Goal: Task Accomplishment & Management: Use online tool/utility

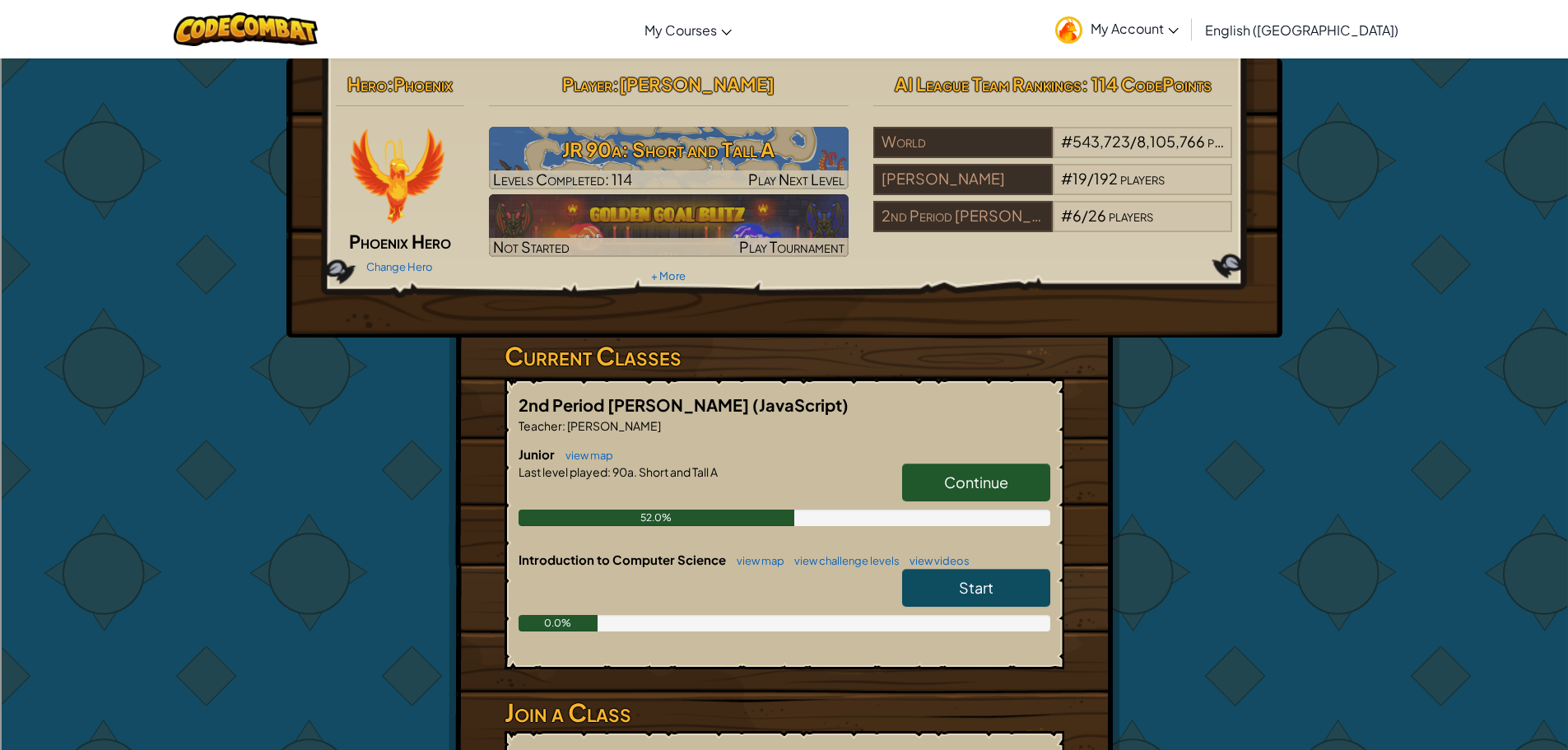
click at [961, 478] on span "Continue" at bounding box center [976, 482] width 64 height 19
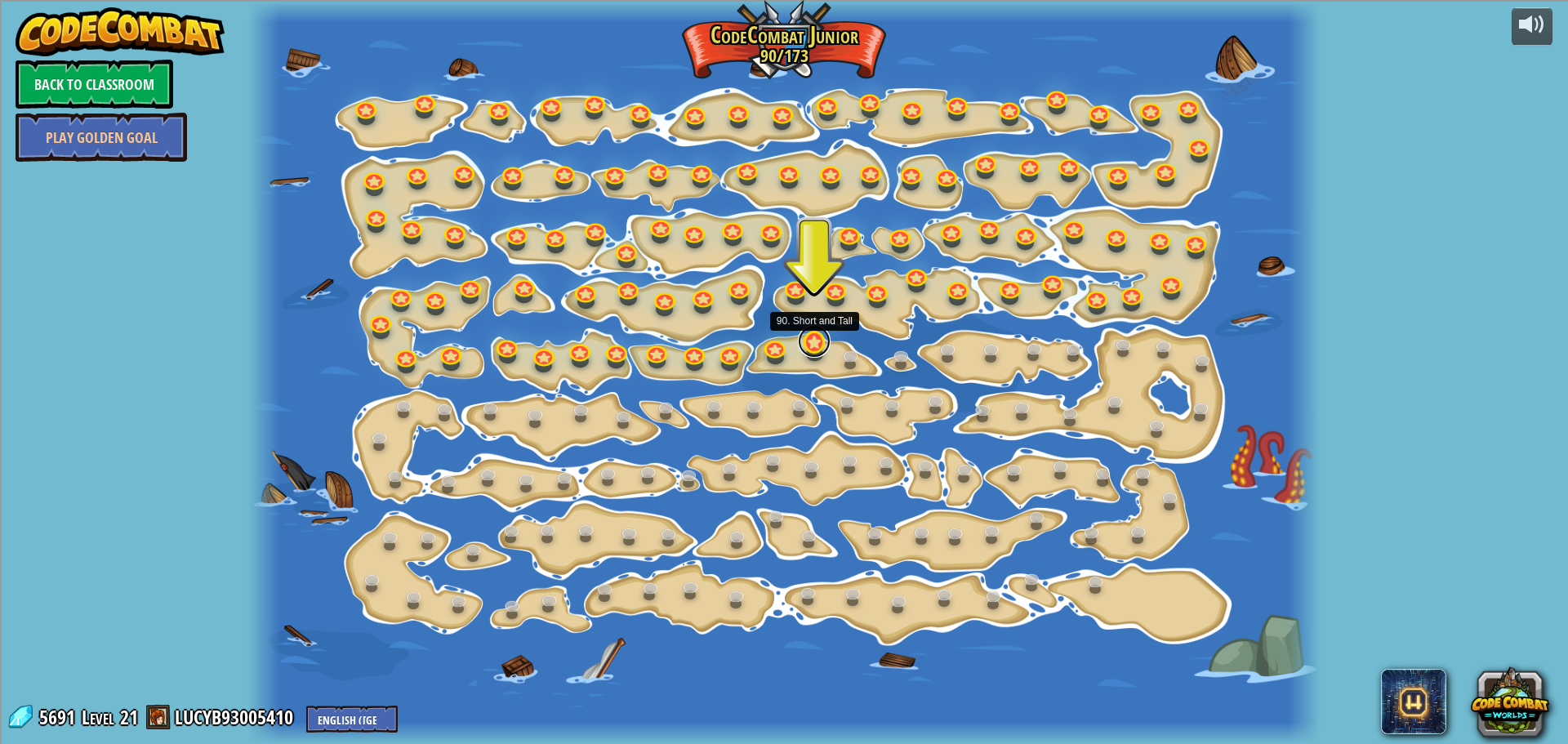
click at [814, 345] on link at bounding box center [814, 341] width 32 height 32
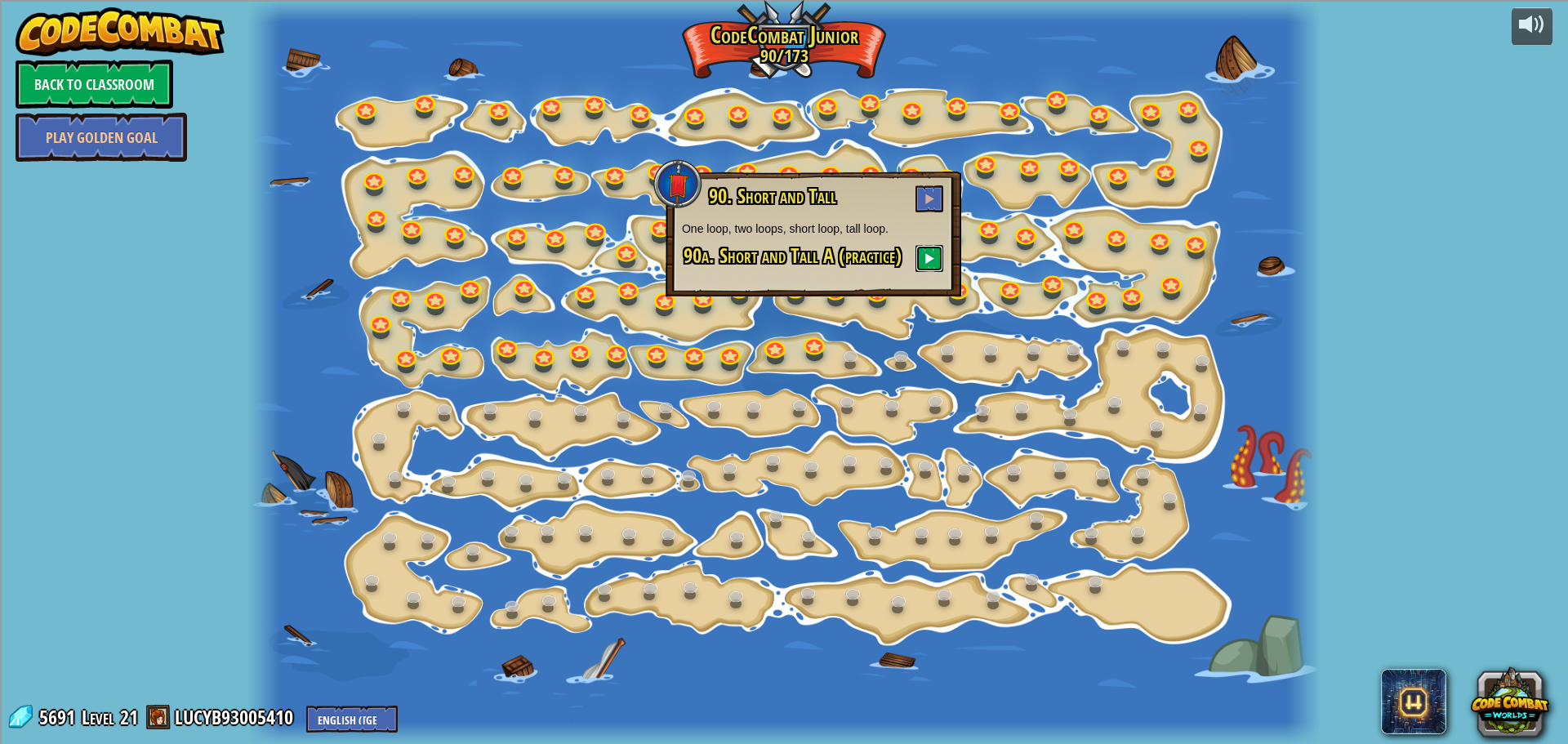
click at [918, 258] on button at bounding box center [929, 258] width 28 height 27
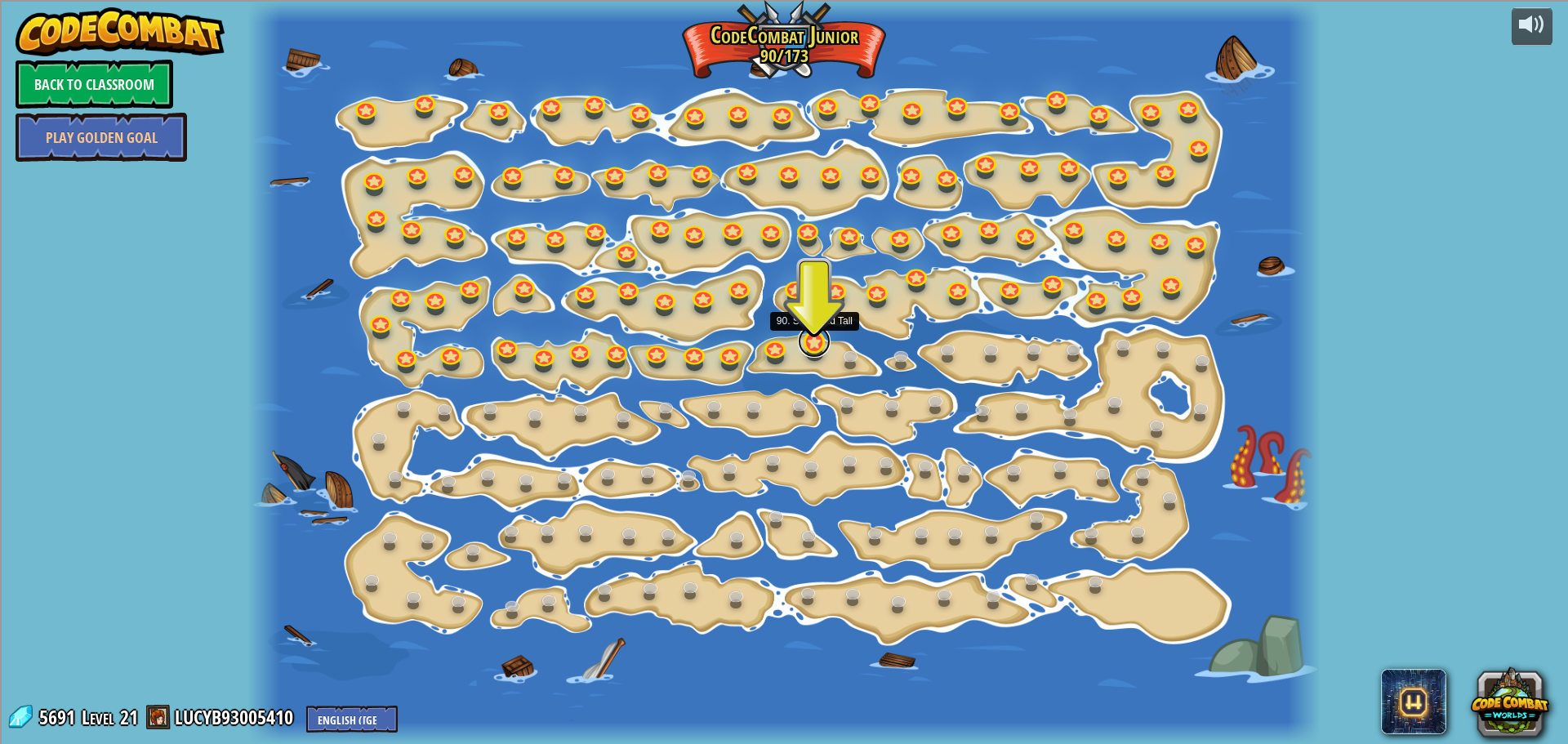
click at [805, 339] on link at bounding box center [814, 341] width 32 height 32
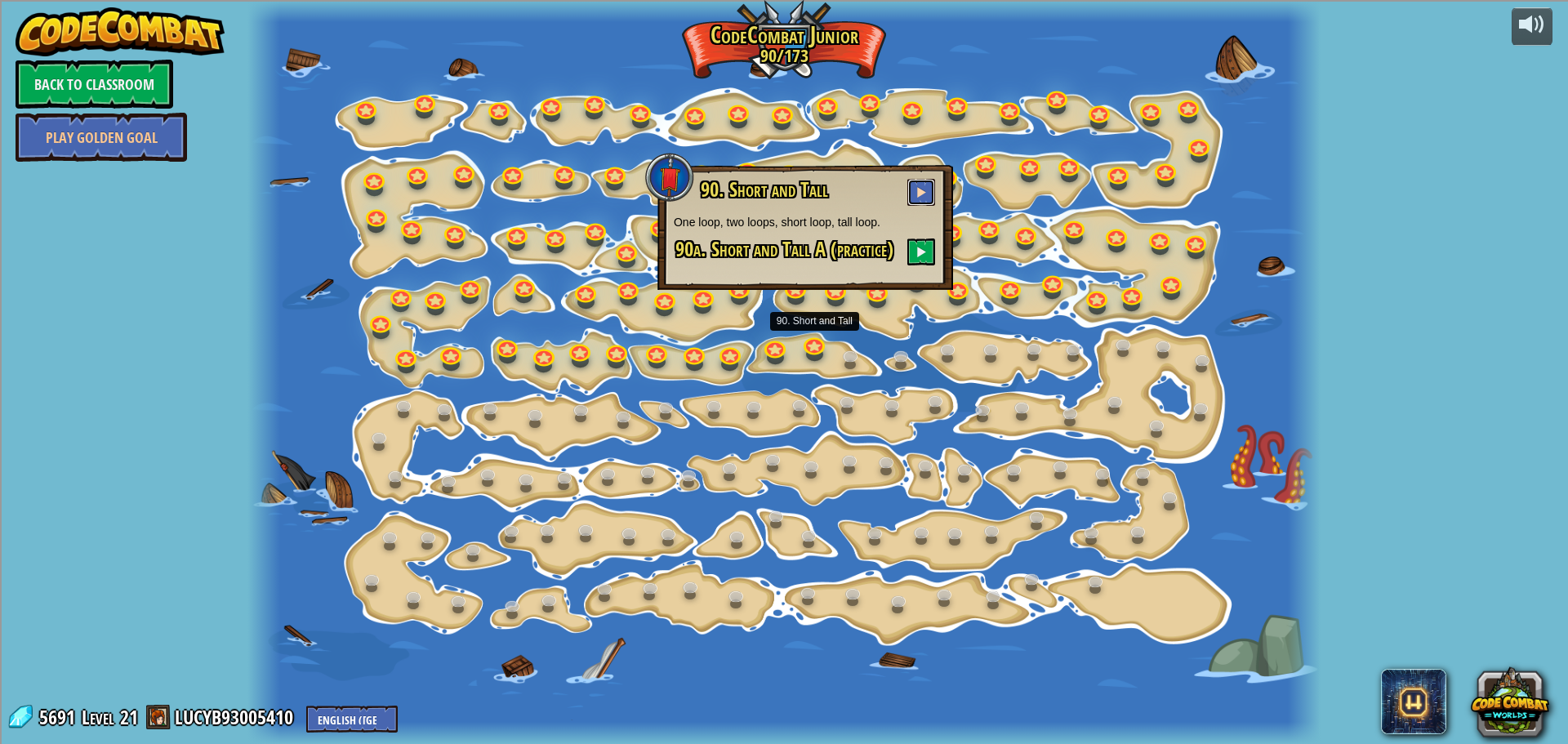
click at [927, 195] on button at bounding box center [921, 192] width 28 height 27
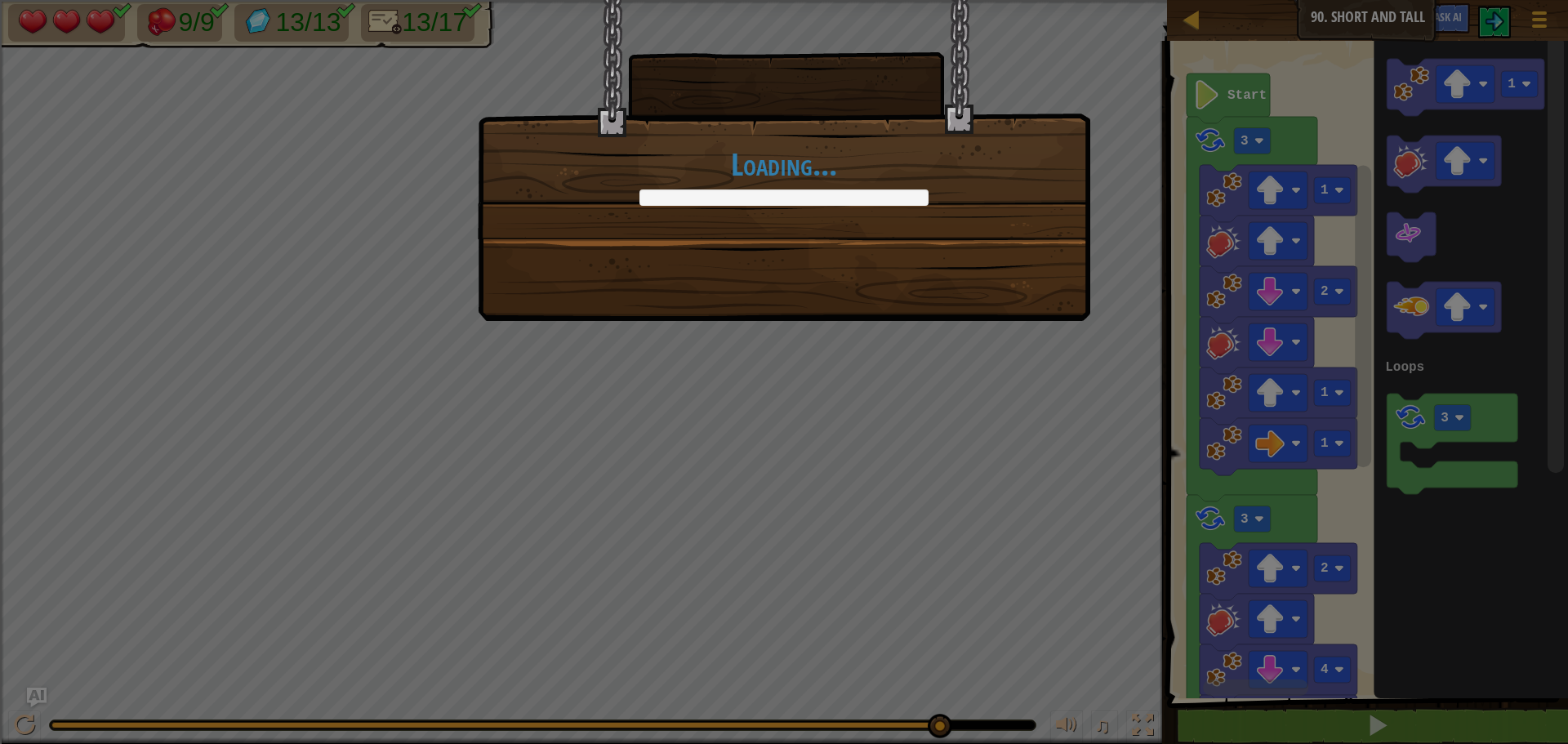
click at [939, 128] on body "Map Junior 90. Short and Tall Game Menu Ask AI 1 הההההההההההההההההההההההההההההה…" at bounding box center [784, 64] width 1568 height 128
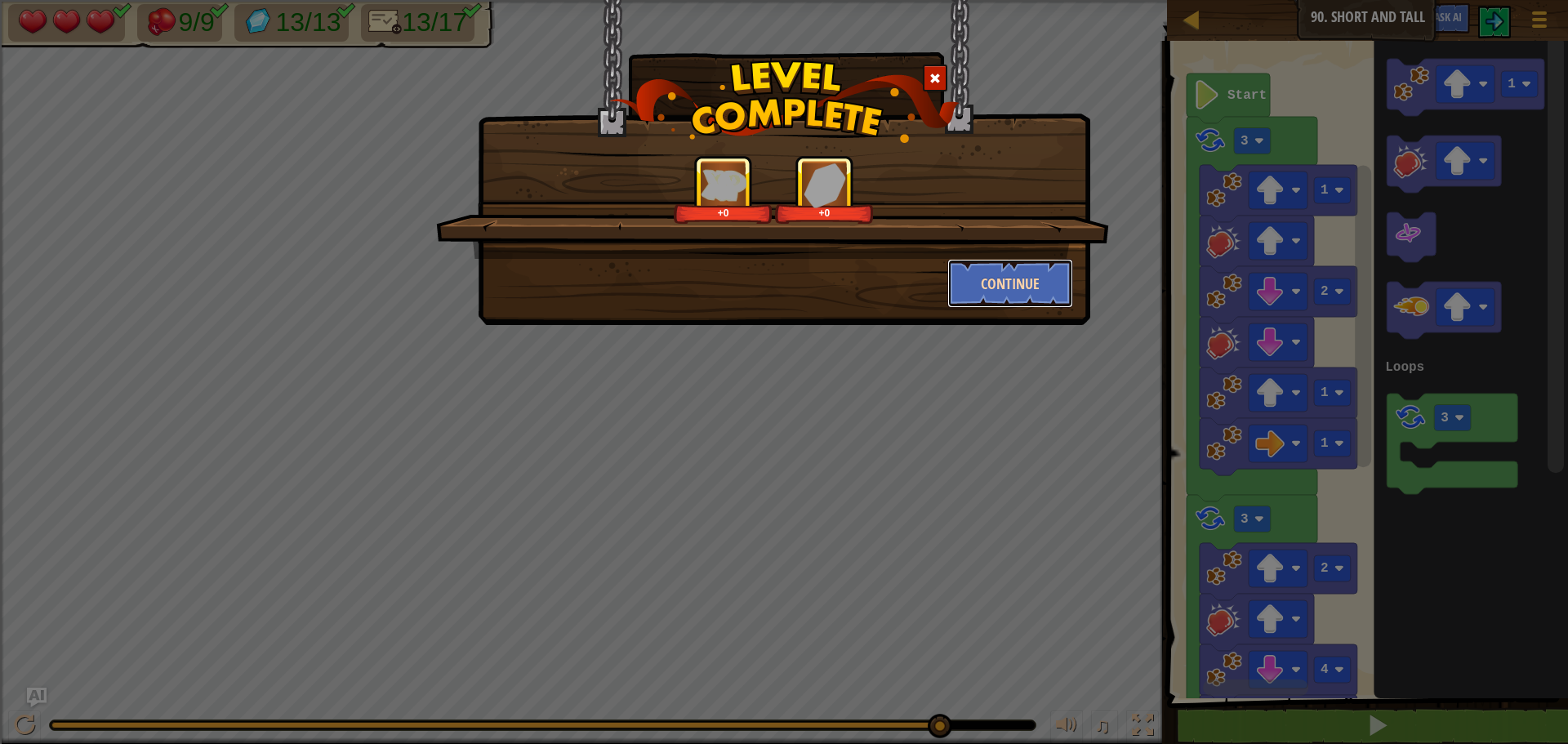
click at [1016, 282] on button "Continue" at bounding box center [1010, 283] width 127 height 49
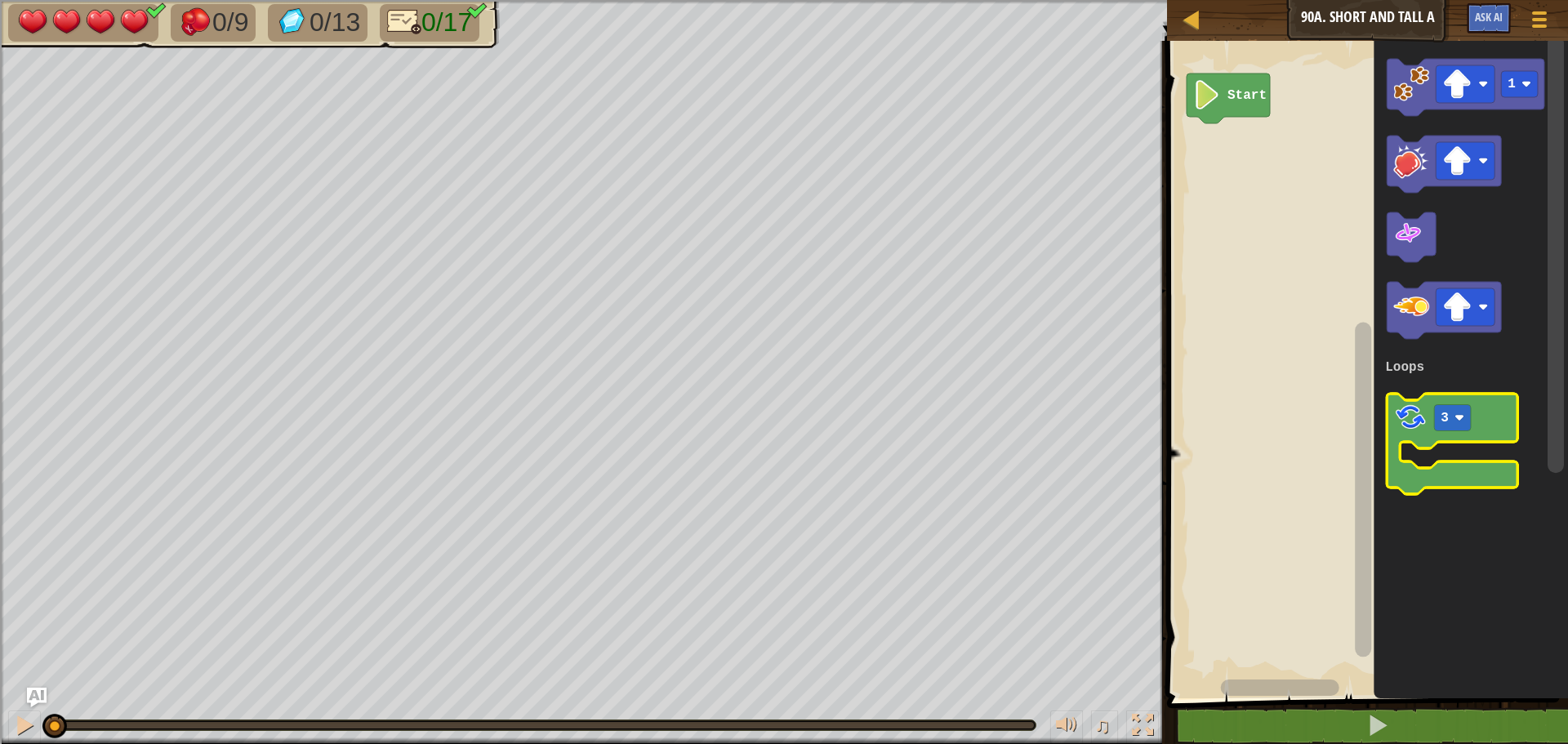
click at [1418, 412] on image "Blockly Workspace" at bounding box center [1411, 417] width 34 height 34
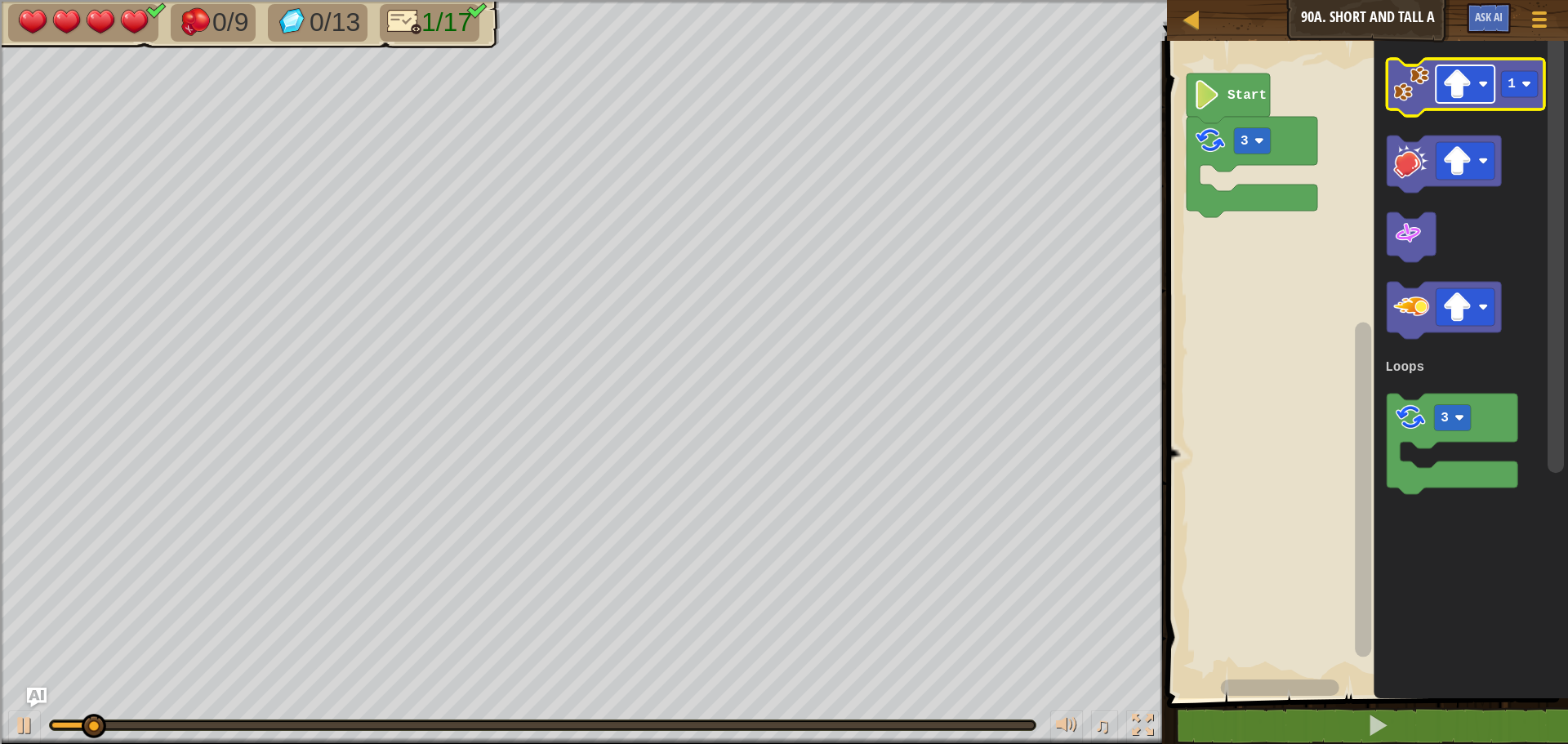
click at [1463, 82] on image "Blockly Workspace" at bounding box center [1457, 84] width 30 height 30
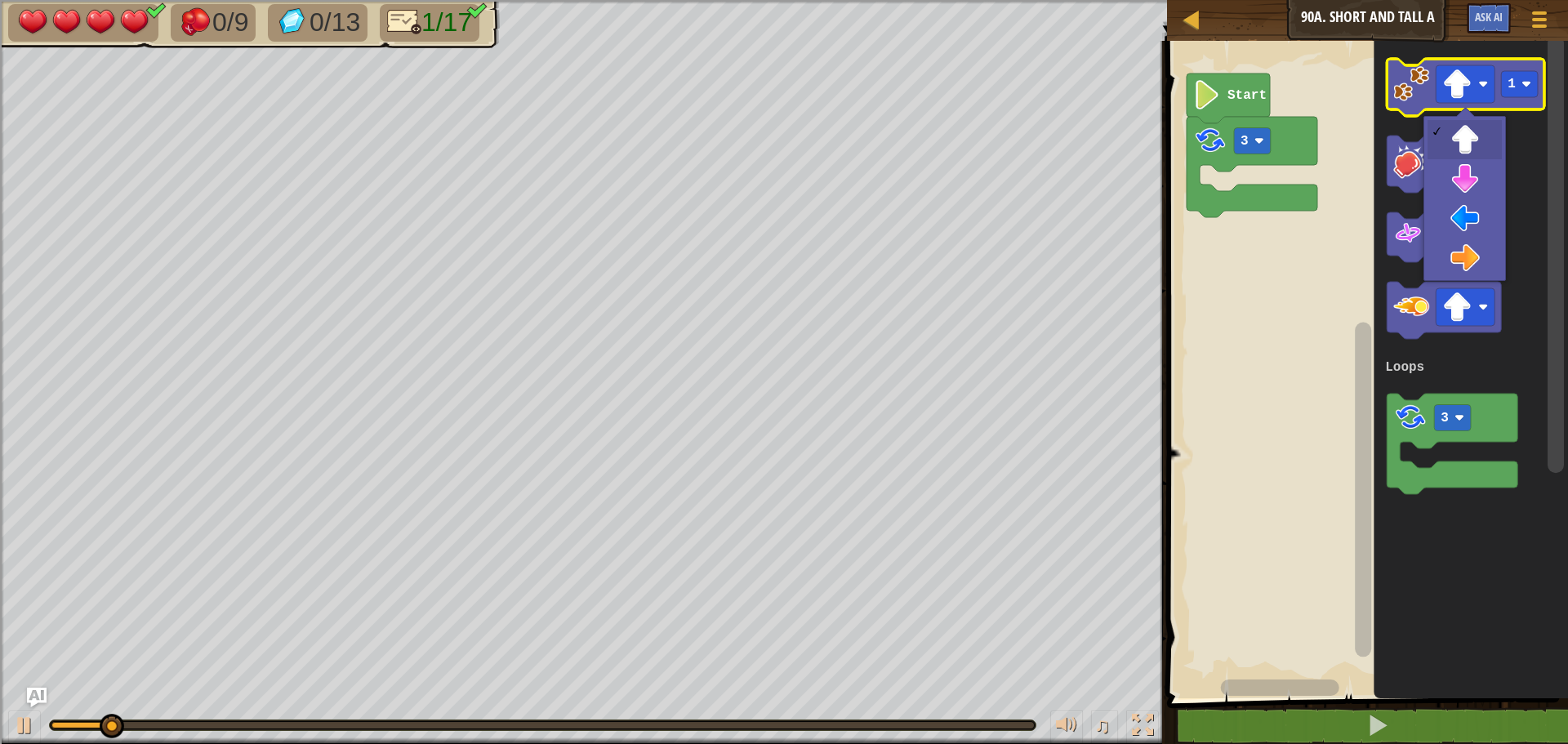
click at [1418, 89] on image "Blockly Workspace" at bounding box center [1412, 84] width 36 height 36
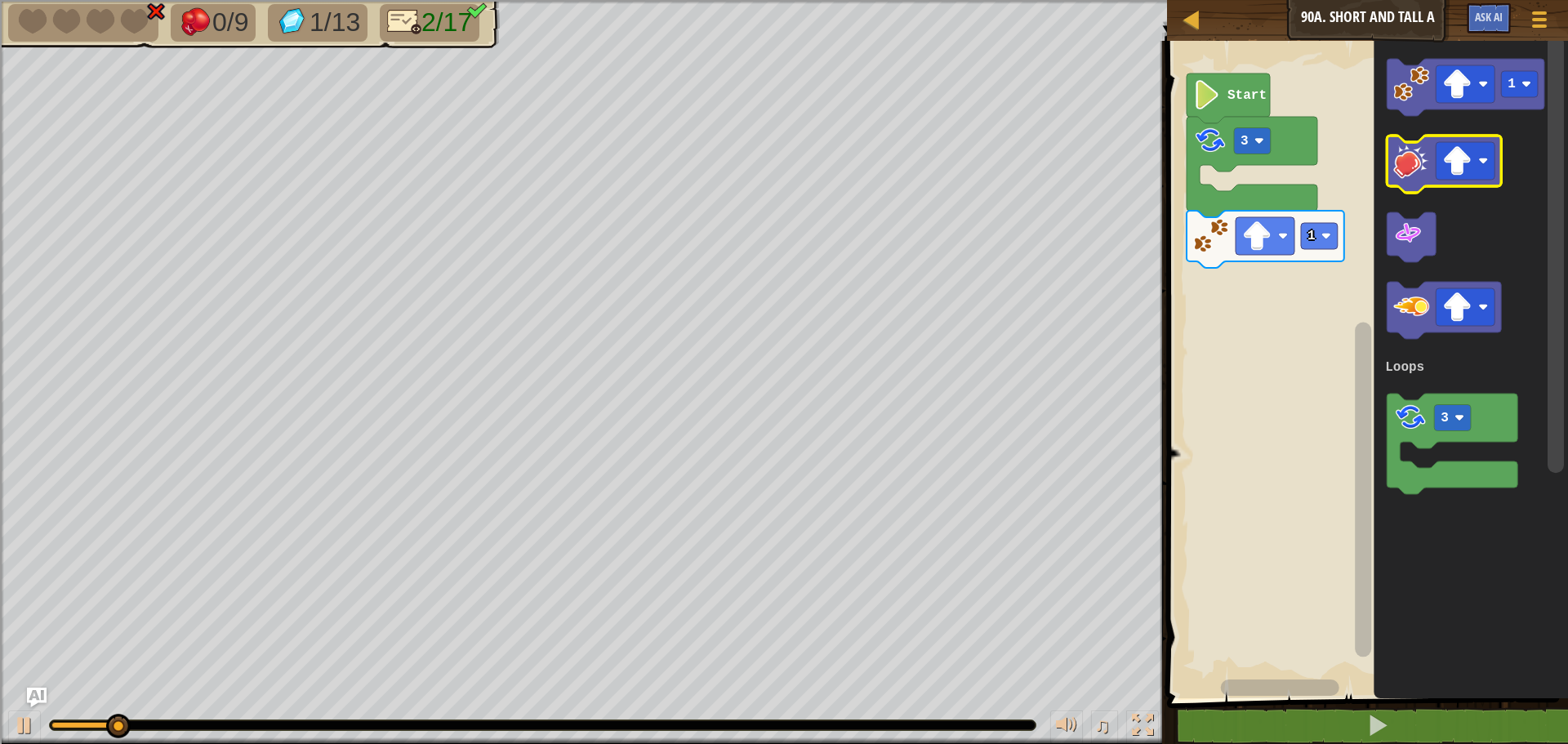
click at [1414, 166] on image "Blockly Workspace" at bounding box center [1412, 161] width 36 height 36
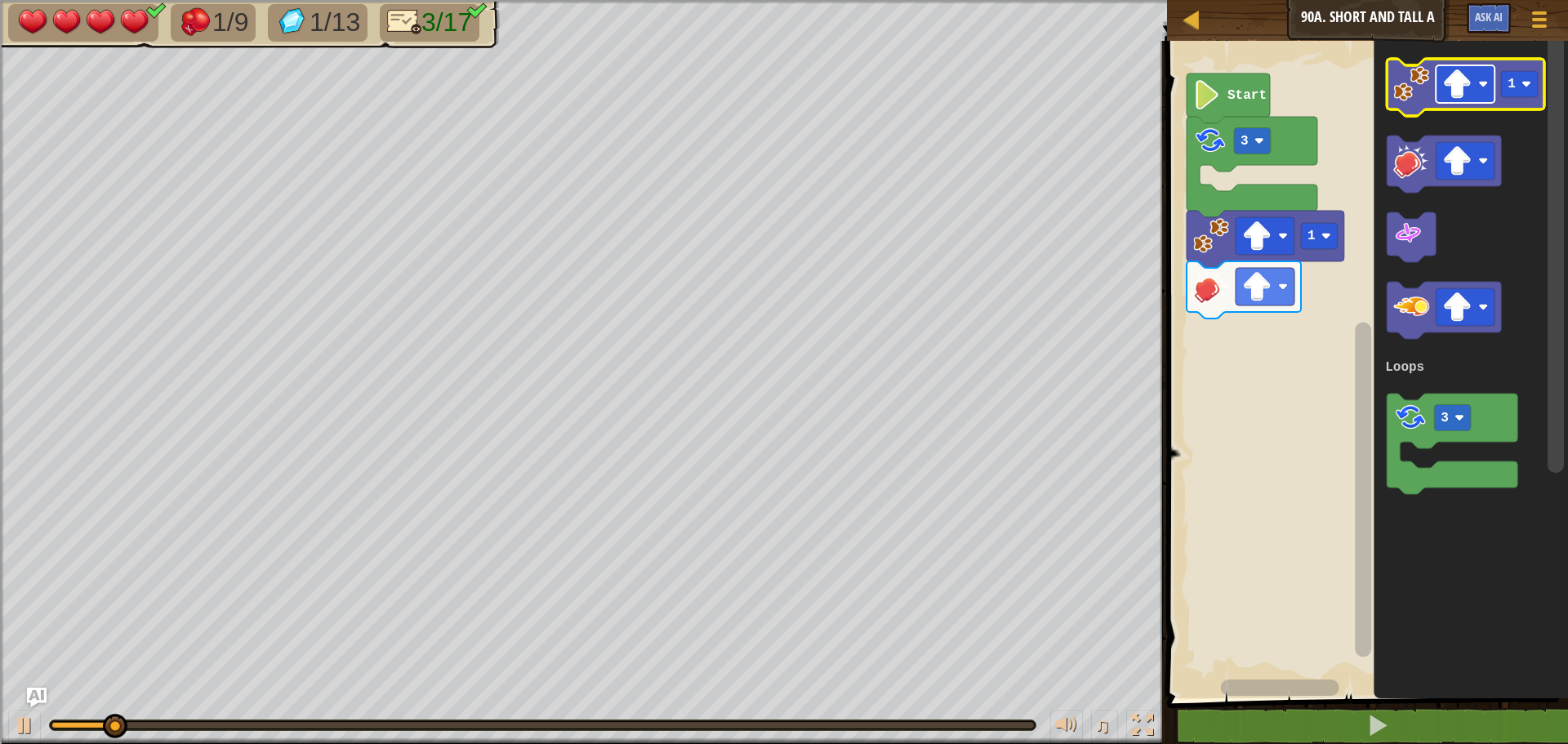
click at [1454, 88] on image "Blockly Workspace" at bounding box center [1457, 84] width 30 height 30
click at [1416, 99] on image "Blockly Workspace" at bounding box center [1412, 84] width 36 height 36
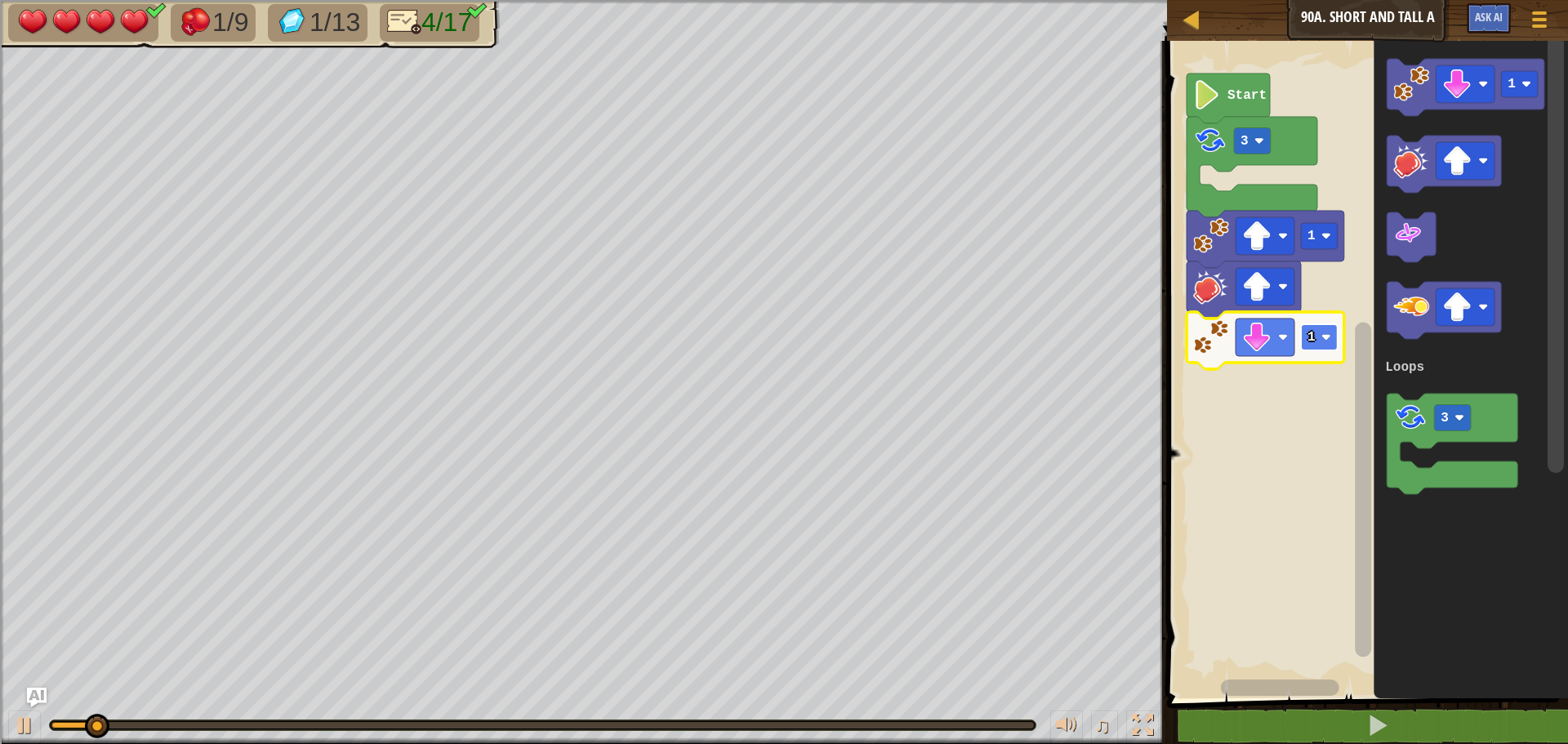
click at [1304, 338] on rect "Blockly Workspace" at bounding box center [1319, 337] width 37 height 26
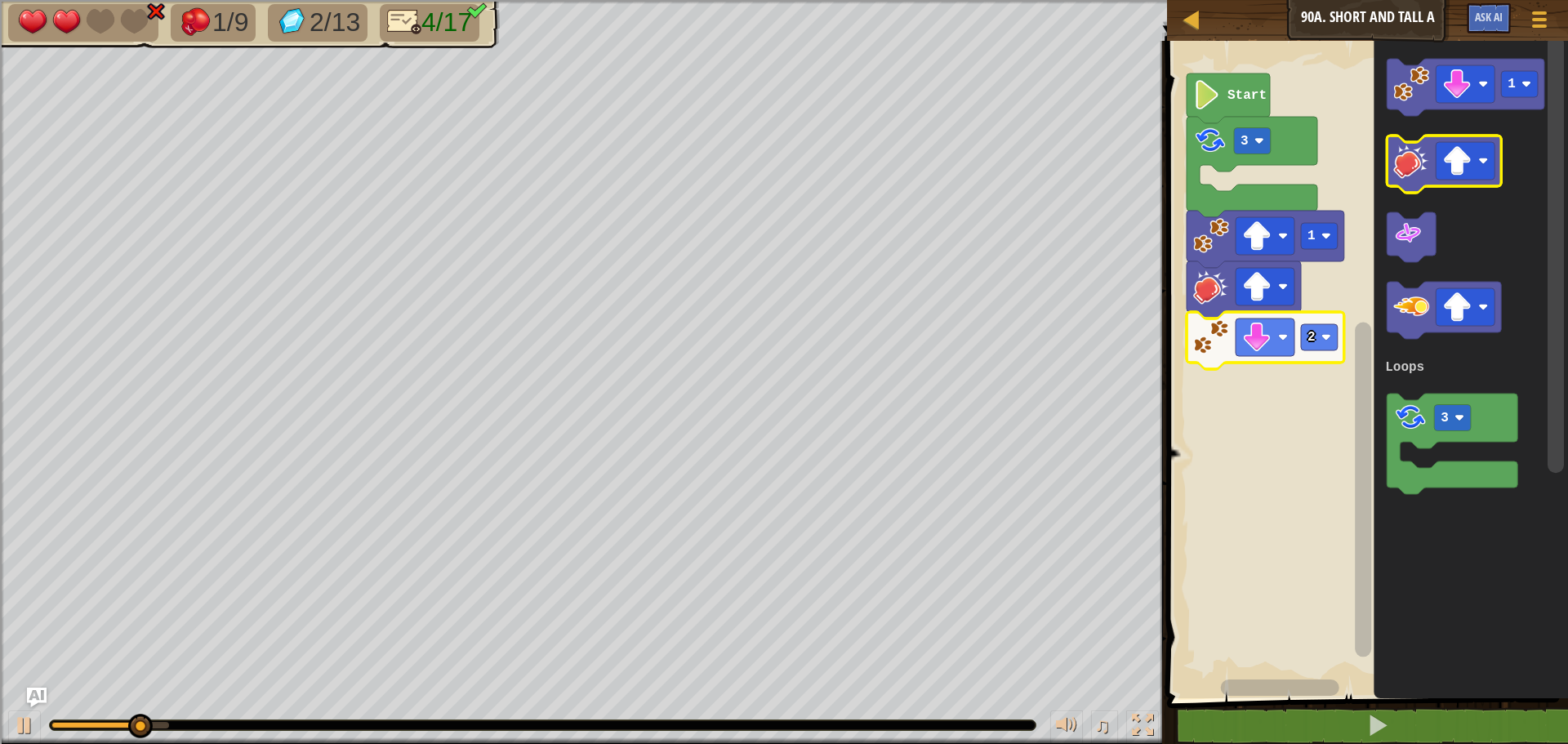
click at [1407, 172] on image "Blockly Workspace" at bounding box center [1412, 161] width 36 height 36
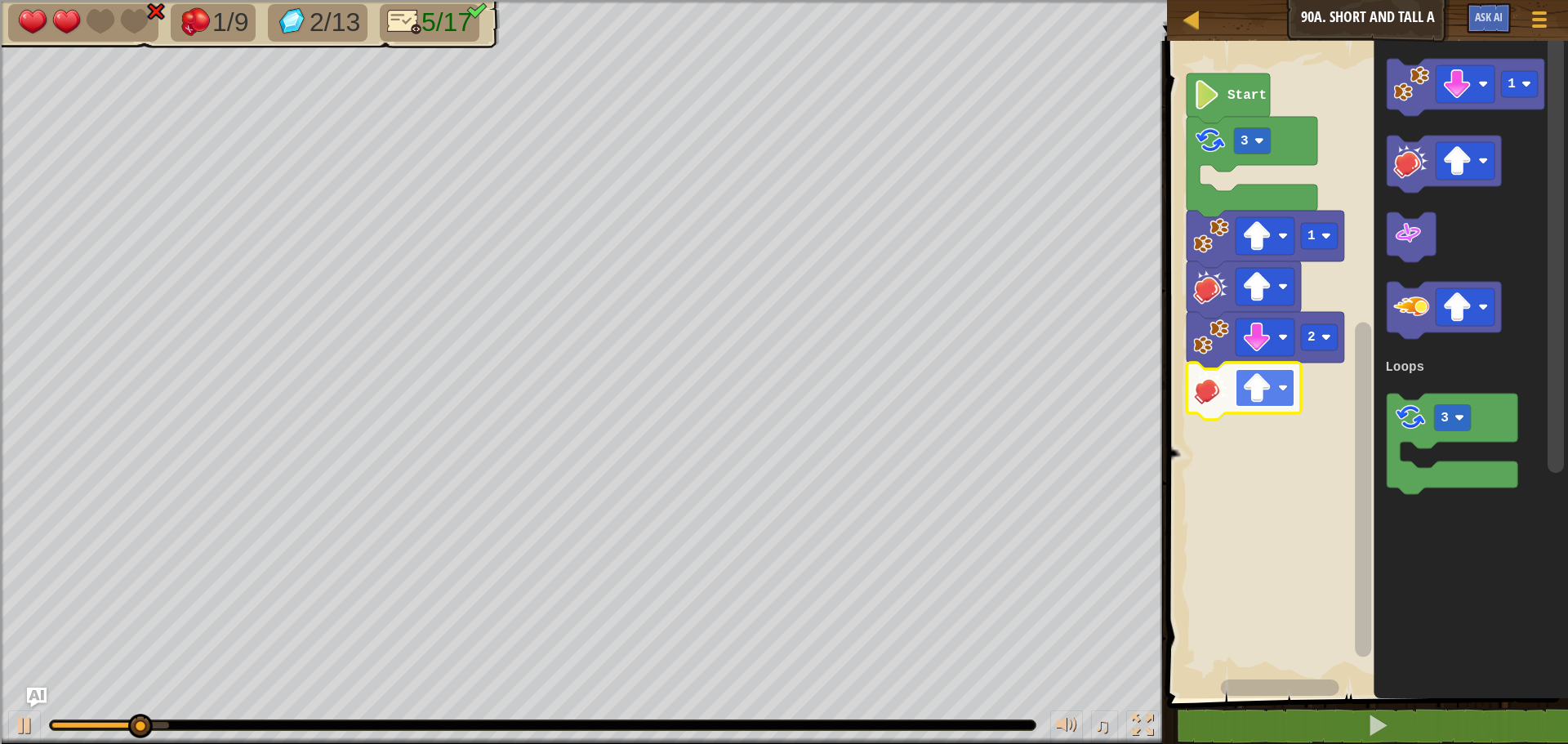
click at [1253, 391] on image "Blockly Workspace" at bounding box center [1257, 388] width 30 height 30
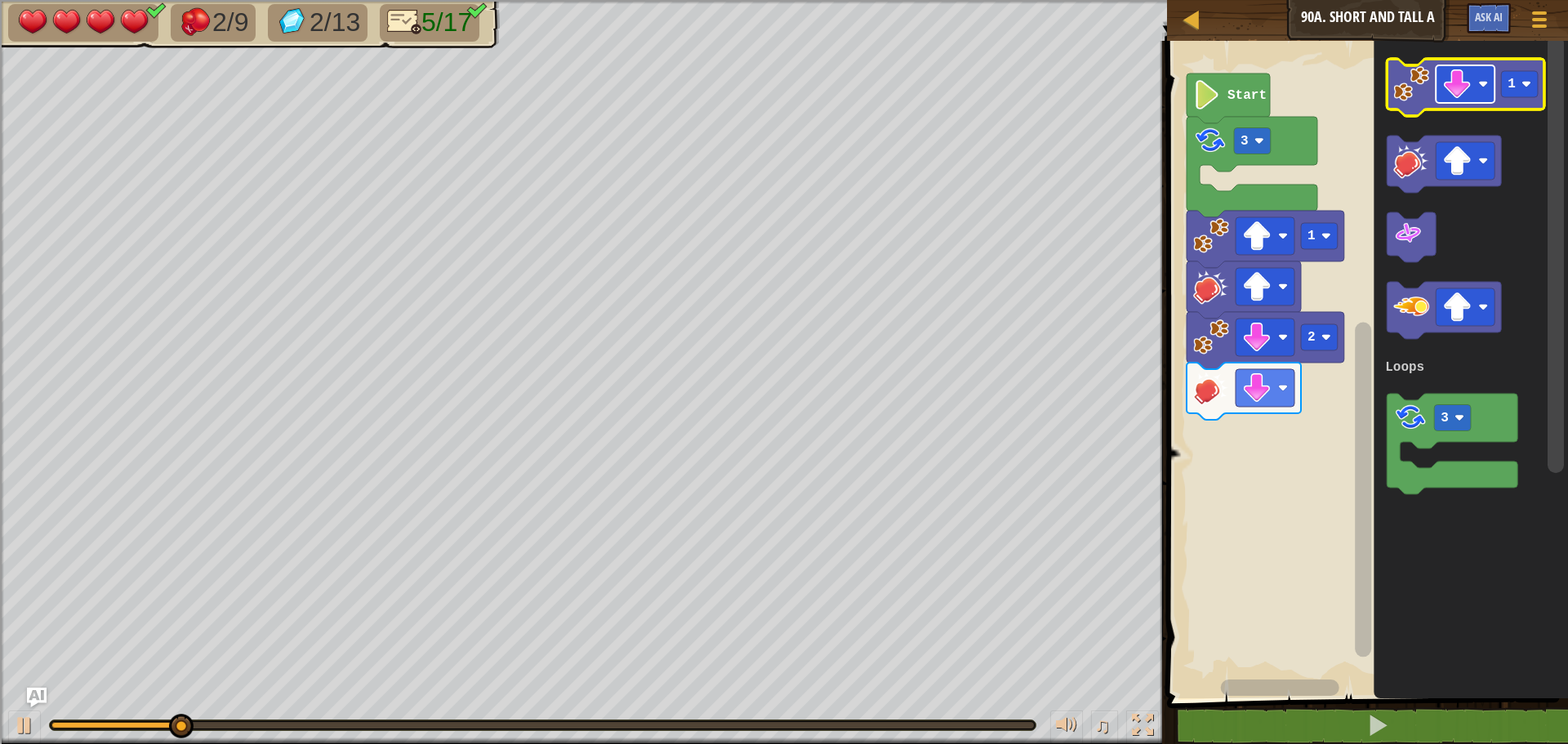
click at [1477, 82] on rect "Blockly Workspace" at bounding box center [1465, 84] width 59 height 37
click at [1416, 86] on image "Blockly Workspace" at bounding box center [1412, 84] width 36 height 36
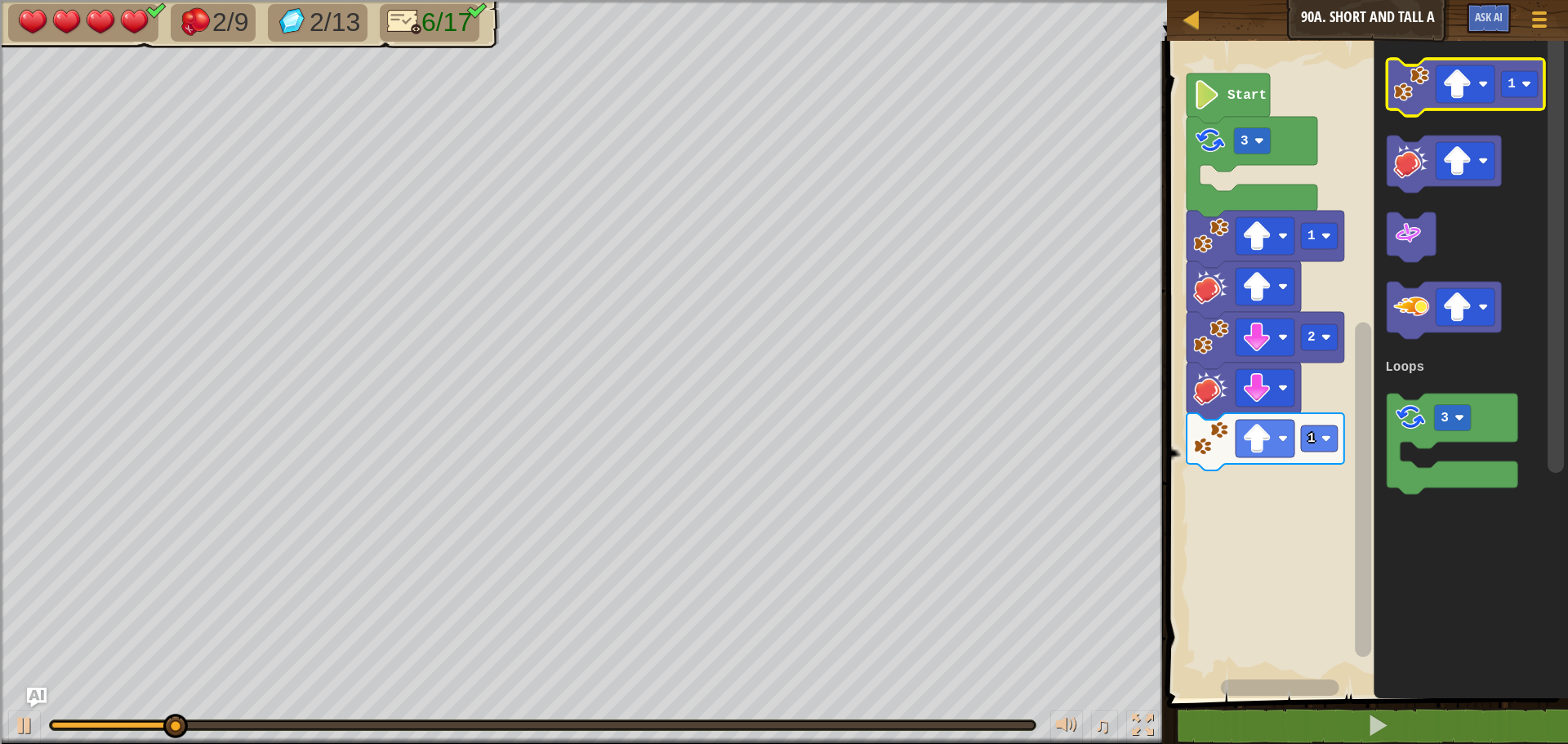
click at [1430, 90] on icon "Blockly Workspace" at bounding box center [1465, 87] width 157 height 57
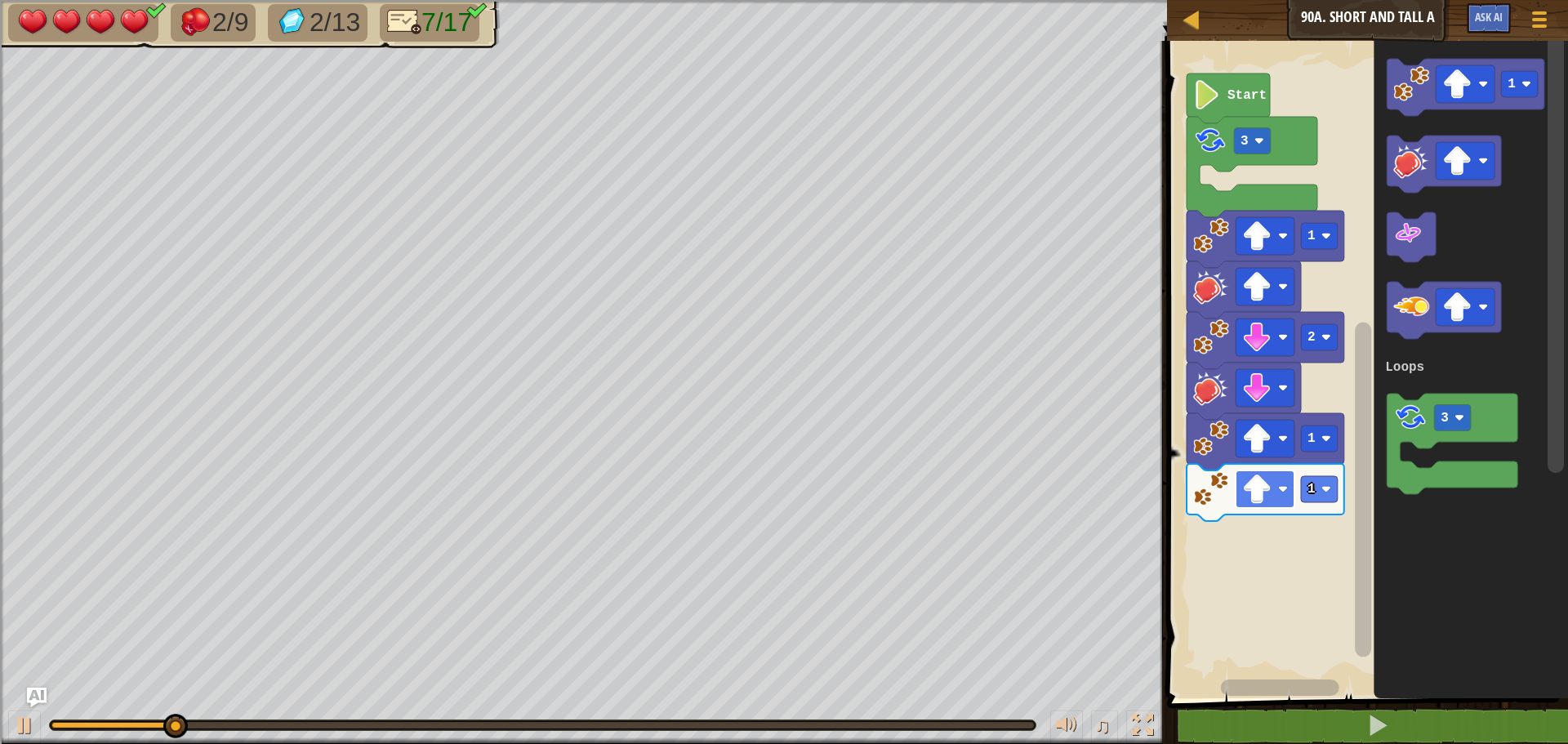
click at [1271, 492] on image "Blockly Workspace" at bounding box center [1257, 489] width 30 height 30
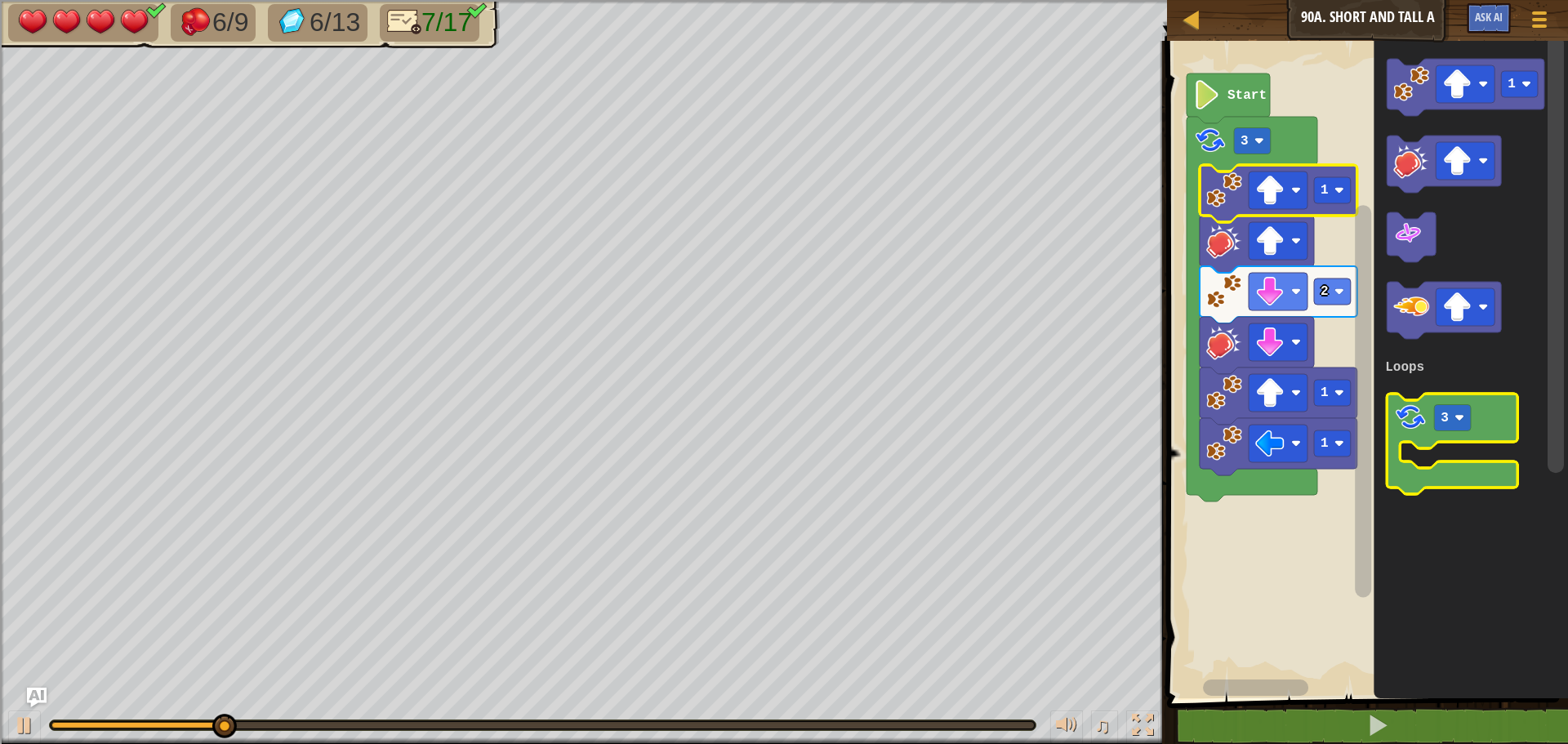
click at [1458, 406] on g "3" at bounding box center [1452, 444] width 131 height 100
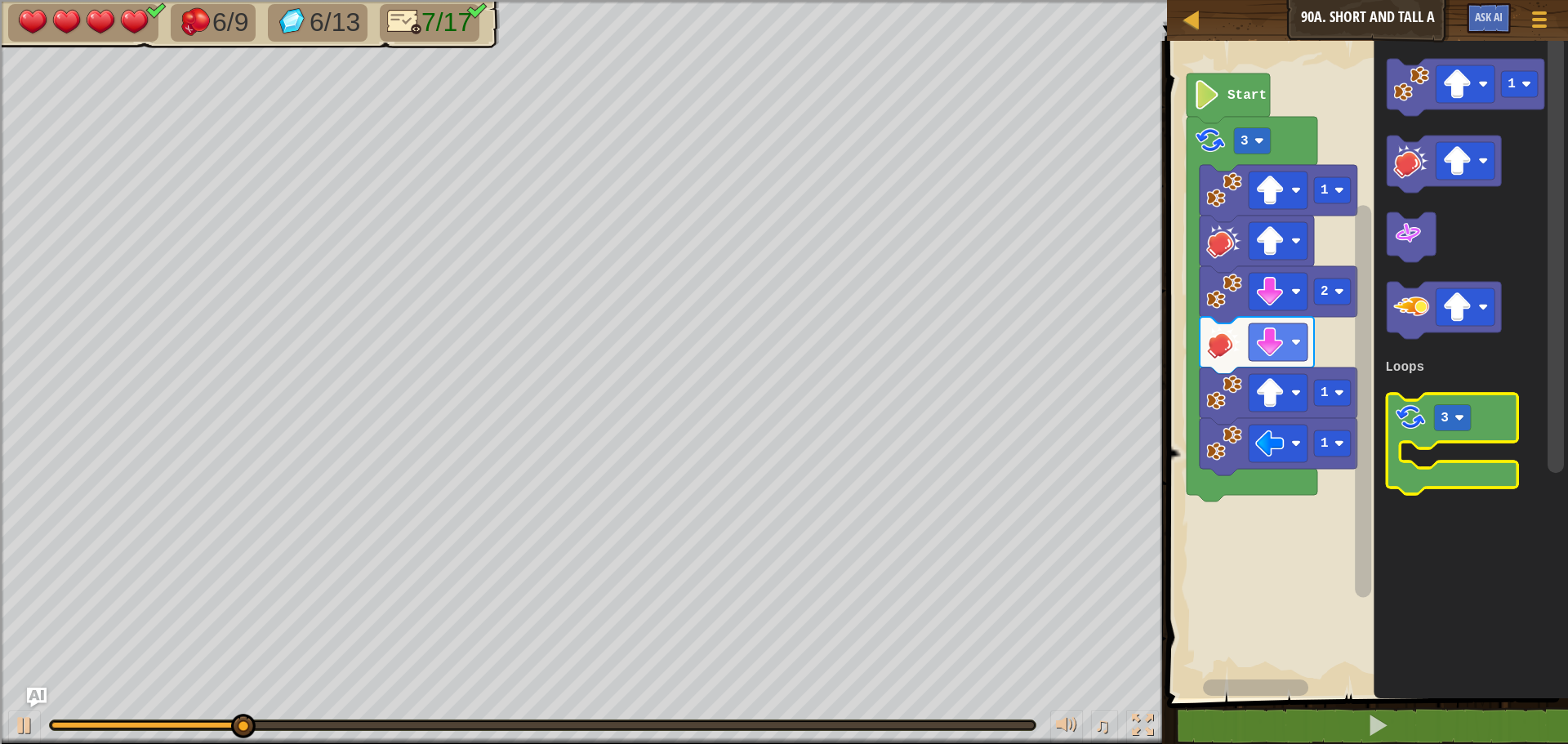
click at [1429, 423] on icon "Blockly Workspace" at bounding box center [1452, 444] width 131 height 100
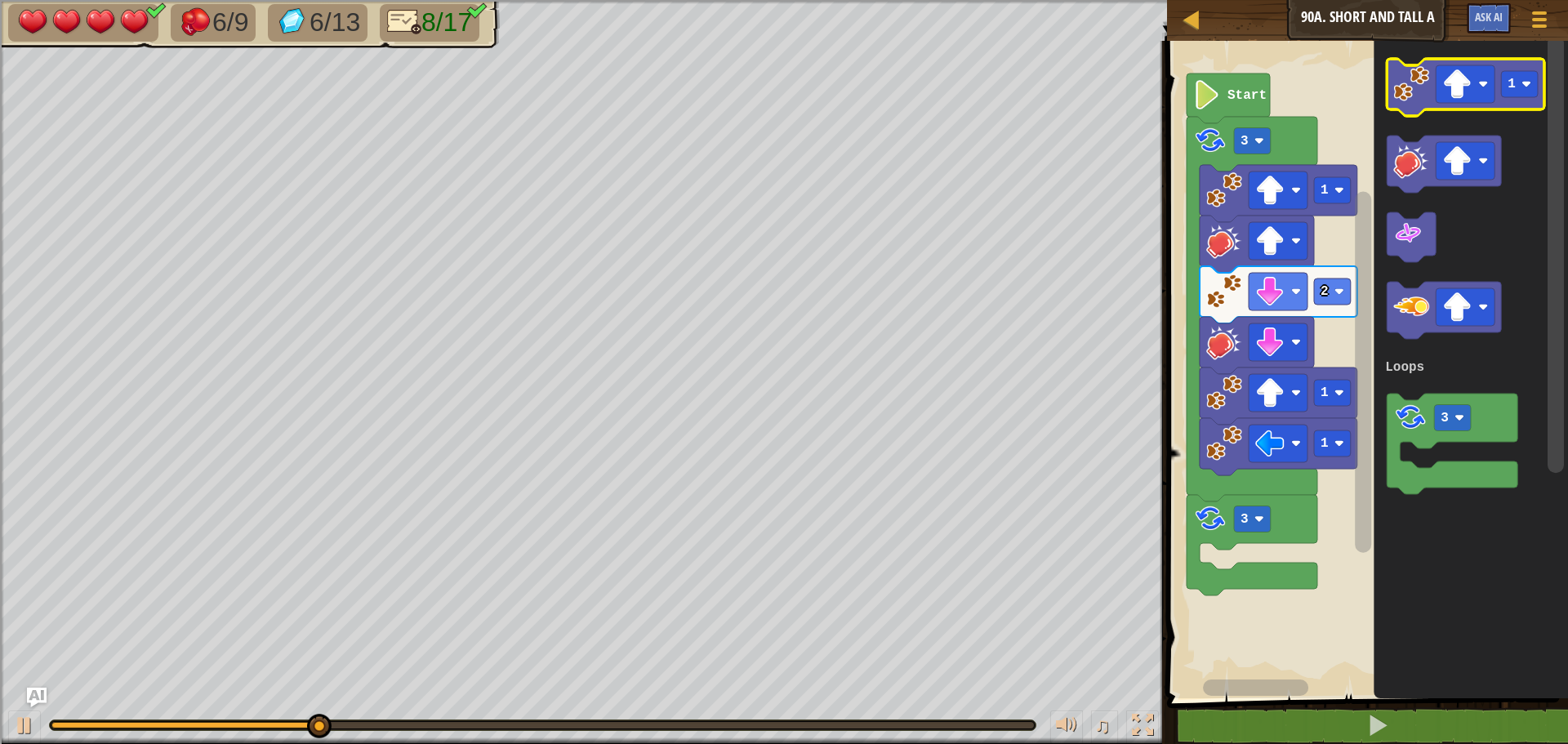
click at [1418, 84] on image "Blockly Workspace" at bounding box center [1412, 84] width 36 height 36
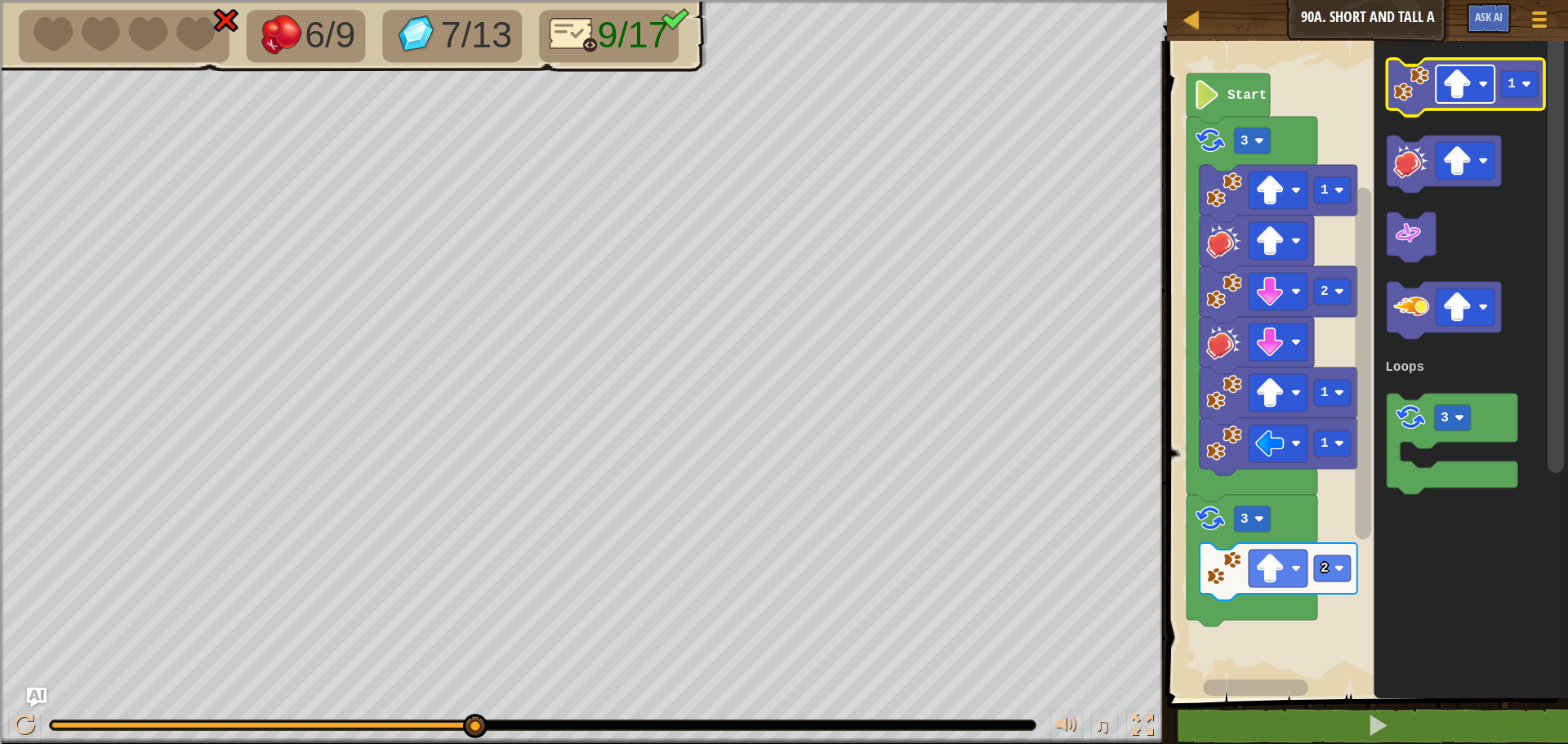
click at [1465, 93] on image "Blockly Workspace" at bounding box center [1457, 84] width 30 height 30
click at [1520, 96] on rect "Blockly Workspace" at bounding box center [1519, 84] width 37 height 26
click at [1516, 99] on g "2" at bounding box center [1465, 87] width 157 height 57
click at [1429, 87] on image "Blockly Workspace" at bounding box center [1412, 84] width 36 height 36
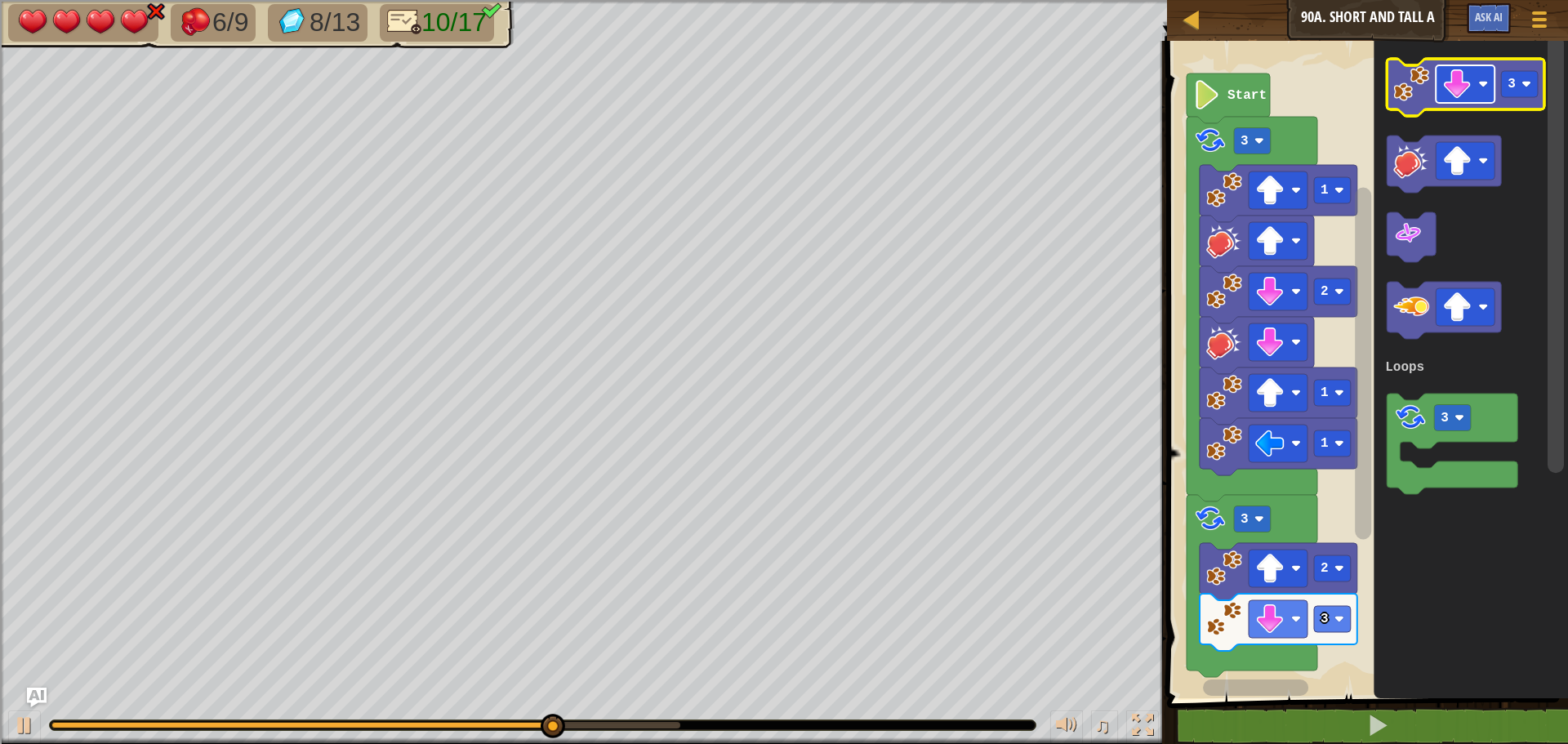
click at [1456, 79] on image "Blockly Workspace" at bounding box center [1457, 84] width 30 height 30
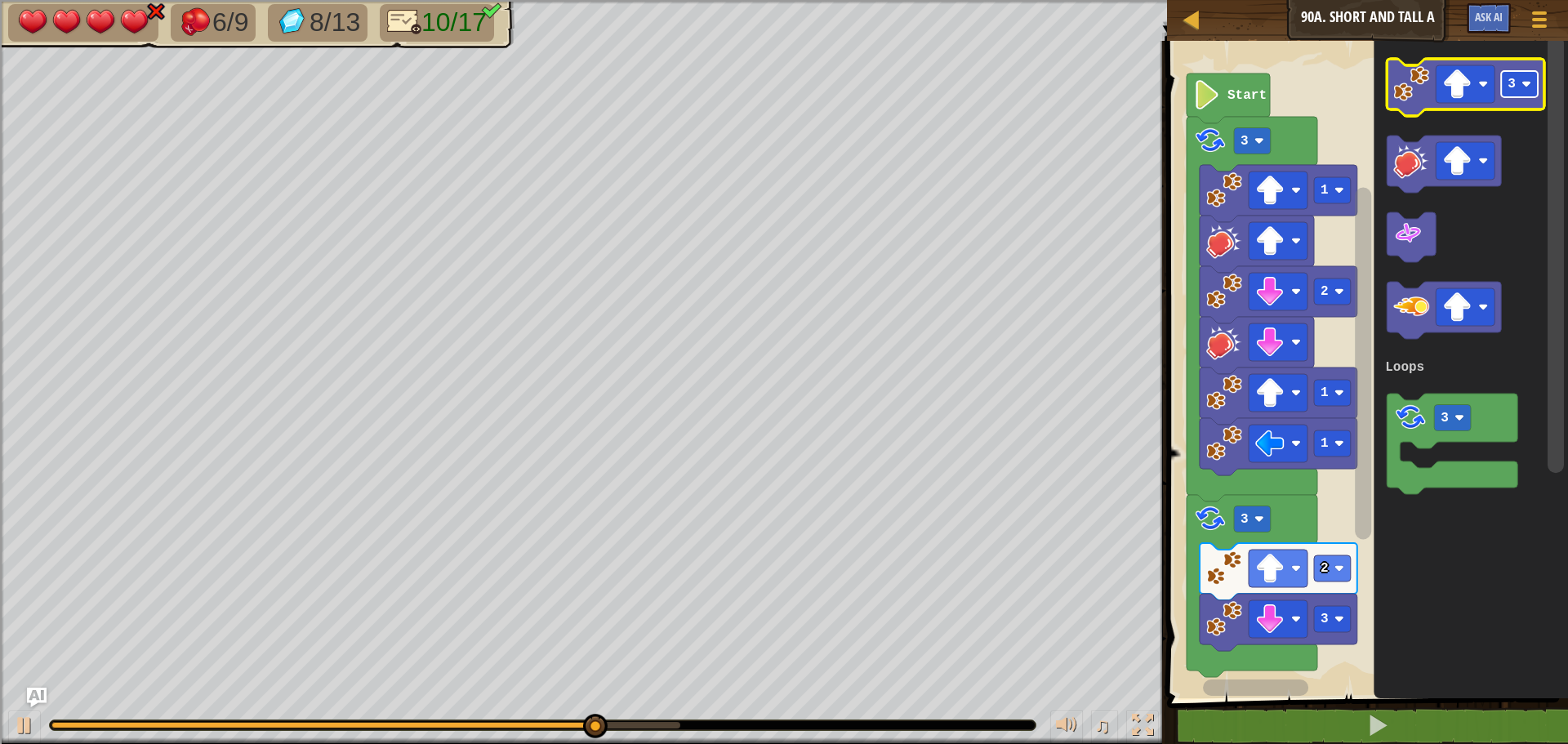
click at [1511, 83] on text "3" at bounding box center [1512, 83] width 9 height 14
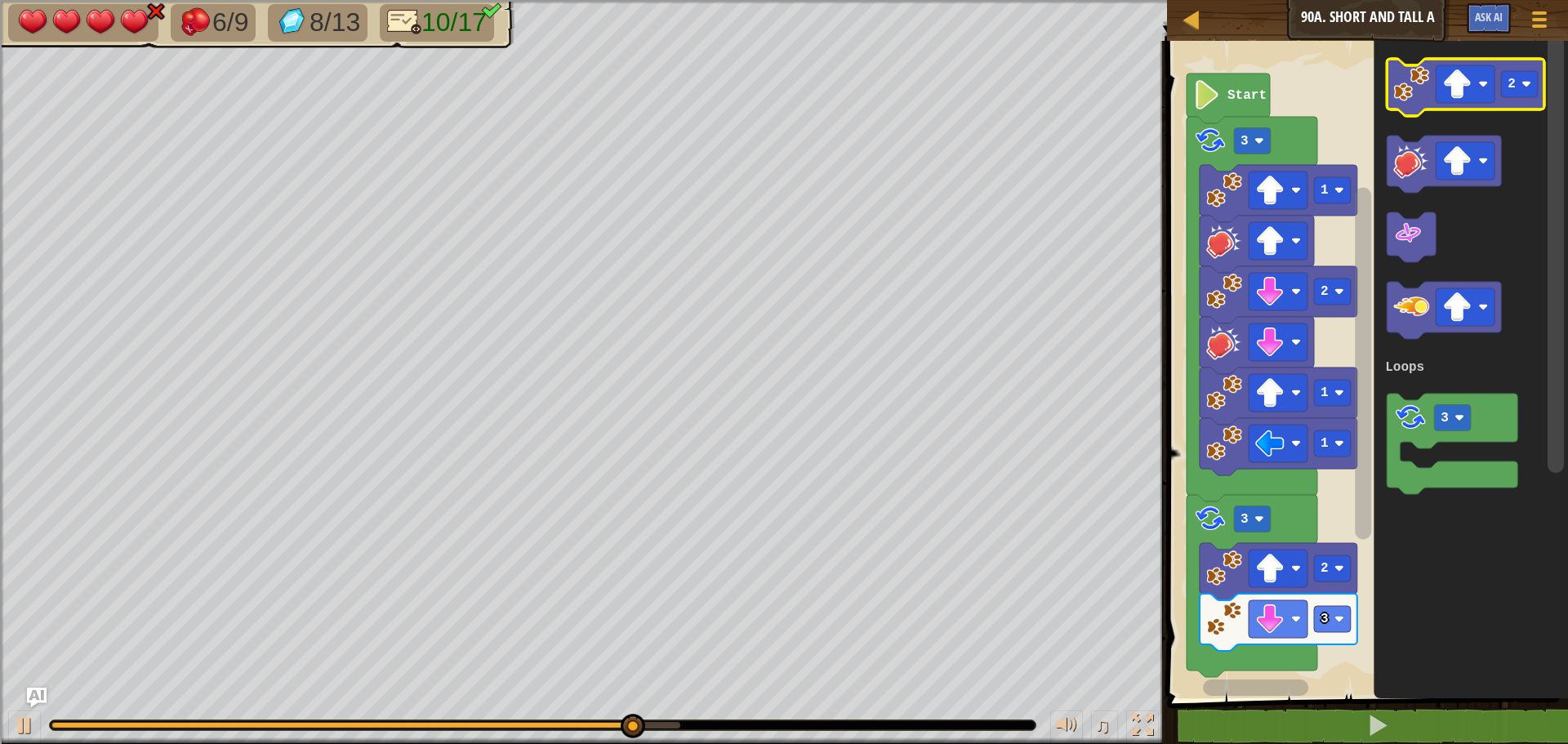
click at [1415, 111] on icon "Blockly Workspace" at bounding box center [1465, 87] width 157 height 57
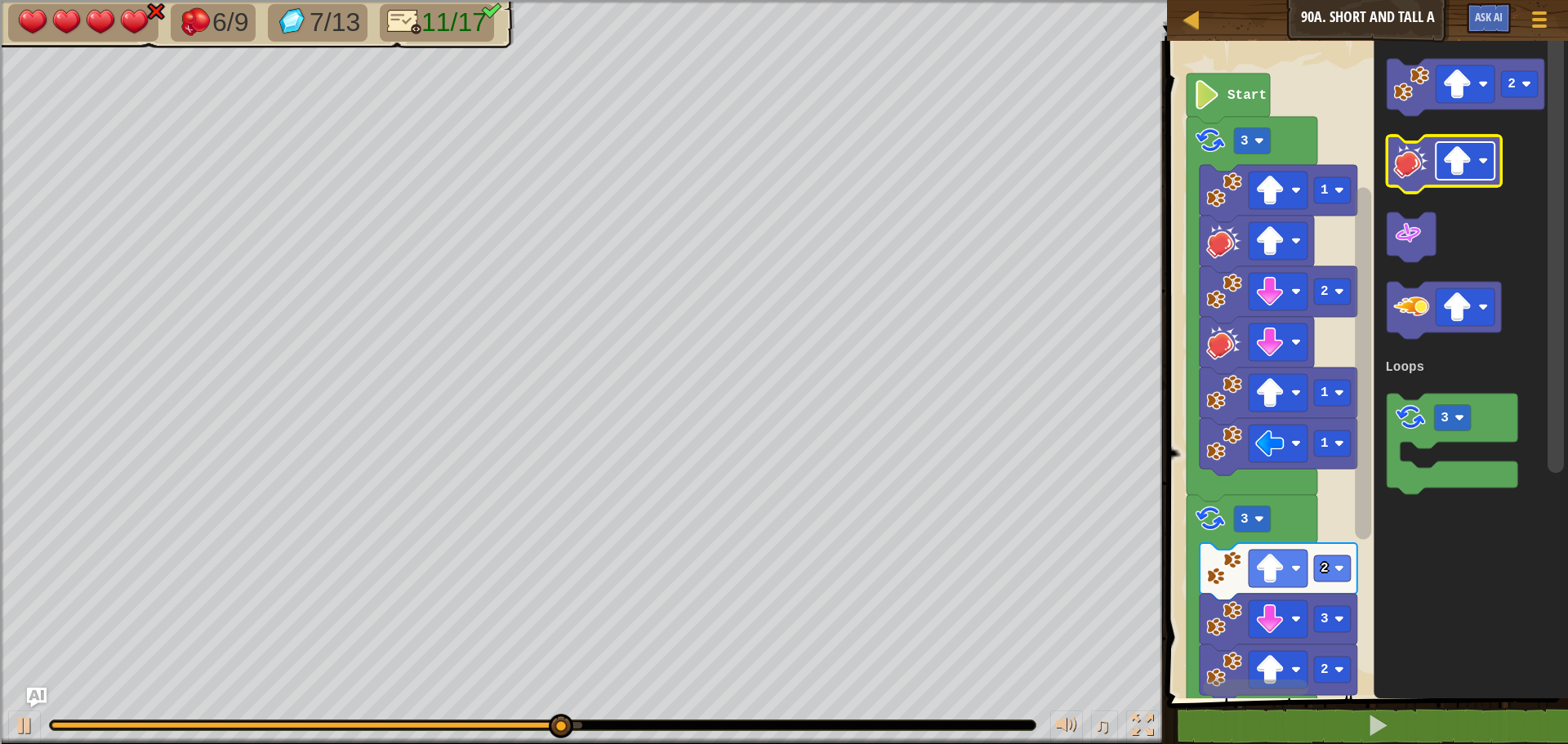
click at [1469, 162] on image "Blockly Workspace" at bounding box center [1457, 161] width 30 height 30
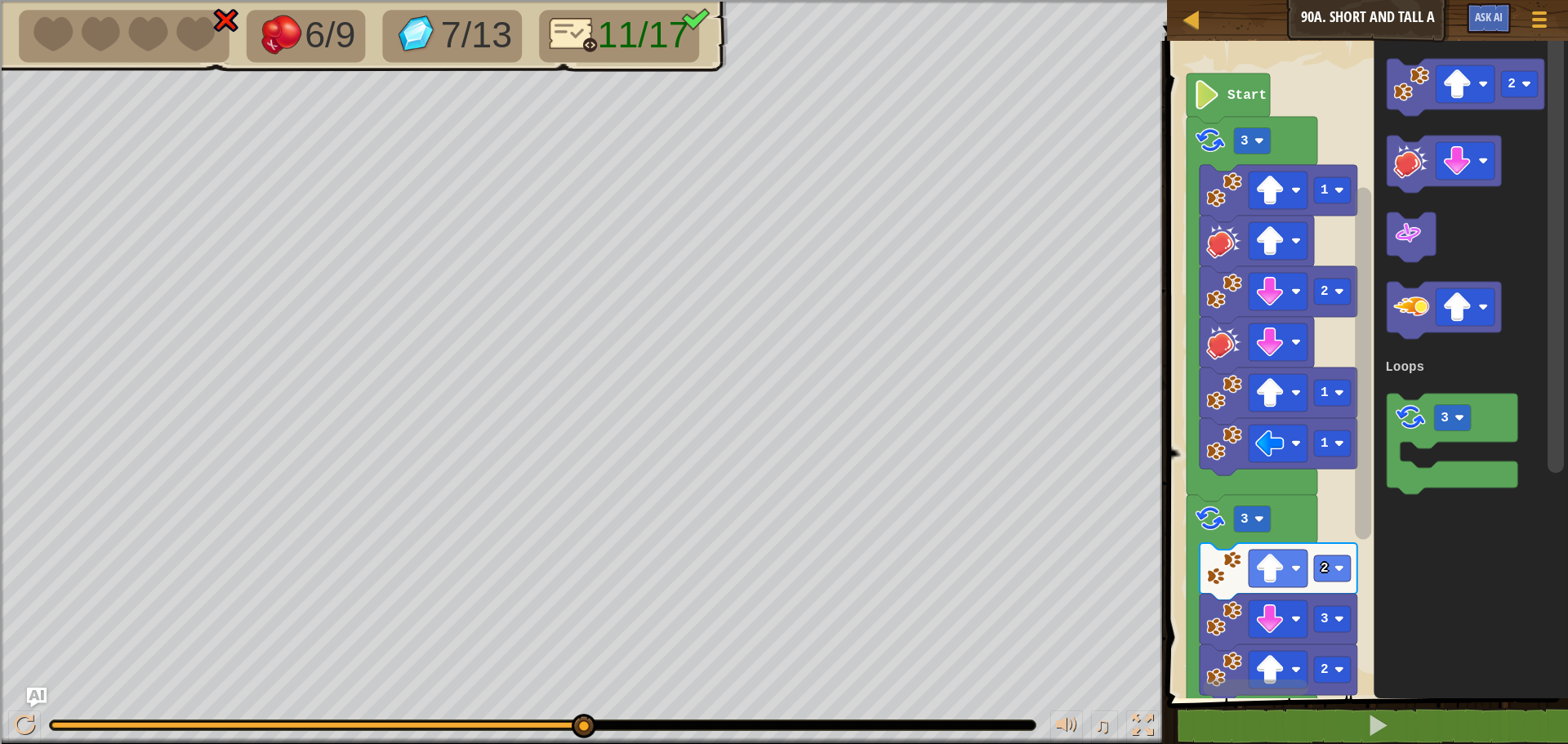
click at [1253, 609] on div "Loops Start 1 1 2 1 3 3 2 3 2 2 3 Loops" at bounding box center [1365, 365] width 406 height 666
click at [1423, 164] on image "Blockly Workspace" at bounding box center [1412, 161] width 36 height 36
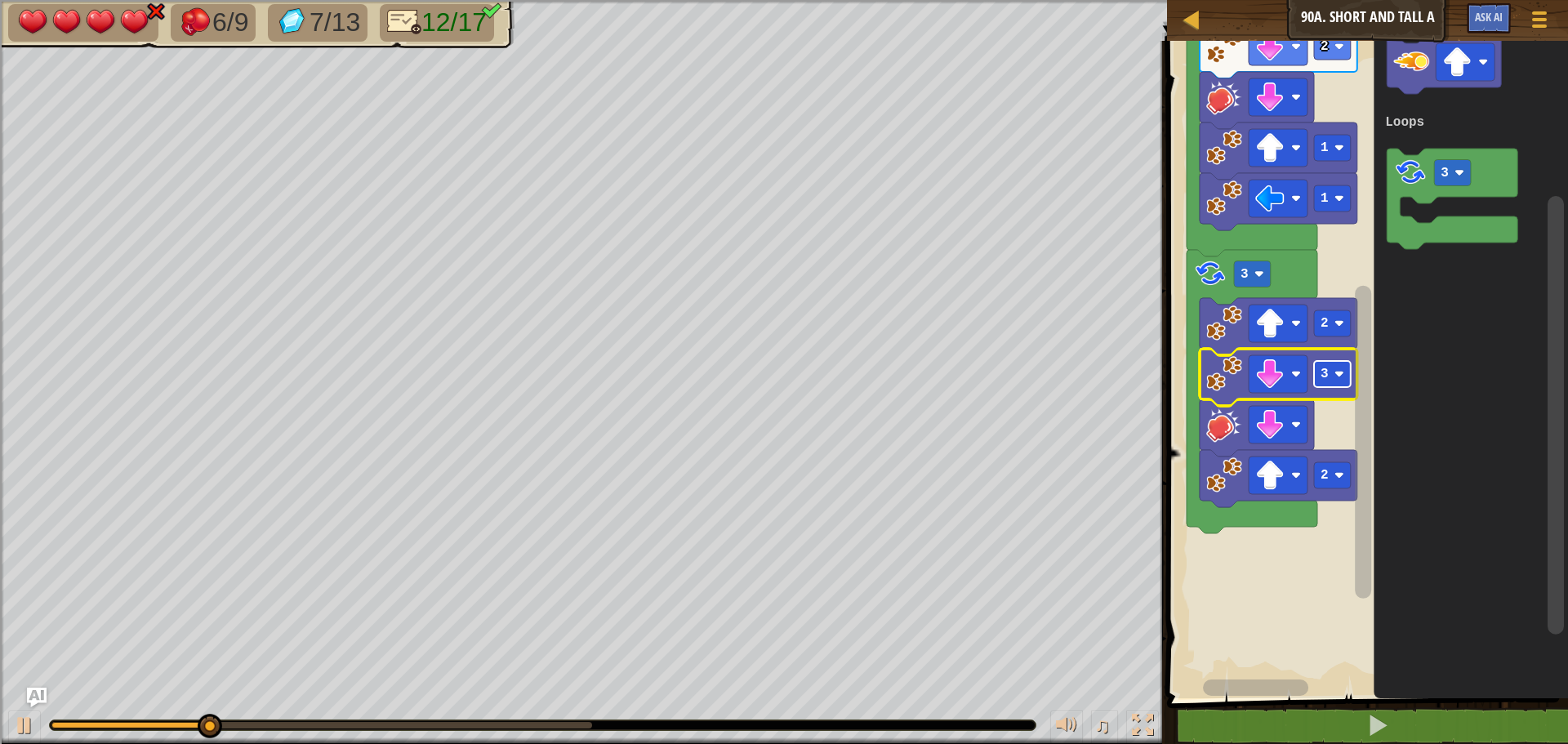
click at [1326, 371] on text "3" at bounding box center [1325, 373] width 9 height 14
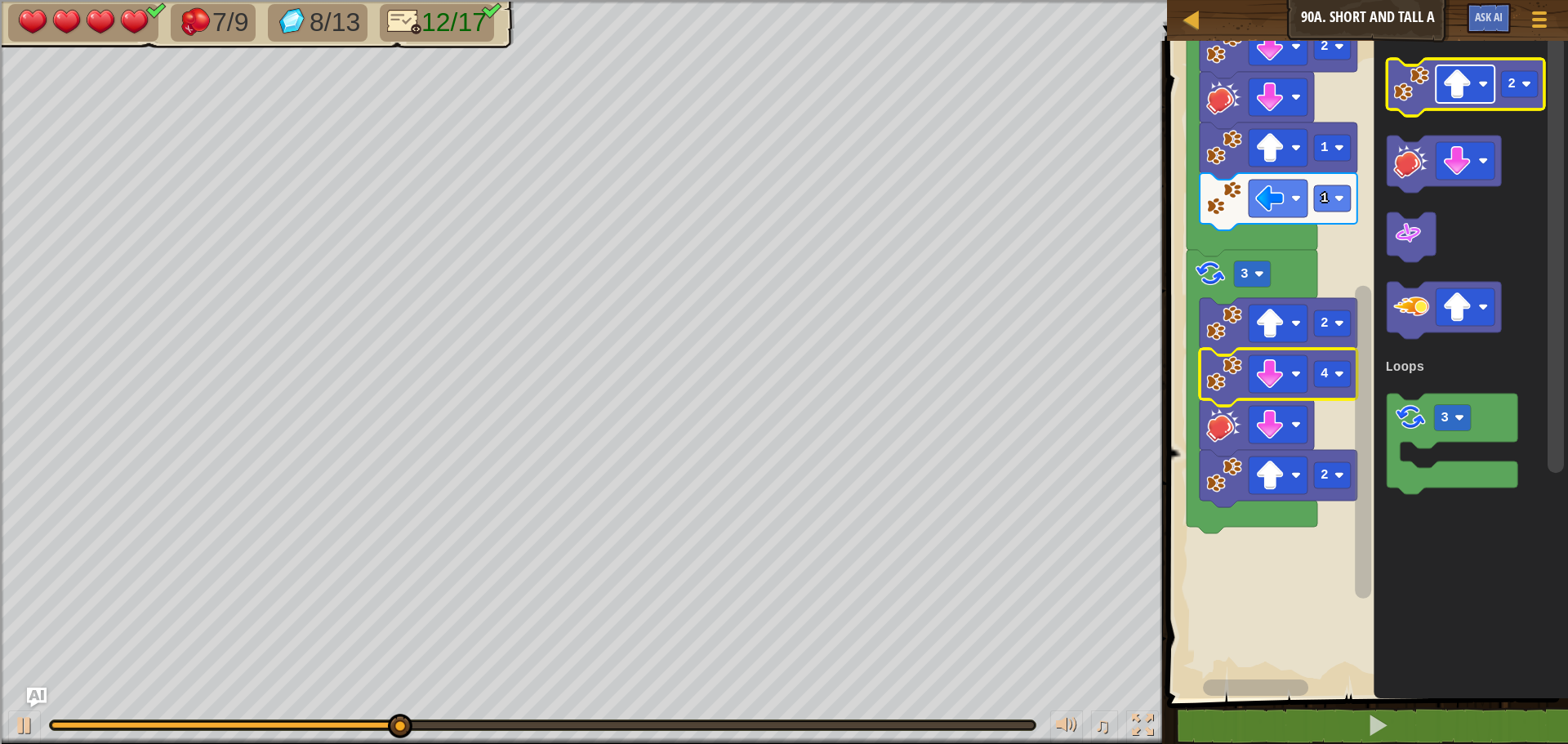
click at [1441, 72] on rect "Blockly Workspace" at bounding box center [1465, 84] width 59 height 37
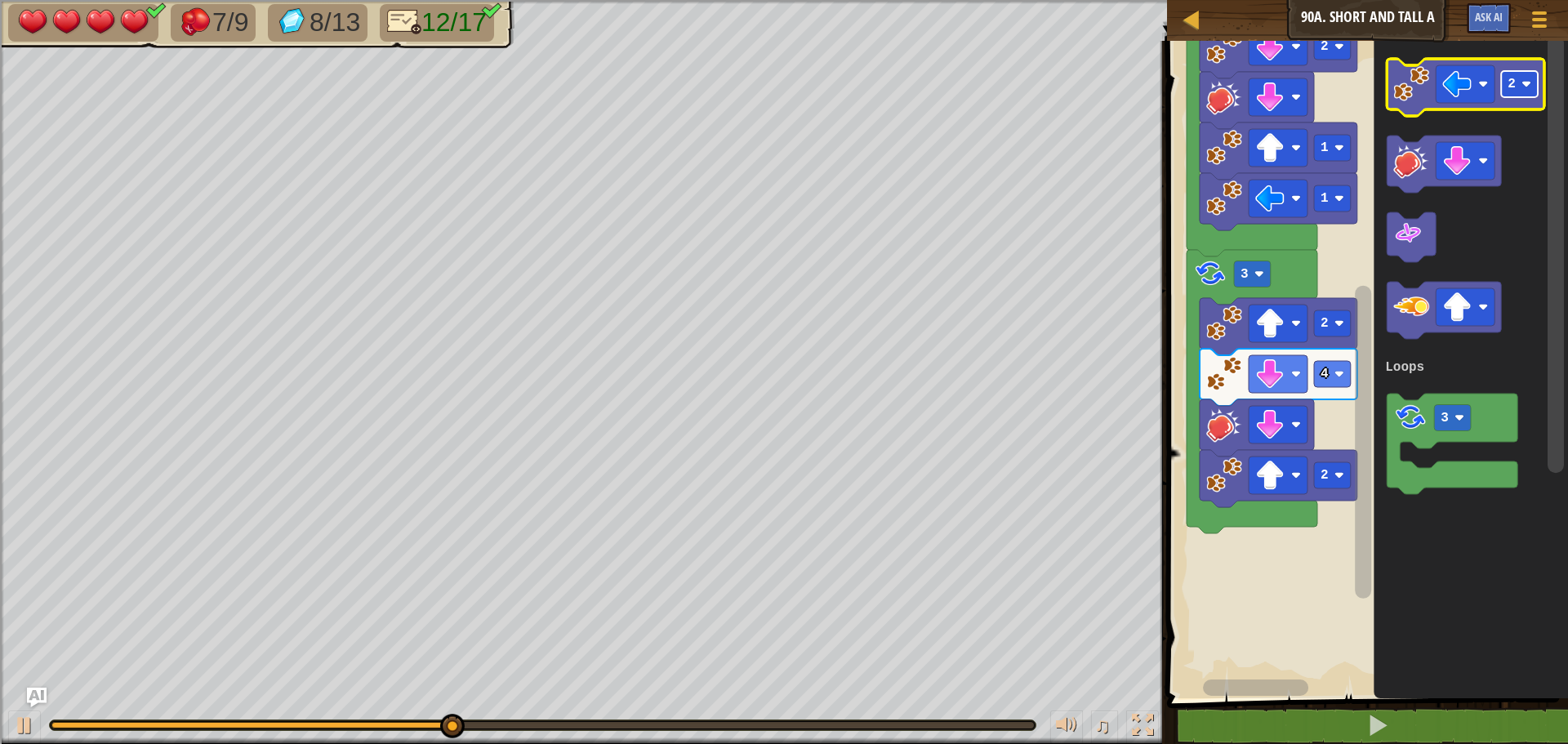
click at [1514, 85] on text "2" at bounding box center [1512, 83] width 9 height 14
click at [1520, 94] on rect "Blockly Workspace" at bounding box center [1519, 84] width 37 height 26
click at [1516, 77] on rect "Blockly Workspace" at bounding box center [1519, 84] width 37 height 26
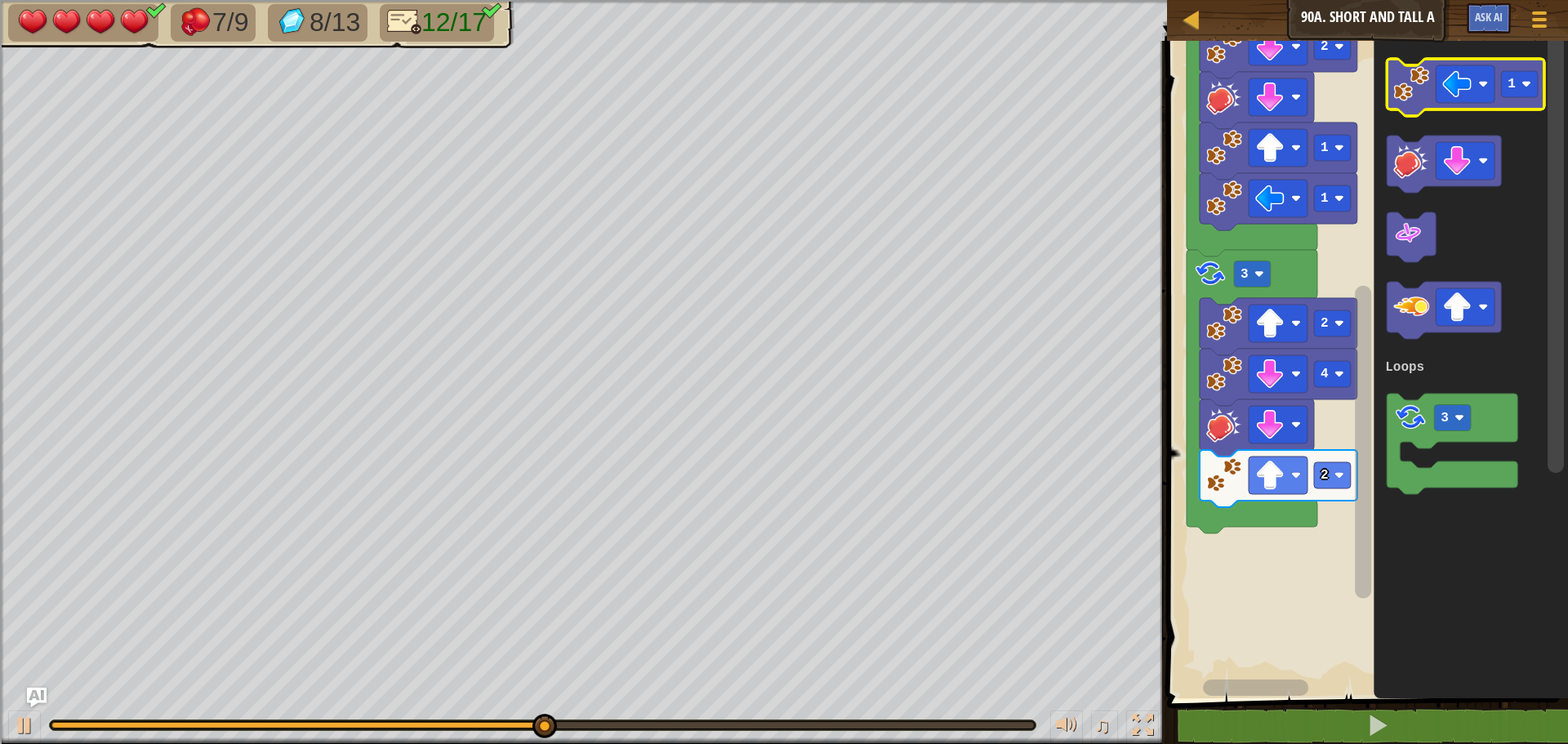
click at [1406, 98] on image "Blockly Workspace" at bounding box center [1412, 84] width 36 height 36
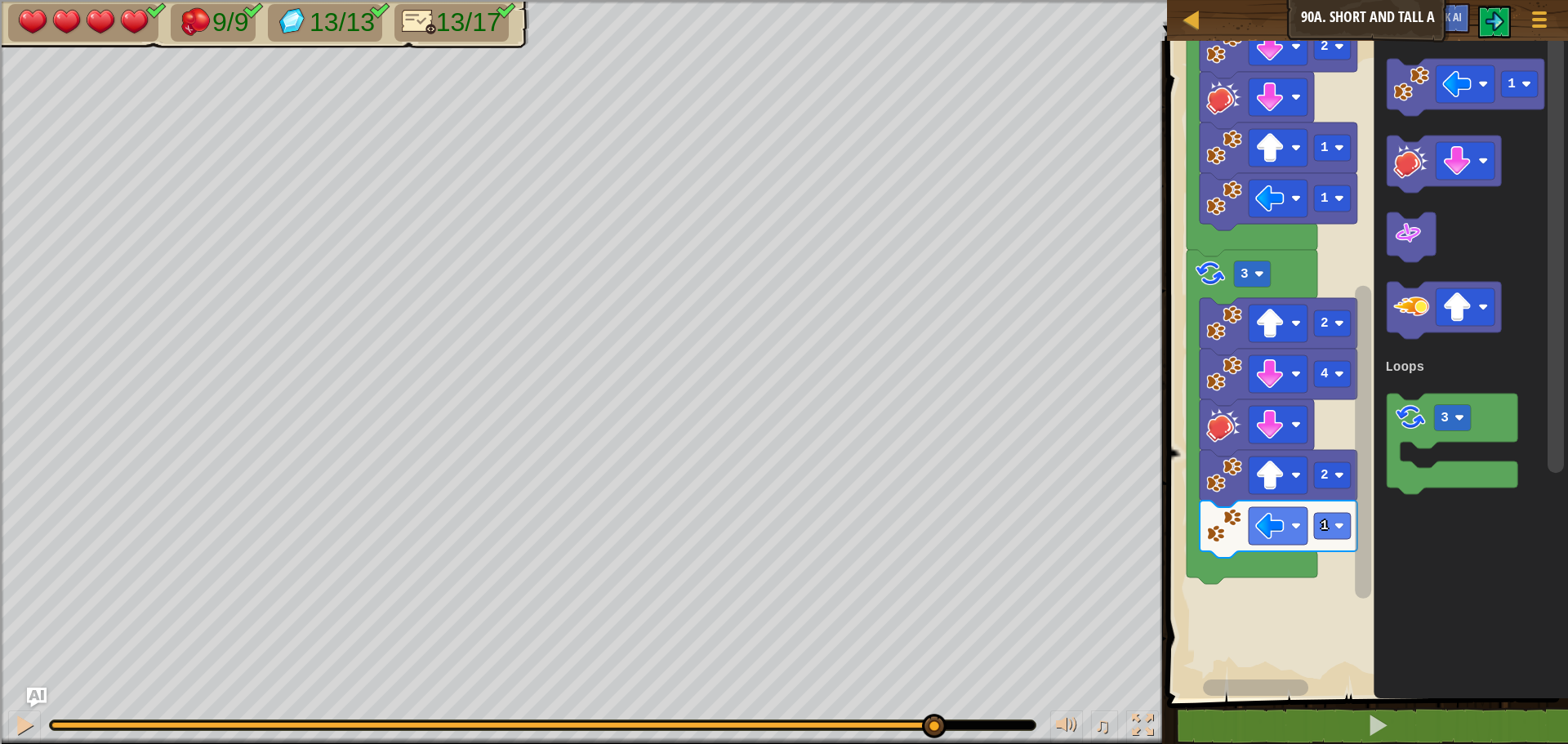
click at [934, 722] on div at bounding box center [499, 725] width 895 height 7
click at [30, 720] on div at bounding box center [24, 724] width 21 height 21
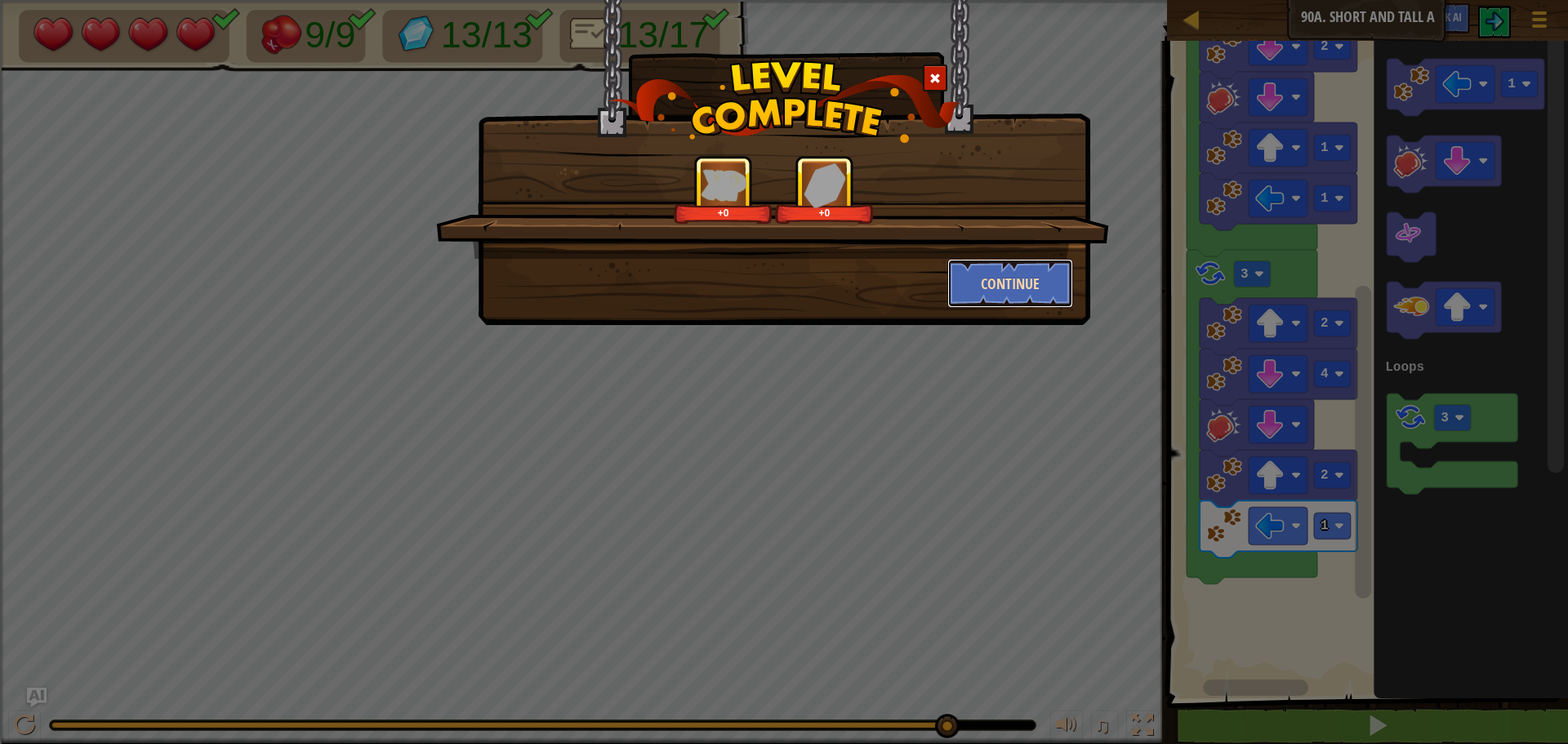
click at [1008, 289] on button "Continue" at bounding box center [1010, 283] width 127 height 49
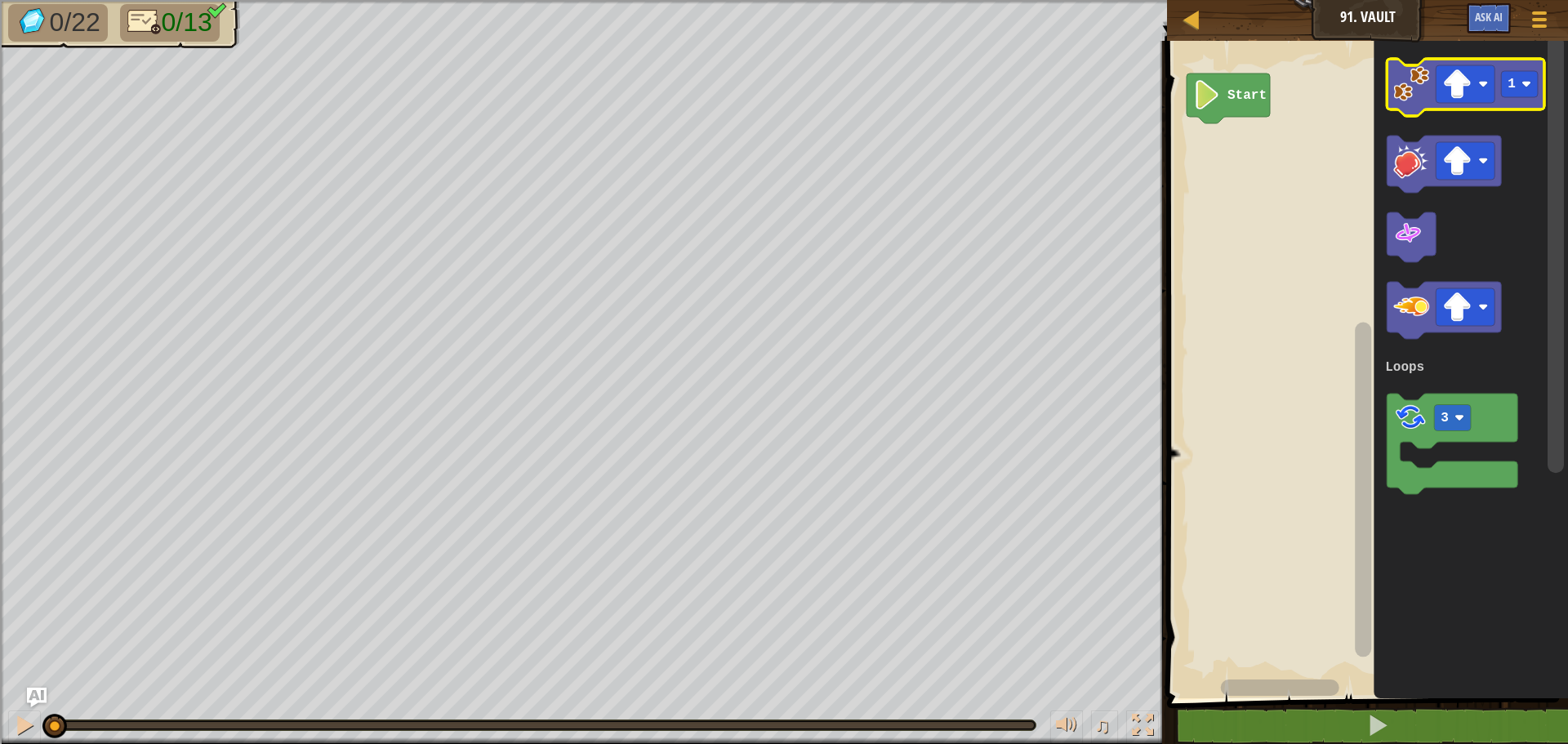
click at [1425, 94] on image "Blockly Workspace" at bounding box center [1412, 84] width 36 height 36
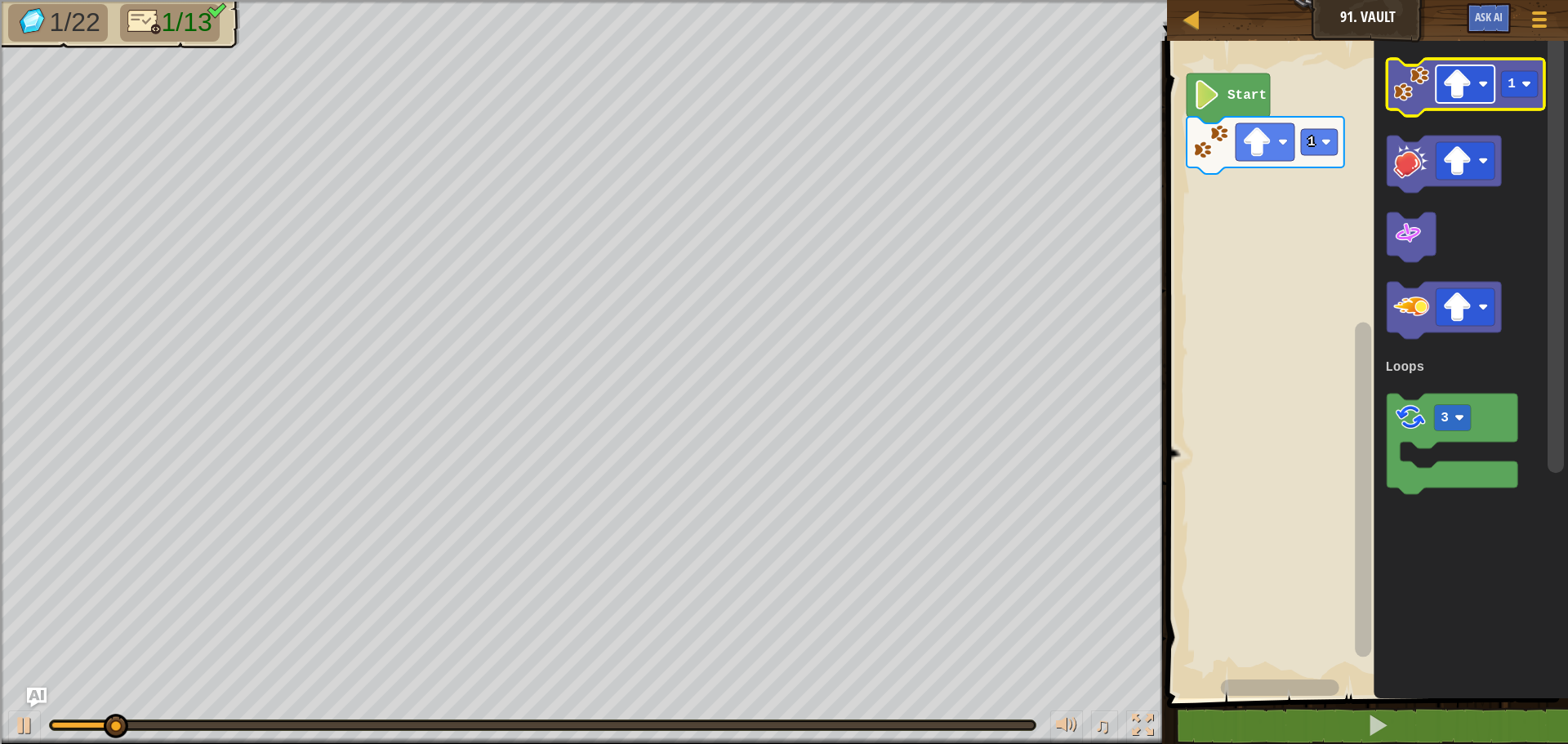
click at [1478, 94] on rect "Blockly Workspace" at bounding box center [1465, 84] width 59 height 37
click at [1402, 96] on image "Blockly Workspace" at bounding box center [1412, 84] width 36 height 36
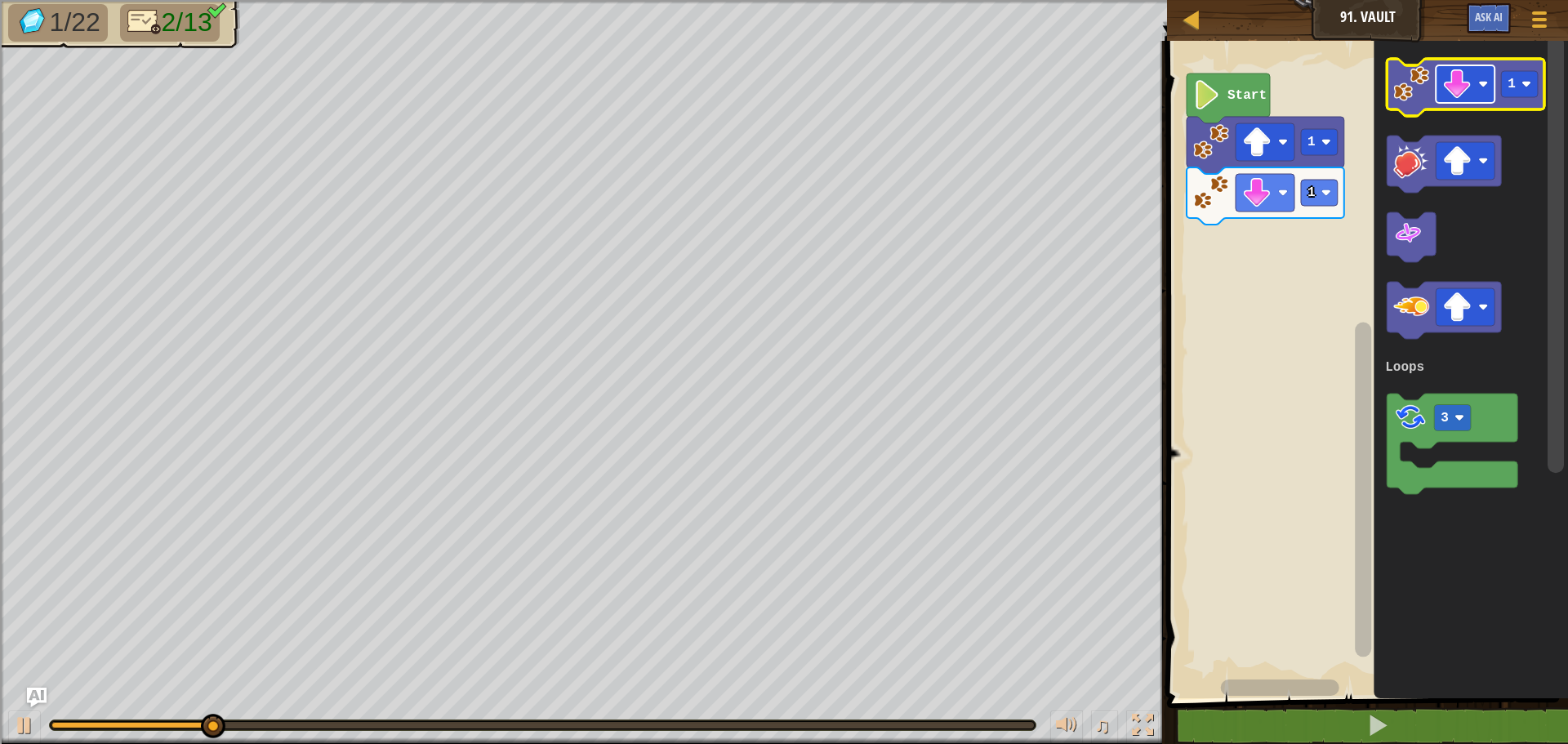
click at [1480, 92] on rect "Blockly Workspace" at bounding box center [1465, 84] width 59 height 37
click at [1417, 93] on image "Blockly Workspace" at bounding box center [1412, 84] width 36 height 36
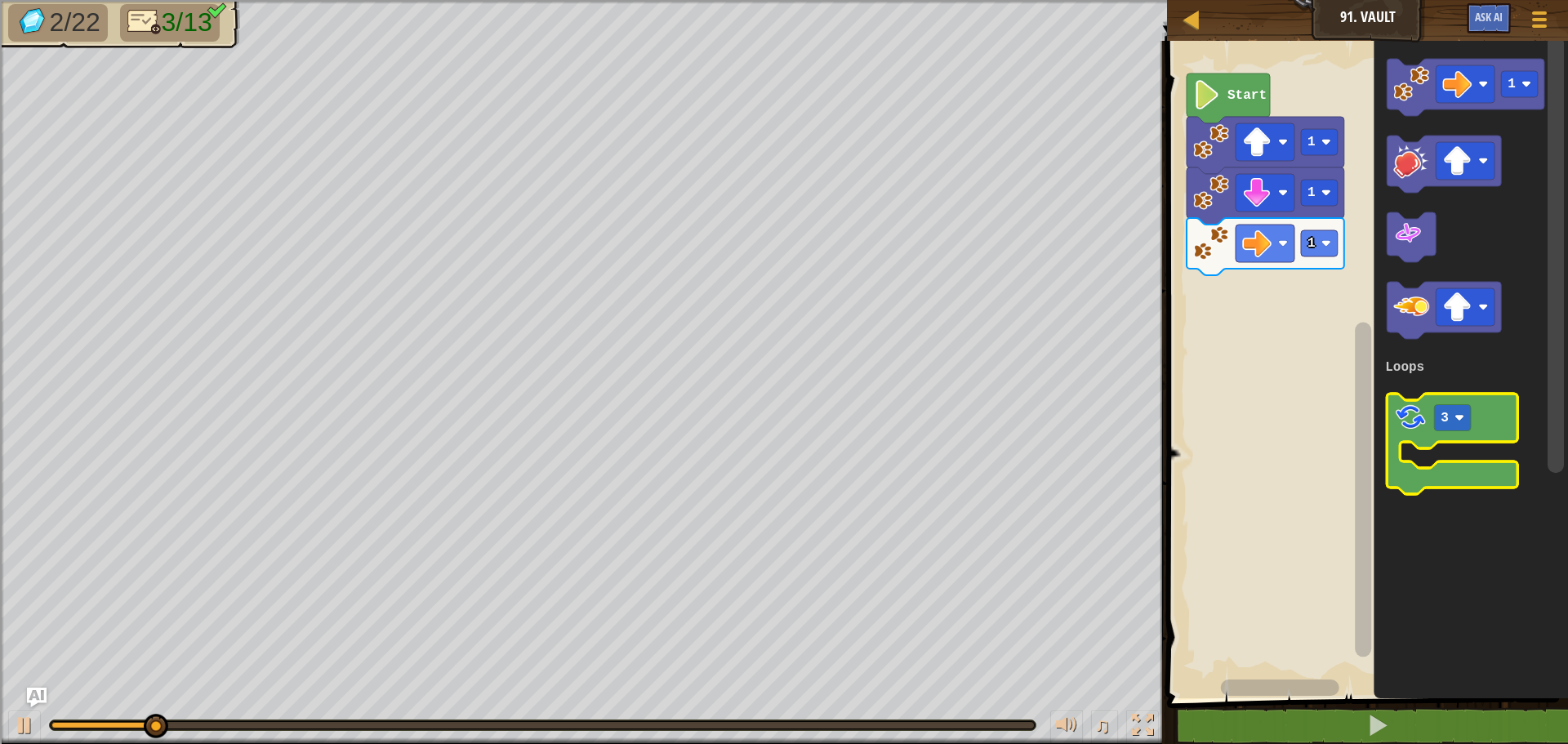
click at [1409, 434] on g "3" at bounding box center [1452, 444] width 131 height 100
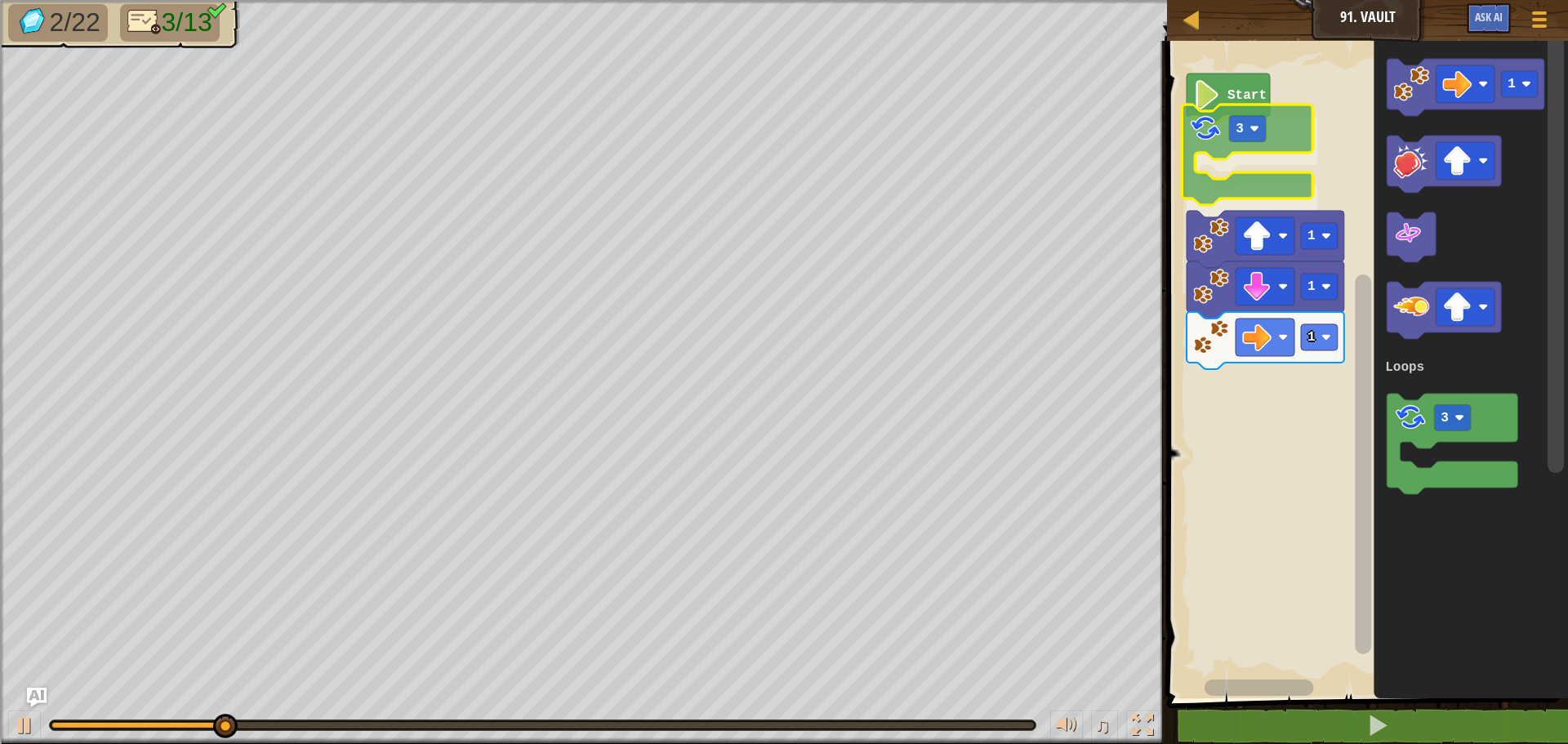
click at [1209, 130] on div "Loops Start 3 1 1 1 1 3 Loops 3" at bounding box center [1365, 365] width 406 height 666
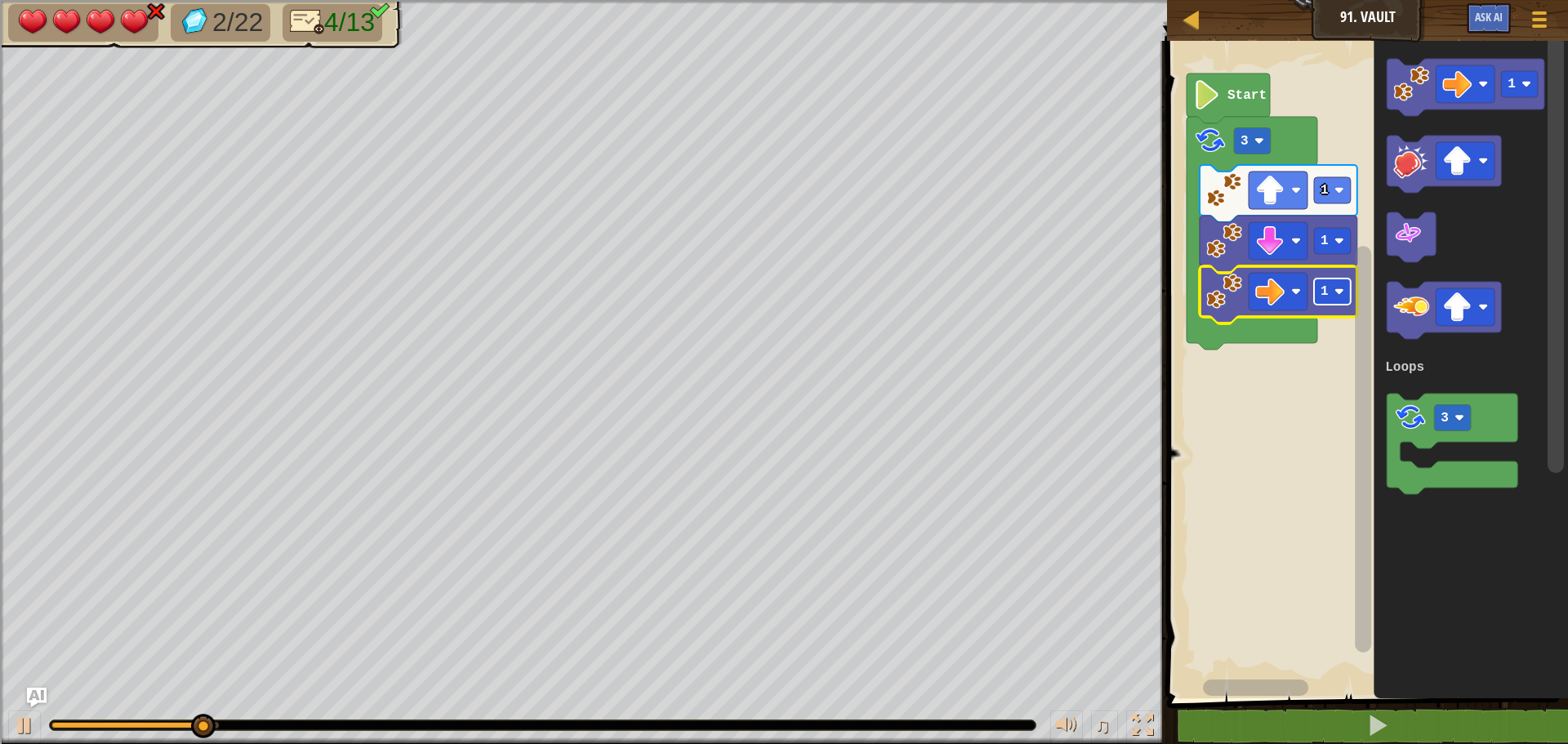
click at [1327, 295] on text "1" at bounding box center [1325, 291] width 9 height 14
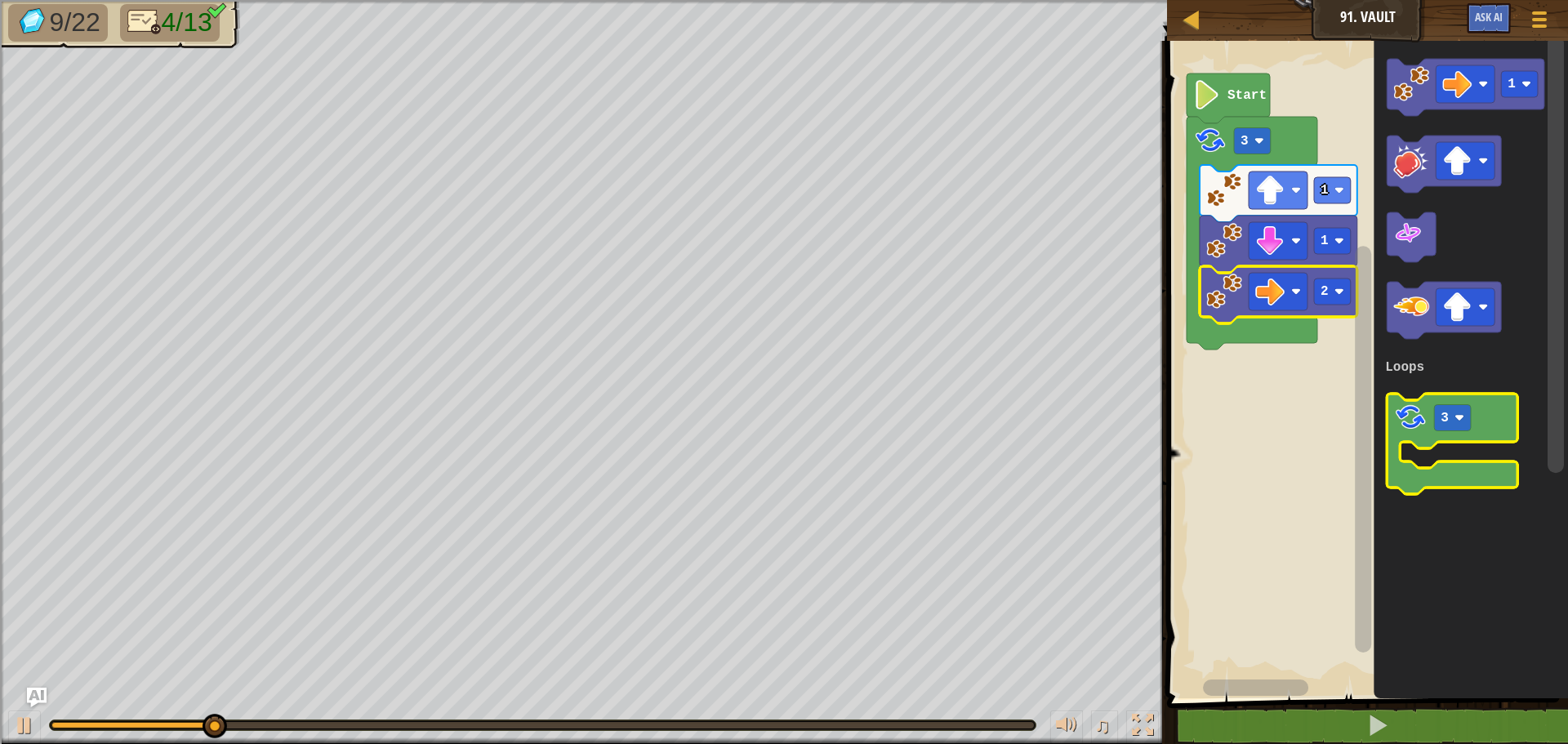
click at [1413, 432] on image "Blockly Workspace" at bounding box center [1411, 417] width 34 height 34
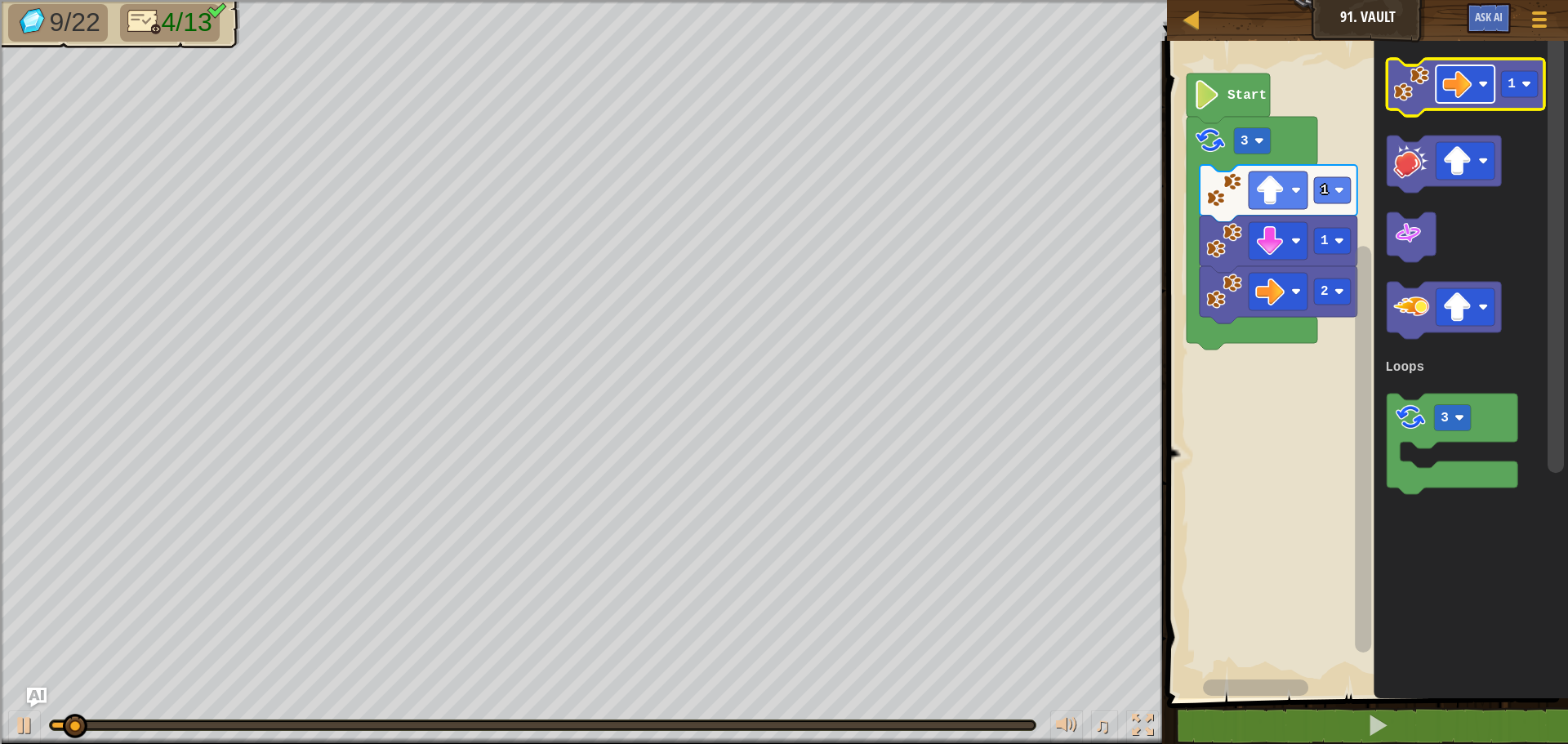
click at [1482, 94] on rect "Blockly Workspace" at bounding box center [1465, 84] width 59 height 37
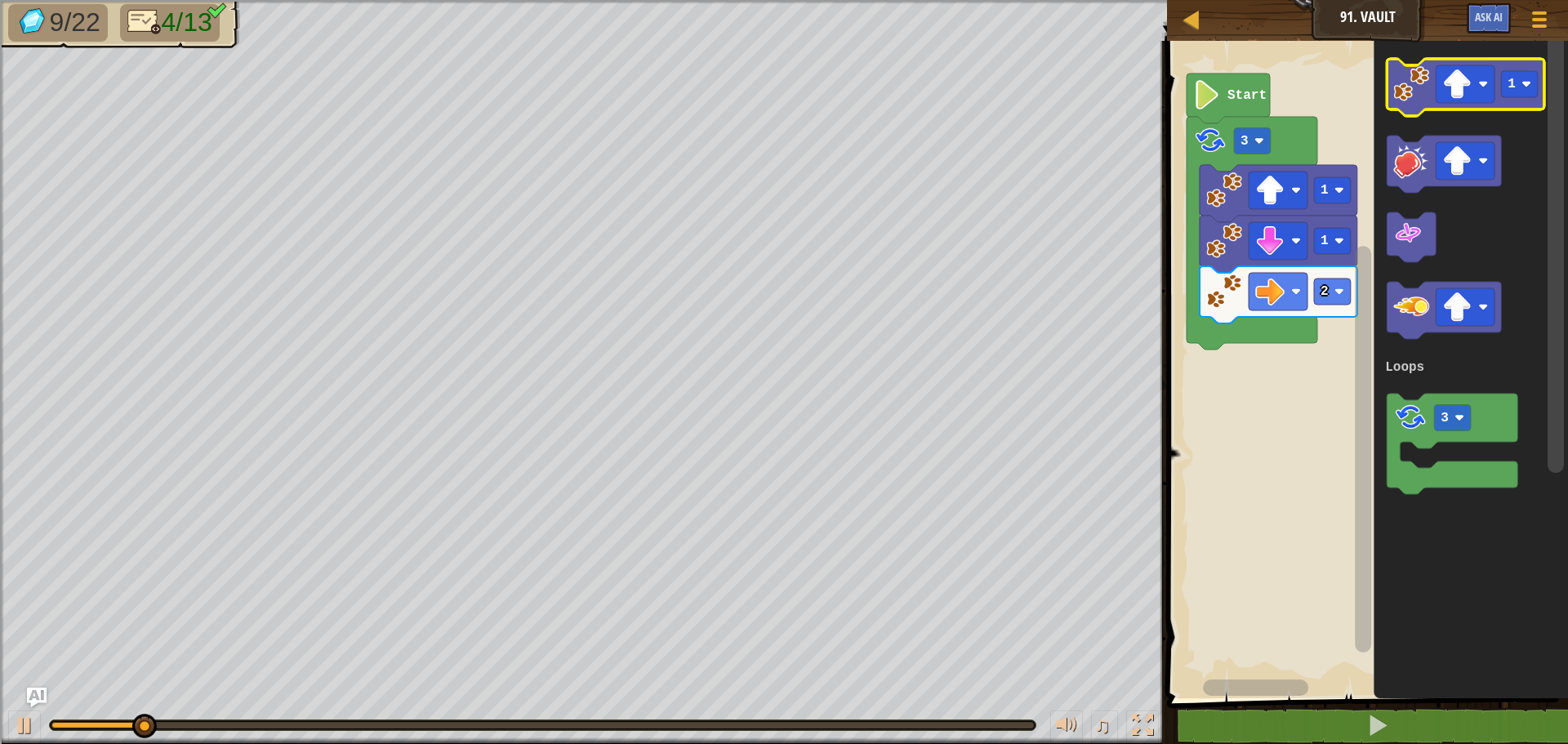
click at [1395, 87] on image "Blockly Workspace" at bounding box center [1412, 84] width 36 height 36
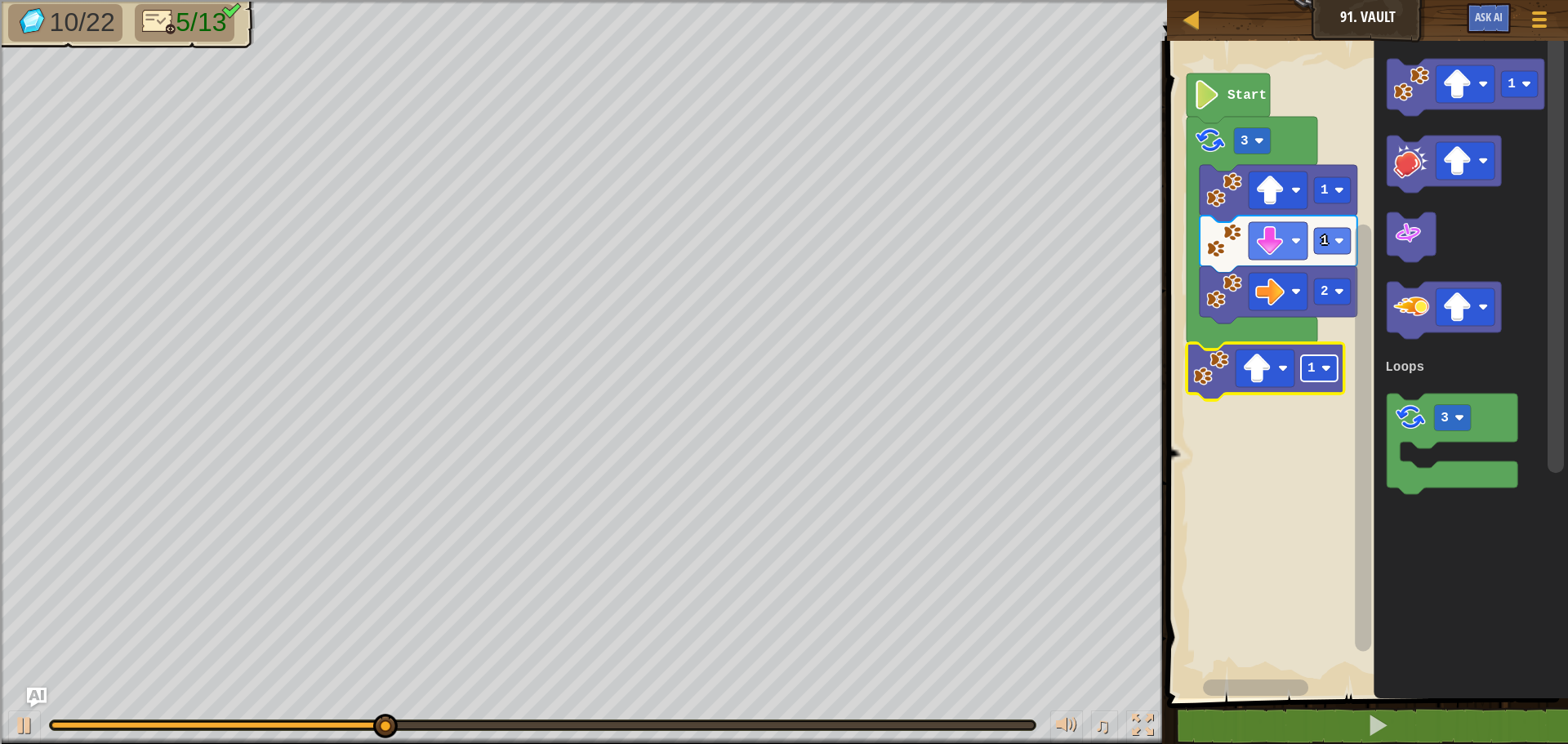
click at [1321, 377] on rect "Blockly Workspace" at bounding box center [1319, 368] width 37 height 26
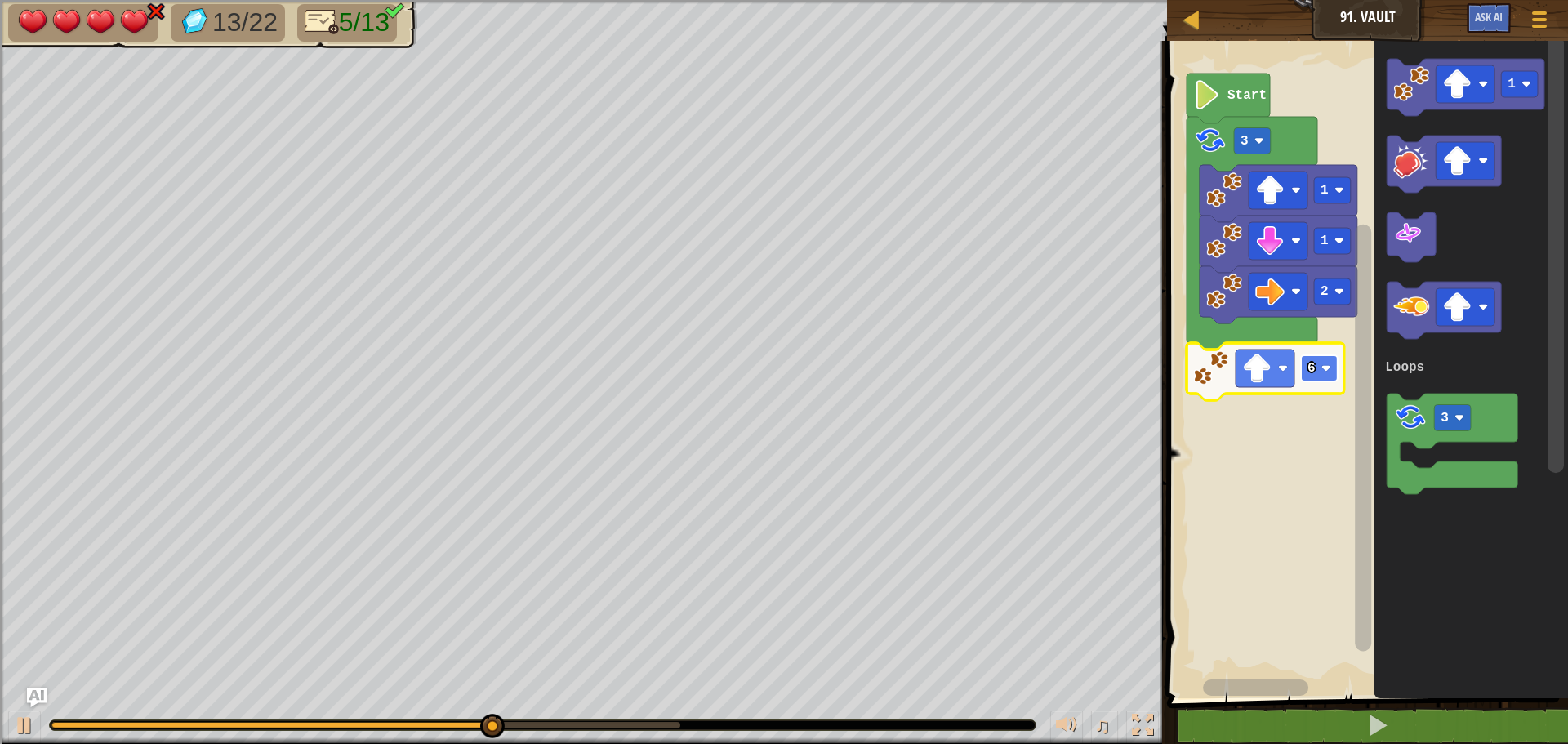
click at [1318, 368] on rect "Blockly Workspace" at bounding box center [1319, 368] width 37 height 26
click at [1316, 355] on rect "Blockly Workspace" at bounding box center [1319, 368] width 37 height 26
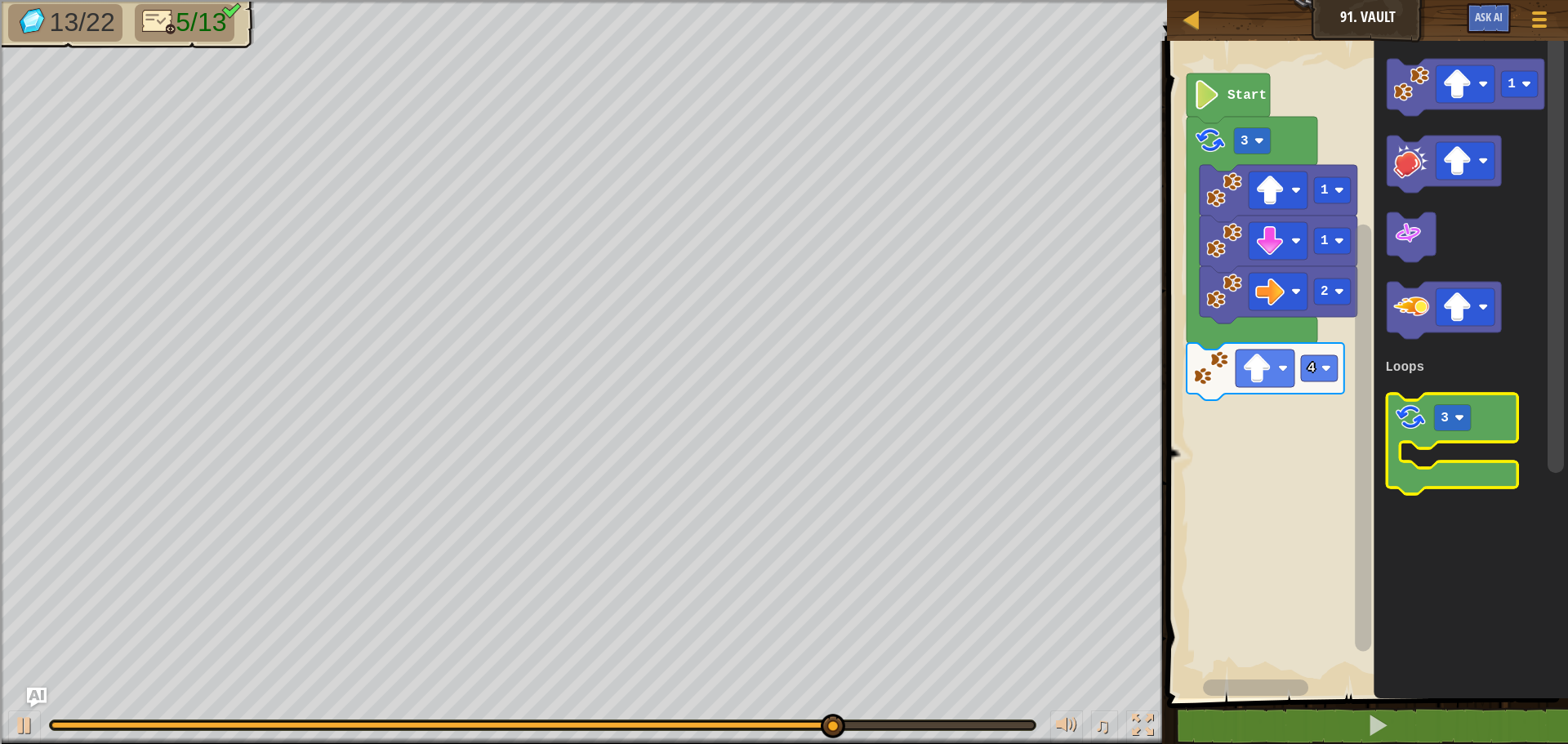
click at [1433, 415] on icon "Blockly Workspace" at bounding box center [1452, 444] width 131 height 100
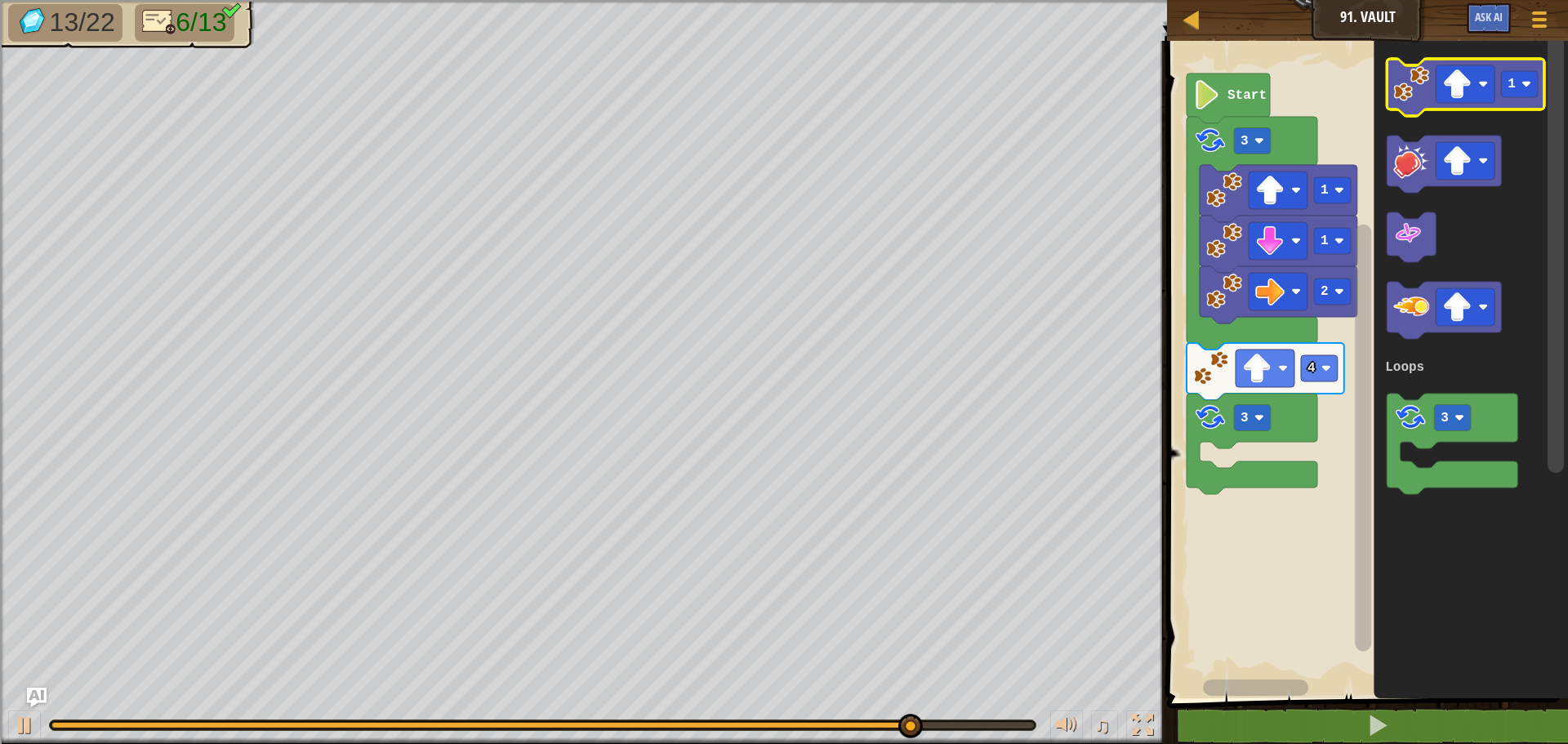
click at [1423, 93] on image "Blockly Workspace" at bounding box center [1412, 84] width 36 height 36
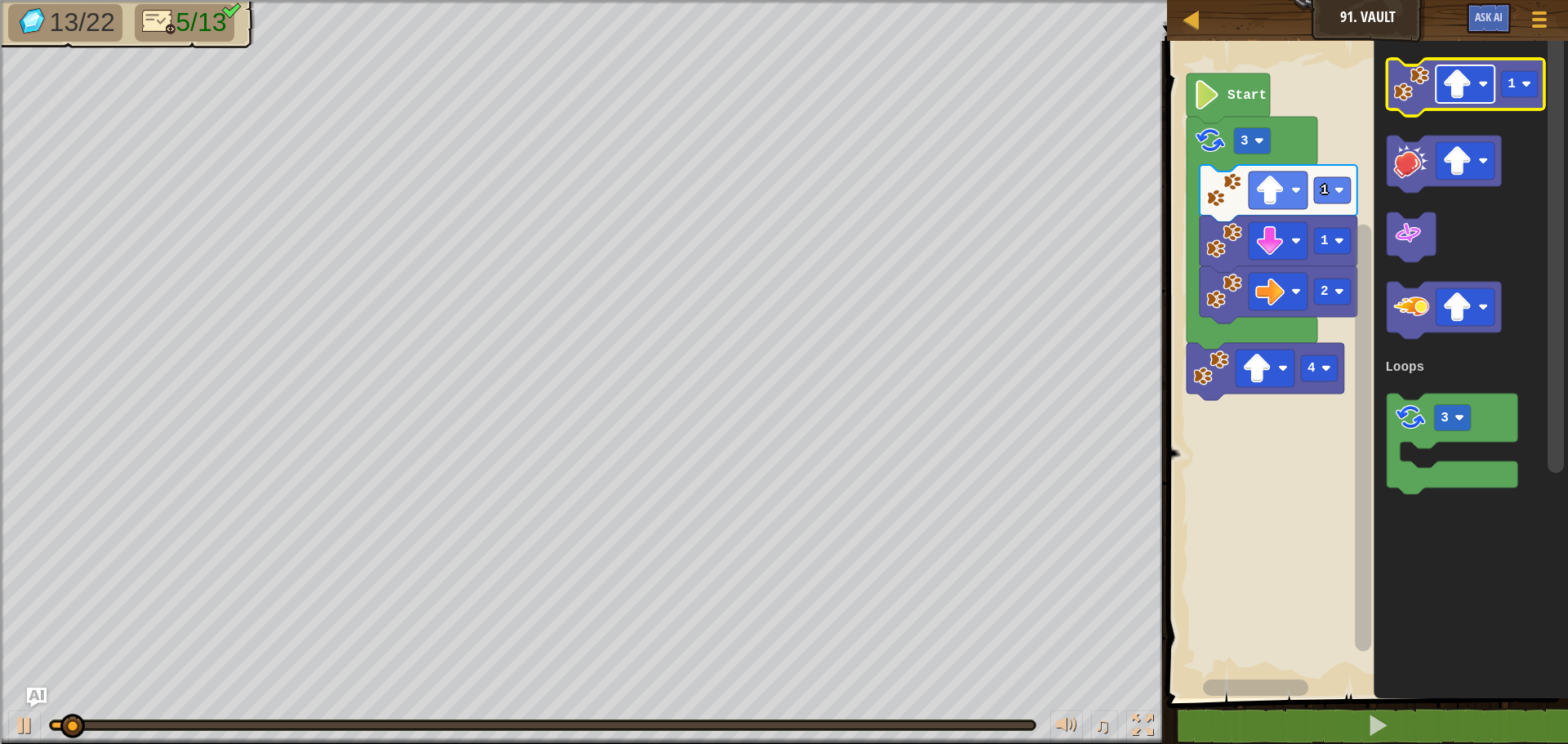
click at [1469, 78] on image "Blockly Workspace" at bounding box center [1457, 84] width 30 height 30
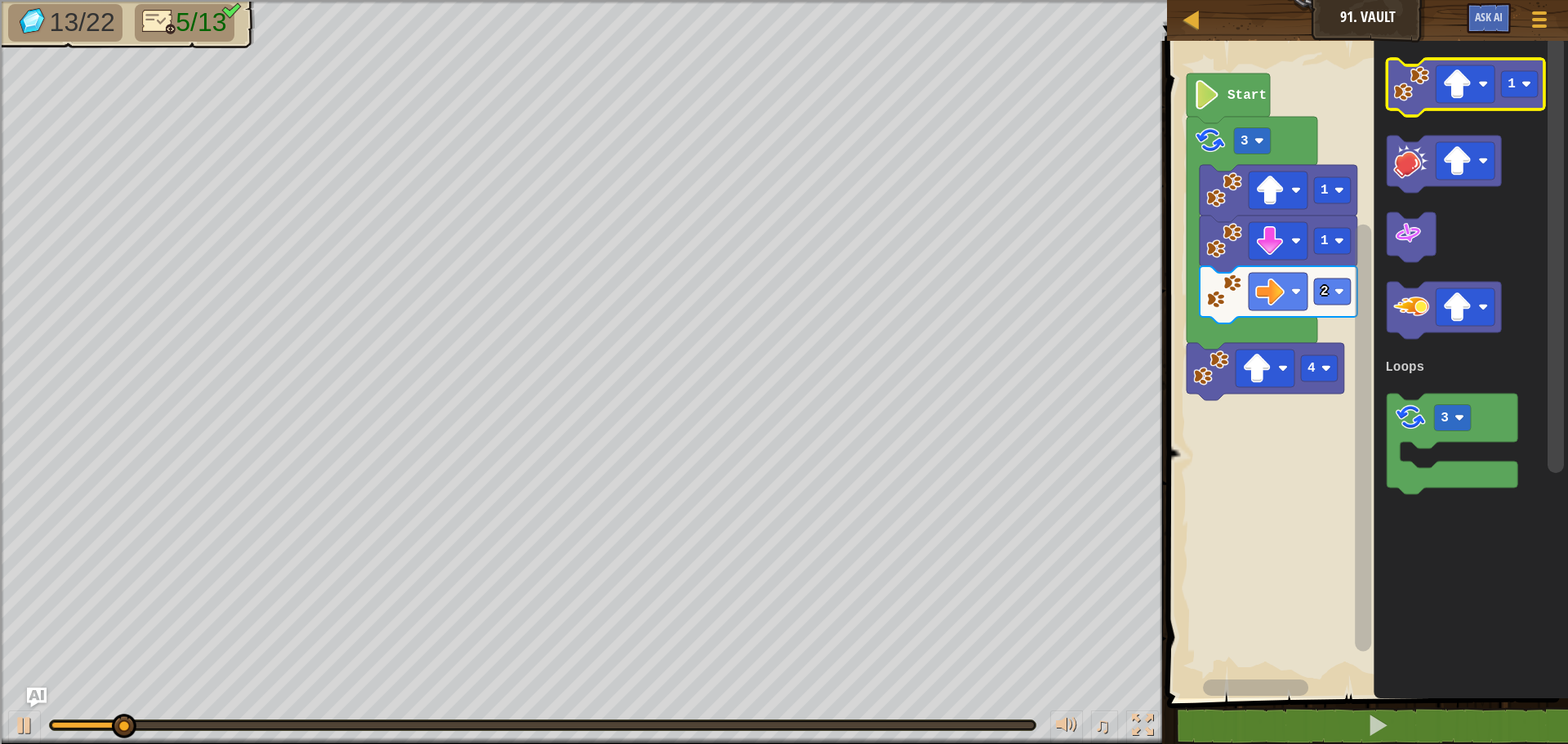
click at [1414, 89] on image "Blockly Workspace" at bounding box center [1412, 84] width 36 height 36
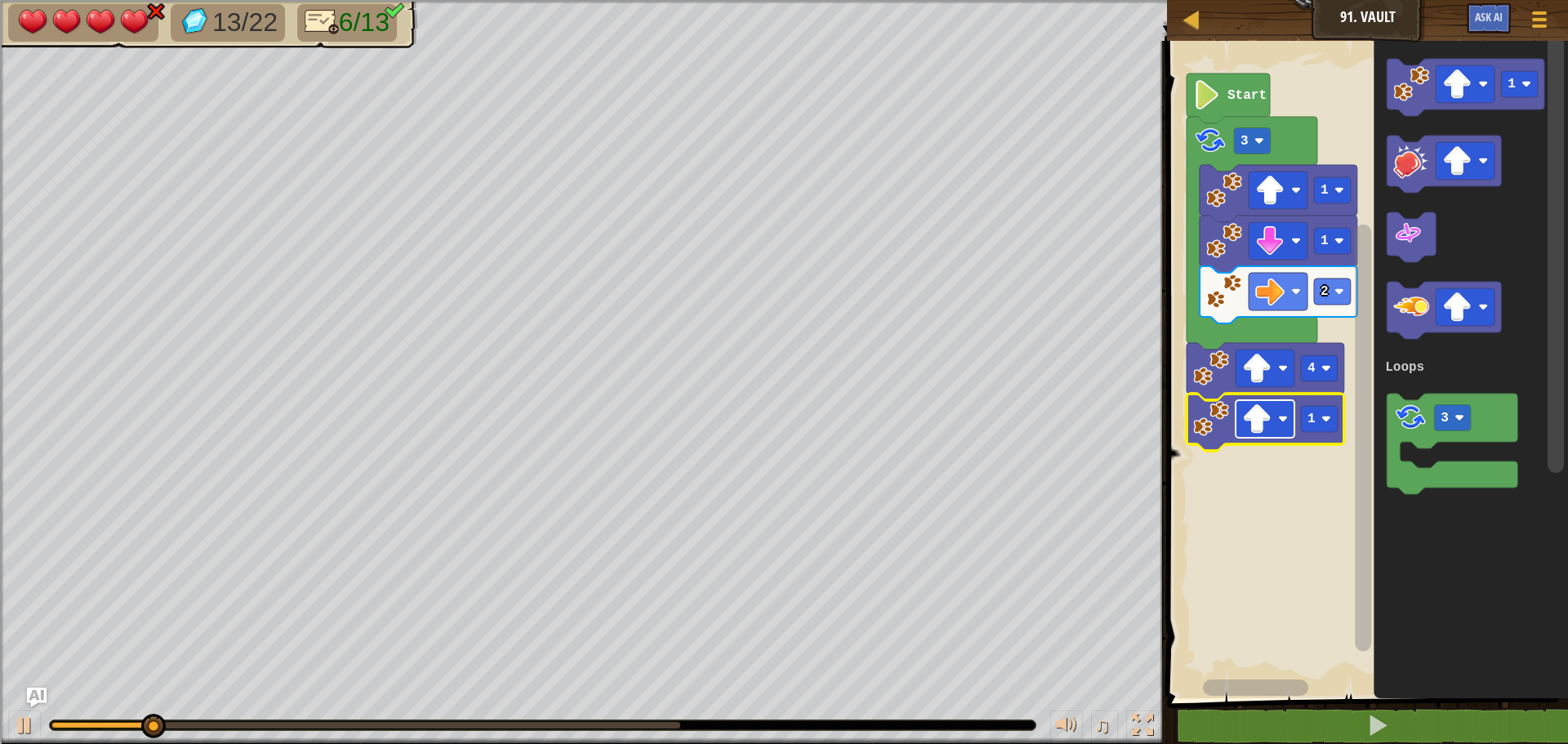
click at [1250, 430] on image "Blockly Workspace" at bounding box center [1257, 418] width 30 height 30
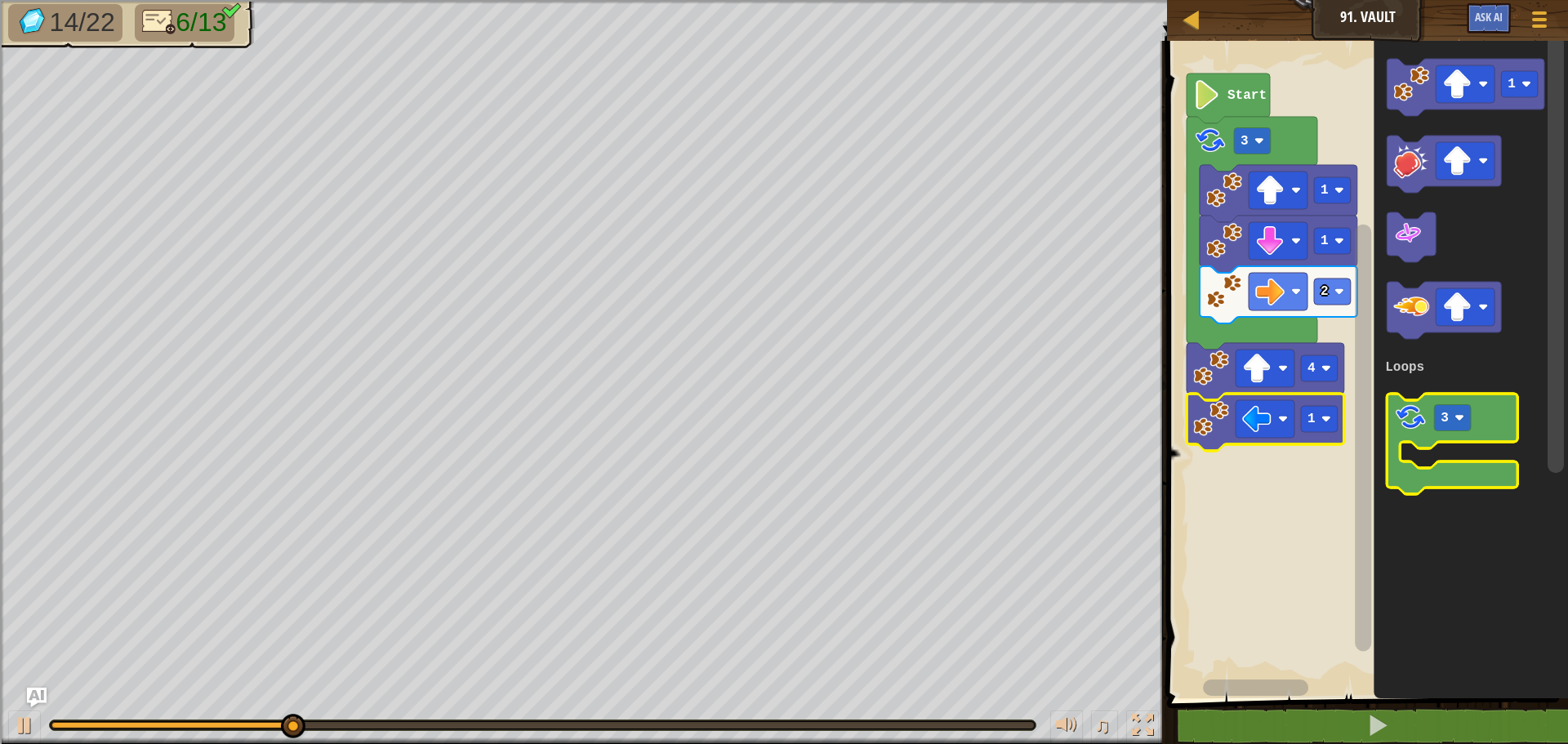
click at [1409, 422] on image "Blockly Workspace" at bounding box center [1411, 417] width 34 height 34
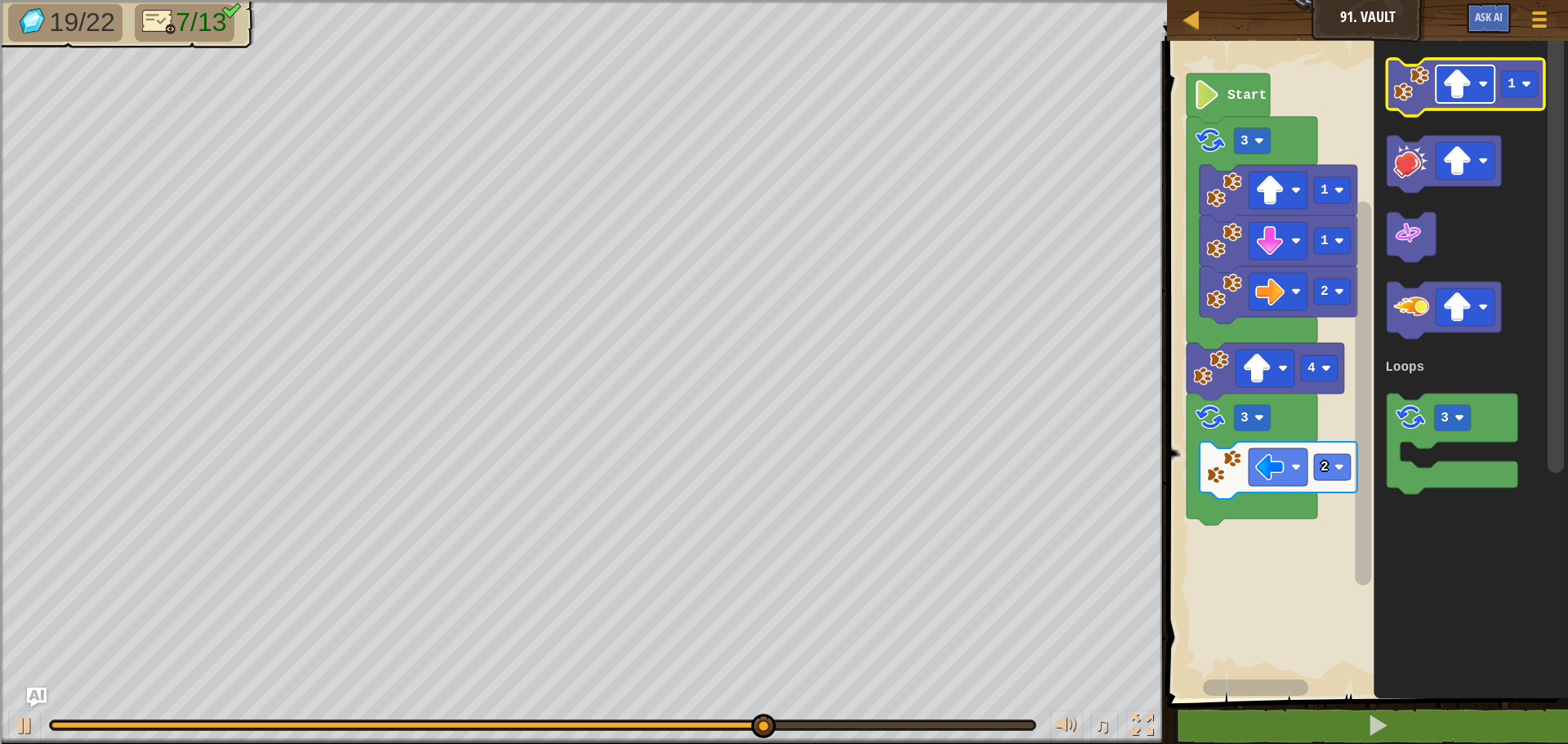
click at [1463, 94] on image "Blockly Workspace" at bounding box center [1457, 84] width 30 height 30
click at [1415, 89] on image "Blockly Workspace" at bounding box center [1412, 84] width 36 height 36
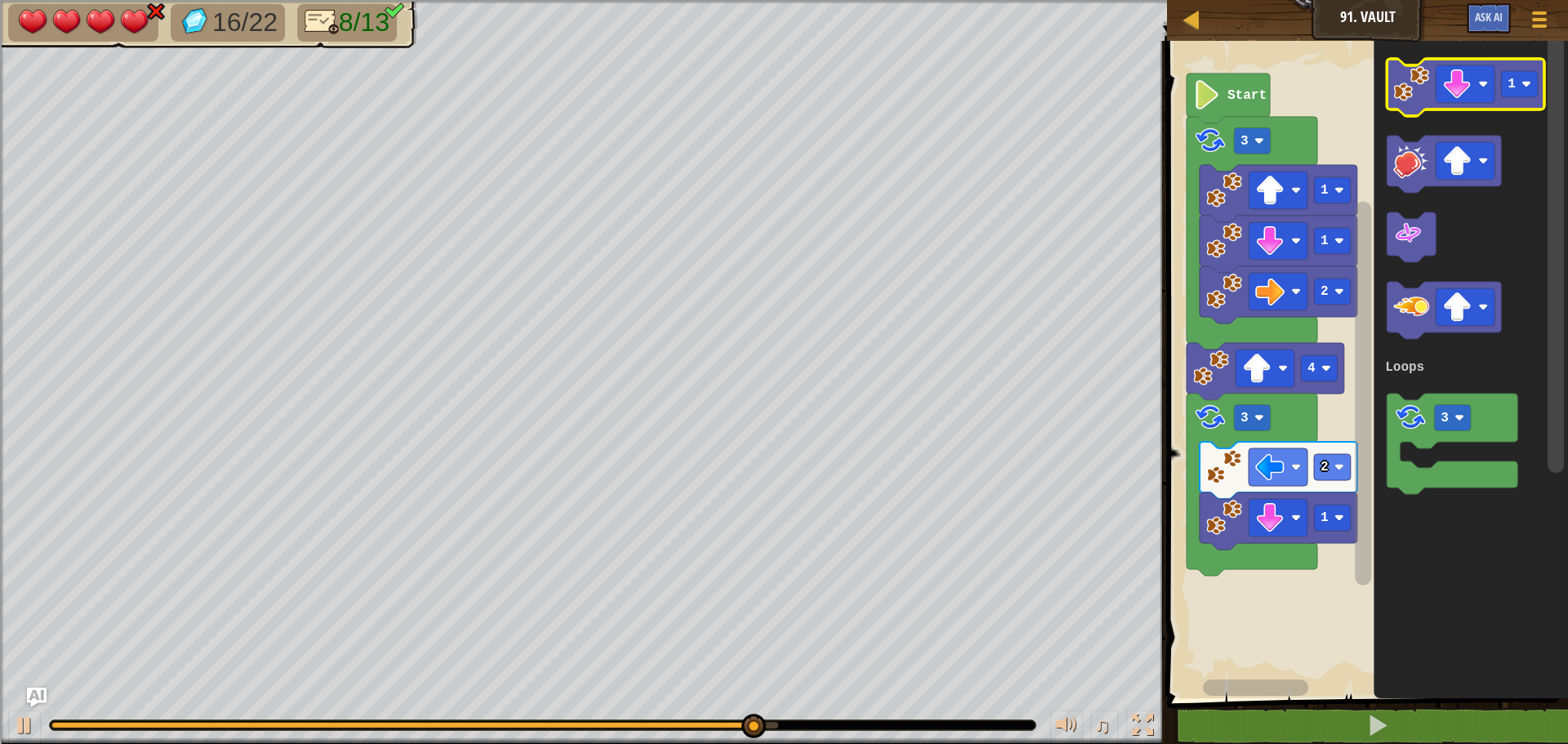
click at [1498, 83] on icon "Blockly Workspace" at bounding box center [1465, 87] width 157 height 57
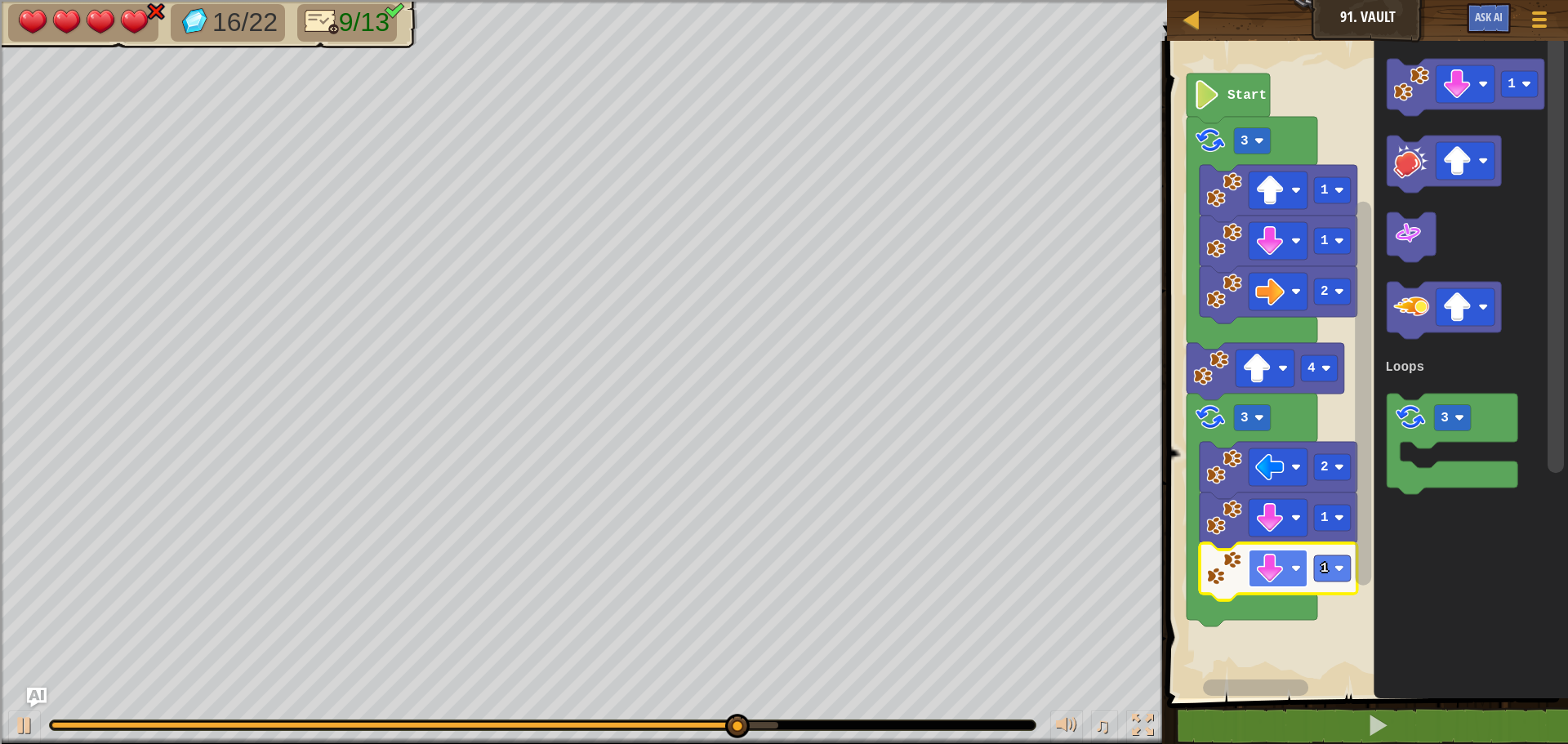
click at [1296, 577] on rect "Blockly Workspace" at bounding box center [1278, 568] width 59 height 37
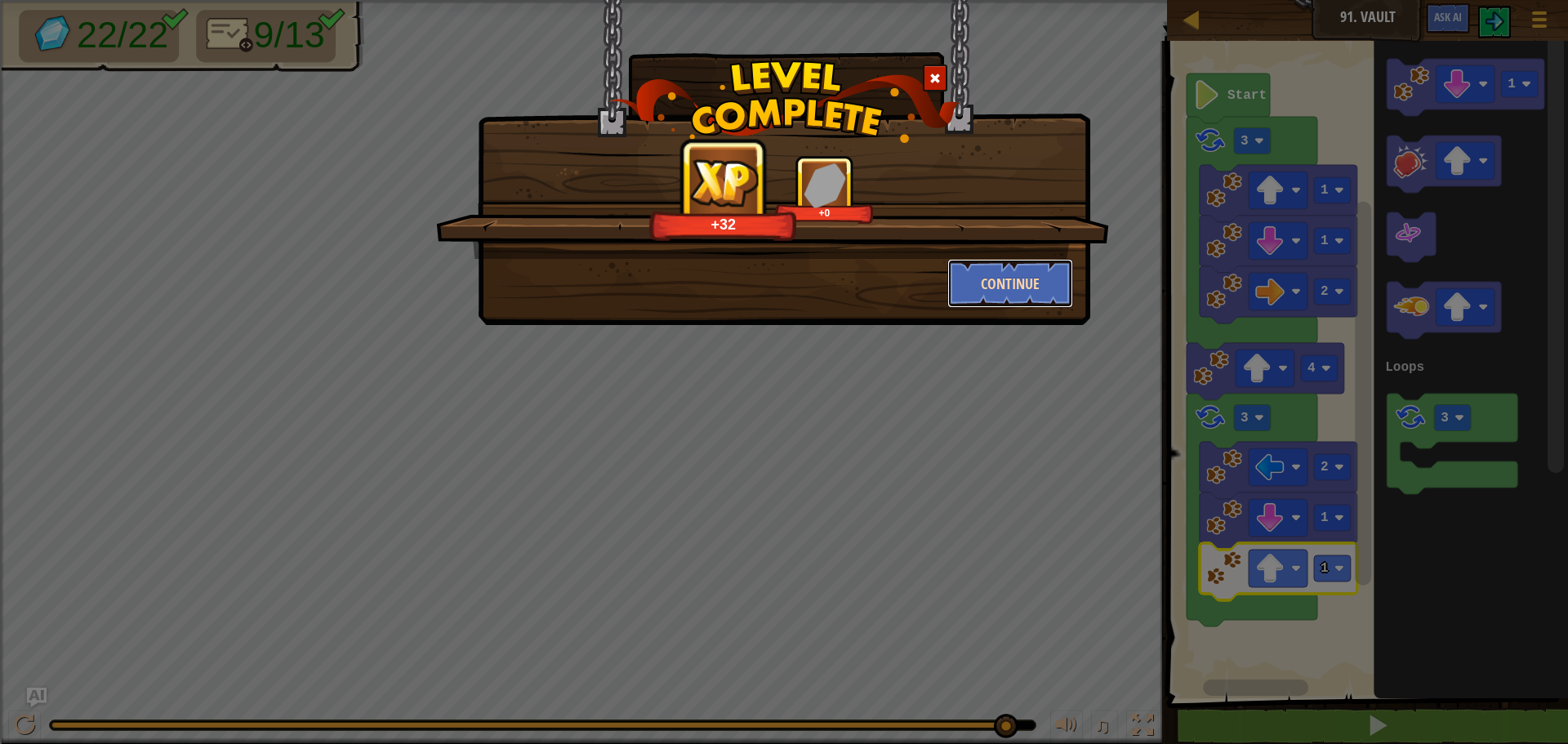
click at [963, 287] on button "Continue" at bounding box center [1010, 283] width 127 height 49
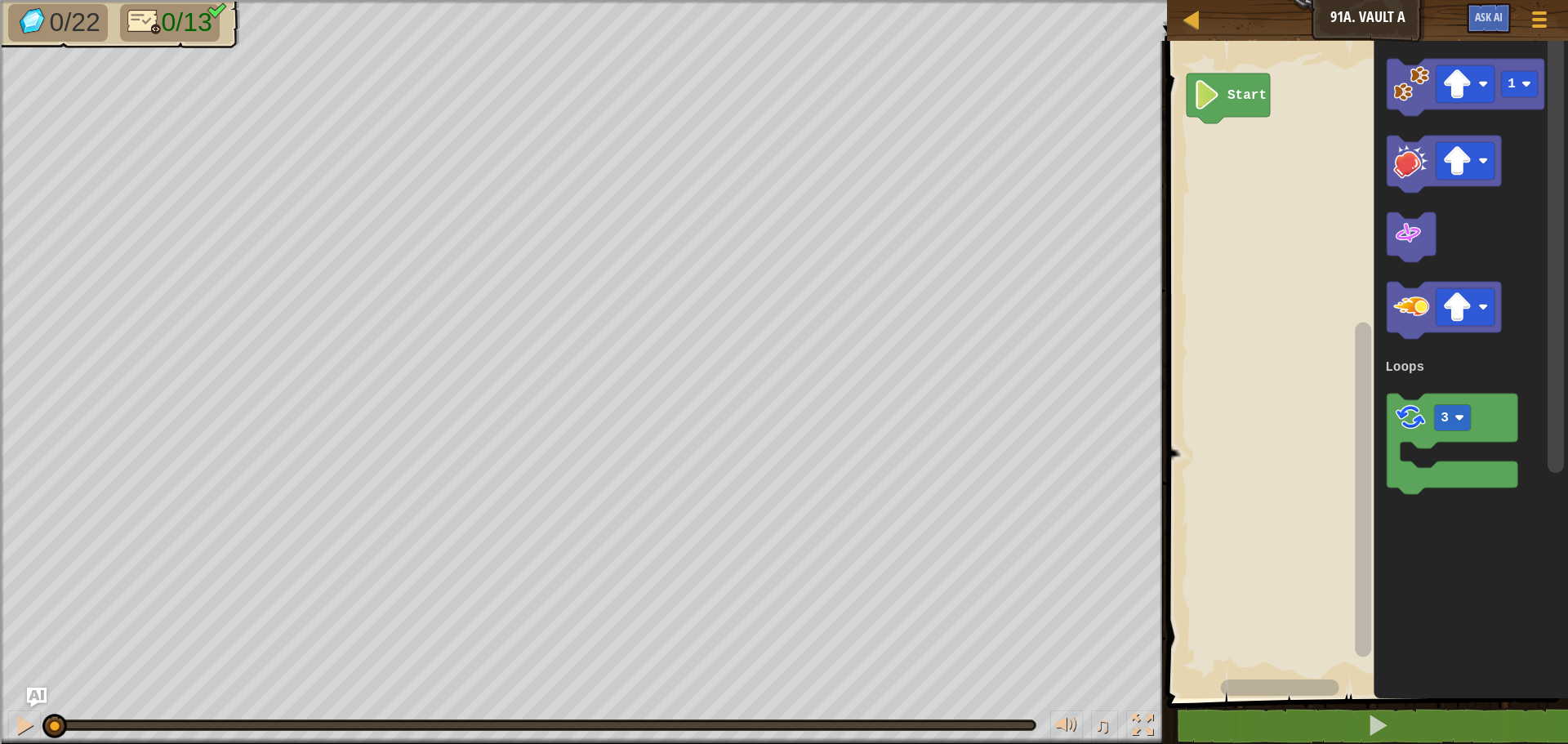
click at [1466, 87] on image "Blockly Workspace" at bounding box center [1457, 84] width 30 height 30
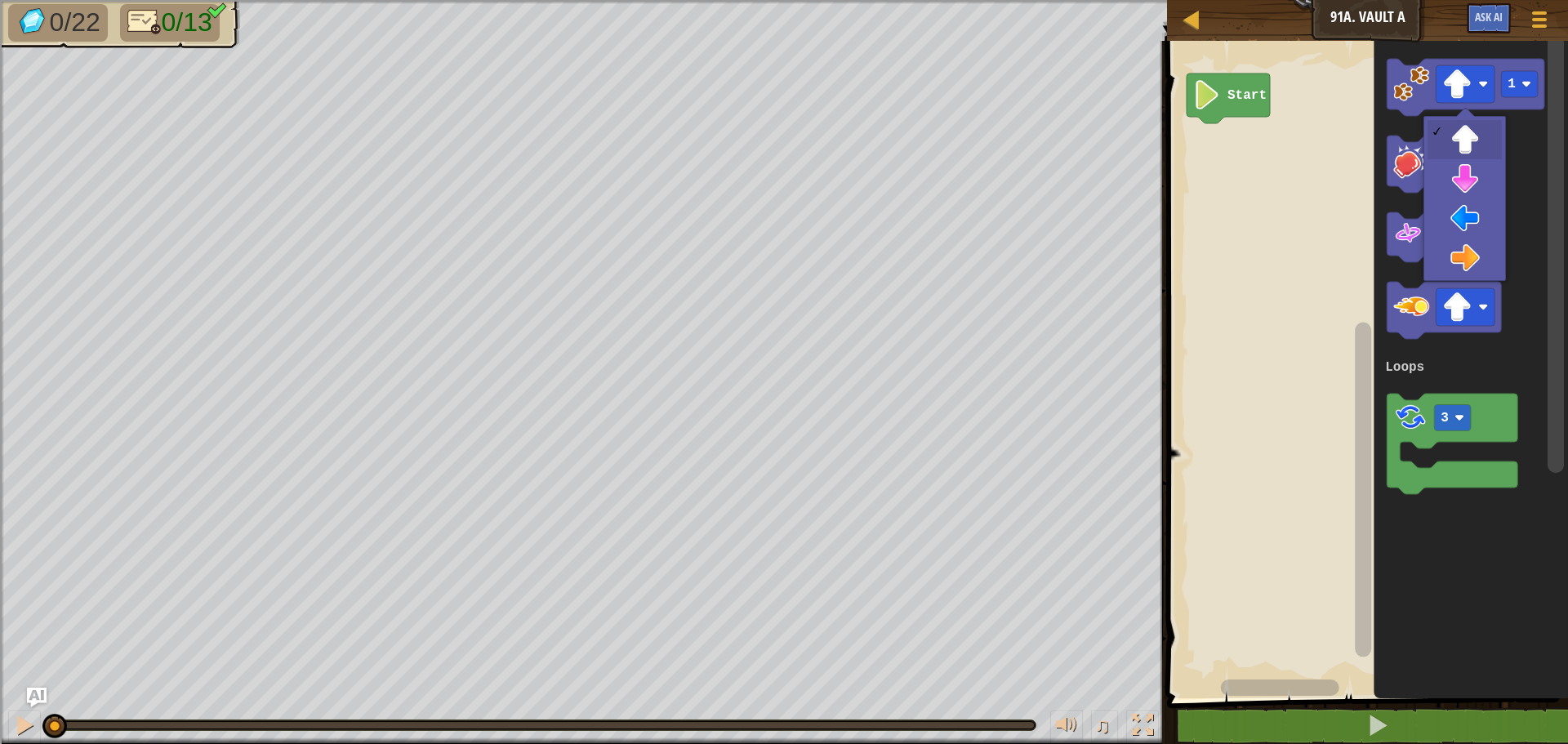
click at [1473, 185] on icon "Blockly Workspace" at bounding box center [1444, 163] width 114 height 57
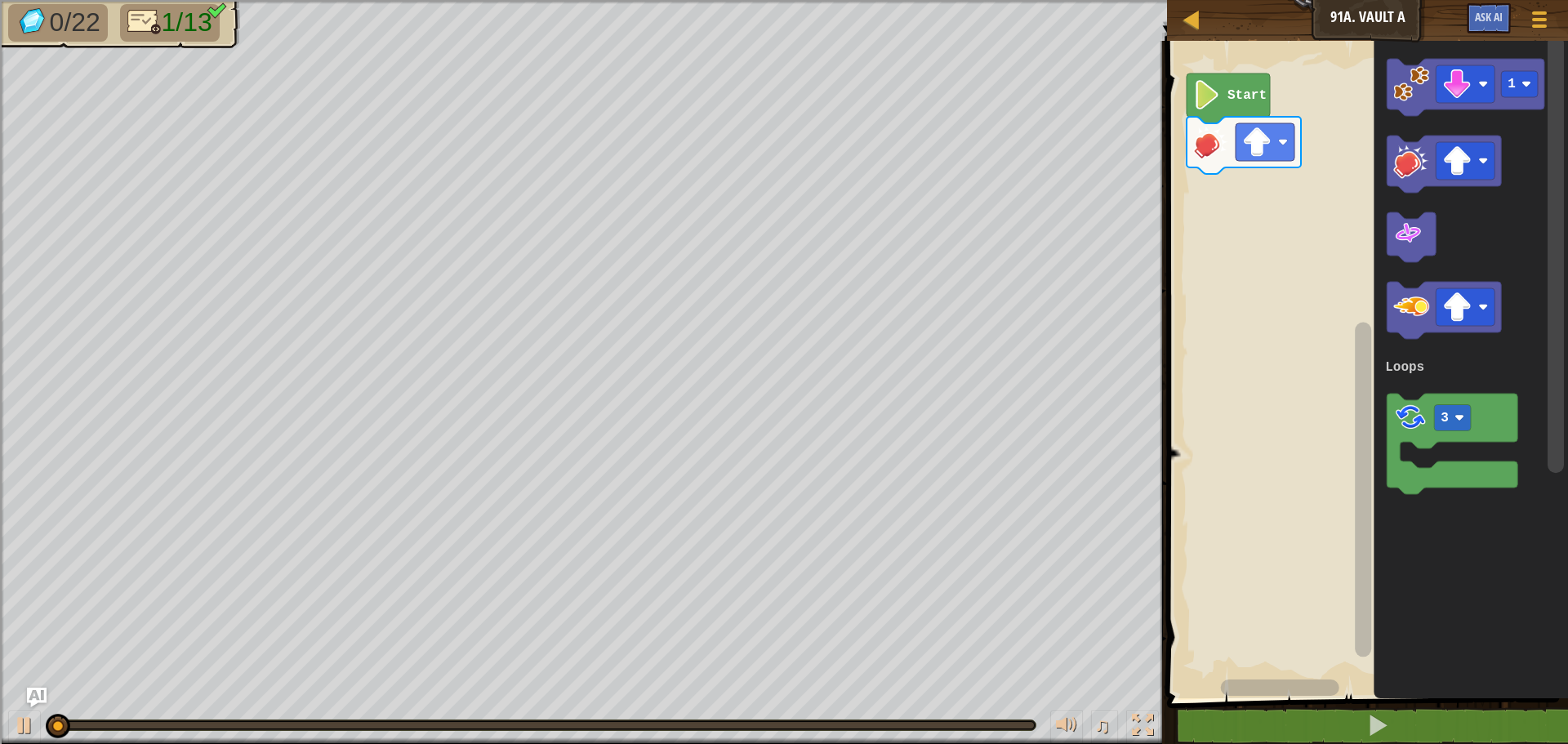
click at [1512, 92] on text "1" at bounding box center [1512, 83] width 9 height 14
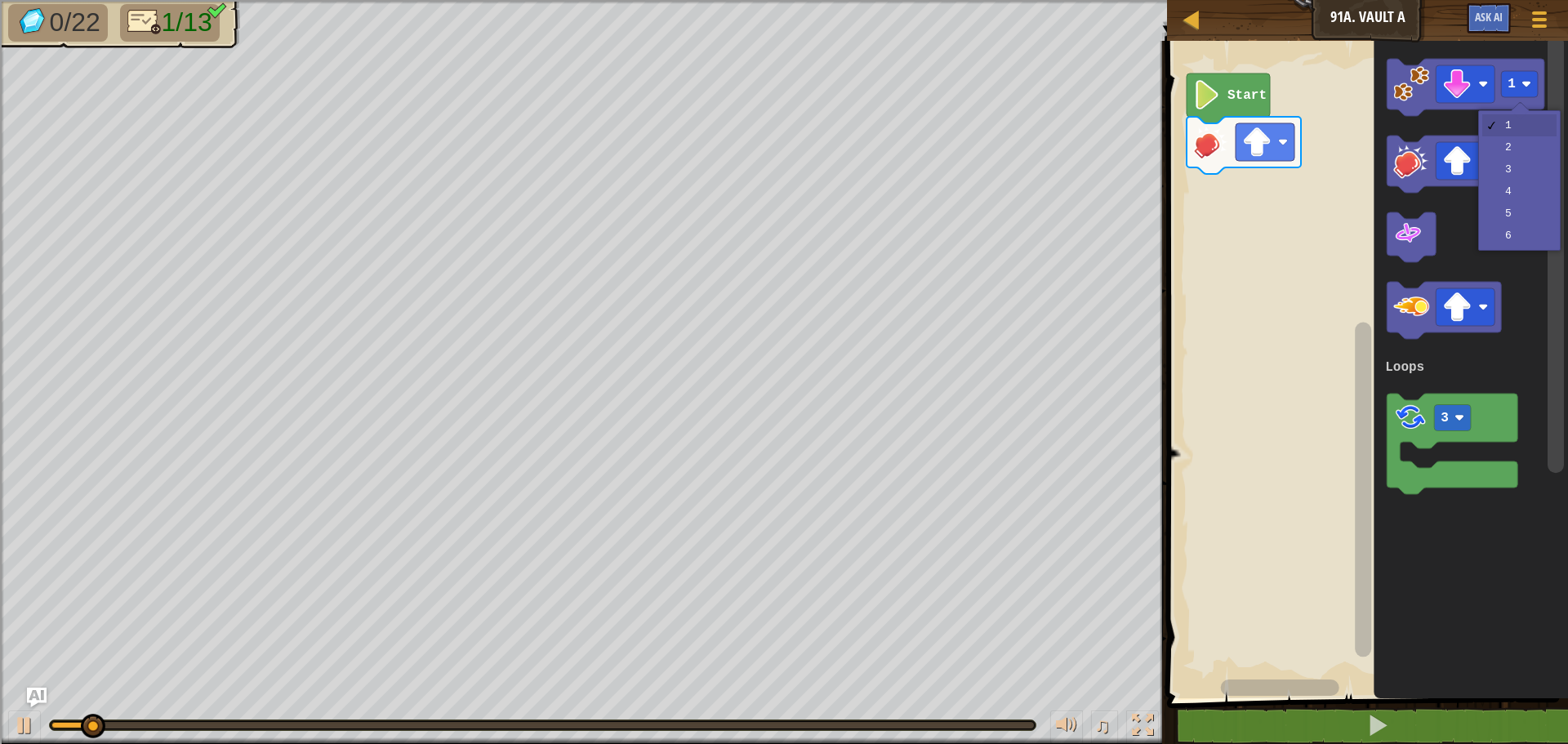
click at [1509, 243] on icon "Blockly Workspace" at bounding box center [1471, 365] width 195 height 666
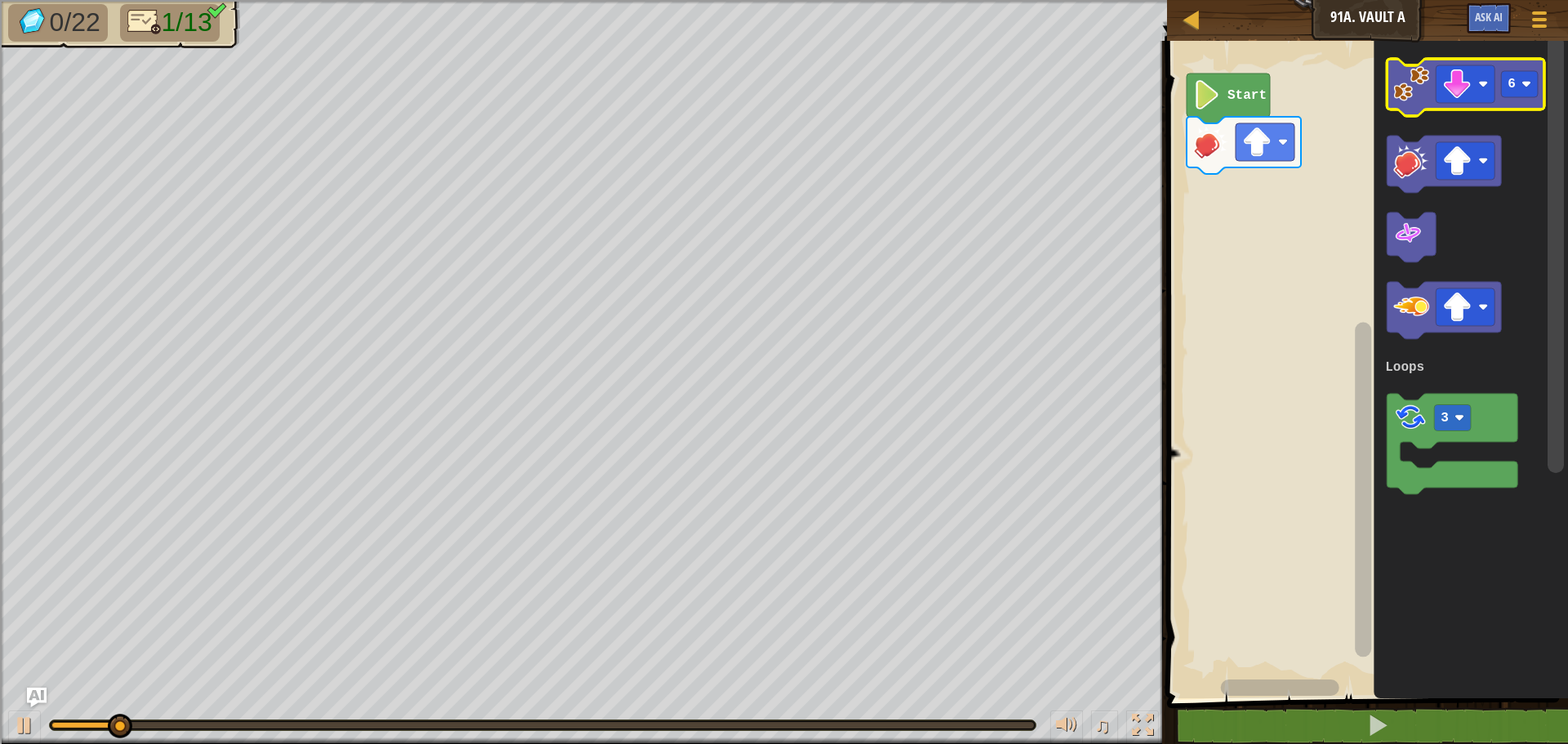
click at [1393, 101] on icon "Blockly Workspace" at bounding box center [1465, 87] width 157 height 57
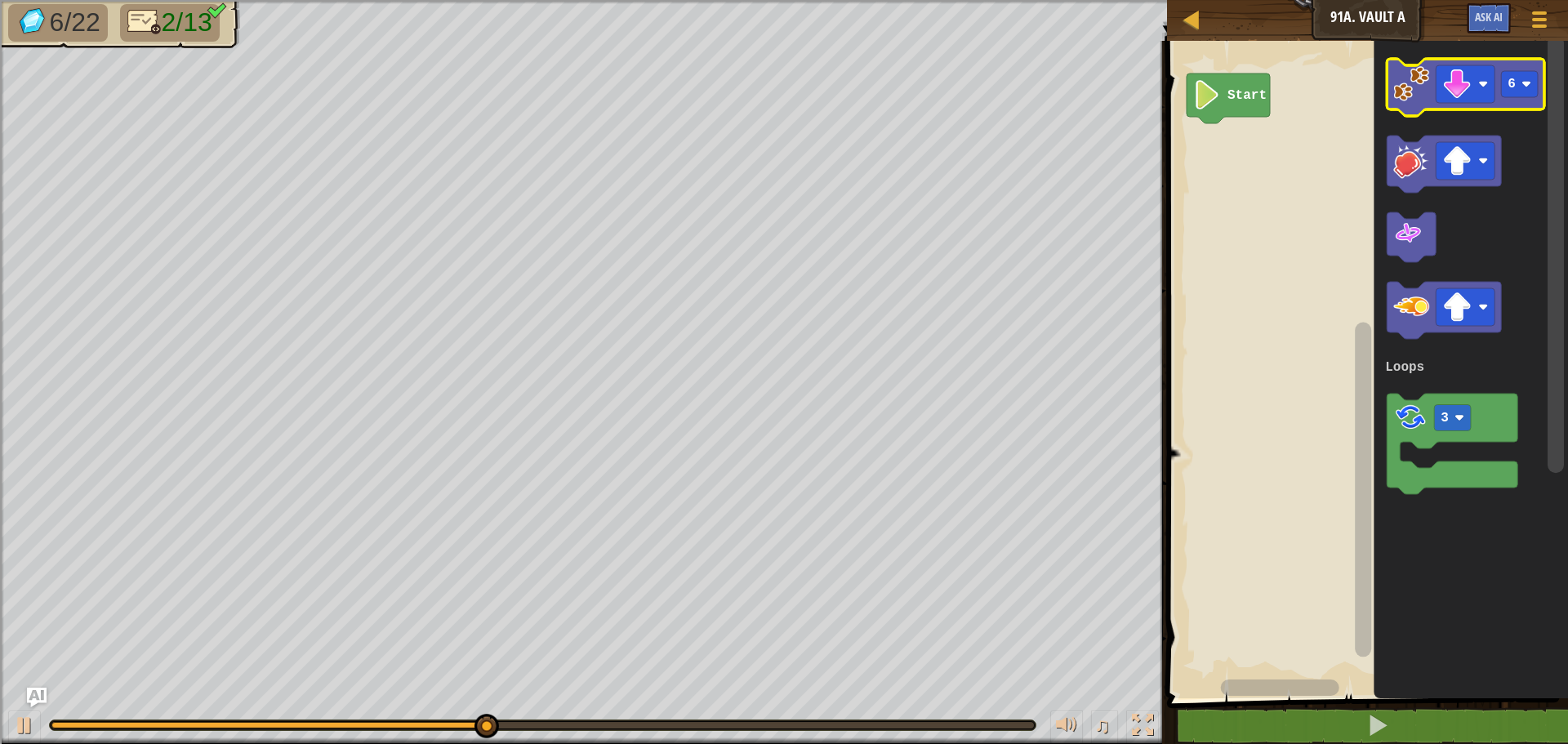
click at [1405, 102] on icon "Blockly Workspace" at bounding box center [1465, 87] width 157 height 57
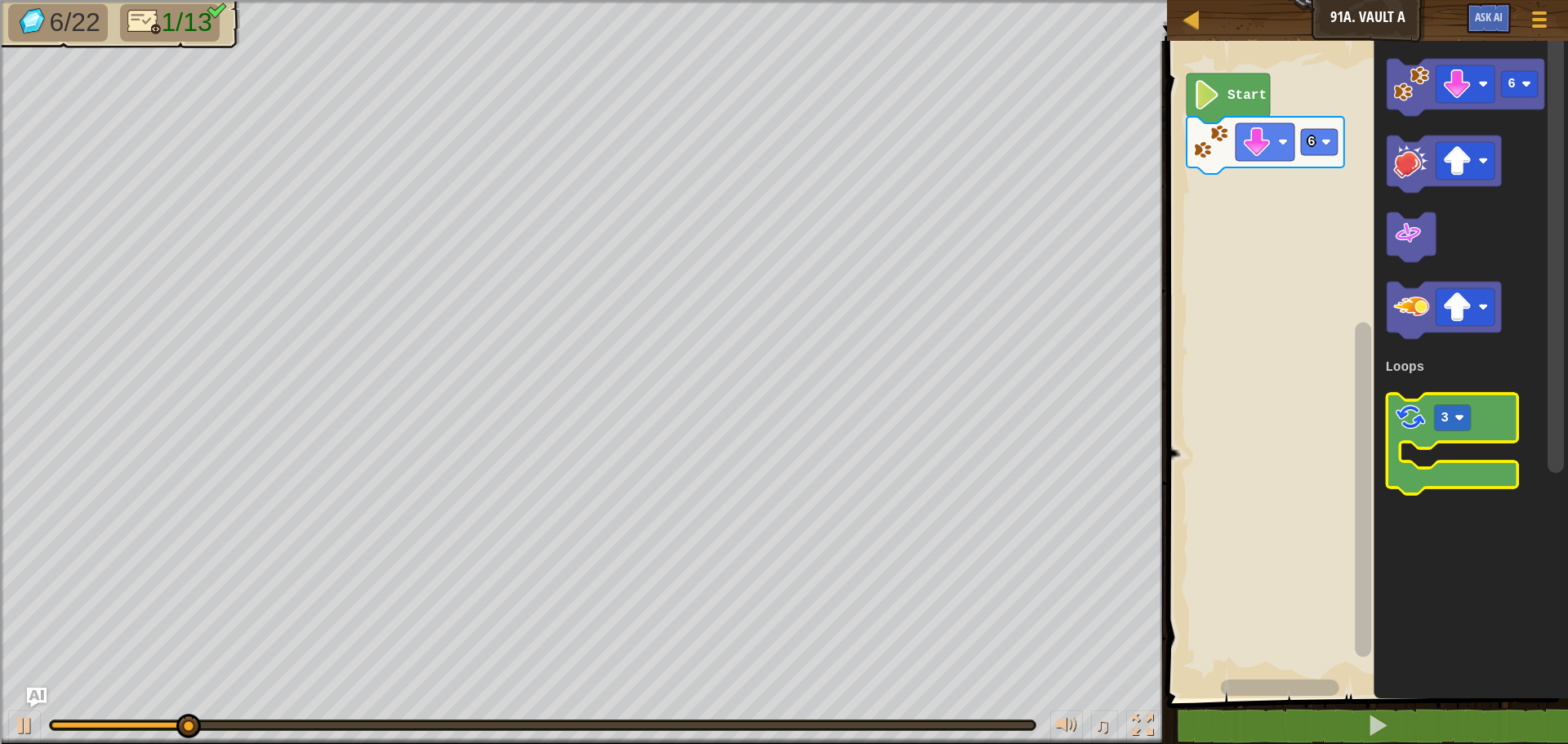
click at [1406, 424] on image "Blockly Workspace" at bounding box center [1411, 417] width 34 height 34
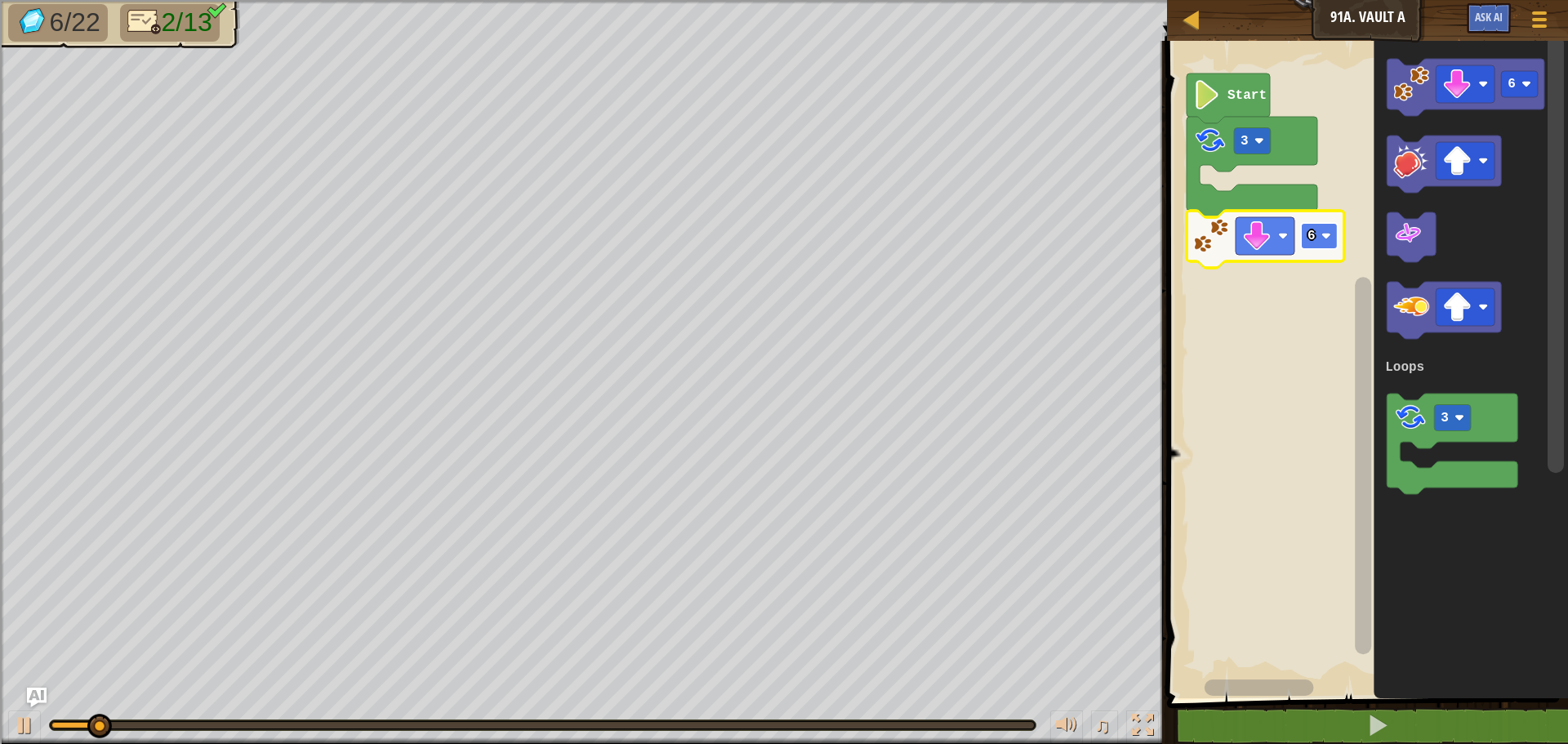
click at [1313, 238] on text "6" at bounding box center [1312, 236] width 9 height 14
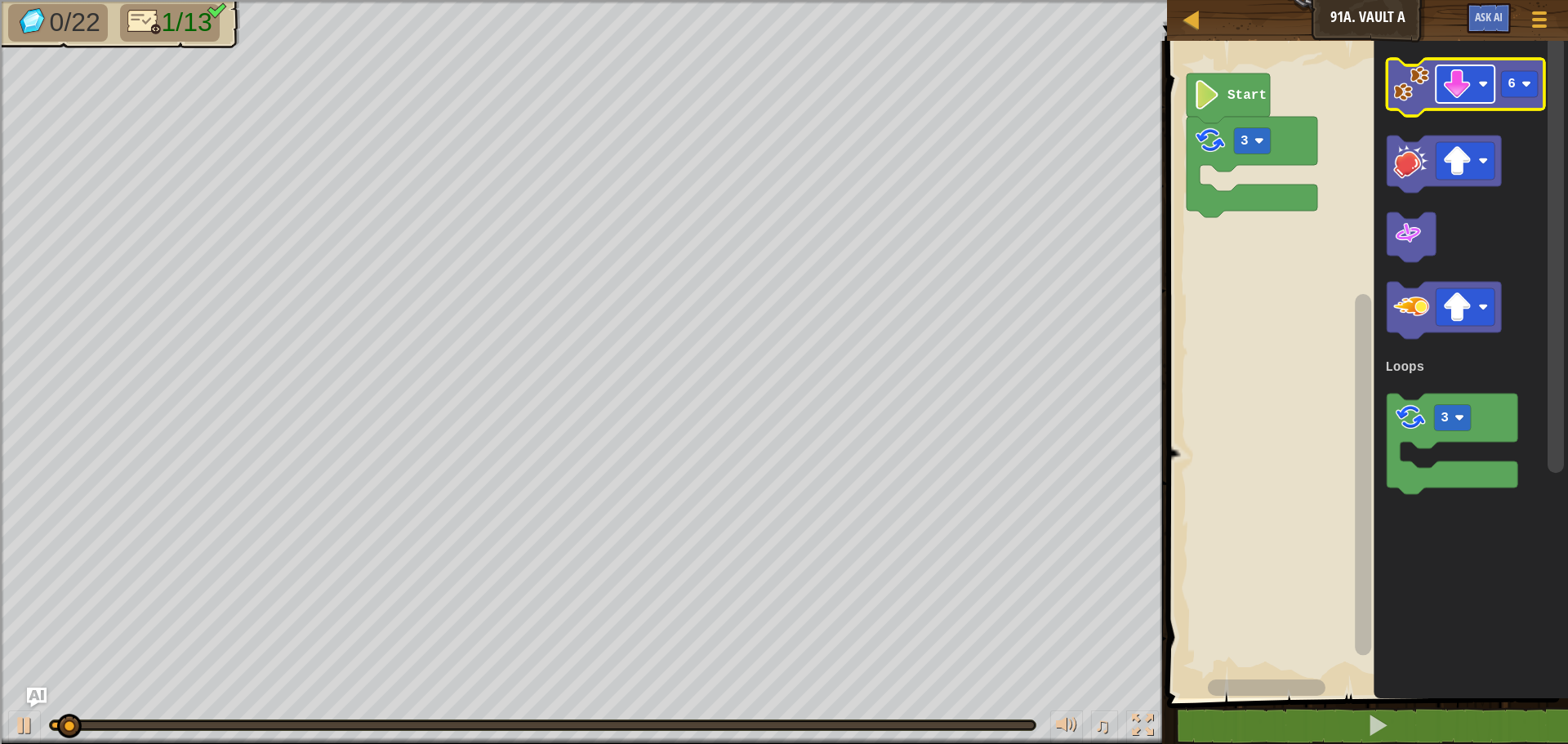
click at [1457, 85] on image "Blockly Workspace" at bounding box center [1457, 84] width 30 height 30
click at [1519, 88] on rect "Blockly Workspace" at bounding box center [1519, 84] width 37 height 26
click at [1406, 83] on image "Blockly Workspace" at bounding box center [1412, 84] width 36 height 36
click at [1483, 82] on image "Blockly Workspace" at bounding box center [1483, 84] width 10 height 10
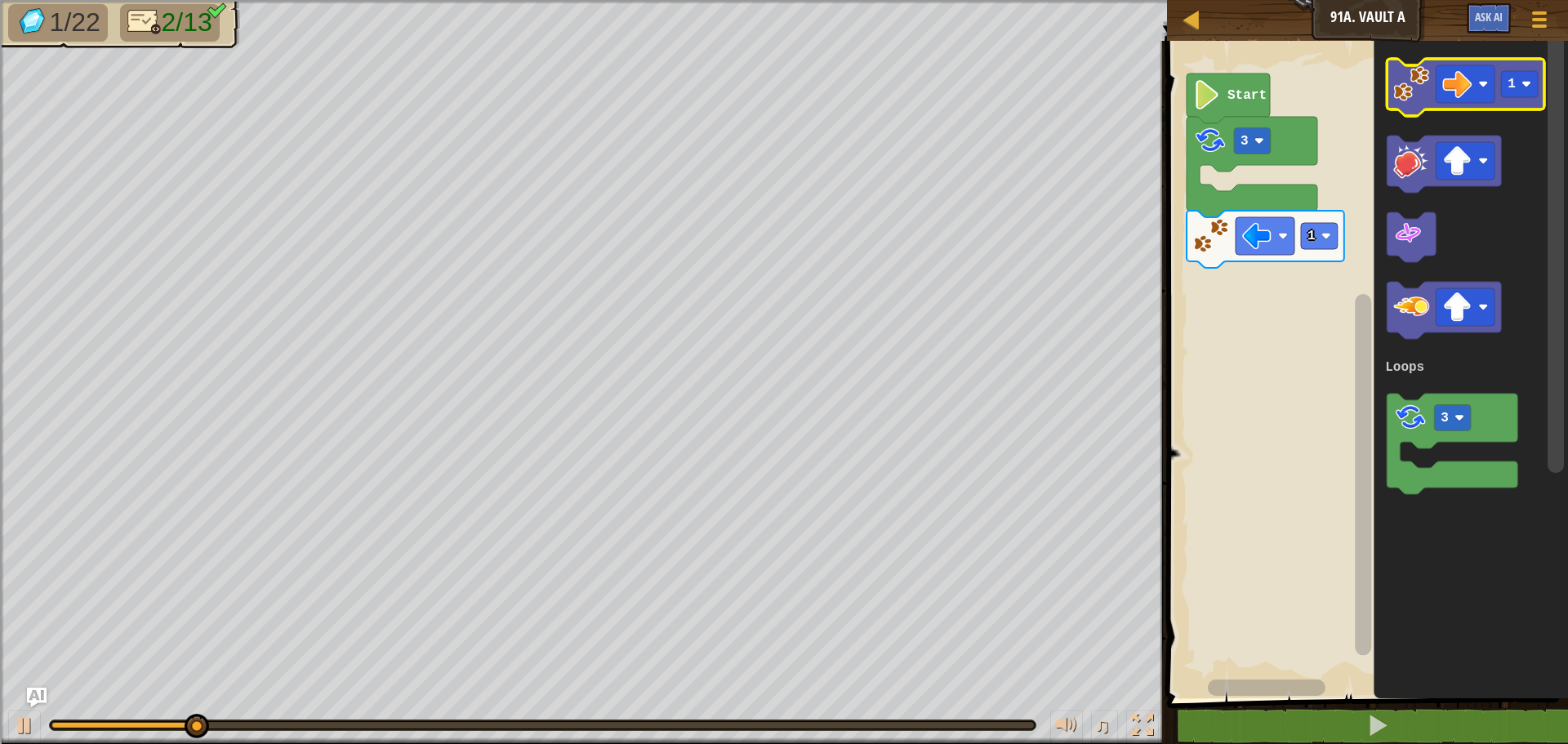
click at [1415, 94] on image "Blockly Workspace" at bounding box center [1412, 84] width 36 height 36
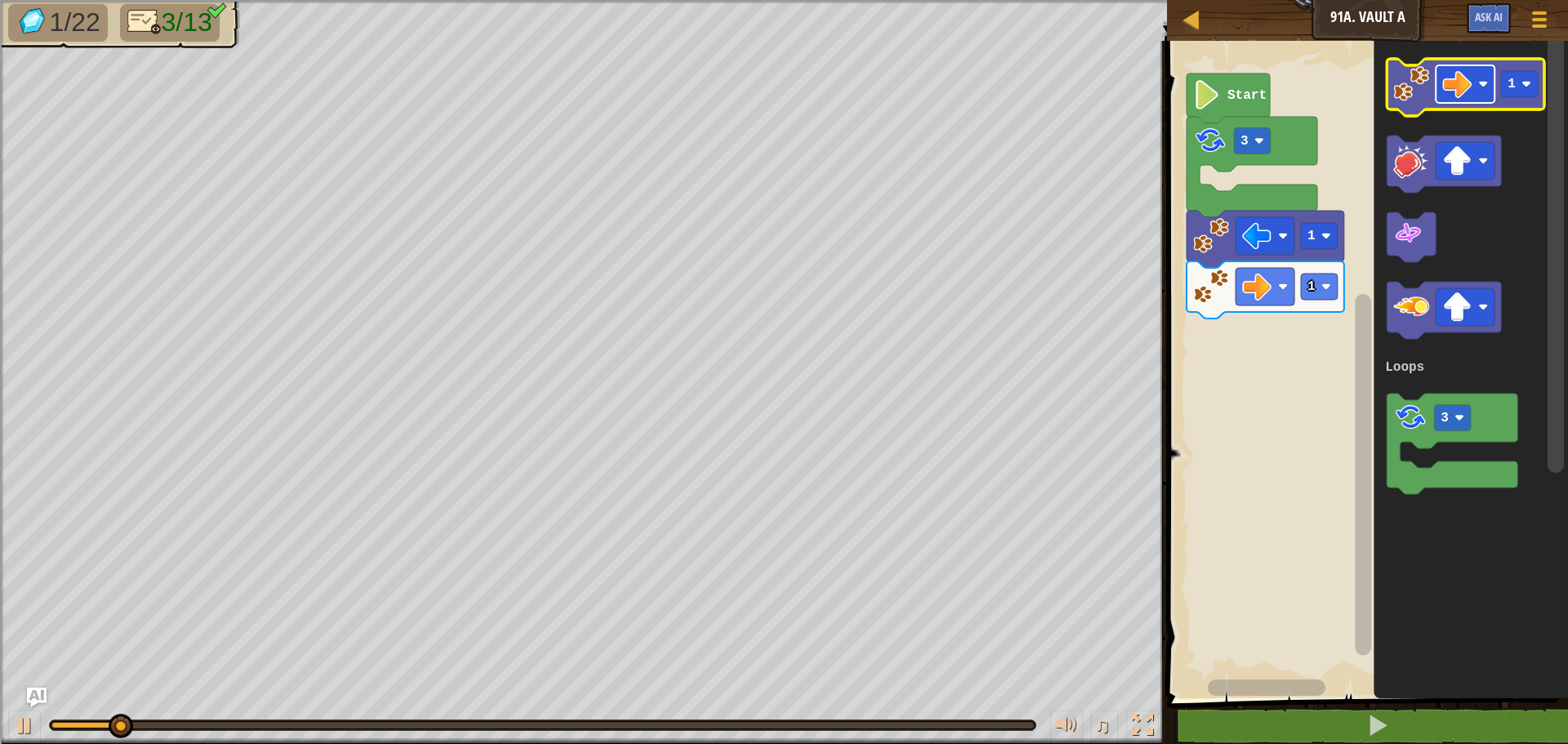
click at [1452, 99] on image "Blockly Workspace" at bounding box center [1457, 84] width 30 height 30
click at [1421, 101] on g "1" at bounding box center [1465, 87] width 157 height 57
click at [1417, 94] on image "Blockly Workspace" at bounding box center [1412, 84] width 36 height 36
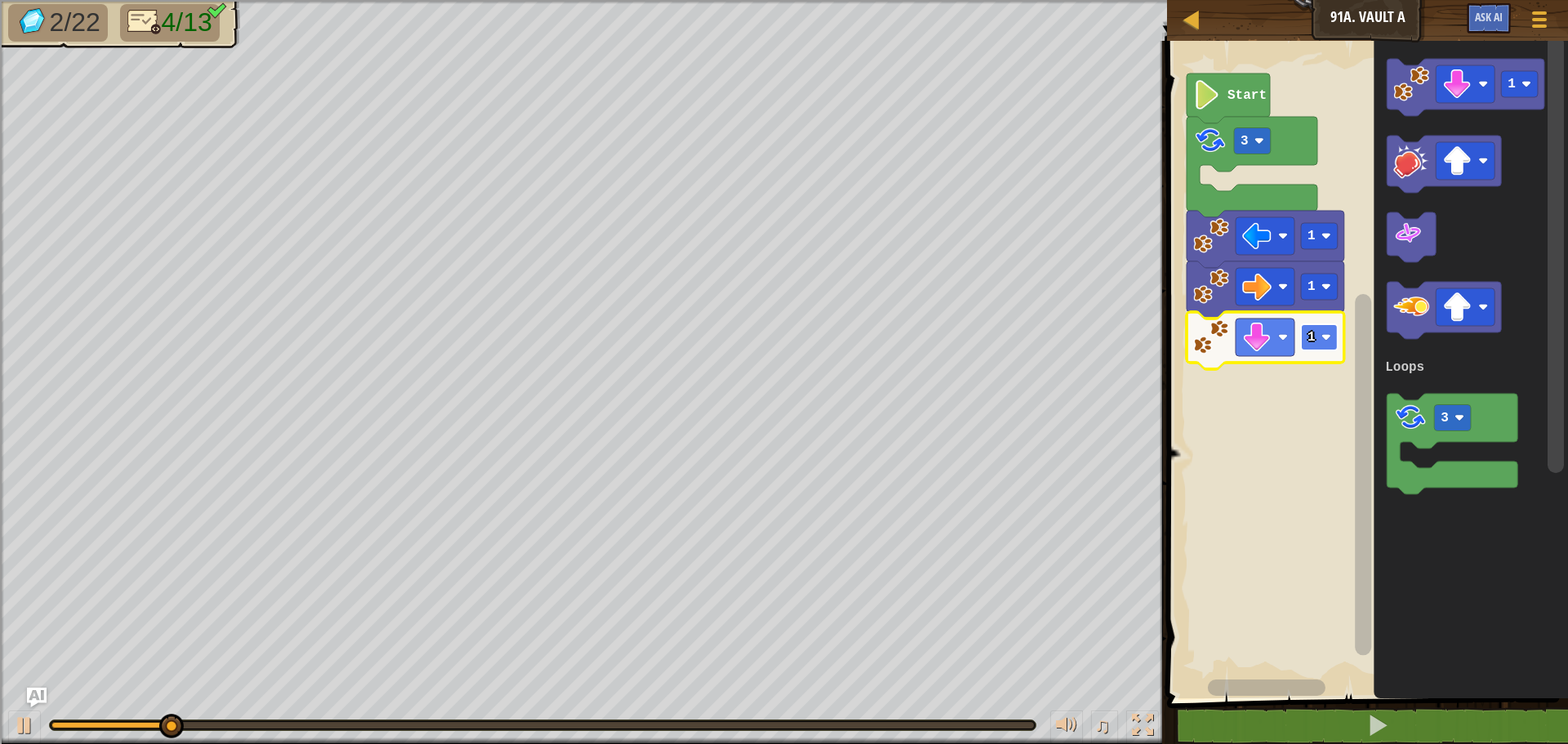
click at [1322, 338] on image "Blockly Workspace" at bounding box center [1327, 338] width 10 height 10
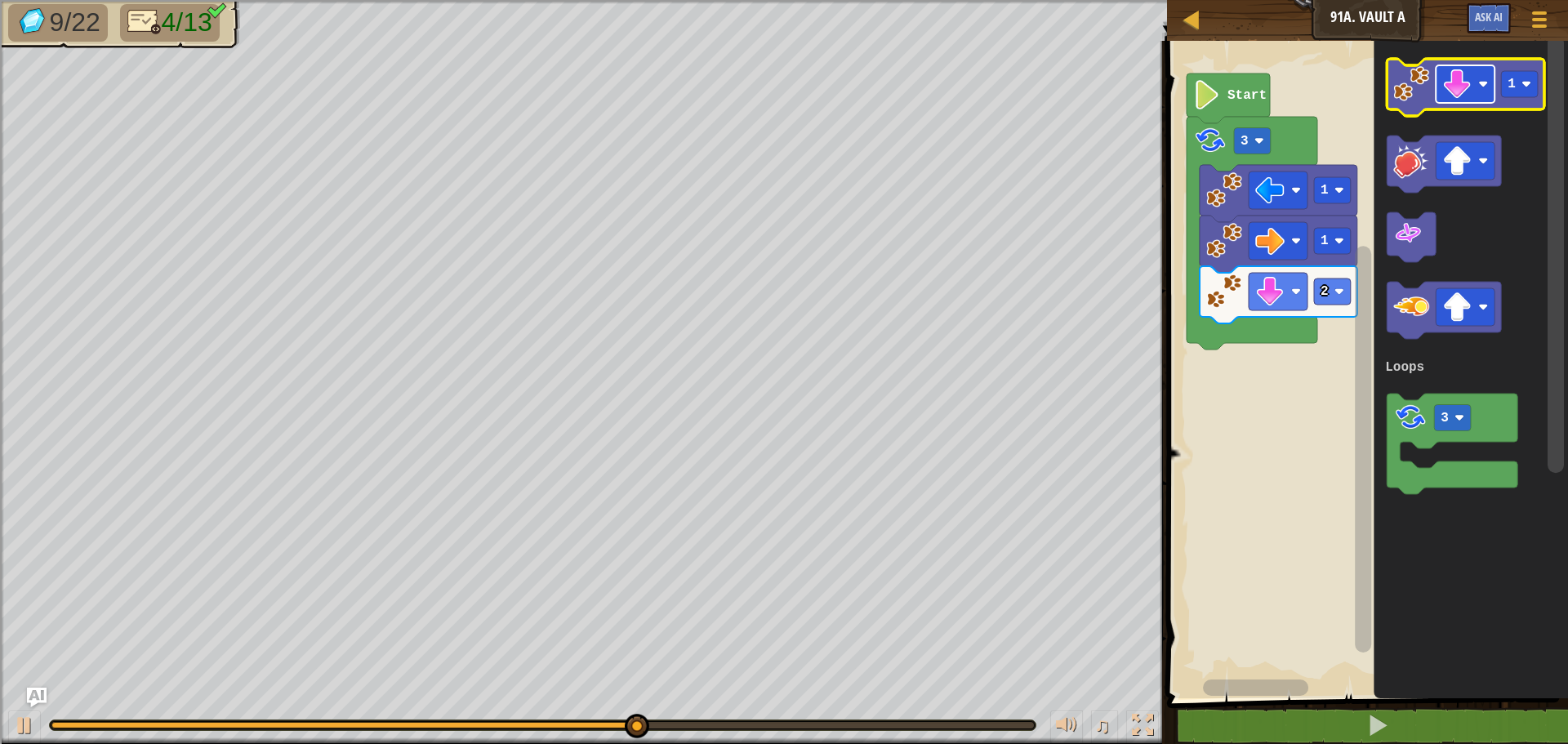
click at [1459, 77] on image "Blockly Workspace" at bounding box center [1457, 84] width 30 height 30
click at [1416, 68] on image "Blockly Workspace" at bounding box center [1412, 84] width 36 height 36
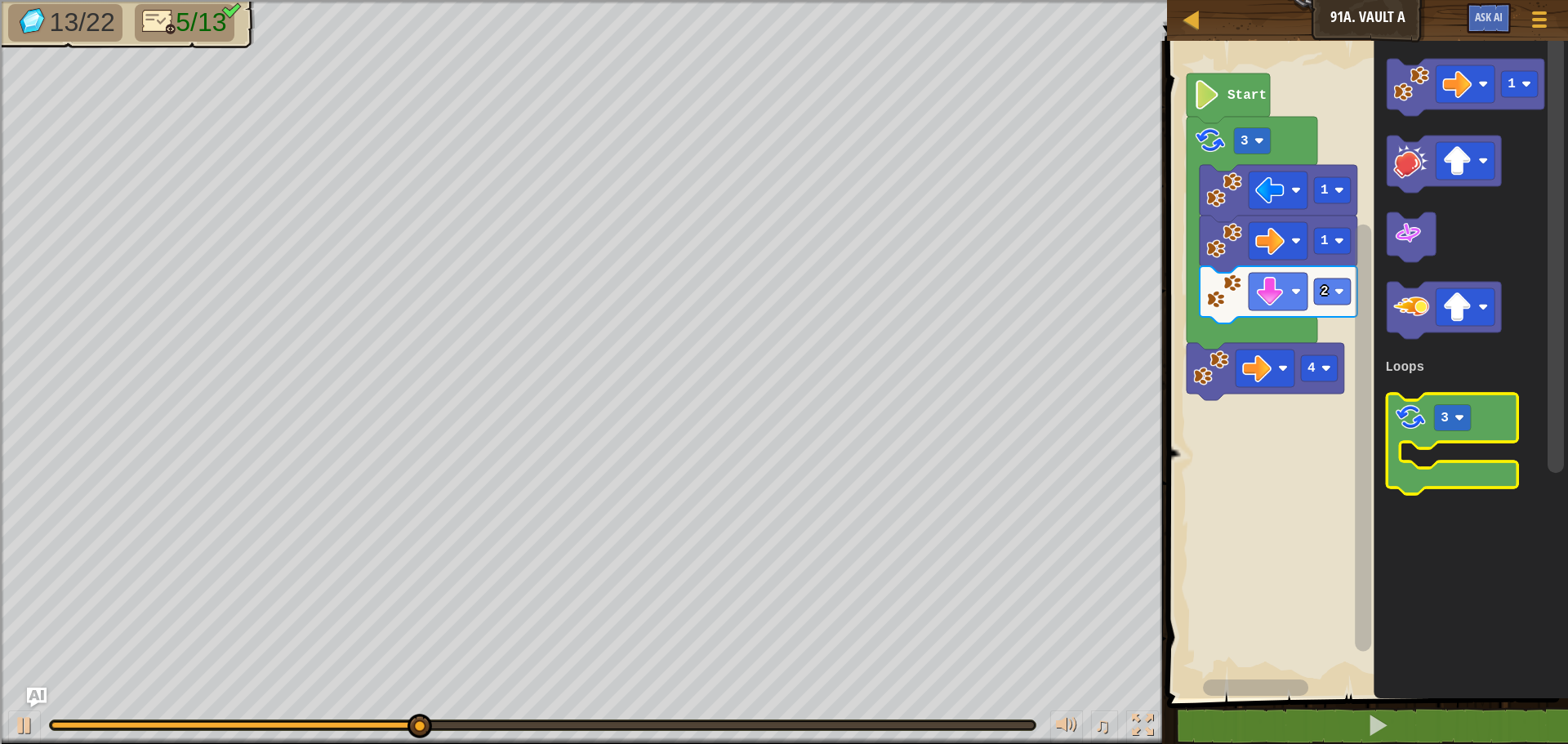
click at [1399, 430] on image "Blockly Workspace" at bounding box center [1411, 417] width 34 height 34
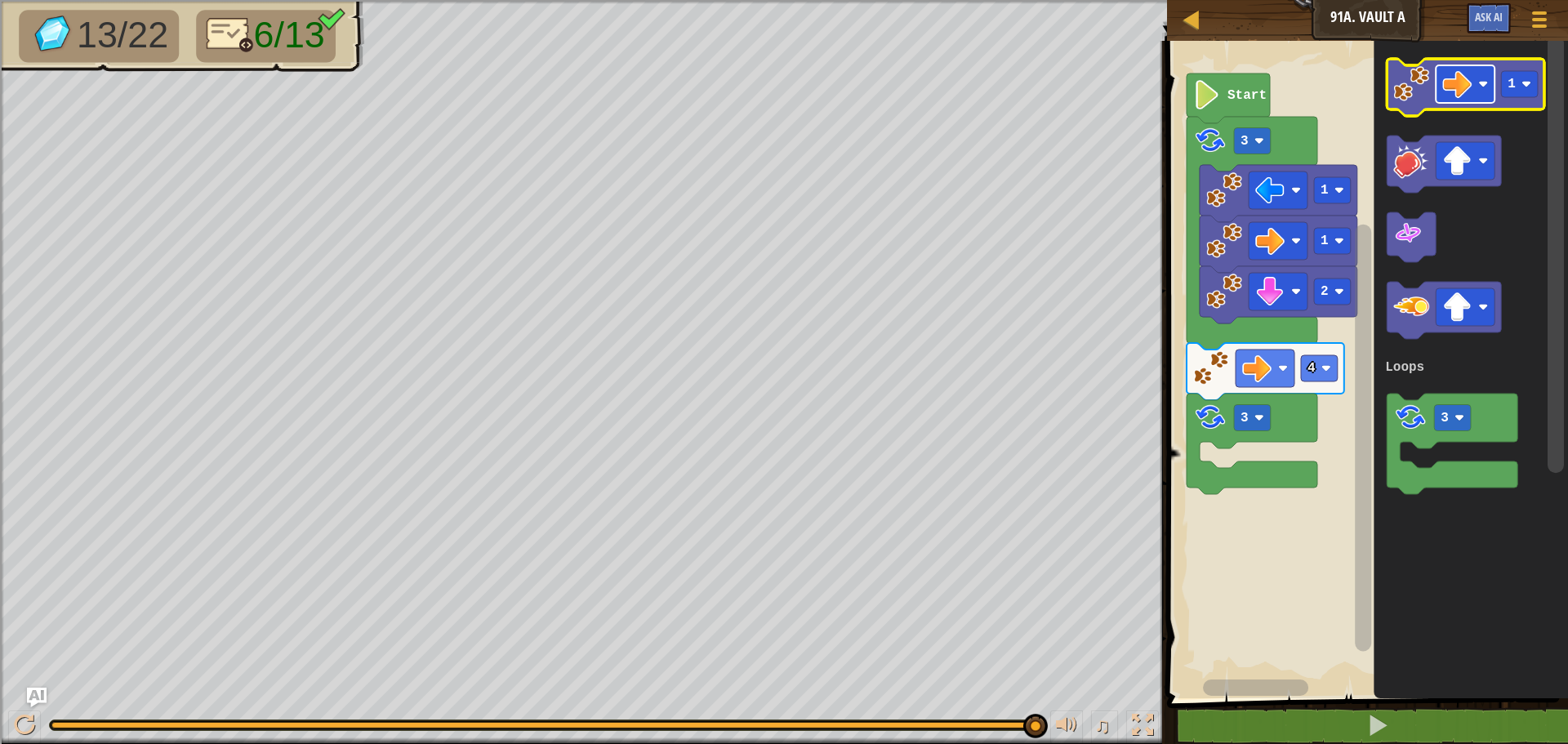
click at [1469, 85] on image "Blockly Workspace" at bounding box center [1457, 84] width 30 height 30
click at [1427, 89] on image "Blockly Workspace" at bounding box center [1412, 84] width 36 height 36
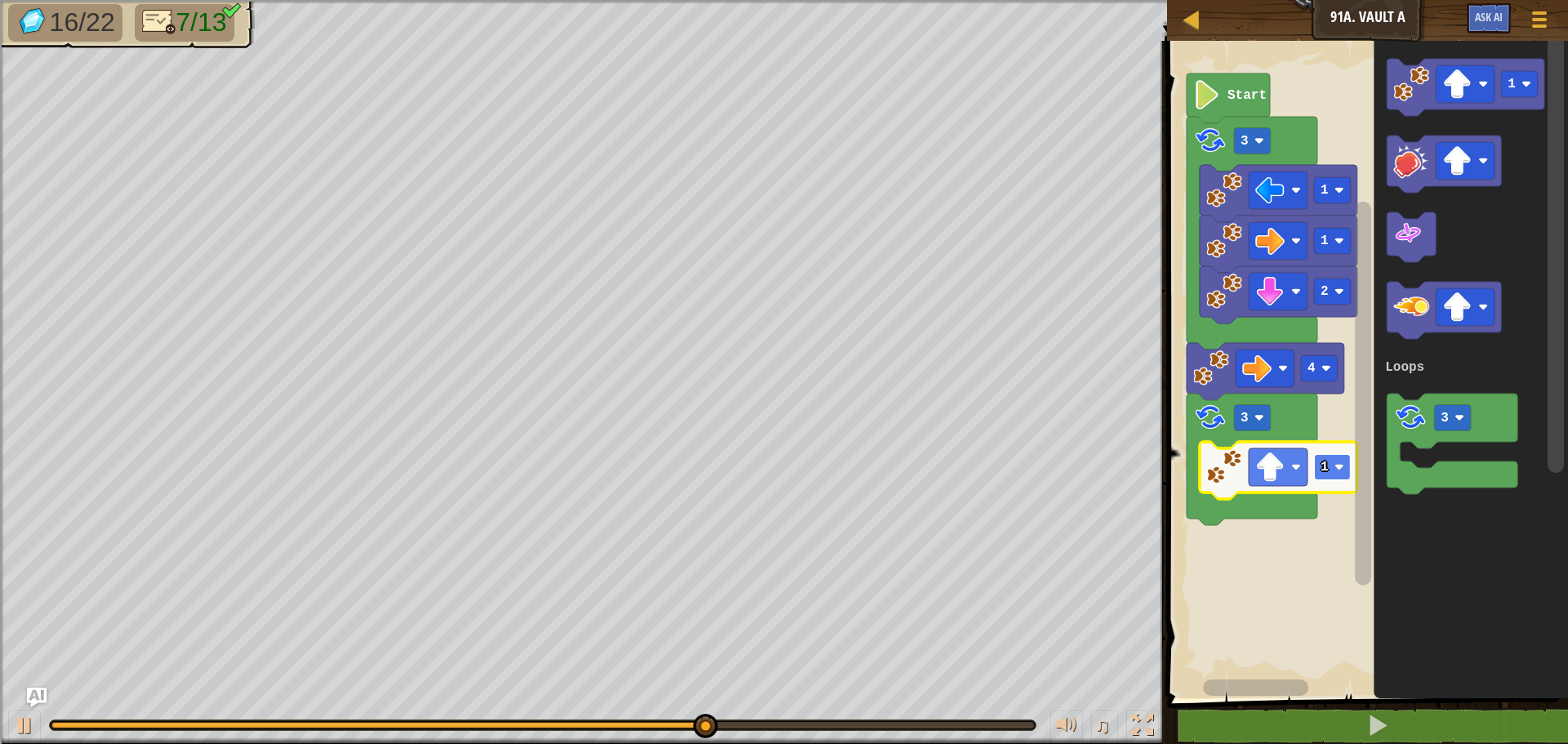
click at [1321, 460] on text "1" at bounding box center [1325, 467] width 9 height 14
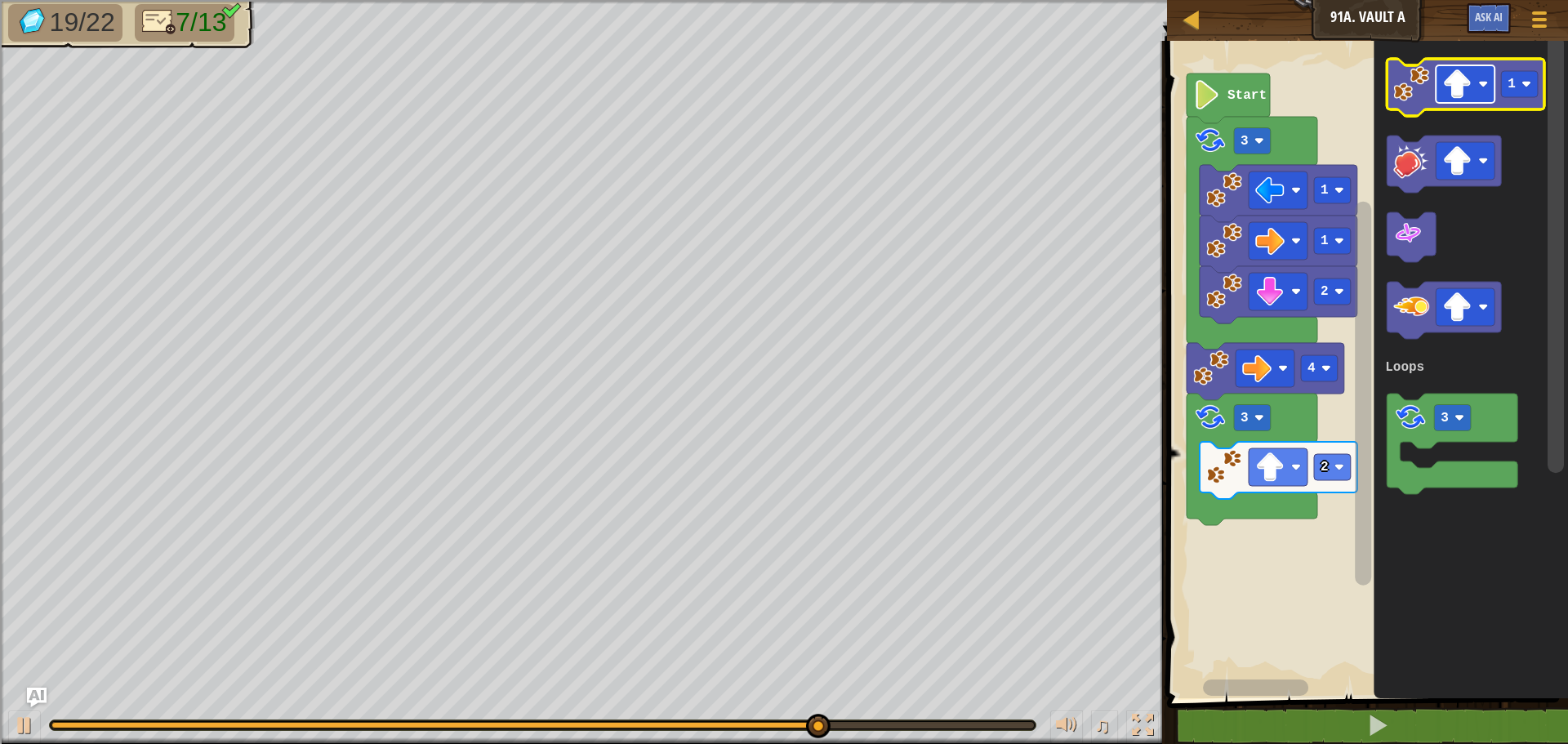
click at [1457, 68] on rect "Blockly Workspace" at bounding box center [1465, 84] width 59 height 37
click at [1402, 94] on image "Blockly Workspace" at bounding box center [1412, 84] width 36 height 36
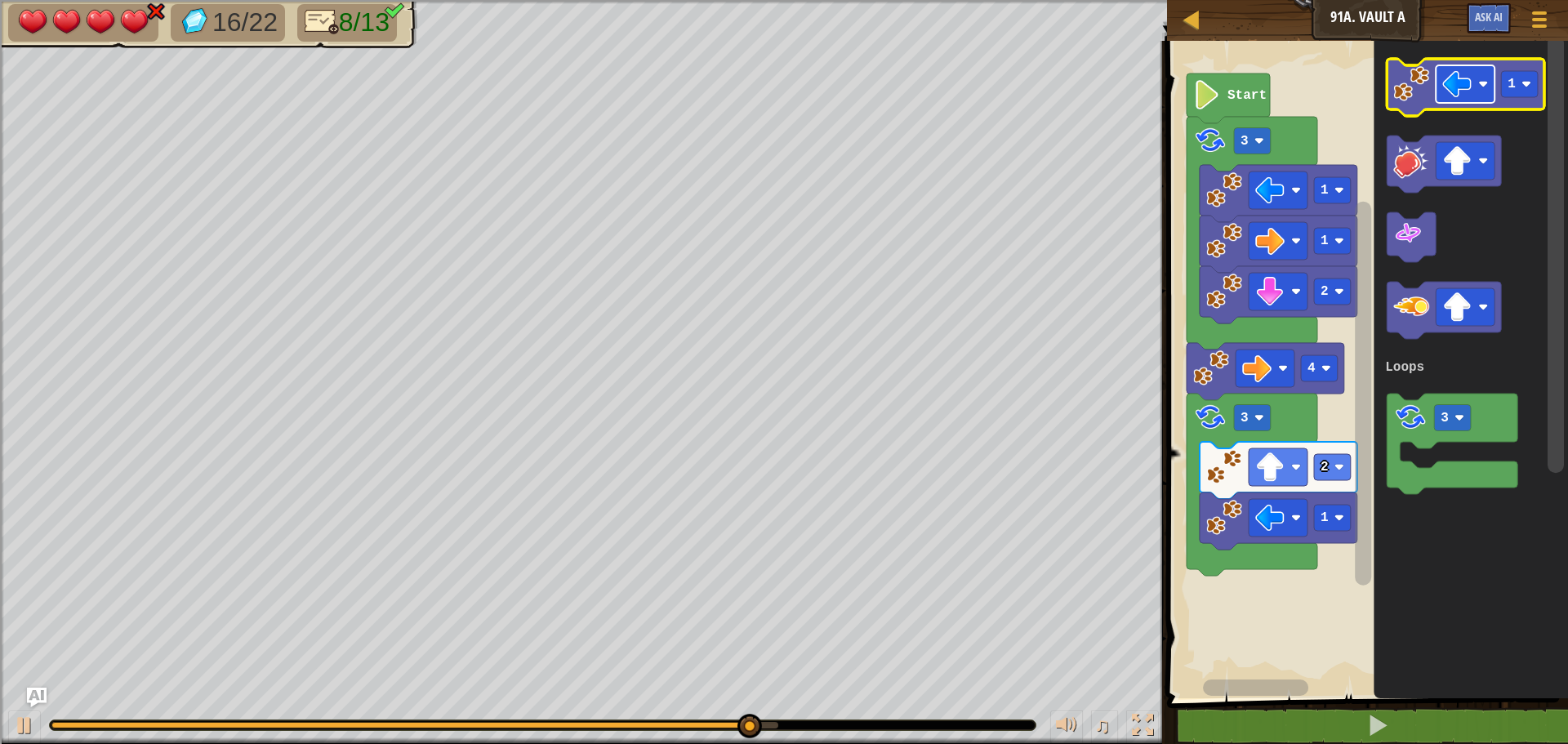
click at [1470, 76] on image "Blockly Workspace" at bounding box center [1457, 84] width 30 height 30
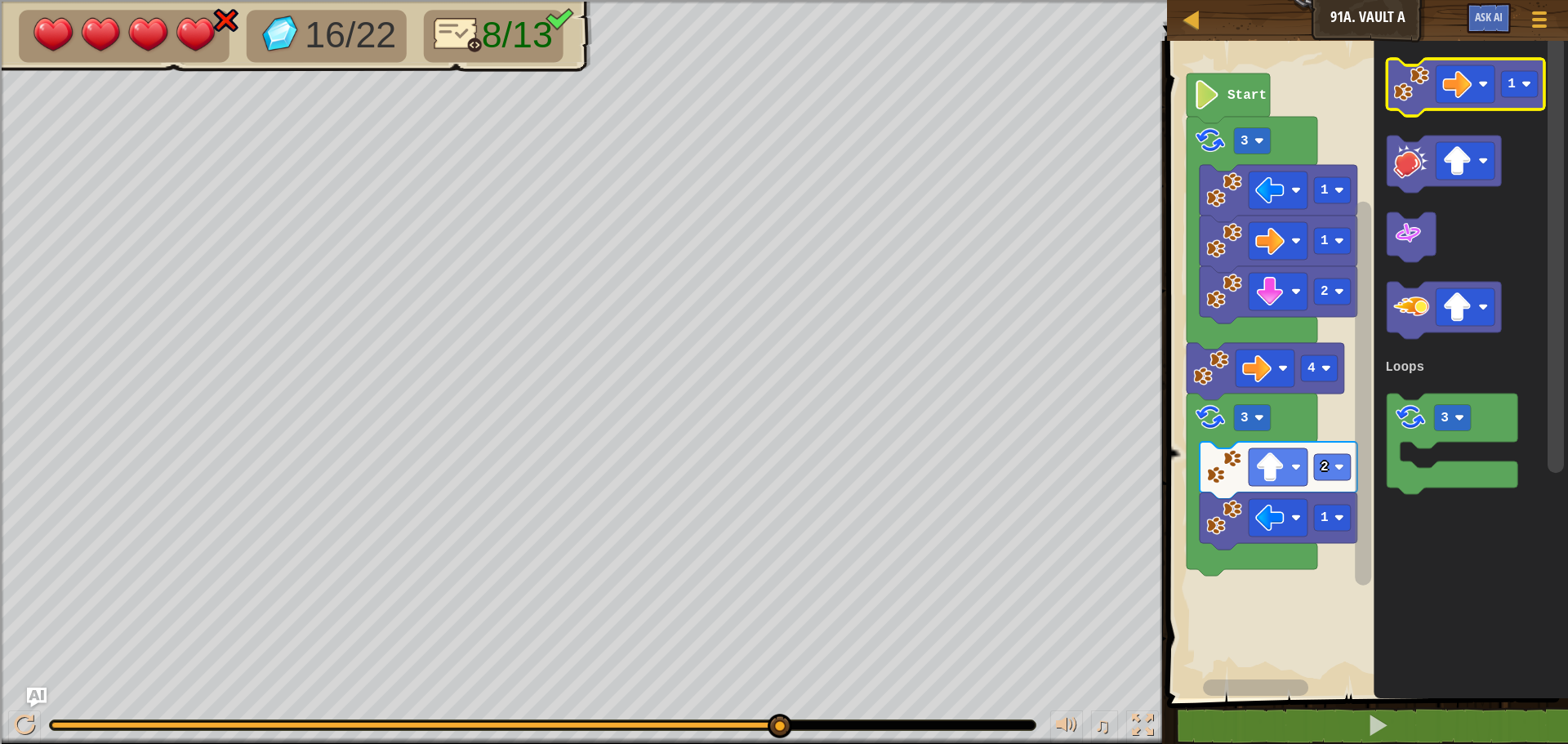
click at [1417, 84] on image "Blockly Workspace" at bounding box center [1412, 84] width 36 height 36
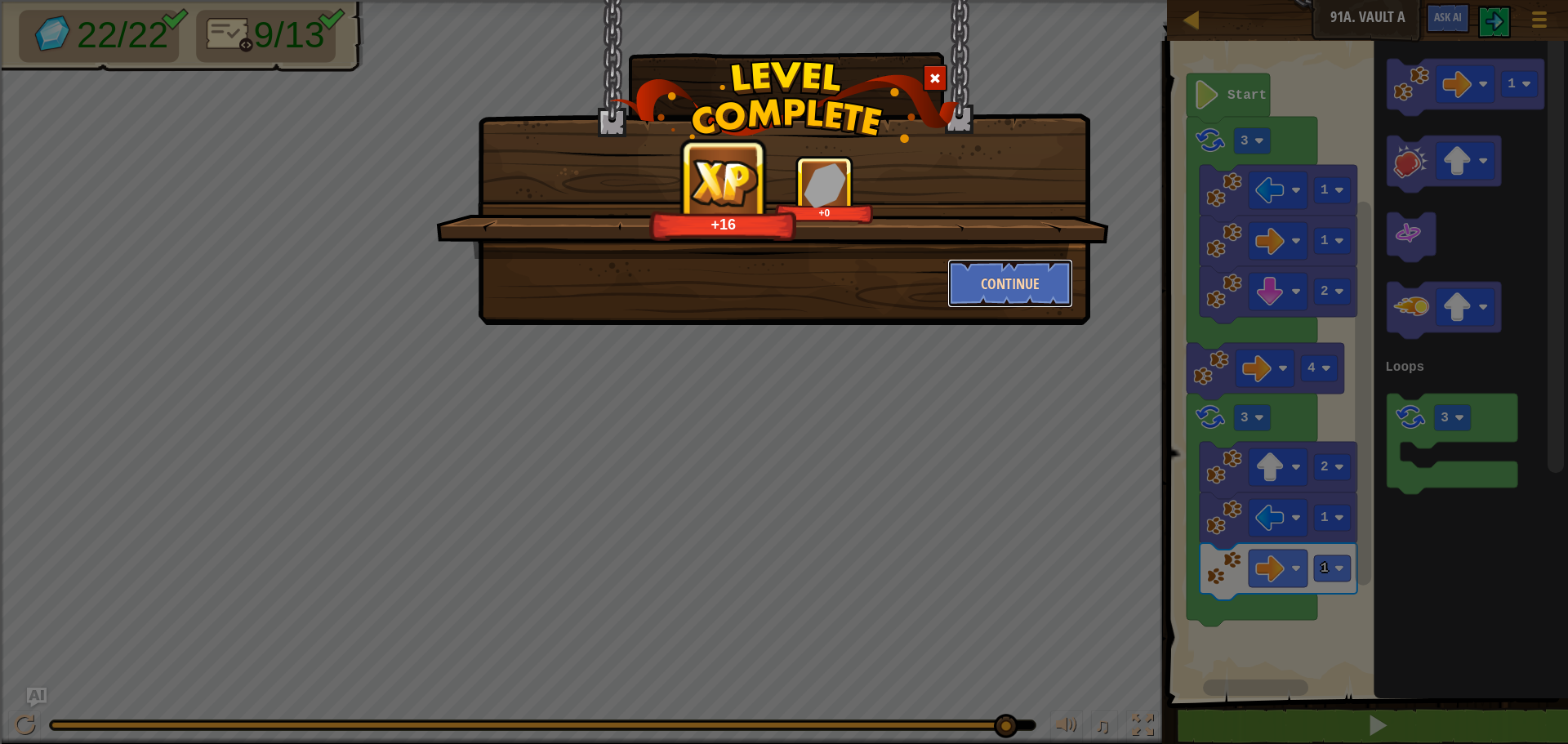
click at [1025, 274] on button "Continue" at bounding box center [1010, 283] width 127 height 49
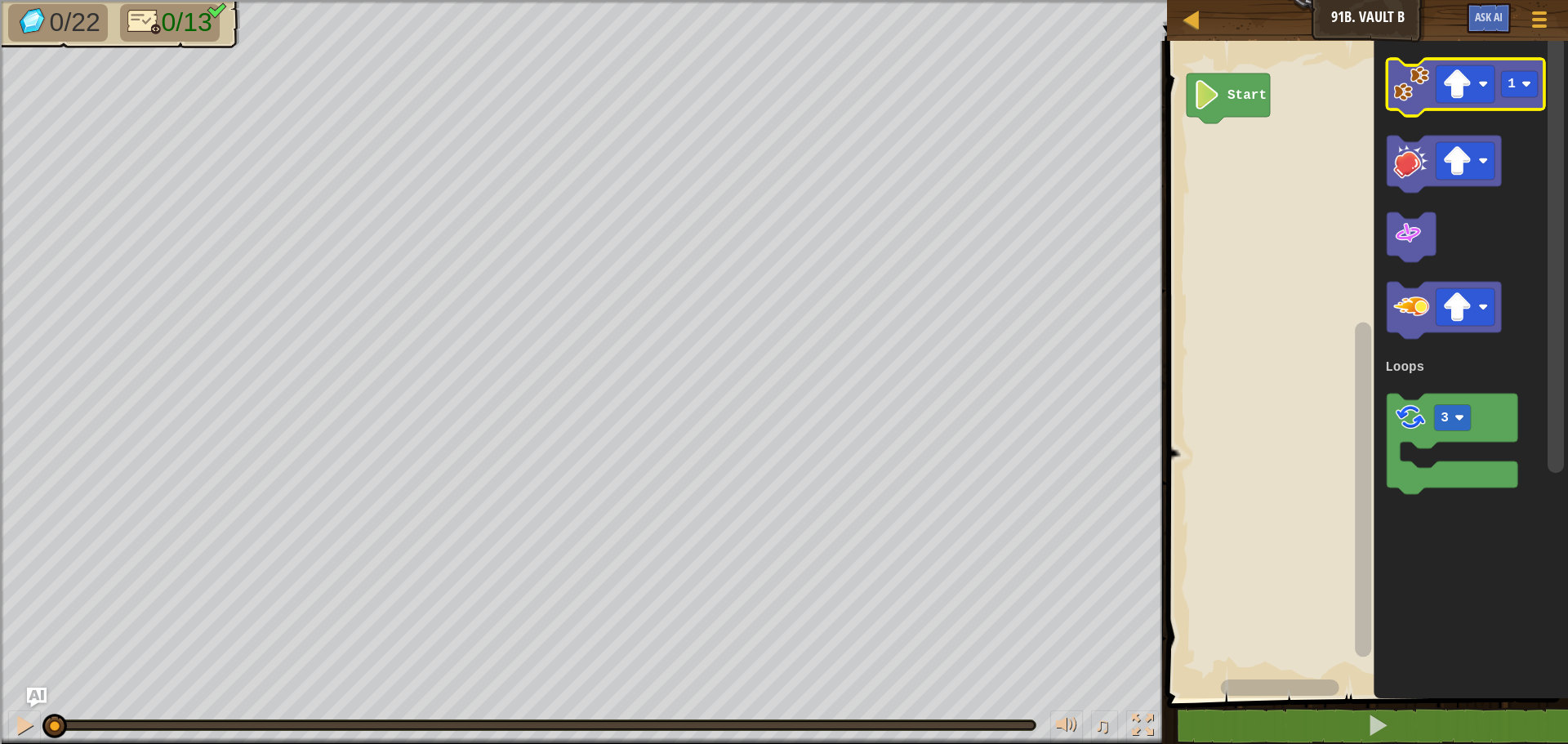
click at [1406, 88] on image "Blockly Workspace" at bounding box center [1412, 84] width 36 height 36
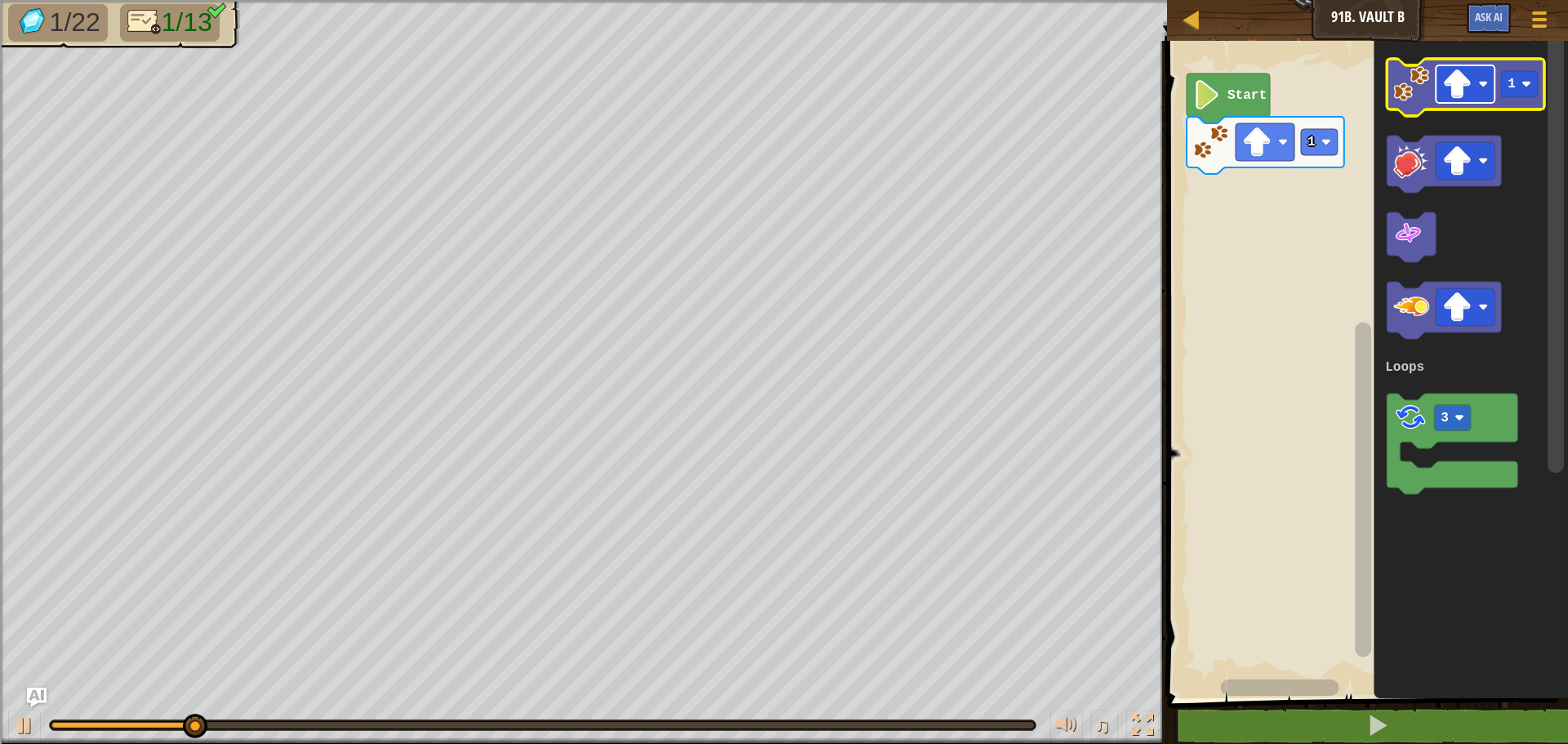
click at [1446, 97] on image "Blockly Workspace" at bounding box center [1457, 84] width 30 height 30
click at [1406, 79] on image "Blockly Workspace" at bounding box center [1412, 84] width 36 height 36
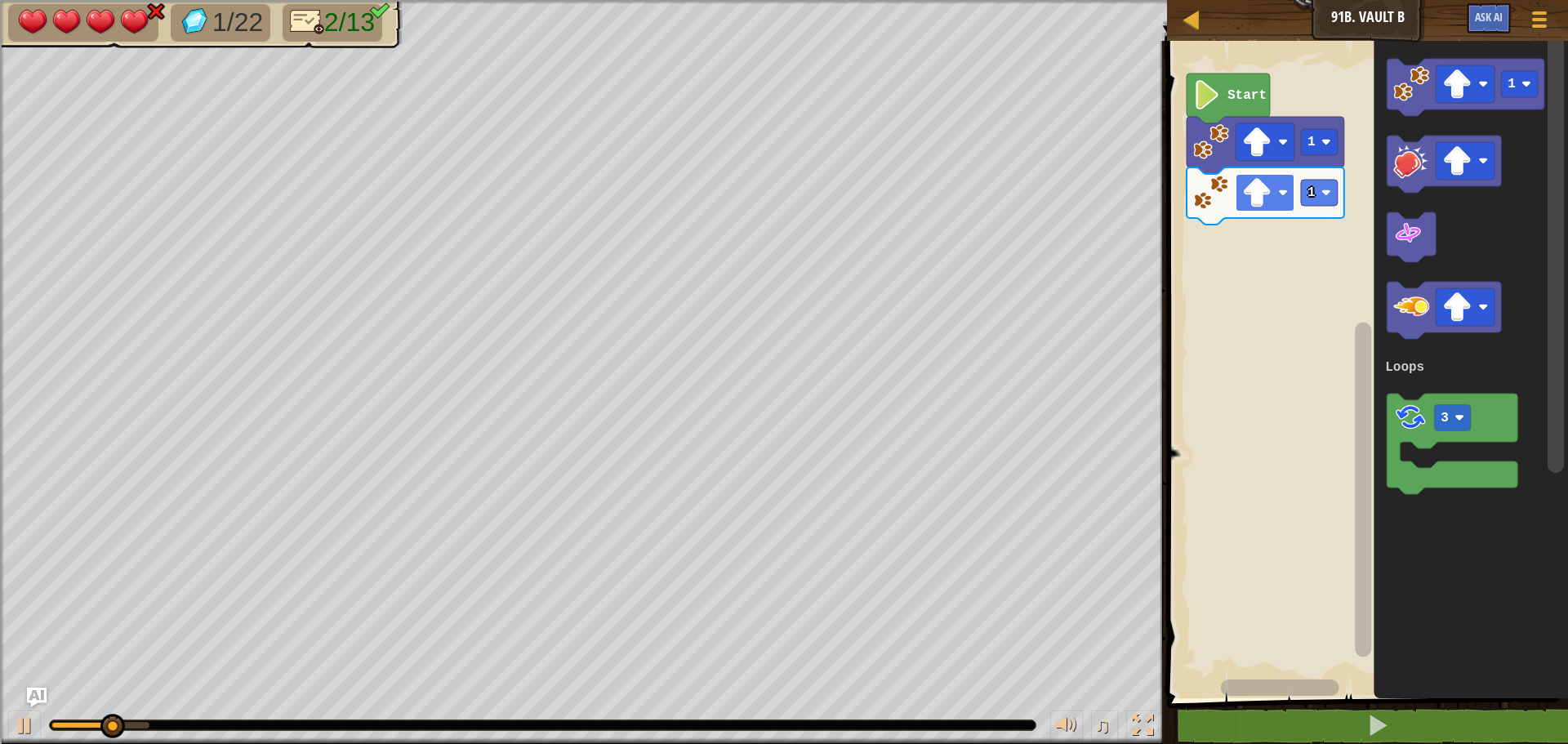
click at [1270, 195] on image "Blockly Workspace" at bounding box center [1257, 192] width 30 height 30
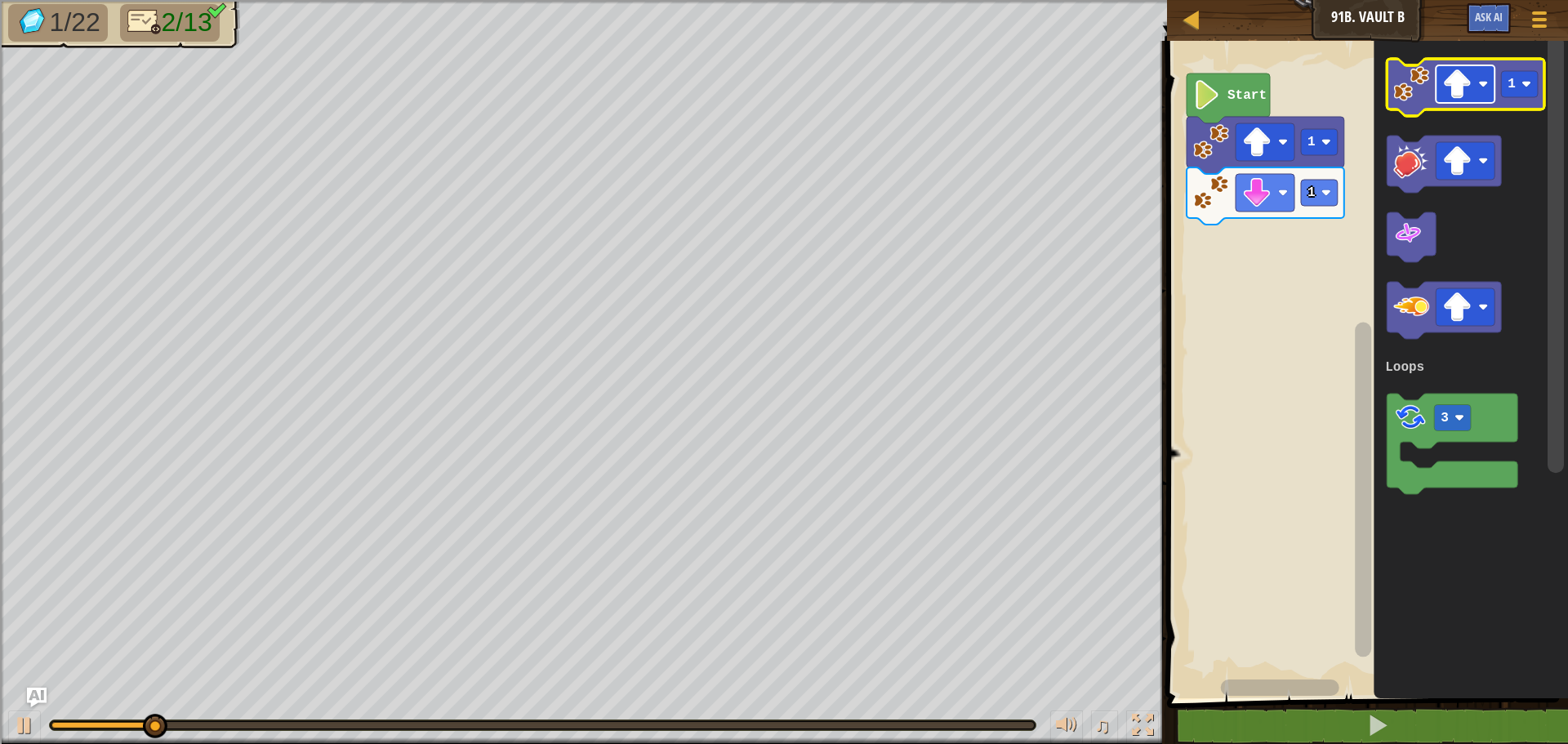
click at [1476, 72] on rect "Blockly Workspace" at bounding box center [1465, 84] width 59 height 37
click at [1416, 91] on image "Blockly Workspace" at bounding box center [1412, 84] width 36 height 36
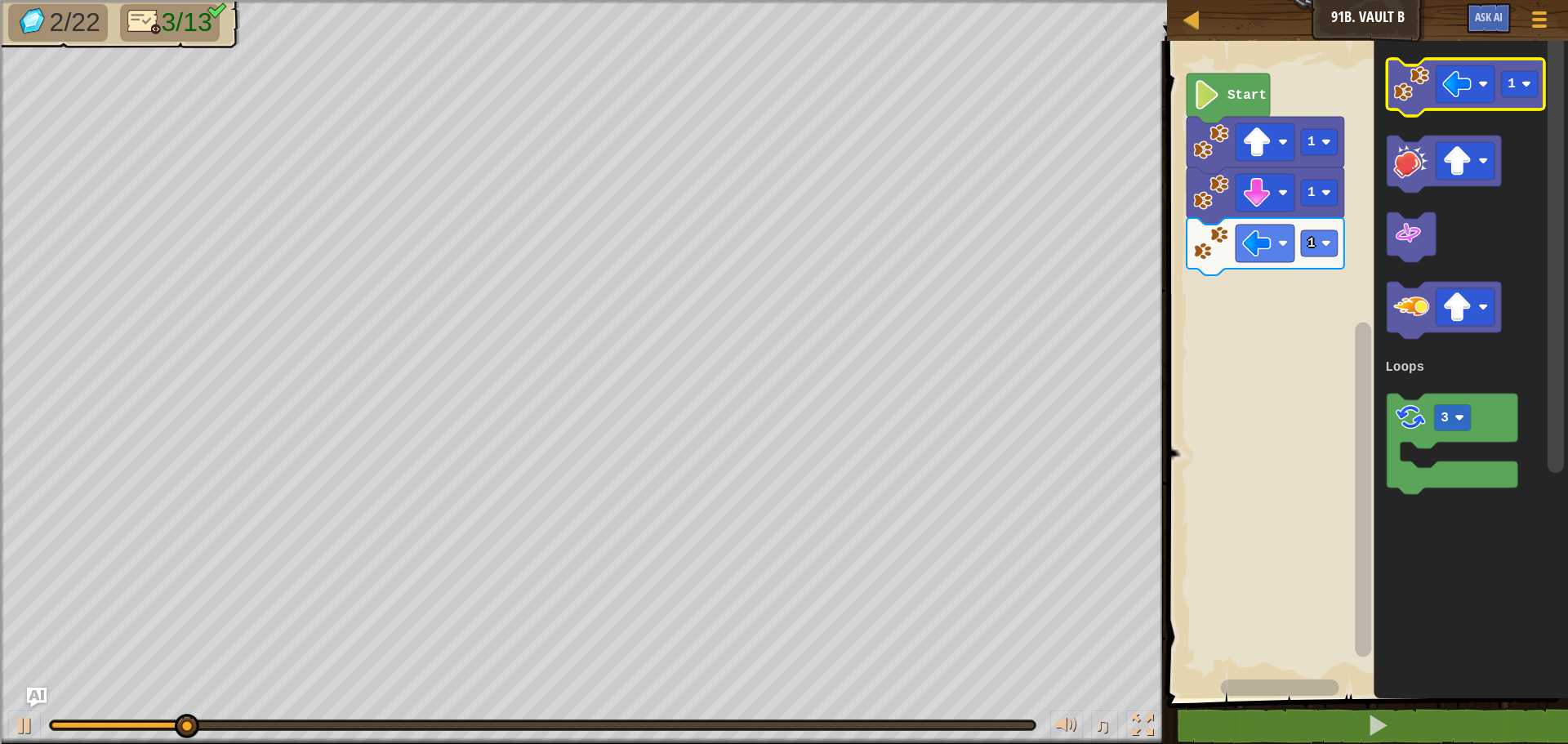
click at [1417, 102] on icon "Blockly Workspace" at bounding box center [1465, 87] width 157 height 57
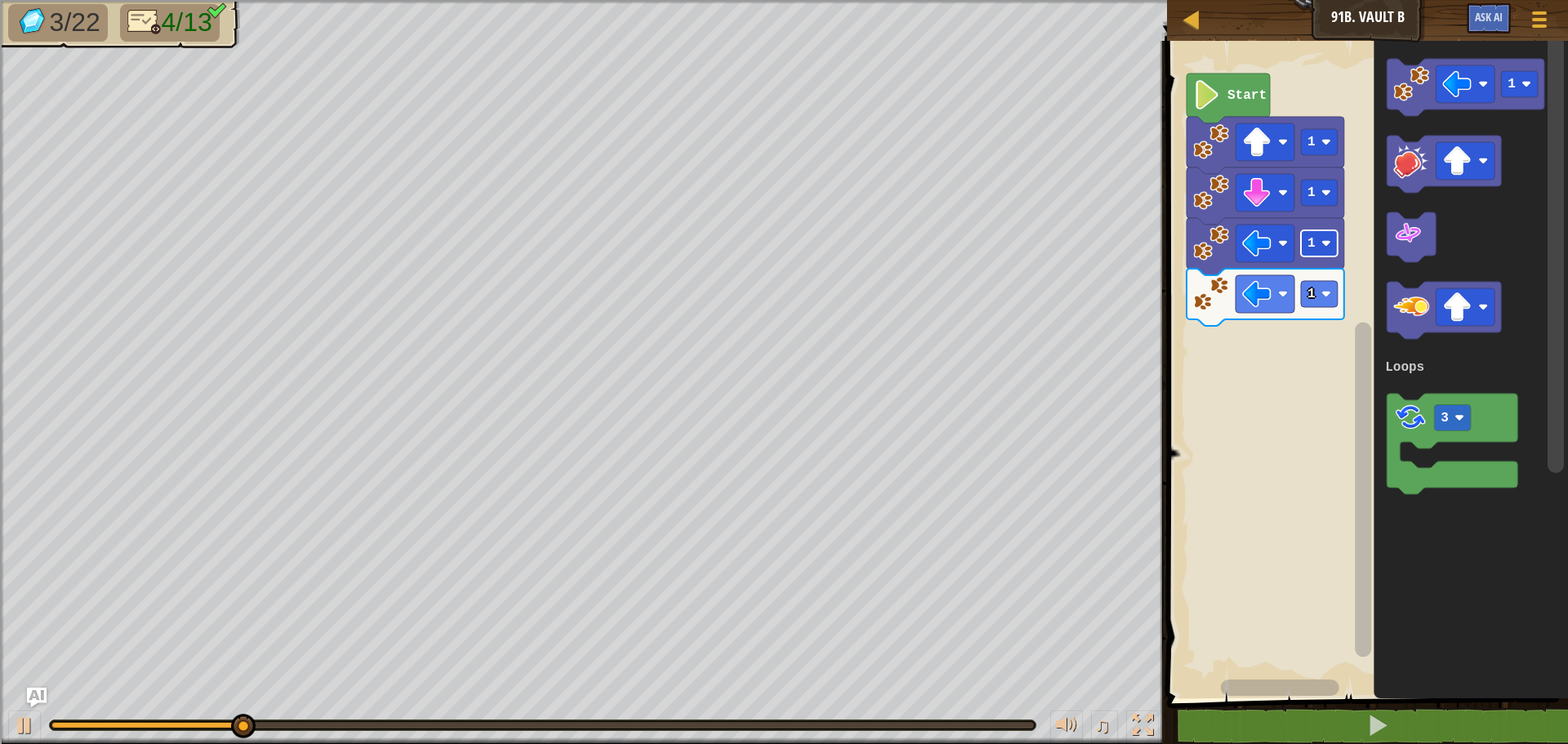
click at [1333, 244] on rect "Blockly Workspace" at bounding box center [1319, 243] width 37 height 26
click at [1315, 299] on rect "Blockly Workspace" at bounding box center [1319, 293] width 37 height 26
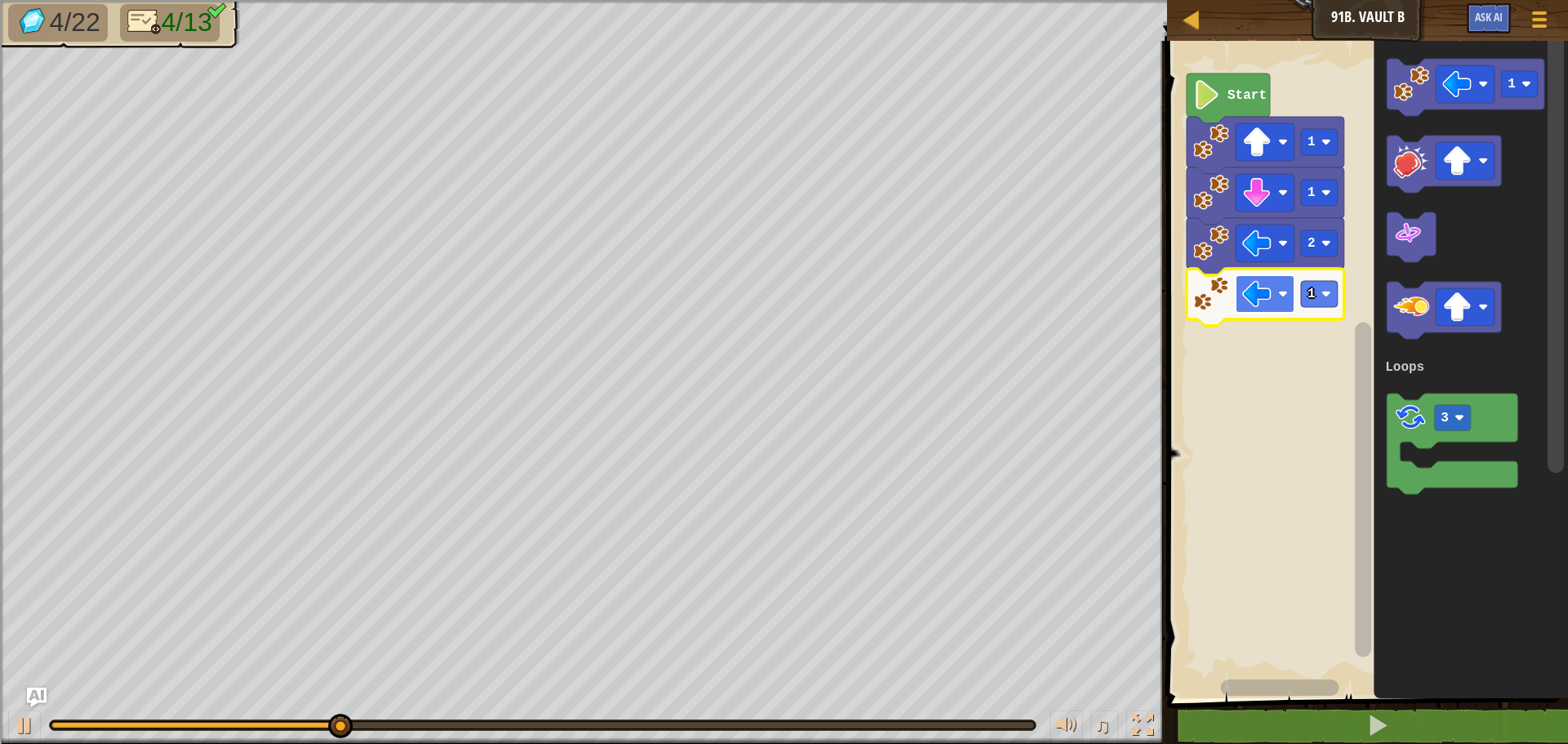
click at [1262, 299] on image "Blockly Workspace" at bounding box center [1257, 293] width 30 height 30
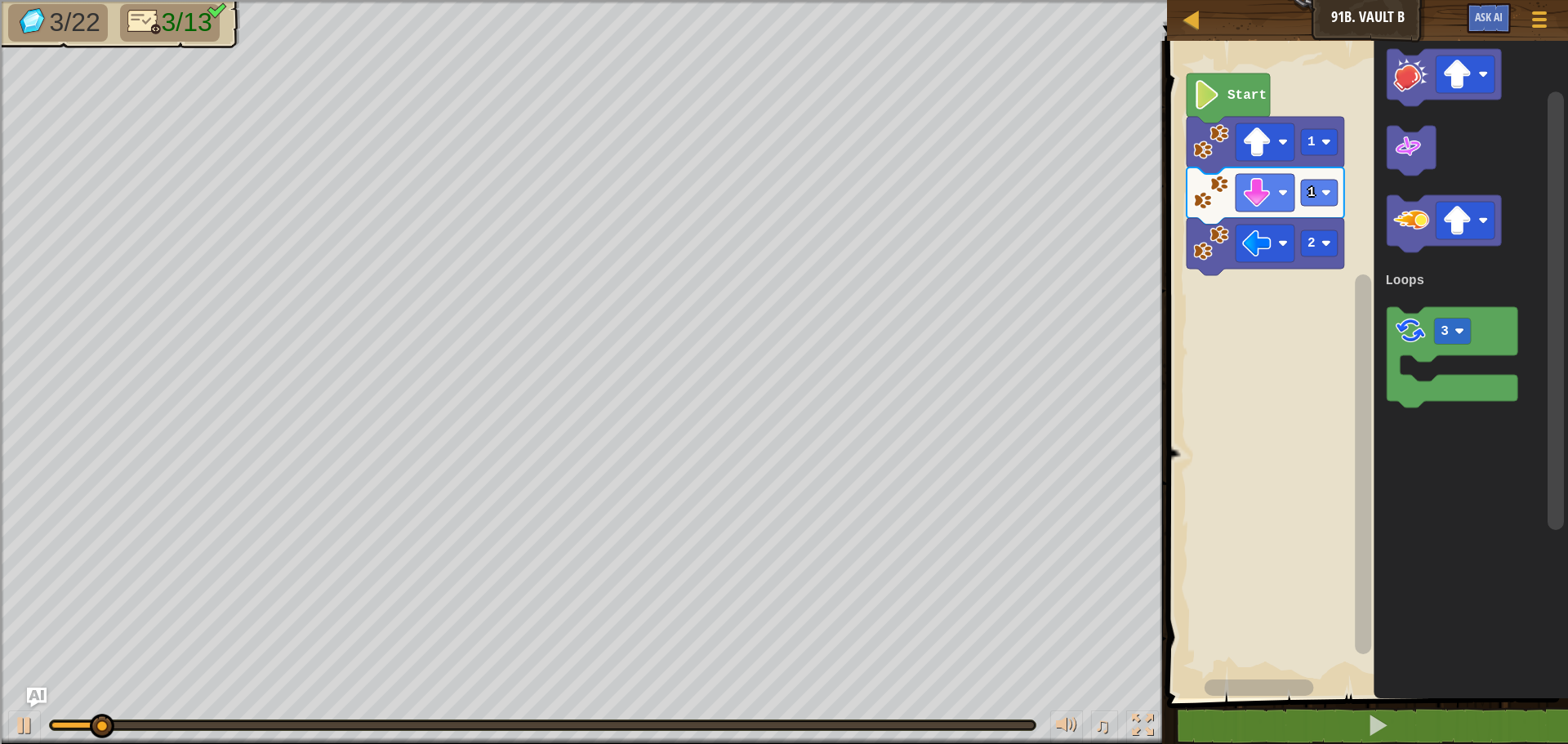
click at [1346, 370] on div "Loops Start 1 1 2 1 3 Loops" at bounding box center [1365, 365] width 406 height 666
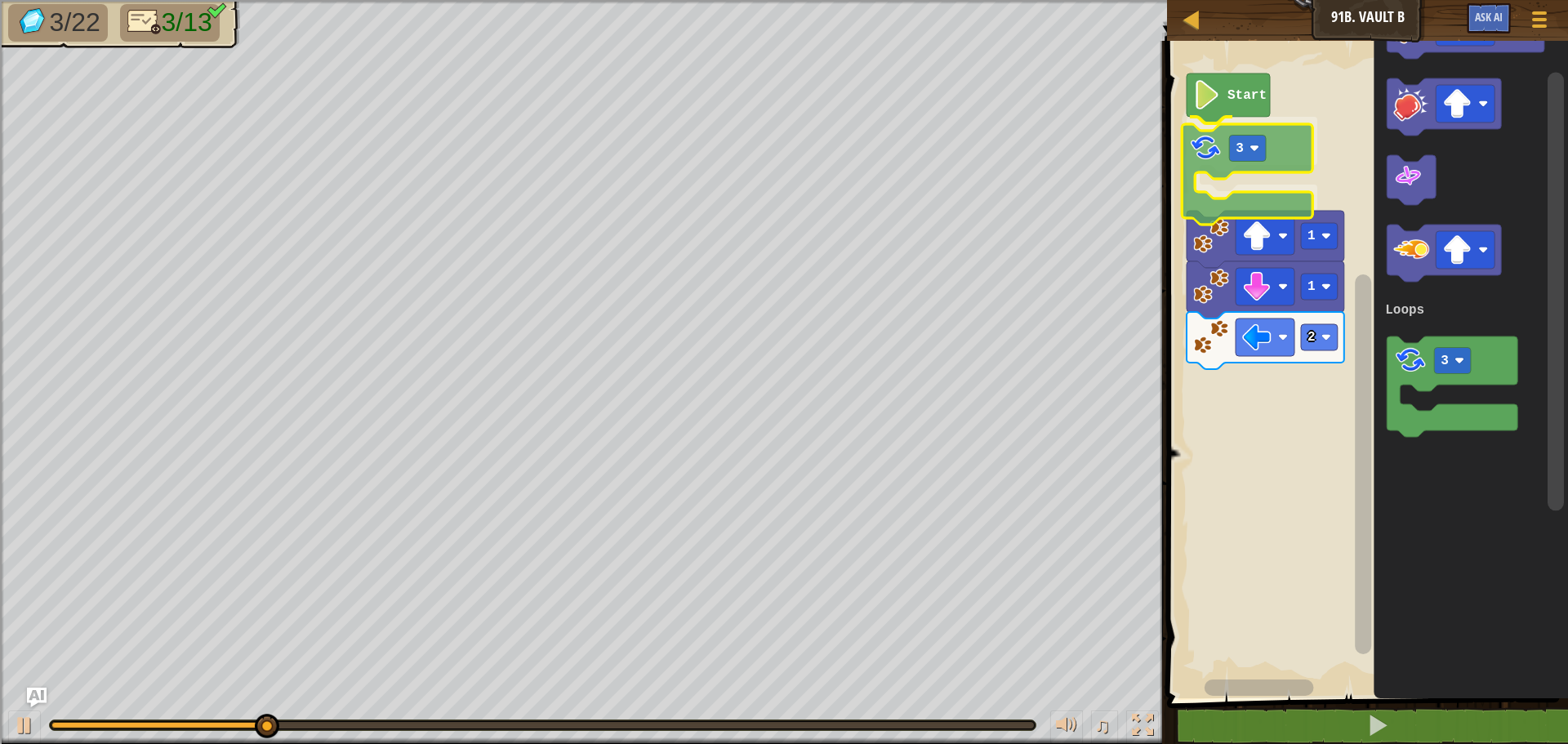
click at [1209, 163] on div "Loops Start 3 1 1 2 1 3 Loops 3" at bounding box center [1365, 365] width 406 height 666
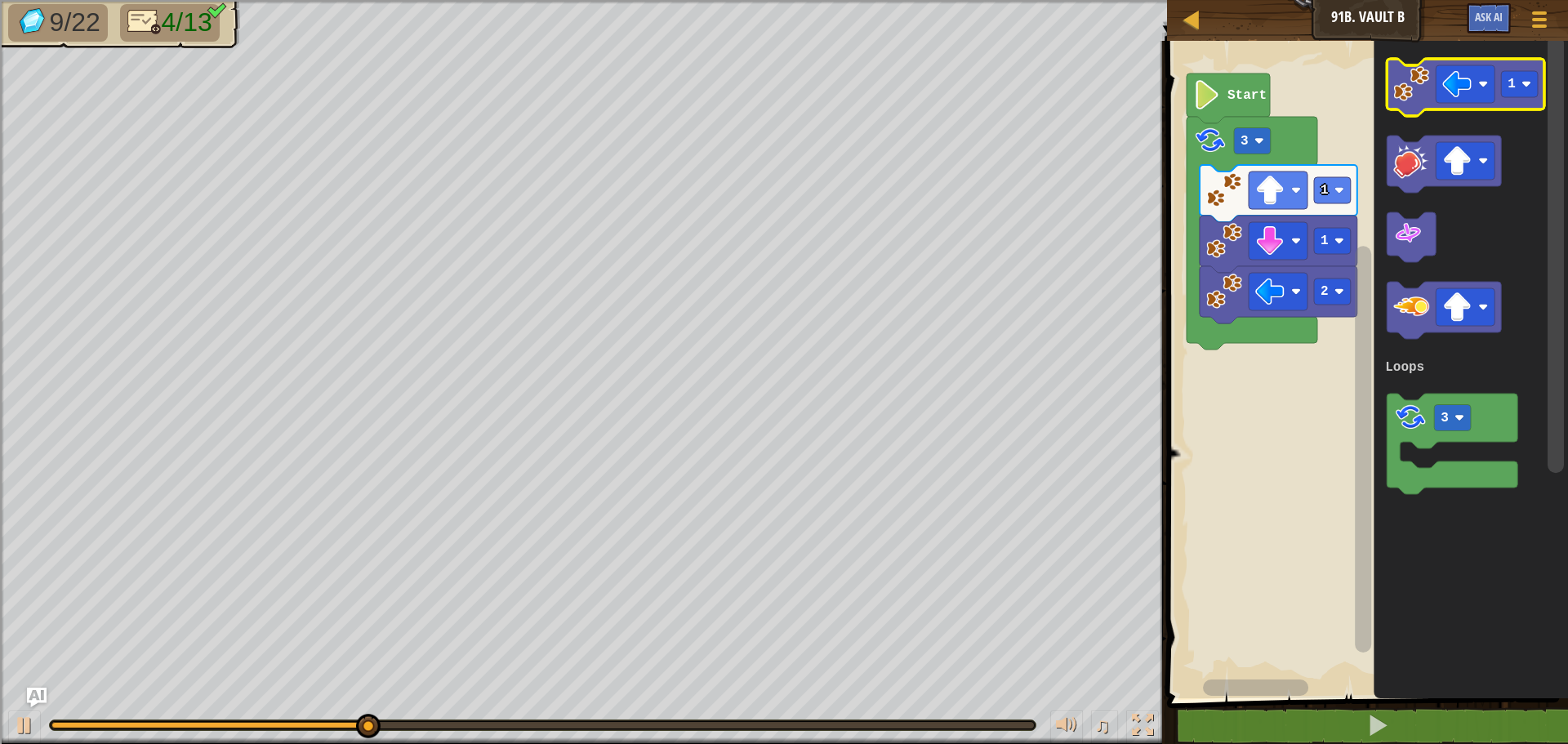
click at [1429, 99] on image "Blockly Workspace" at bounding box center [1412, 84] width 36 height 36
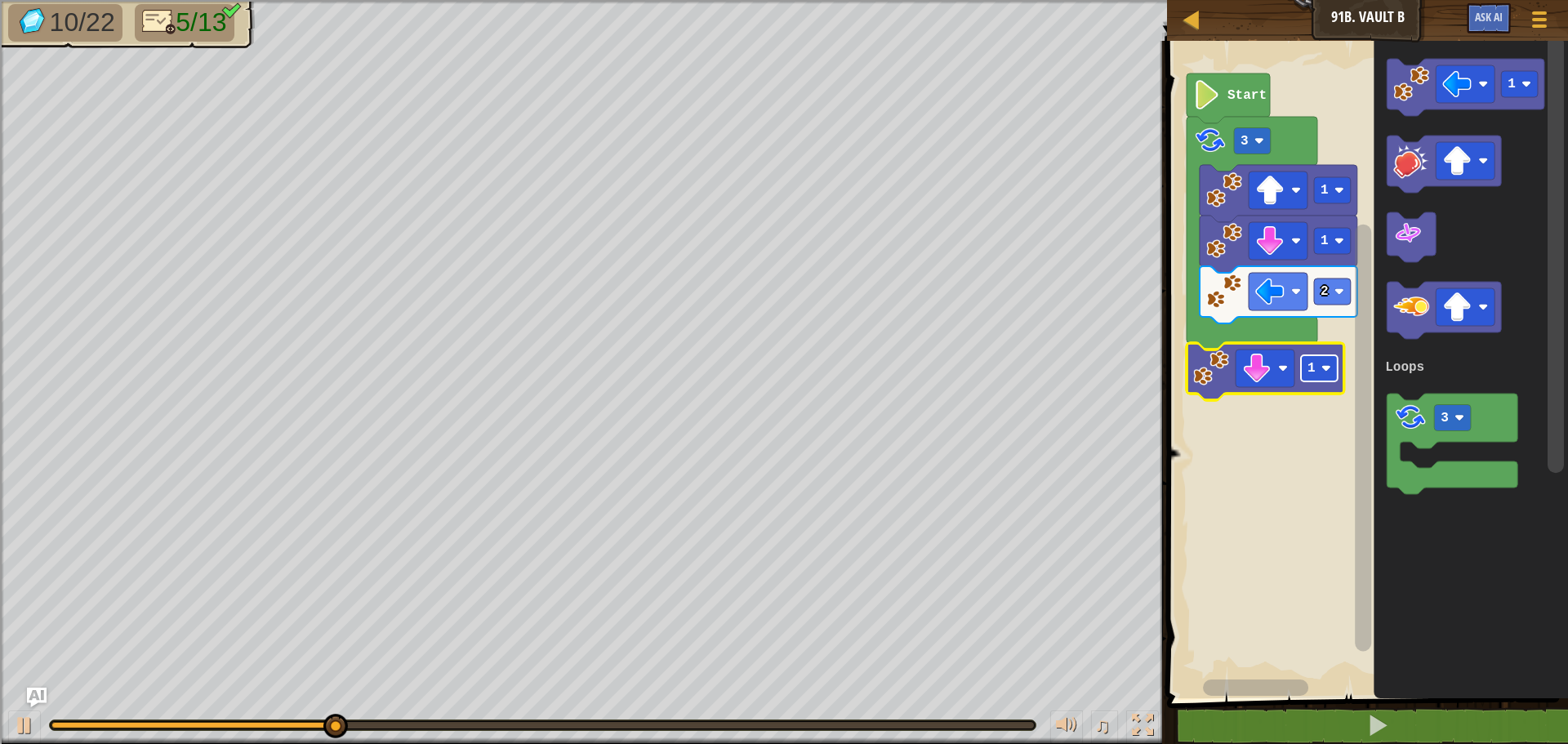
click at [1307, 365] on rect "Blockly Workspace" at bounding box center [1319, 368] width 37 height 26
click at [1317, 352] on icon "Blockly Workspace" at bounding box center [1265, 371] width 157 height 57
click at [1317, 369] on rect "Blockly Workspace" at bounding box center [1319, 368] width 37 height 26
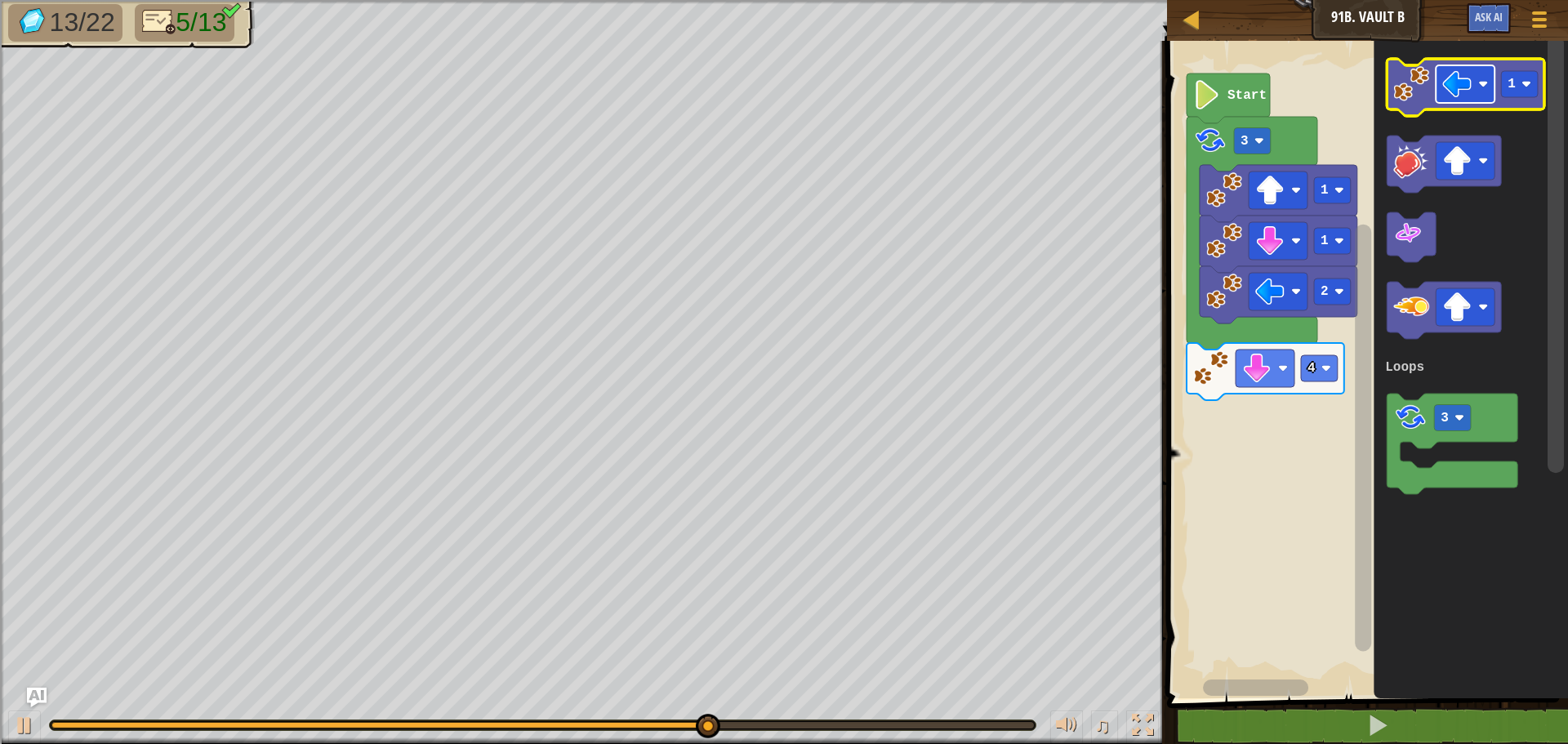
click at [1449, 84] on image "Blockly Workspace" at bounding box center [1457, 84] width 30 height 30
click at [1422, 82] on image "Blockly Workspace" at bounding box center [1412, 84] width 36 height 36
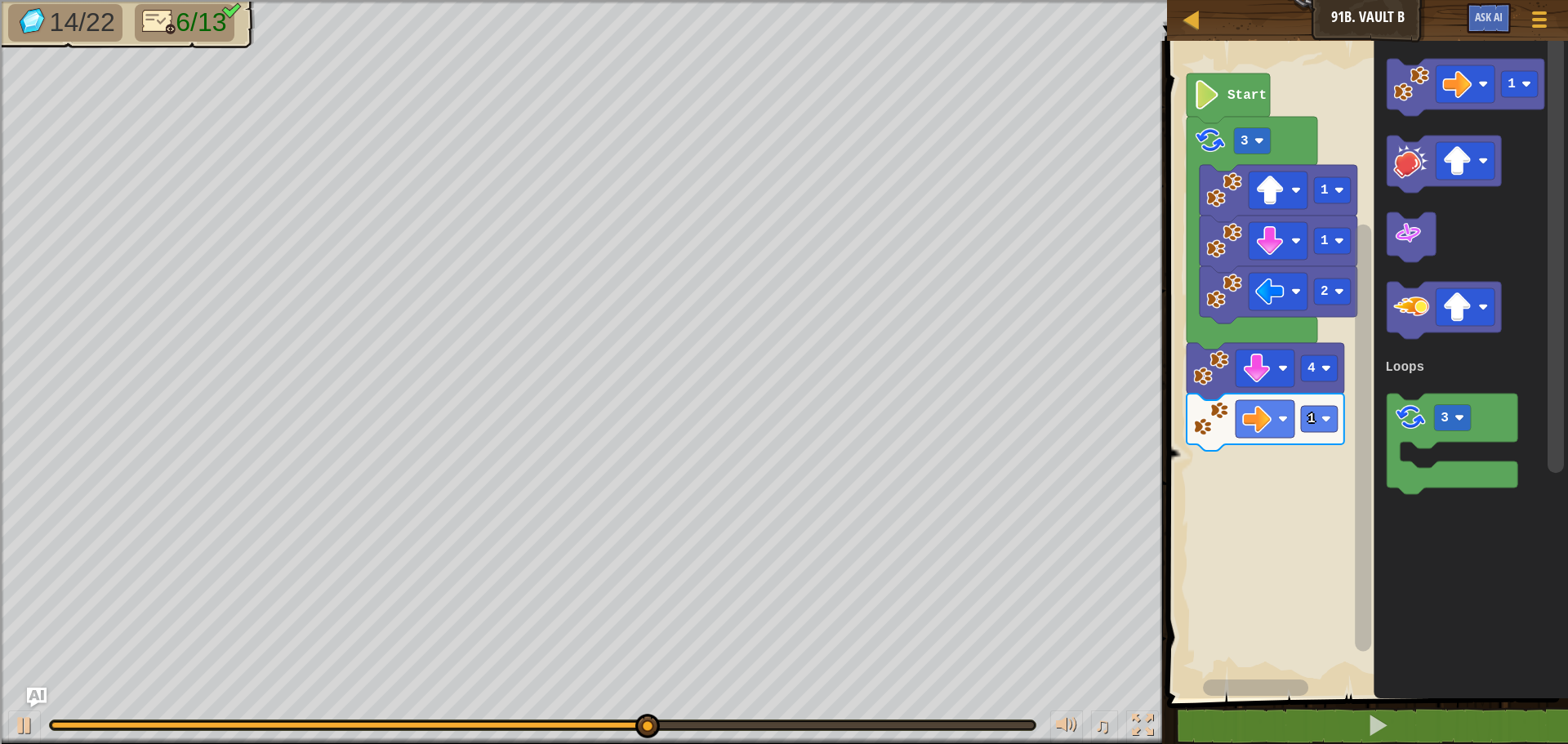
click at [1327, 436] on icon "Blockly Workspace" at bounding box center [1265, 422] width 157 height 57
click at [1315, 419] on rect "Blockly Workspace" at bounding box center [1319, 418] width 37 height 26
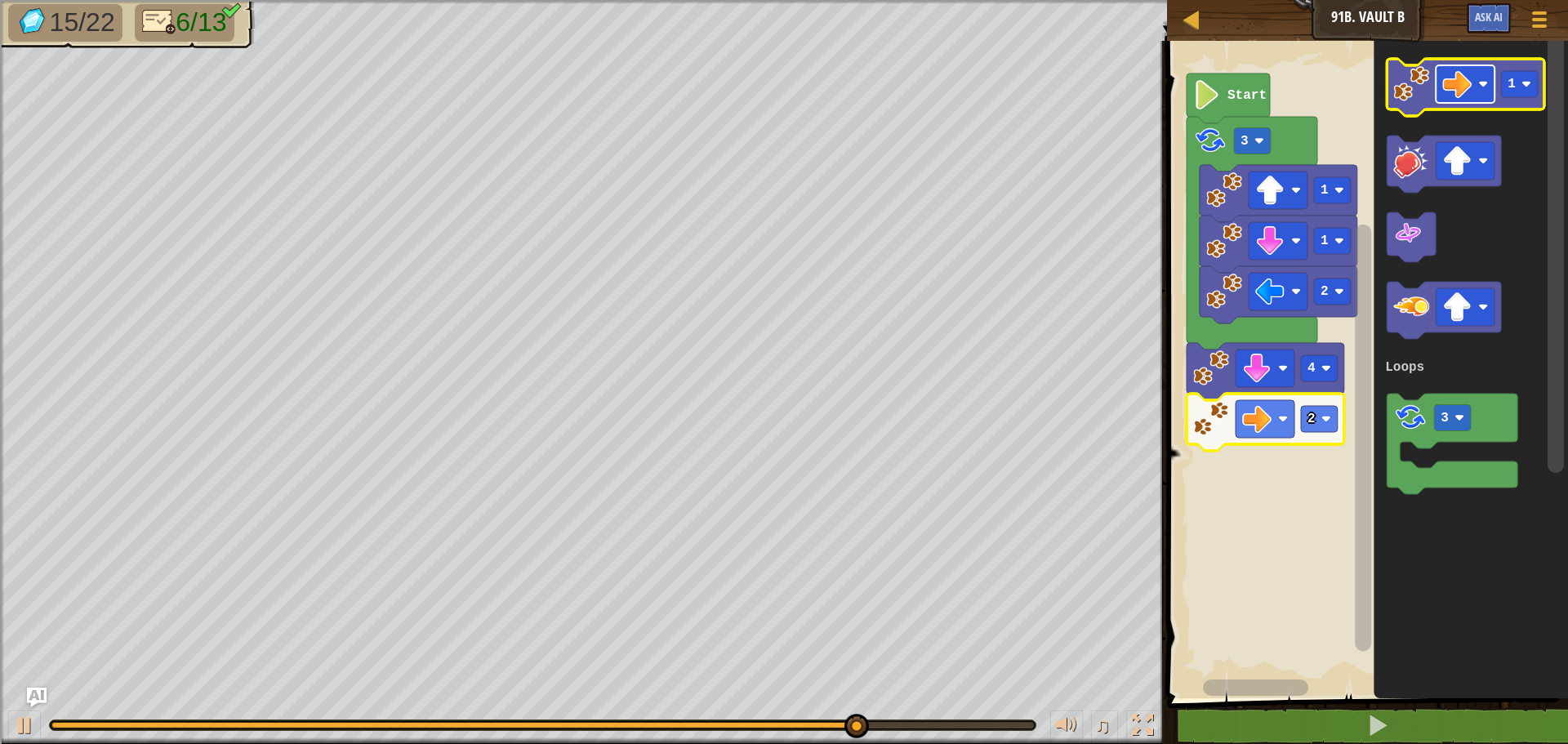
click at [1458, 99] on rect "Blockly Workspace" at bounding box center [1465, 84] width 59 height 37
click at [1412, 93] on image "Blockly Workspace" at bounding box center [1412, 84] width 36 height 36
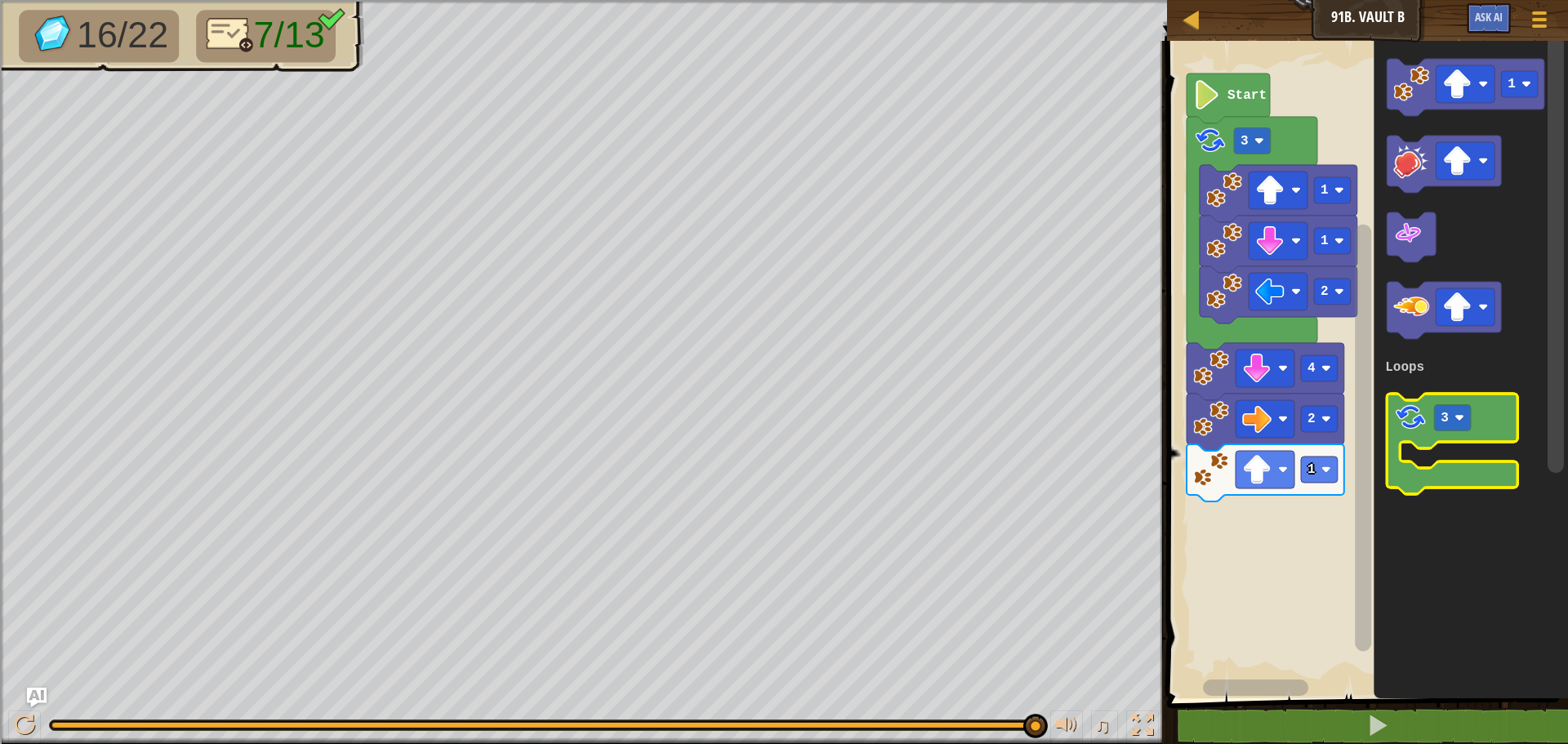
click at [1393, 421] on icon "Blockly Workspace" at bounding box center [1452, 444] width 131 height 100
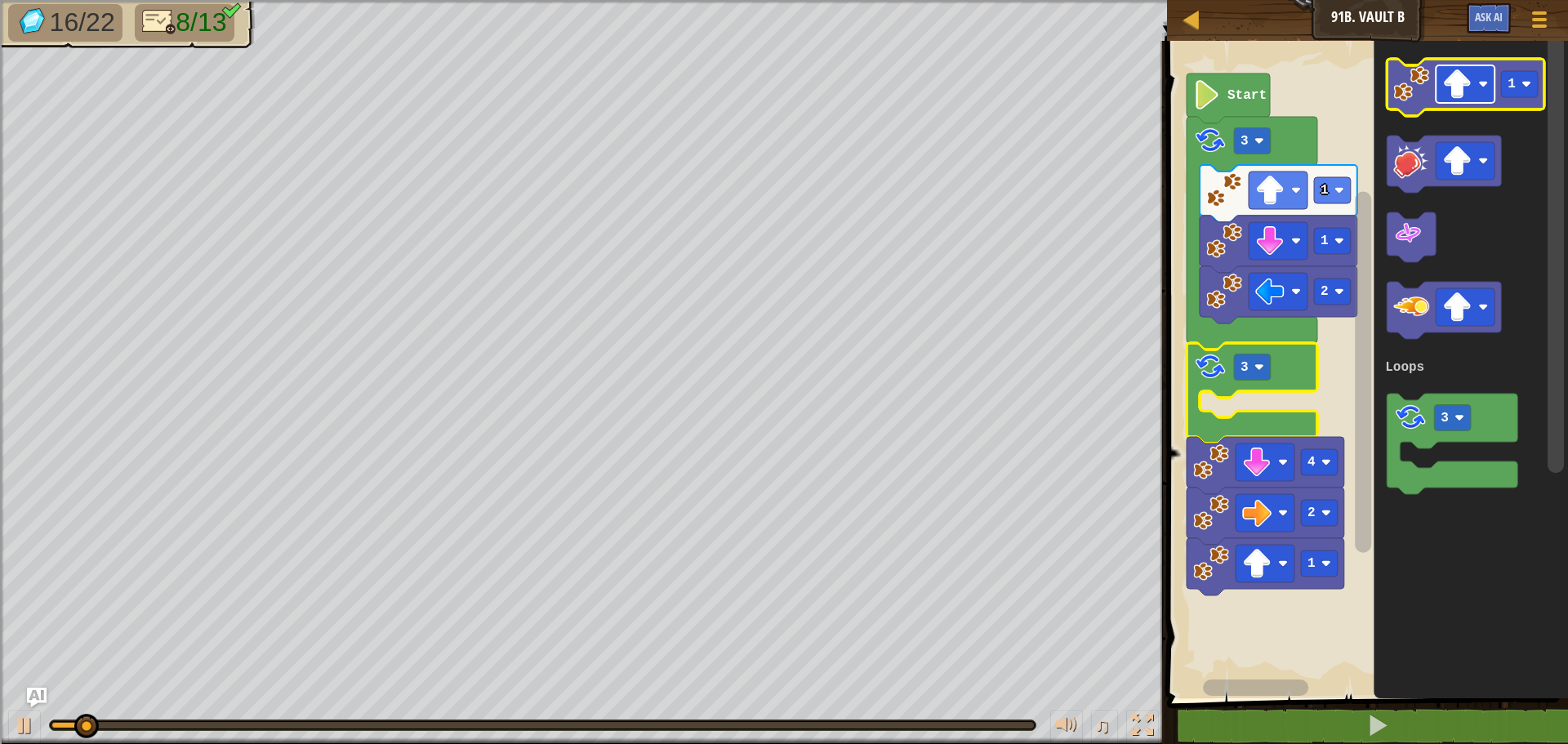
click at [1451, 82] on image "Blockly Workspace" at bounding box center [1457, 84] width 30 height 30
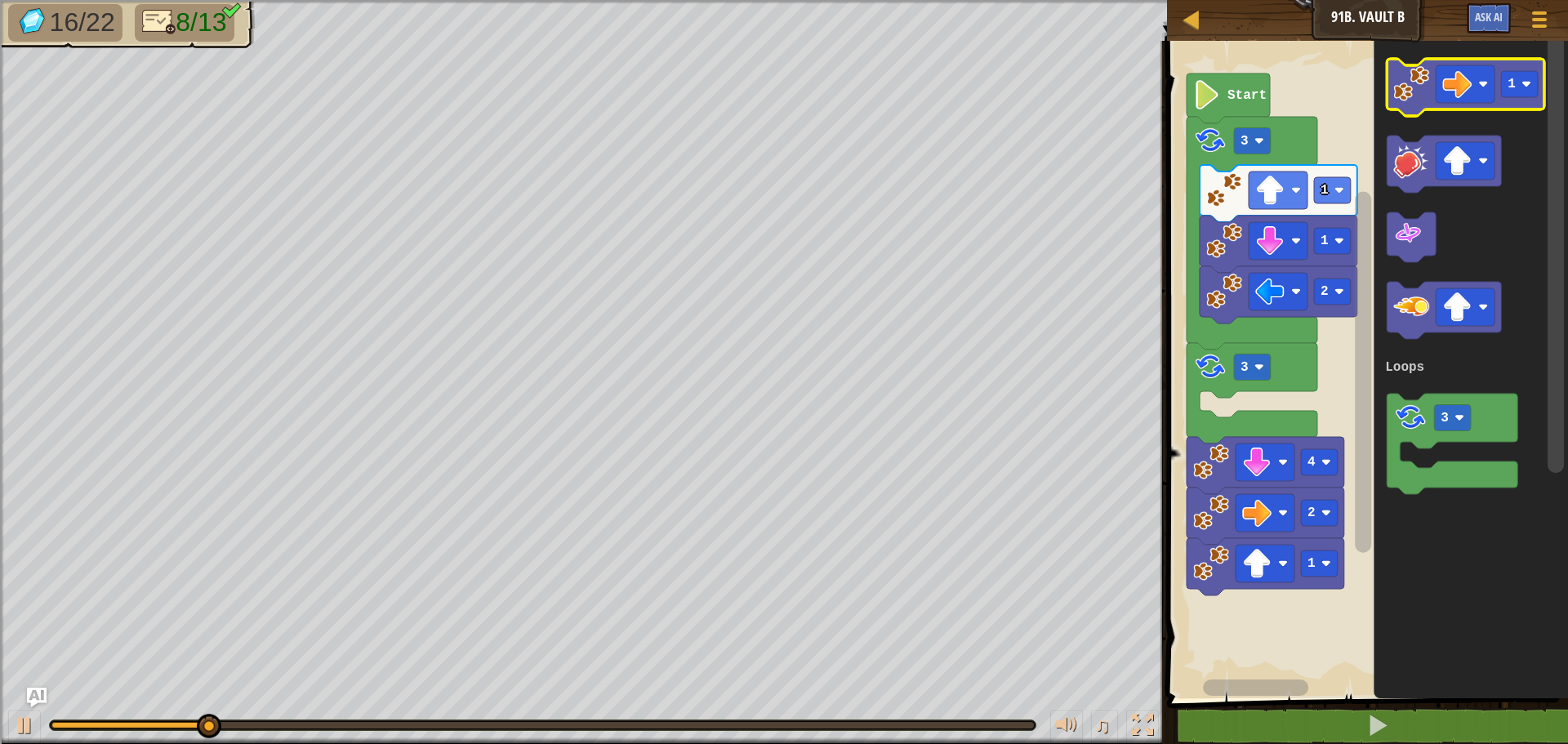
click at [1410, 90] on image "Blockly Workspace" at bounding box center [1412, 84] width 36 height 36
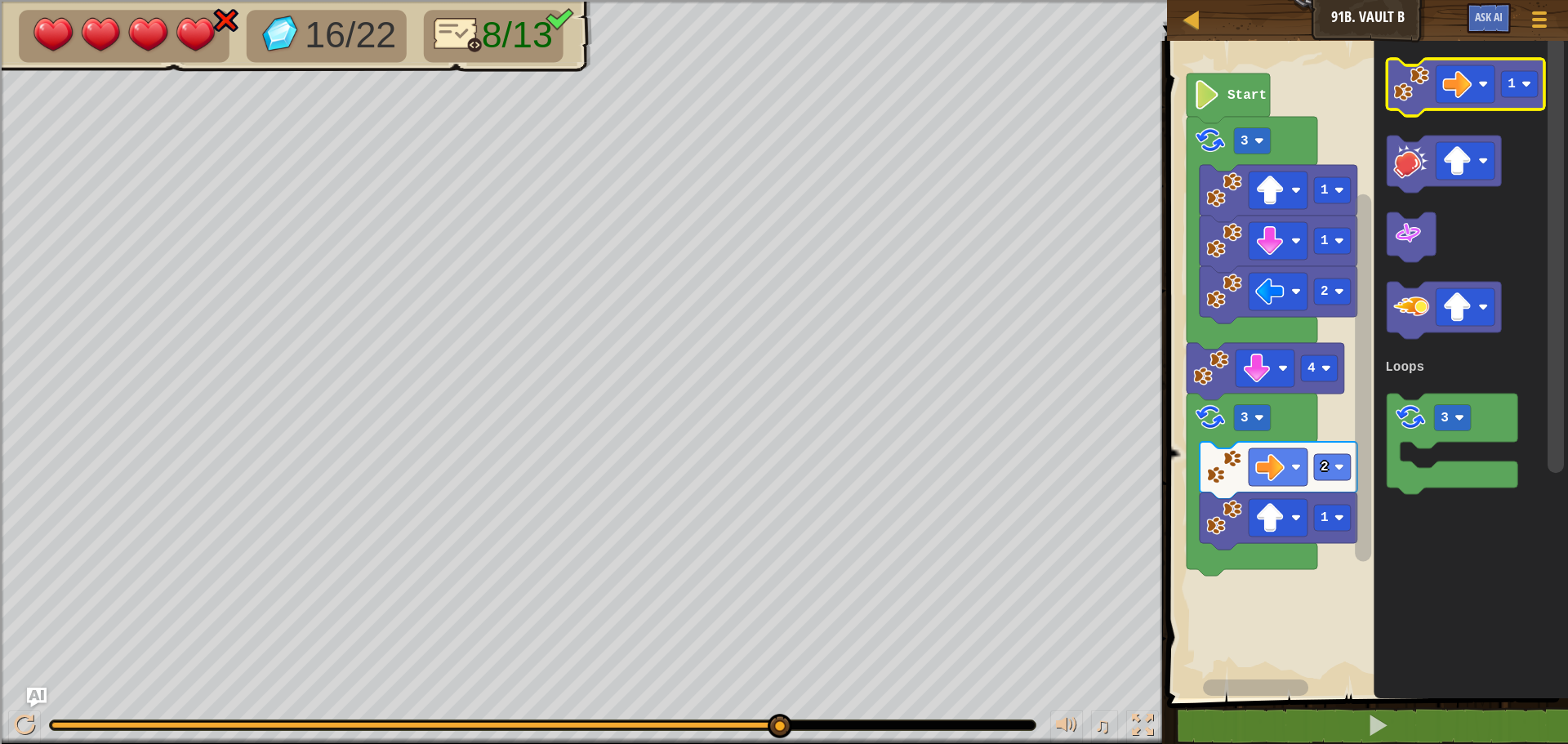
click at [1463, 59] on icon "Blockly Workspace" at bounding box center [1465, 87] width 157 height 57
click at [1462, 92] on image "Blockly Workspace" at bounding box center [1457, 84] width 30 height 30
click at [1404, 93] on image "Blockly Workspace" at bounding box center [1412, 84] width 36 height 36
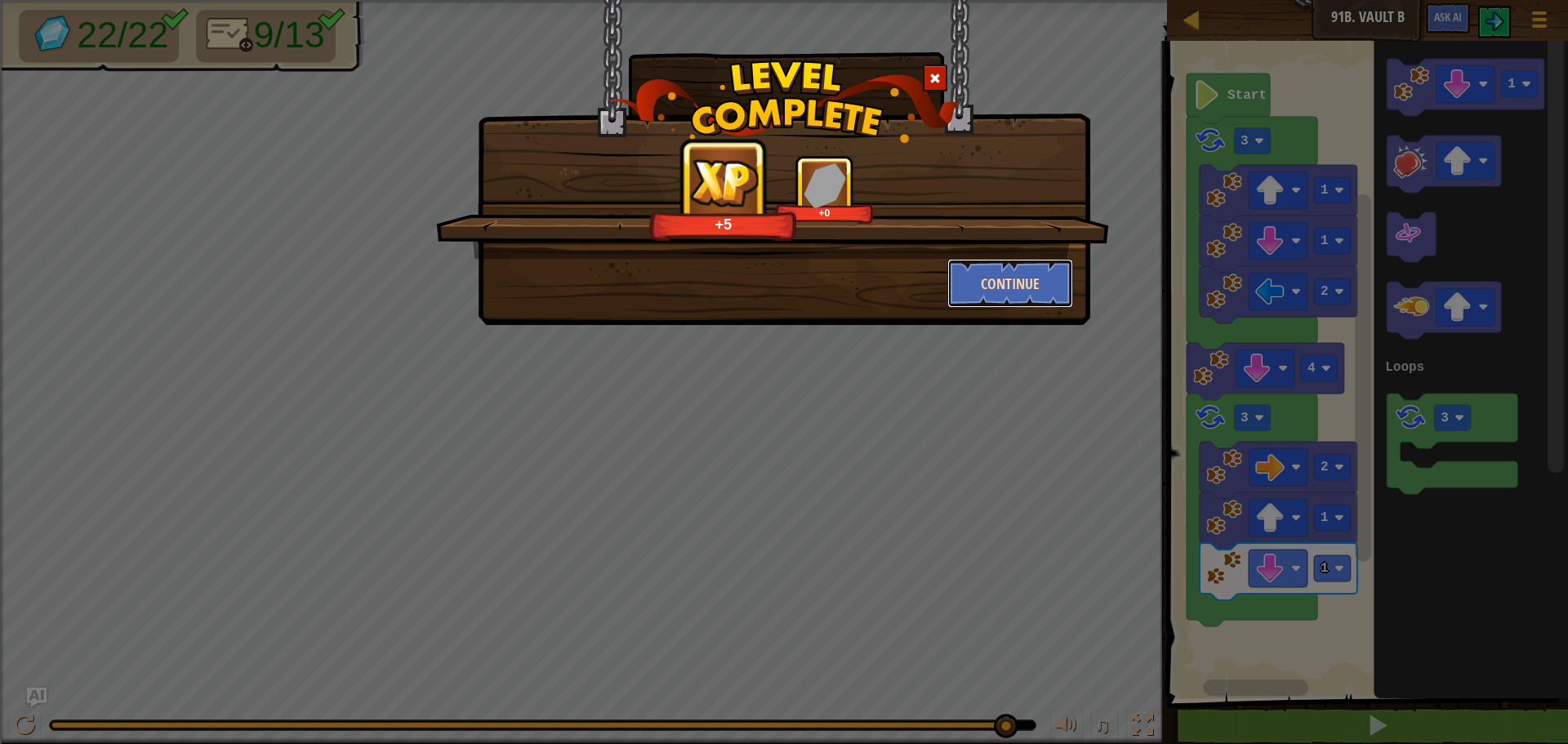
click at [997, 275] on button "Continue" at bounding box center [1010, 283] width 127 height 49
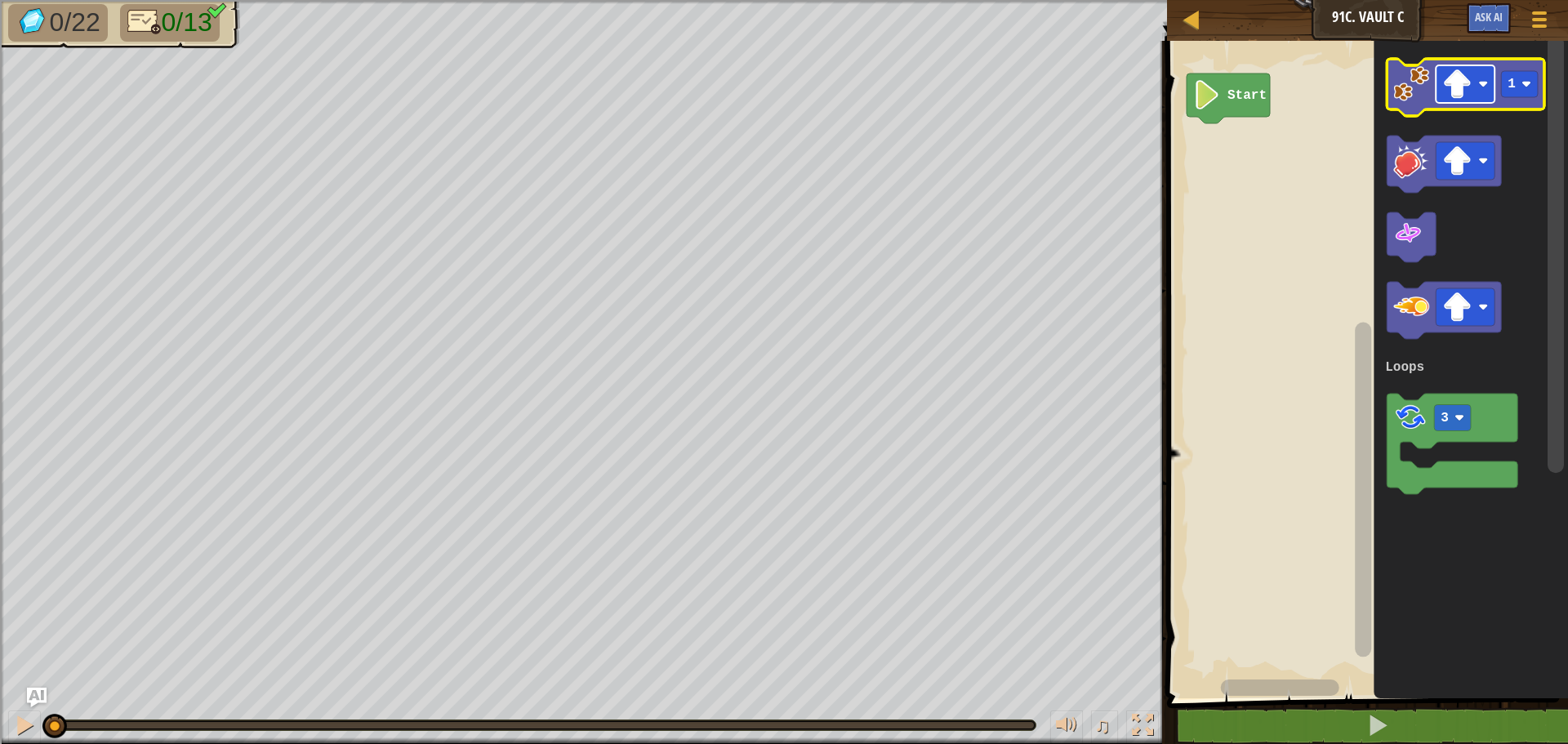
click at [1464, 86] on image "Blockly Workspace" at bounding box center [1457, 84] width 30 height 30
click at [1419, 81] on image "Blockly Workspace" at bounding box center [1412, 84] width 36 height 36
click at [1452, 84] on image "Blockly Workspace" at bounding box center [1457, 84] width 30 height 30
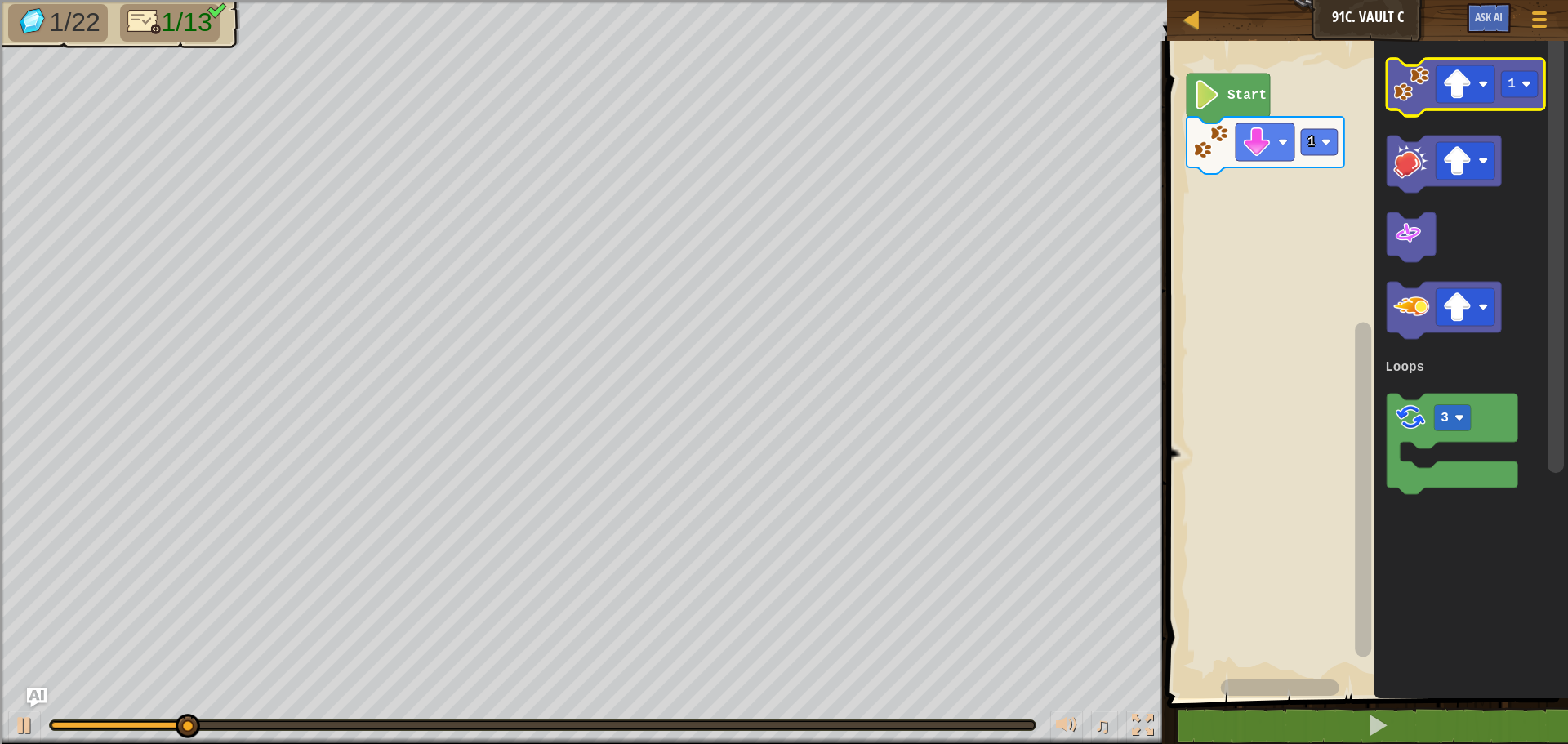
click at [1423, 104] on icon "Blockly Workspace" at bounding box center [1465, 87] width 157 height 57
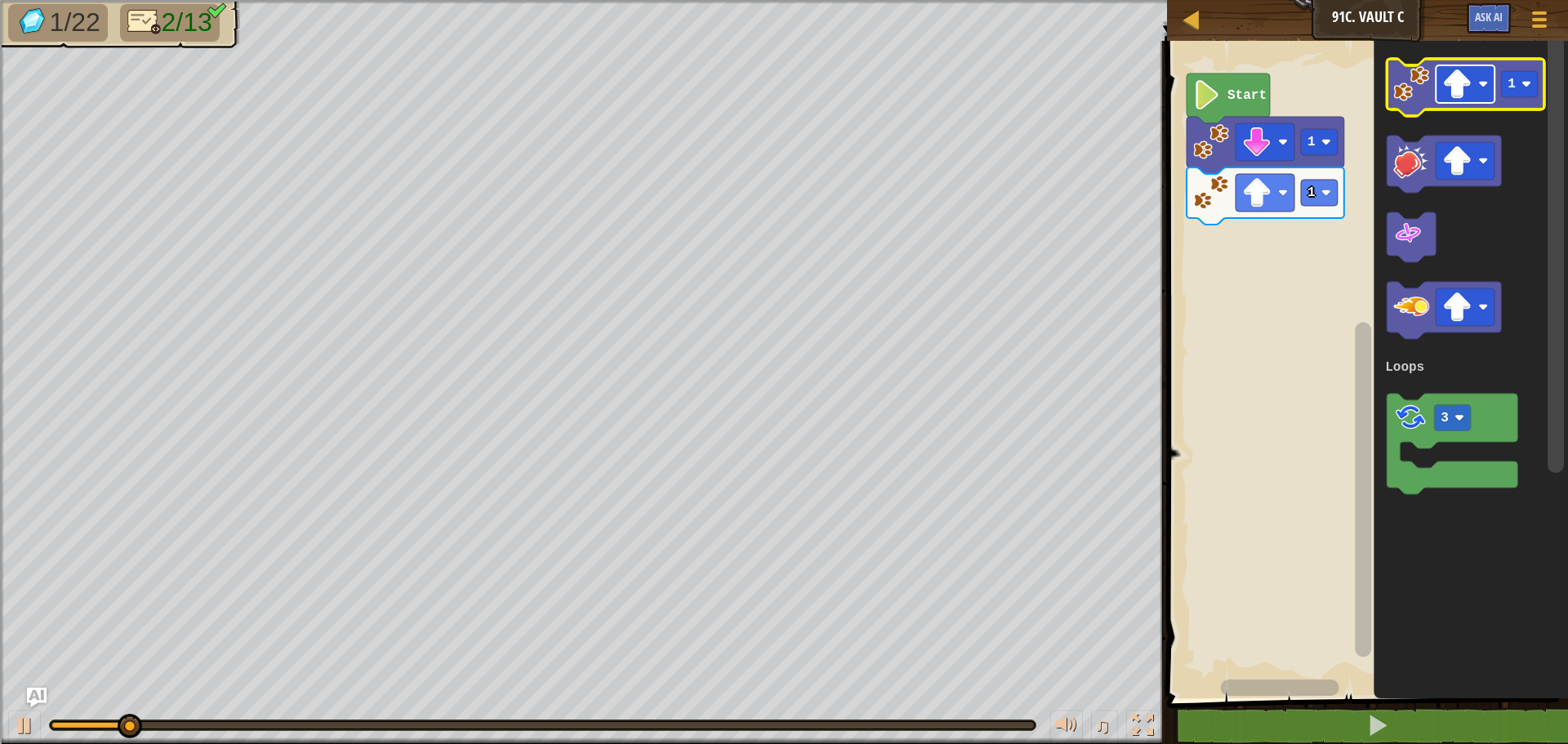
click at [1451, 84] on image "Blockly Workspace" at bounding box center [1457, 84] width 30 height 30
click at [1417, 96] on image "Blockly Workspace" at bounding box center [1412, 84] width 36 height 36
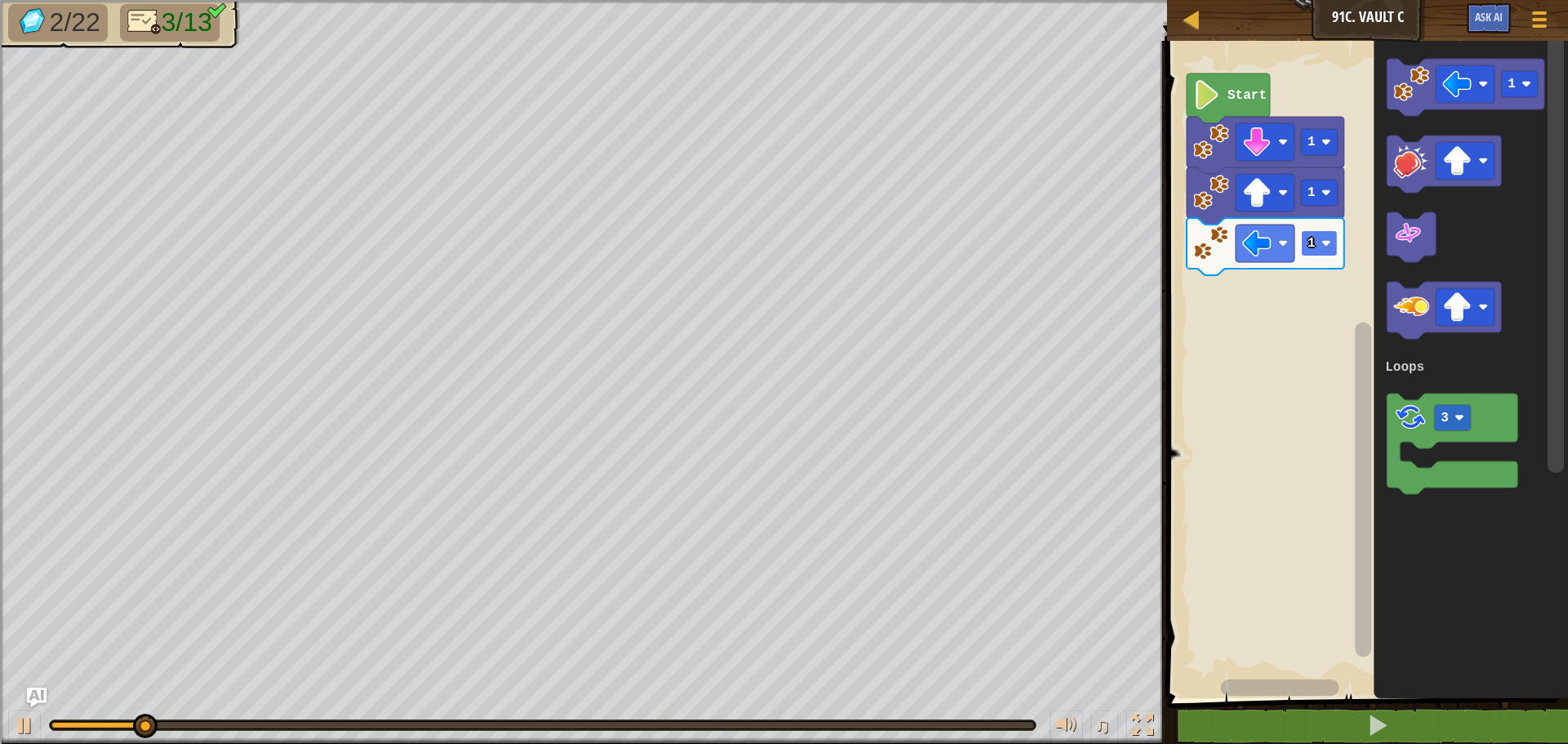
click at [1313, 240] on text "1" at bounding box center [1312, 243] width 9 height 14
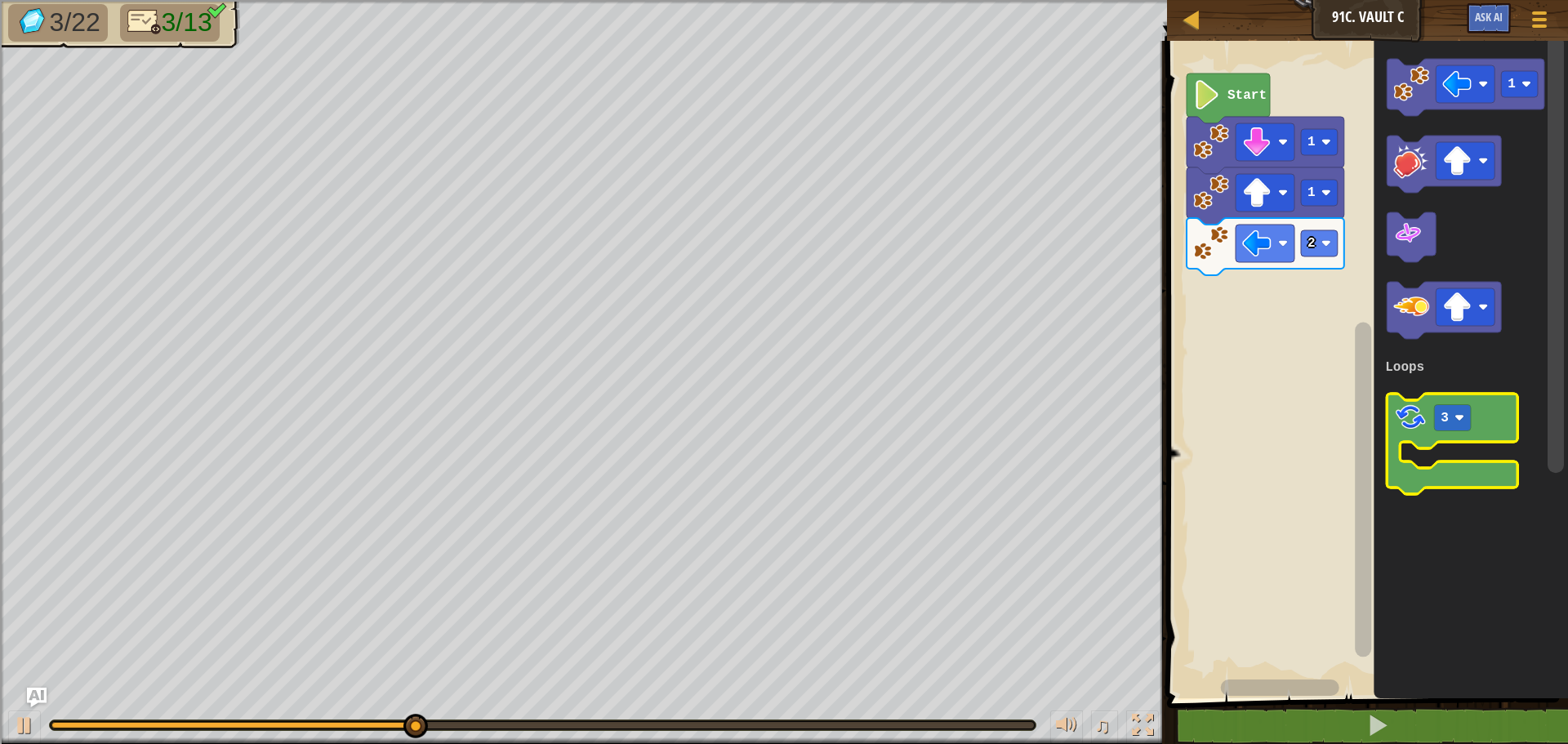
click at [1417, 432] on image "Blockly Workspace" at bounding box center [1411, 417] width 34 height 34
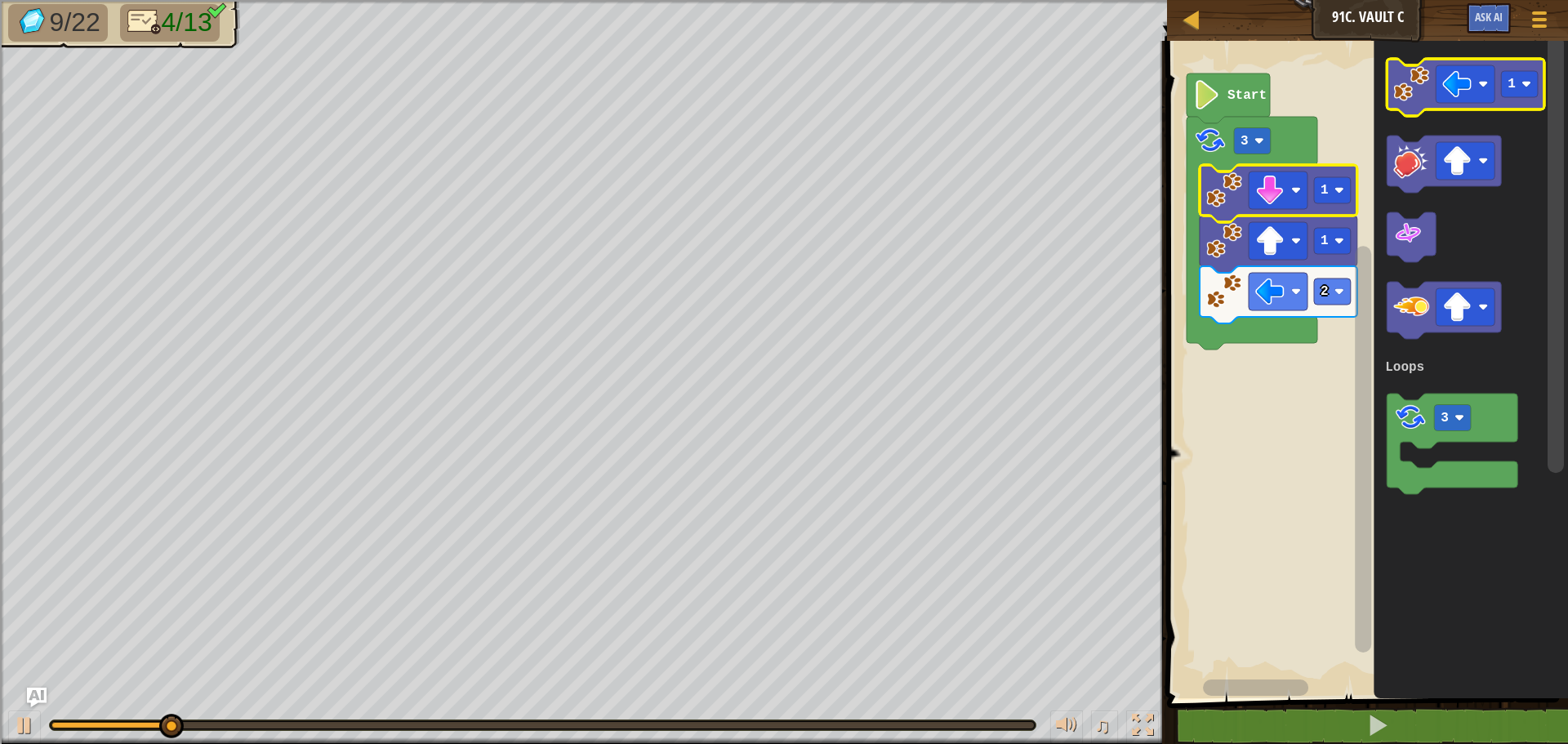
click at [1469, 59] on icon "Blockly Workspace" at bounding box center [1465, 87] width 157 height 57
click at [1456, 86] on image "Blockly Workspace" at bounding box center [1457, 84] width 30 height 30
click at [1425, 84] on image "Blockly Workspace" at bounding box center [1412, 84] width 36 height 36
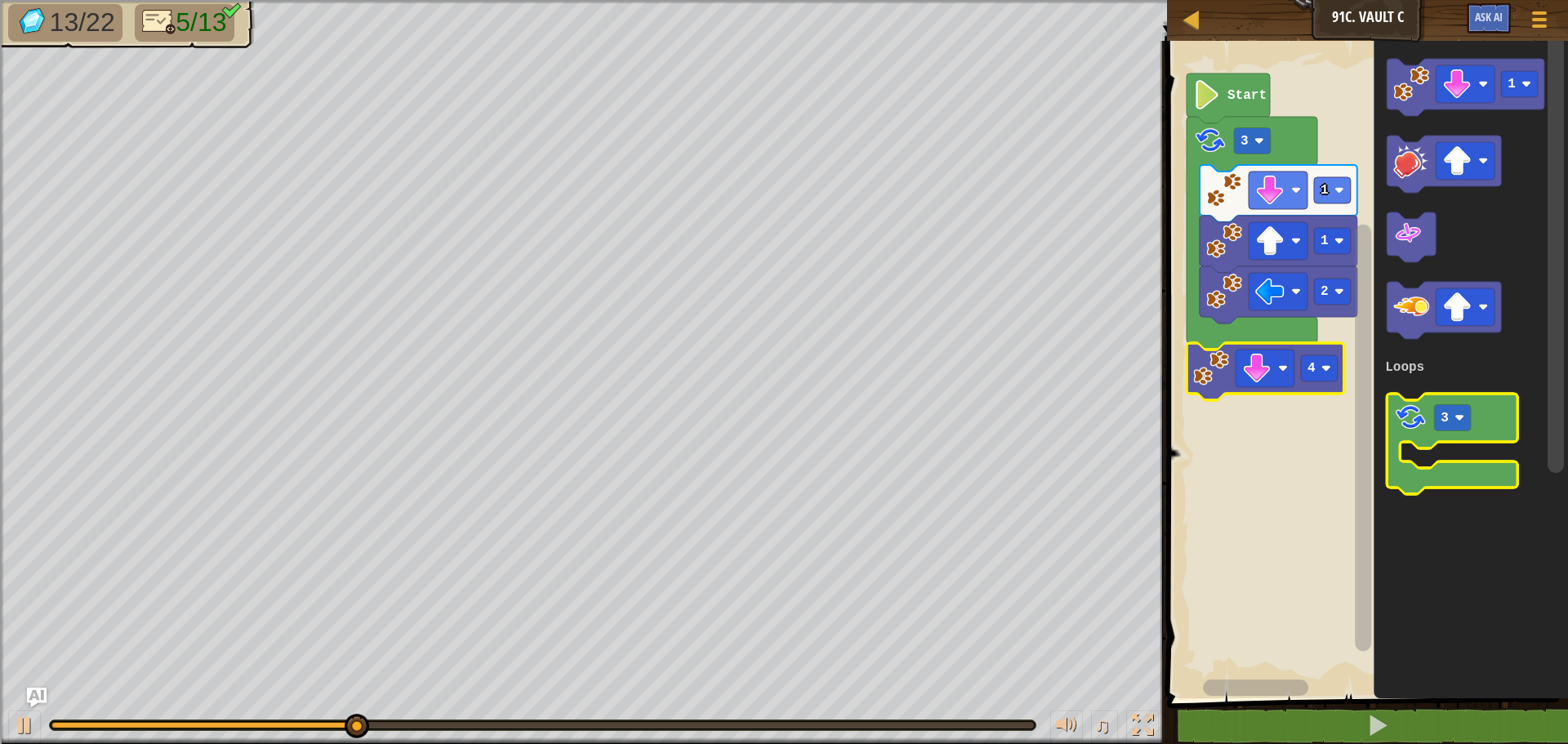
click at [1434, 412] on g "3" at bounding box center [1452, 444] width 131 height 100
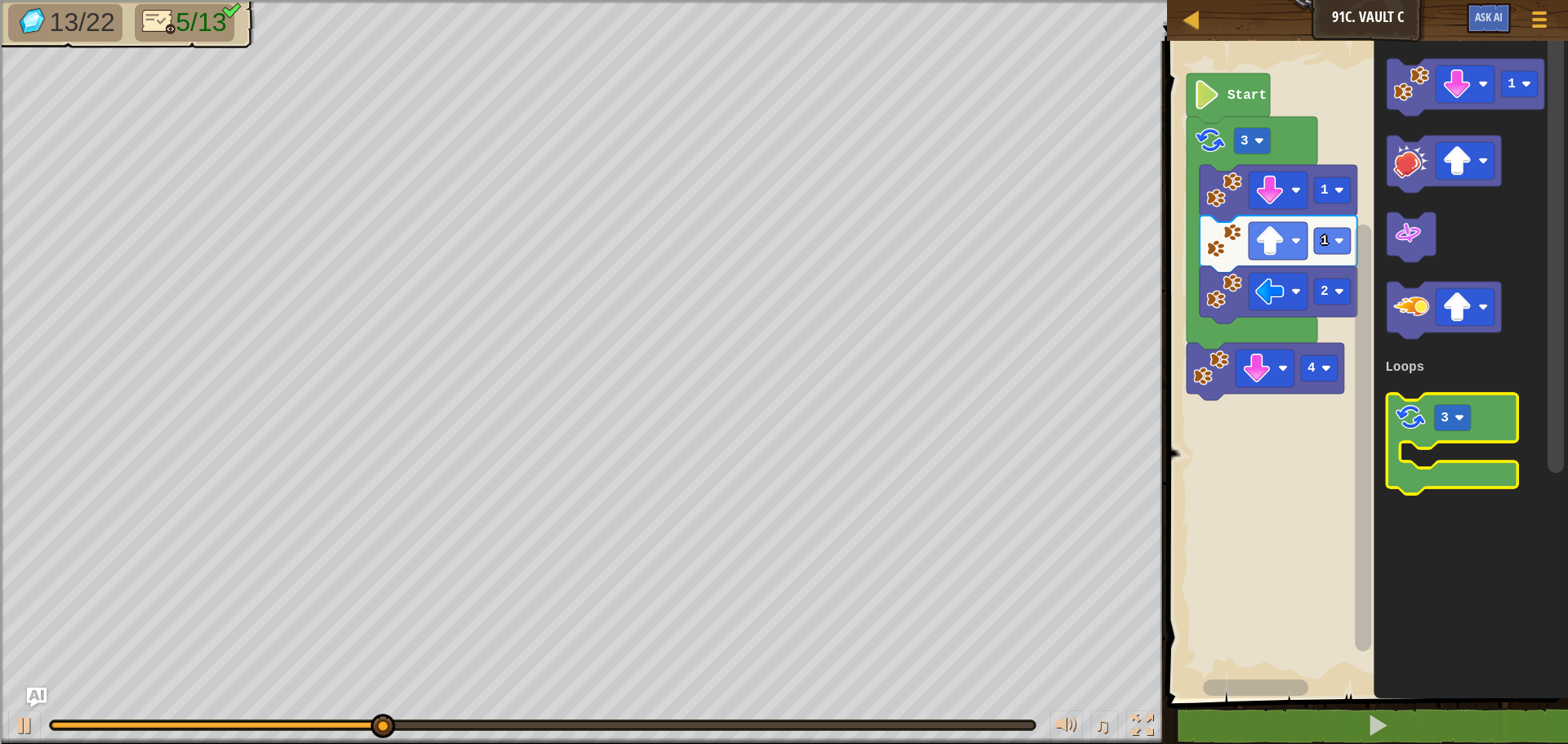
click at [1427, 426] on image "Blockly Workspace" at bounding box center [1411, 417] width 34 height 34
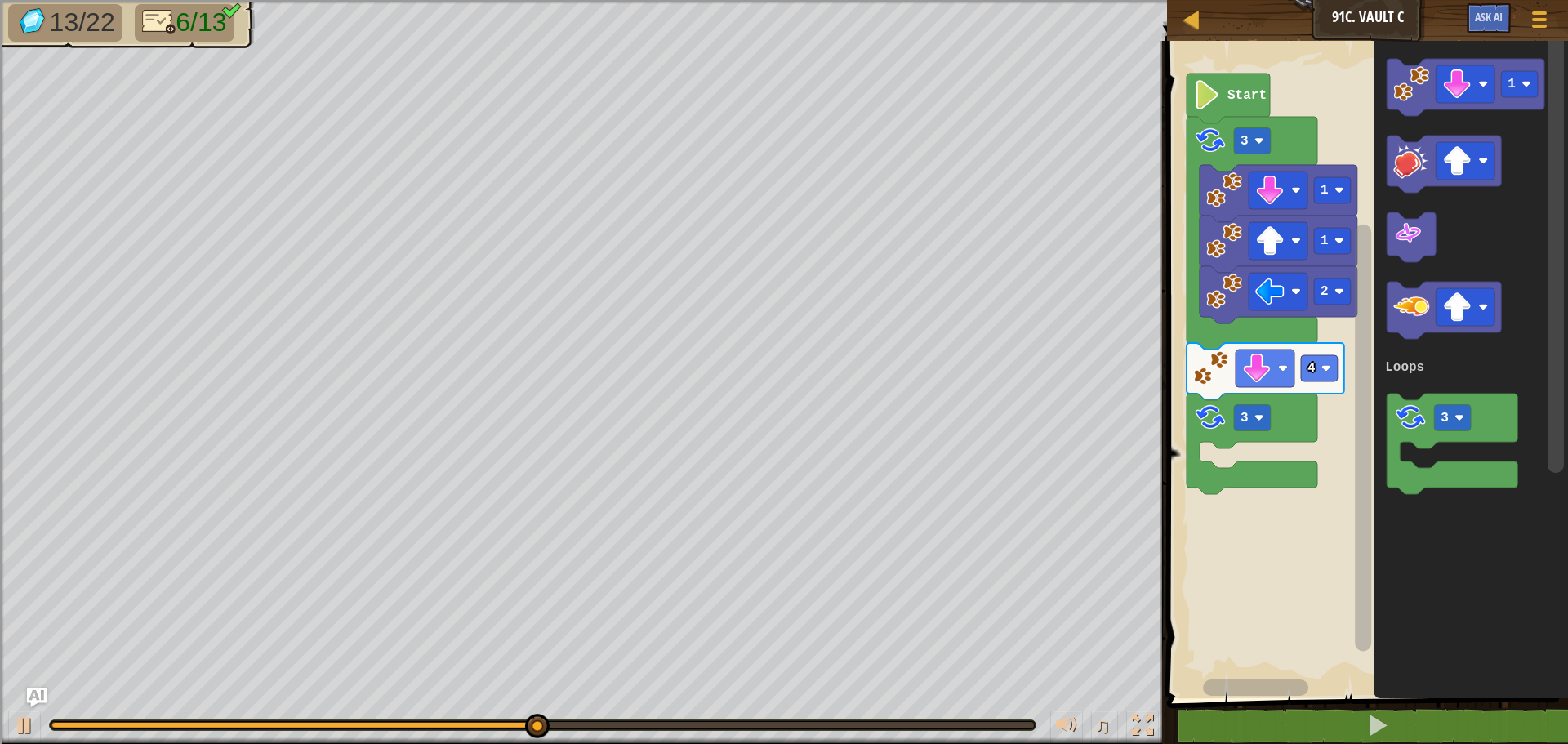
click at [108, 725] on div at bounding box center [543, 725] width 986 height 10
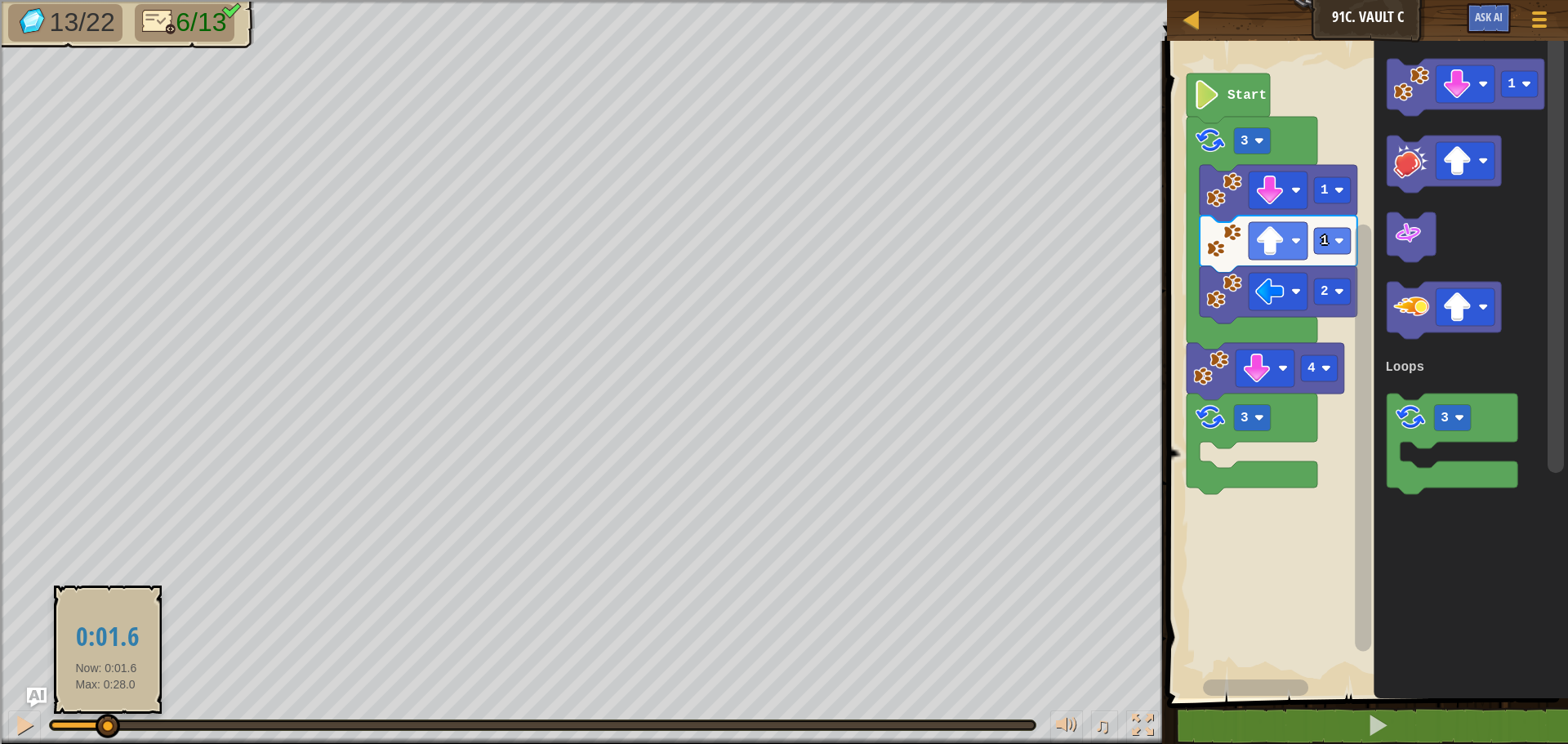
click at [103, 723] on div at bounding box center [79, 725] width 54 height 7
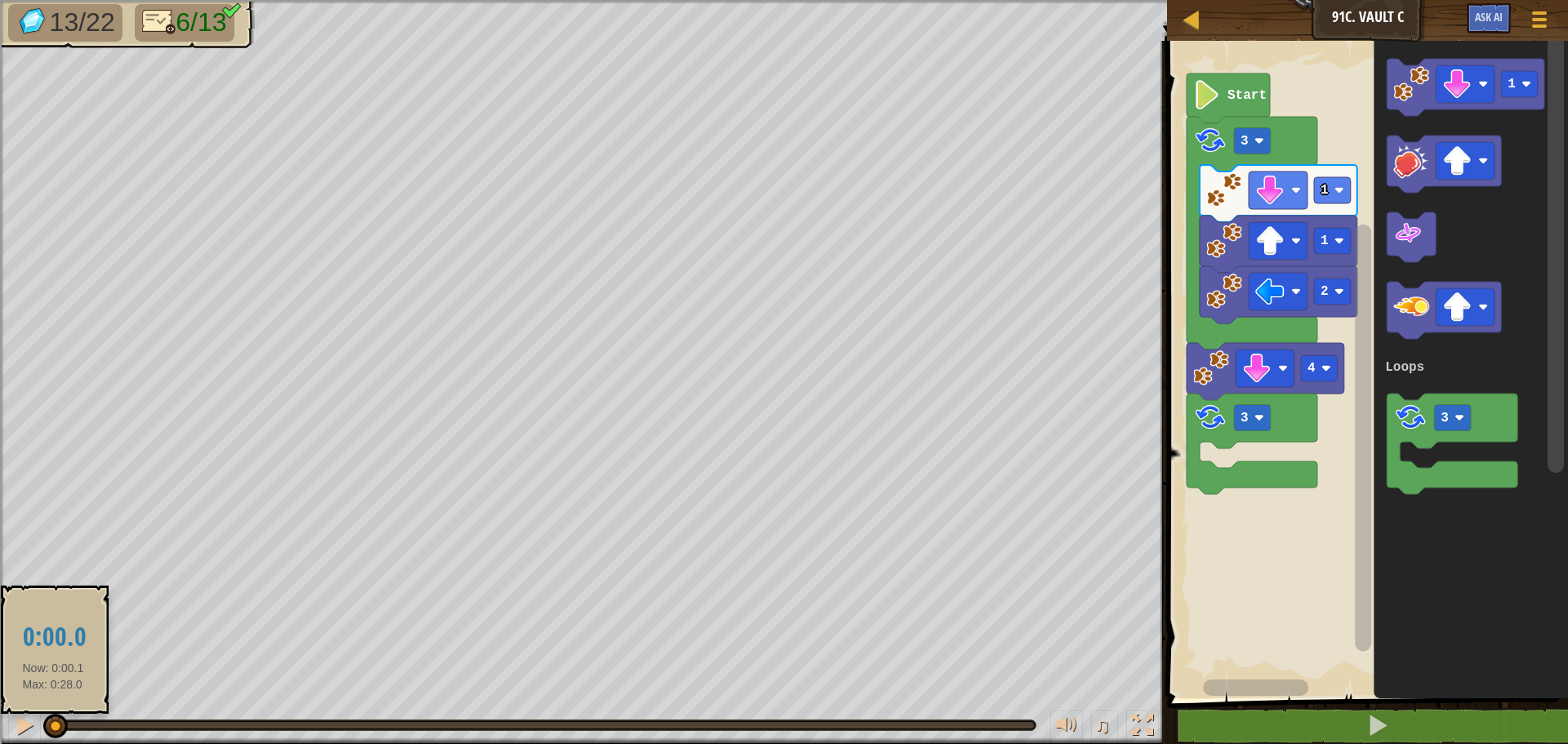
drag, startPoint x: 90, startPoint y: 726, endPoint x: 53, endPoint y: 725, distance: 37.0
click at [53, 725] on div at bounding box center [53, 725] width 3 height 7
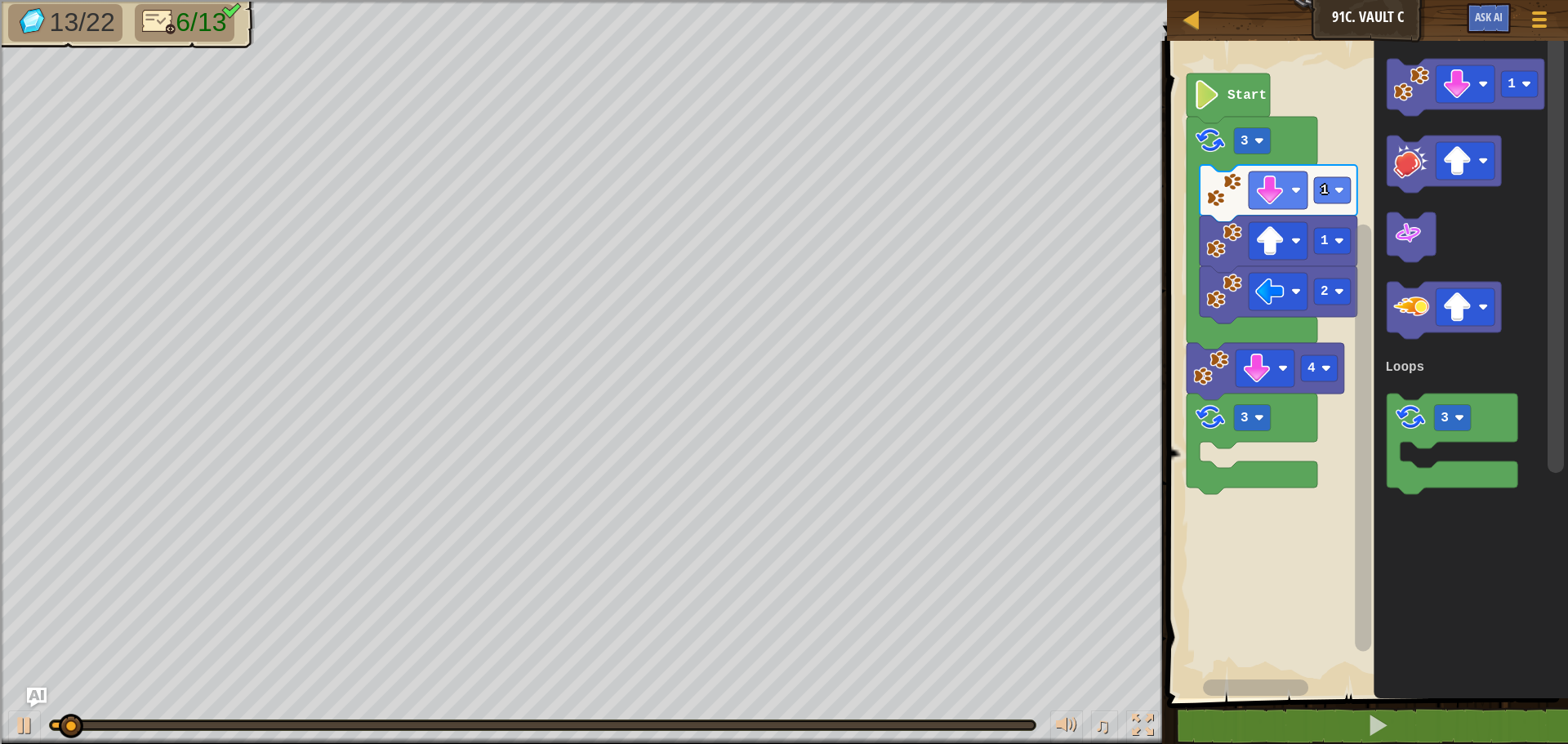
click at [2, 699] on div "13/22 6/13 ♫ Phoenix" at bounding box center [784, 372] width 1568 height 744
click at [12, 725] on button at bounding box center [25, 727] width 32 height 33
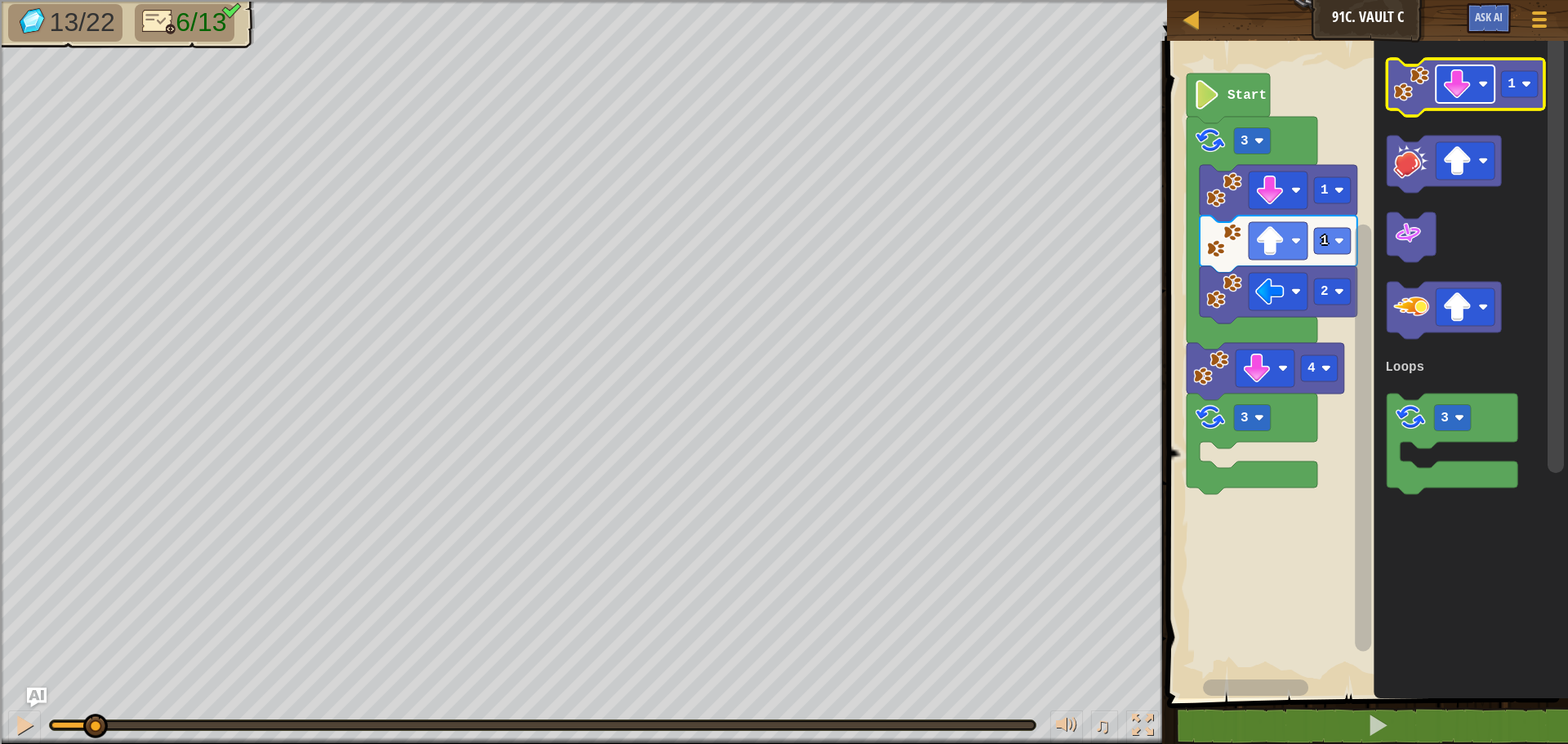
click at [1450, 68] on rect "Blockly Workspace" at bounding box center [1465, 84] width 59 height 37
click at [1421, 93] on image "Blockly Workspace" at bounding box center [1412, 84] width 36 height 36
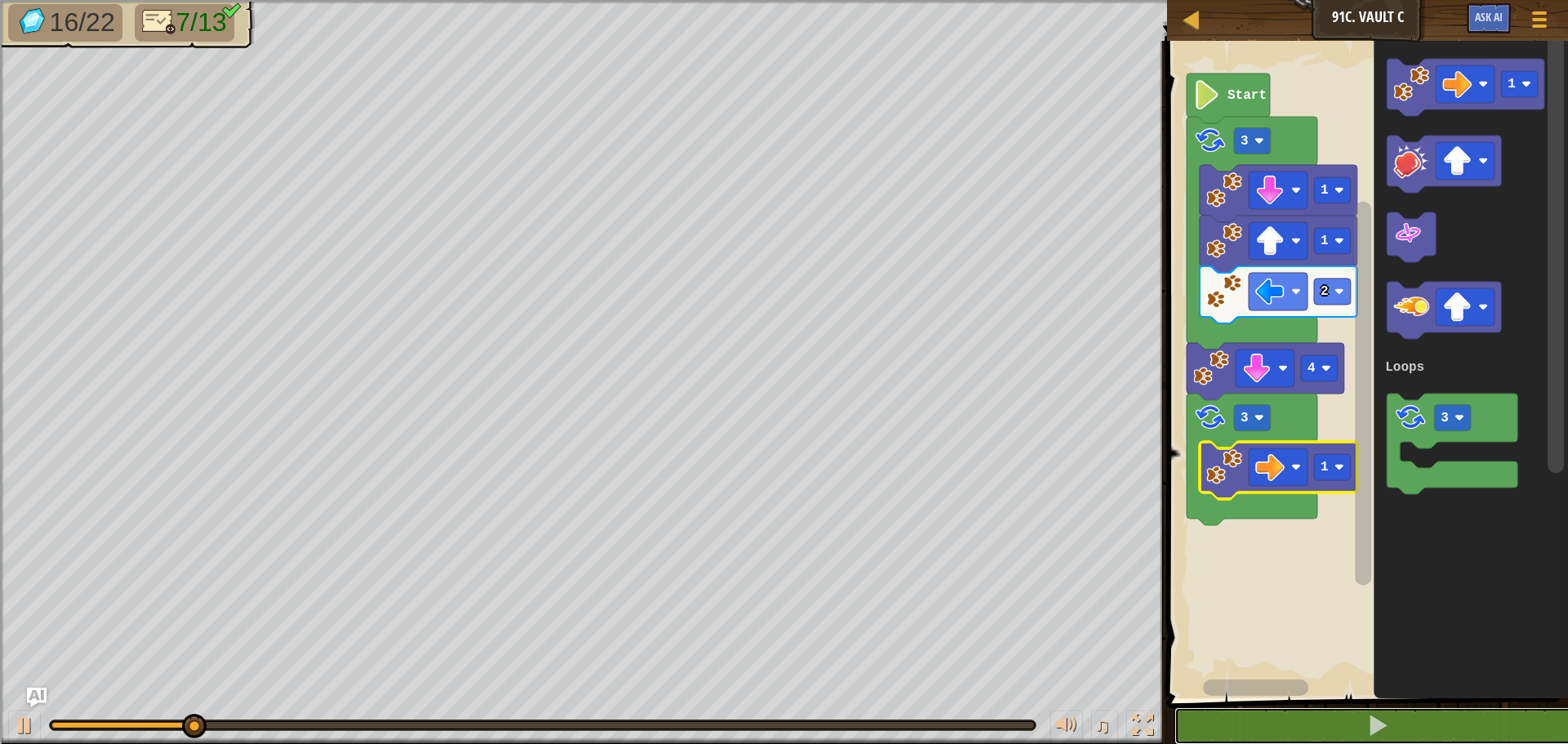
drag, startPoint x: 1236, startPoint y: 719, endPoint x: 1251, endPoint y: 682, distance: 39.9
click at [1235, 720] on button at bounding box center [1377, 726] width 406 height 37
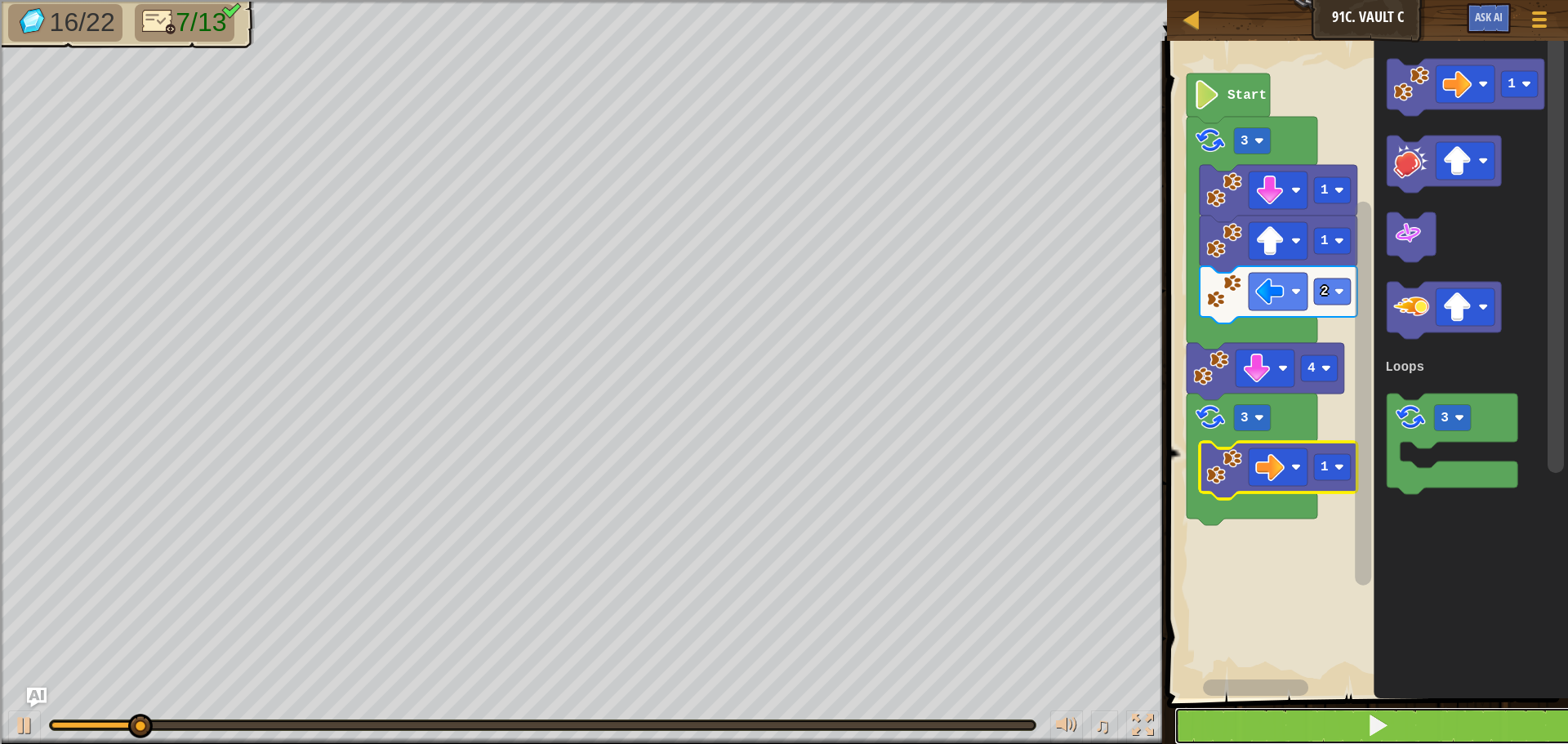
click at [1397, 727] on button at bounding box center [1377, 726] width 406 height 37
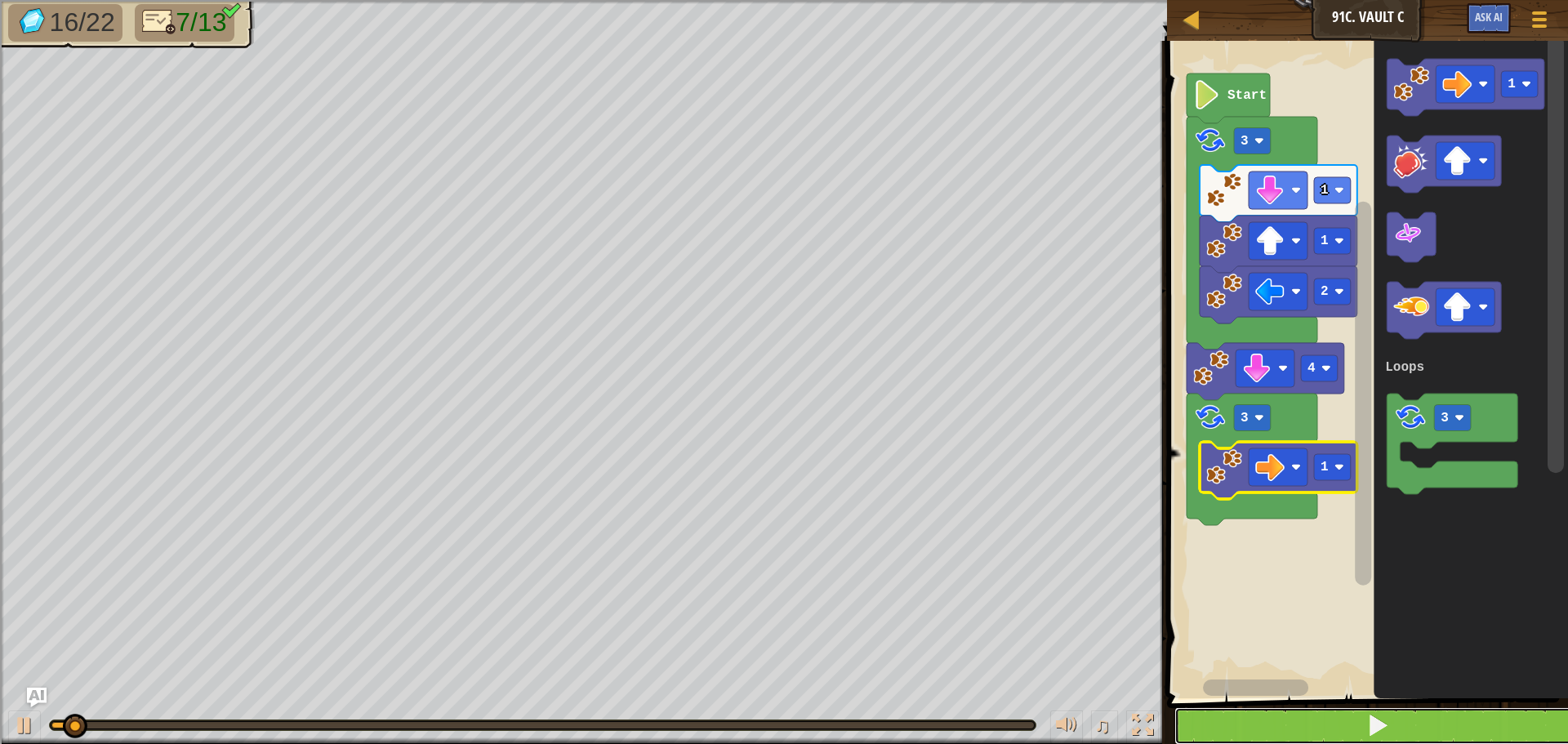
click at [1397, 727] on button at bounding box center [1377, 726] width 406 height 37
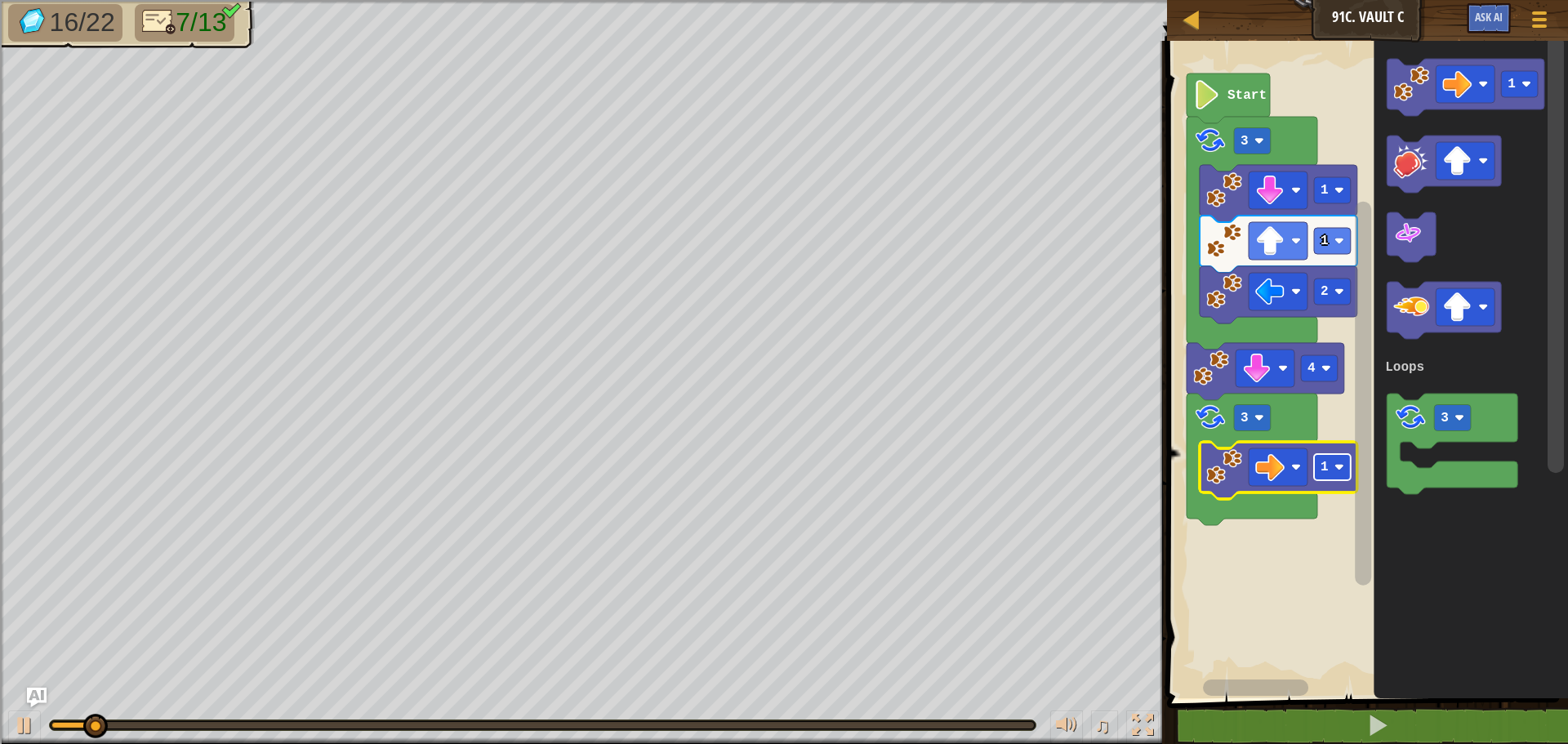
click at [1335, 473] on rect "Blockly Workspace" at bounding box center [1332, 467] width 37 height 26
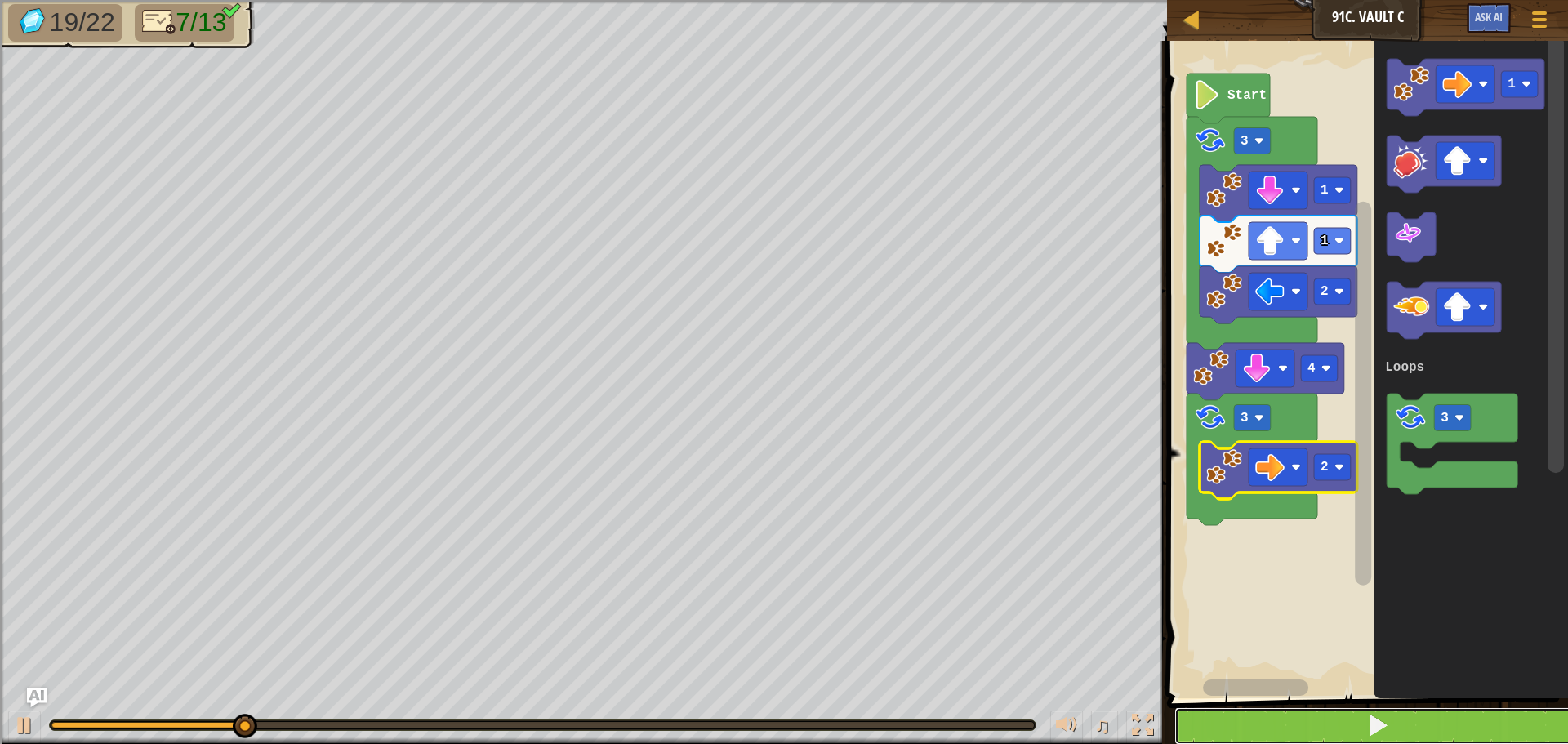
click at [1372, 718] on span at bounding box center [1378, 724] width 23 height 23
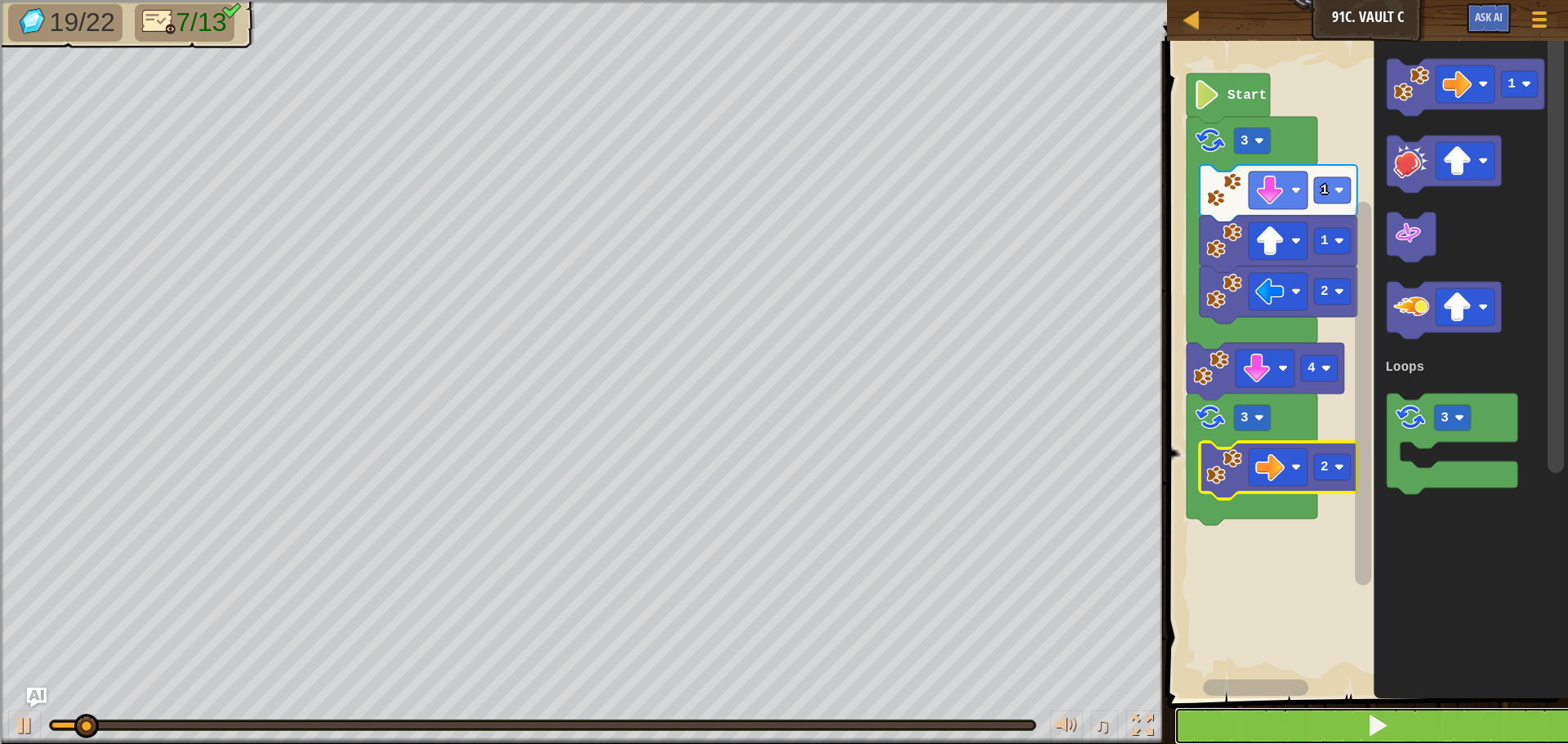
click at [1372, 718] on span at bounding box center [1378, 724] width 23 height 23
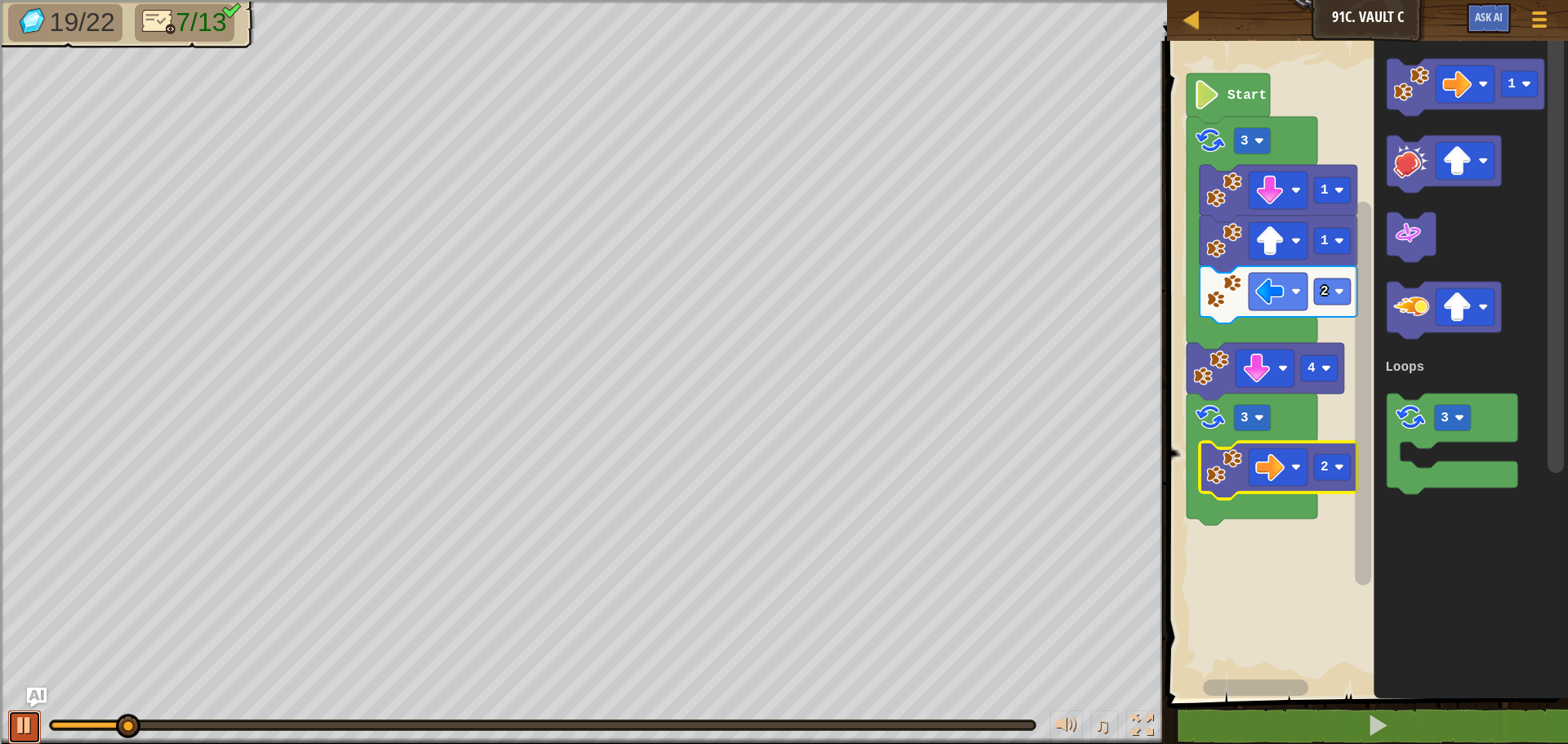
click at [34, 716] on div at bounding box center [24, 724] width 21 height 21
click at [1469, 100] on rect "Blockly Workspace" at bounding box center [1465, 84] width 59 height 37
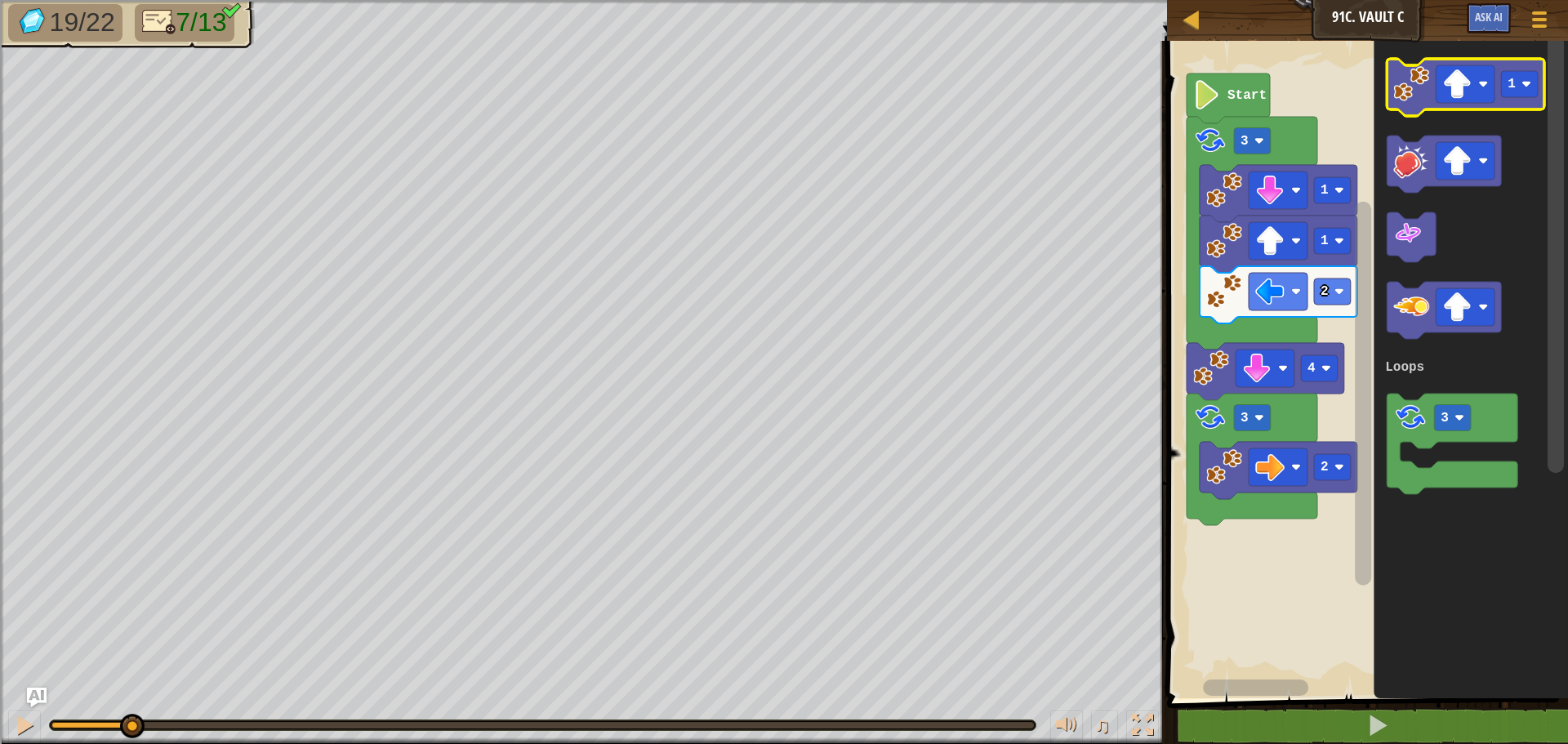
click at [1409, 89] on image "Blockly Workspace" at bounding box center [1412, 84] width 36 height 36
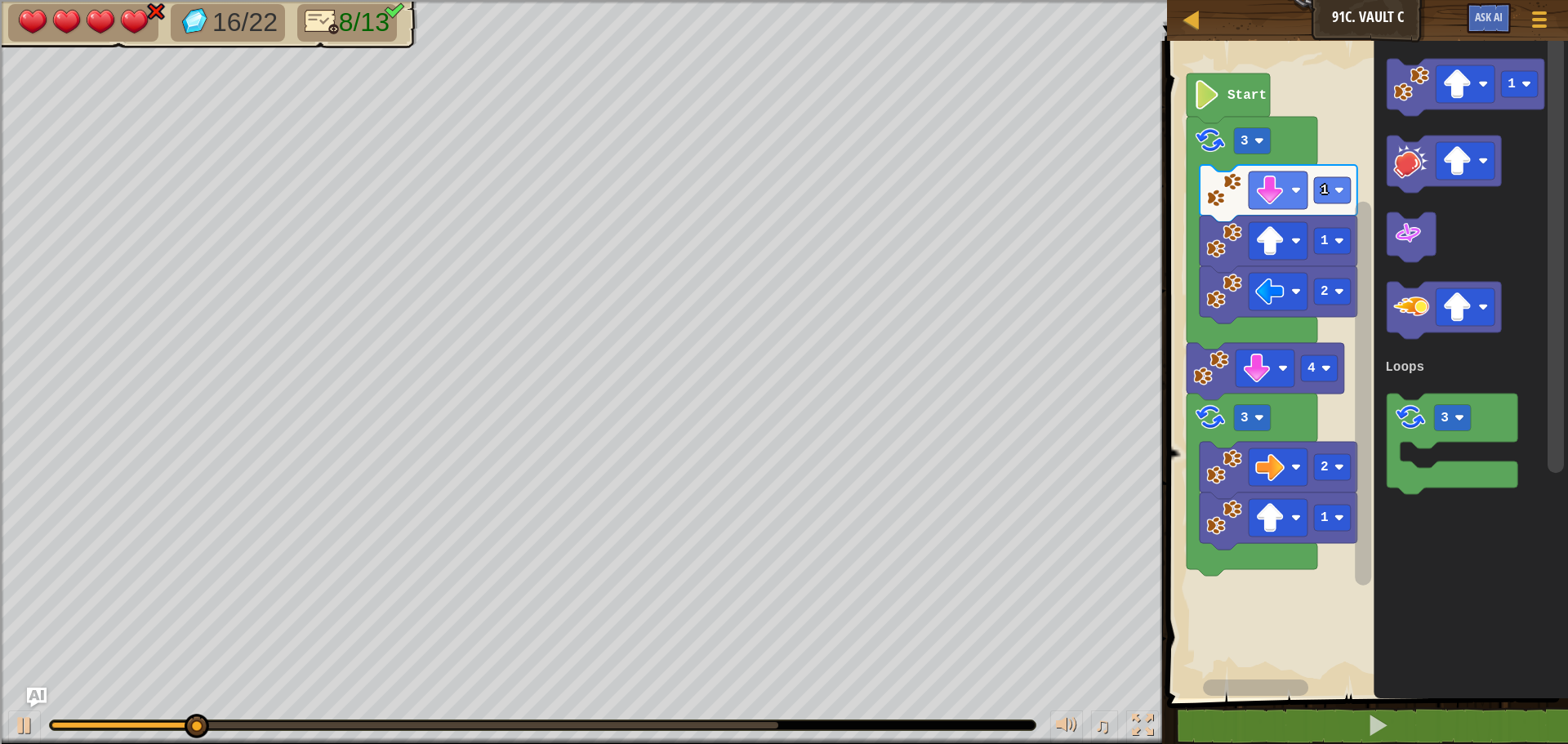
drag, startPoint x: 0, startPoint y: 632, endPoint x: 20, endPoint y: 782, distance: 151.3
click at [20, 251] on html "Map Junior 91c. Vault C Game Menu Ask AI 1 הההההההההההההההההההההההההההההההההההה…" at bounding box center [784, 125] width 1568 height 251
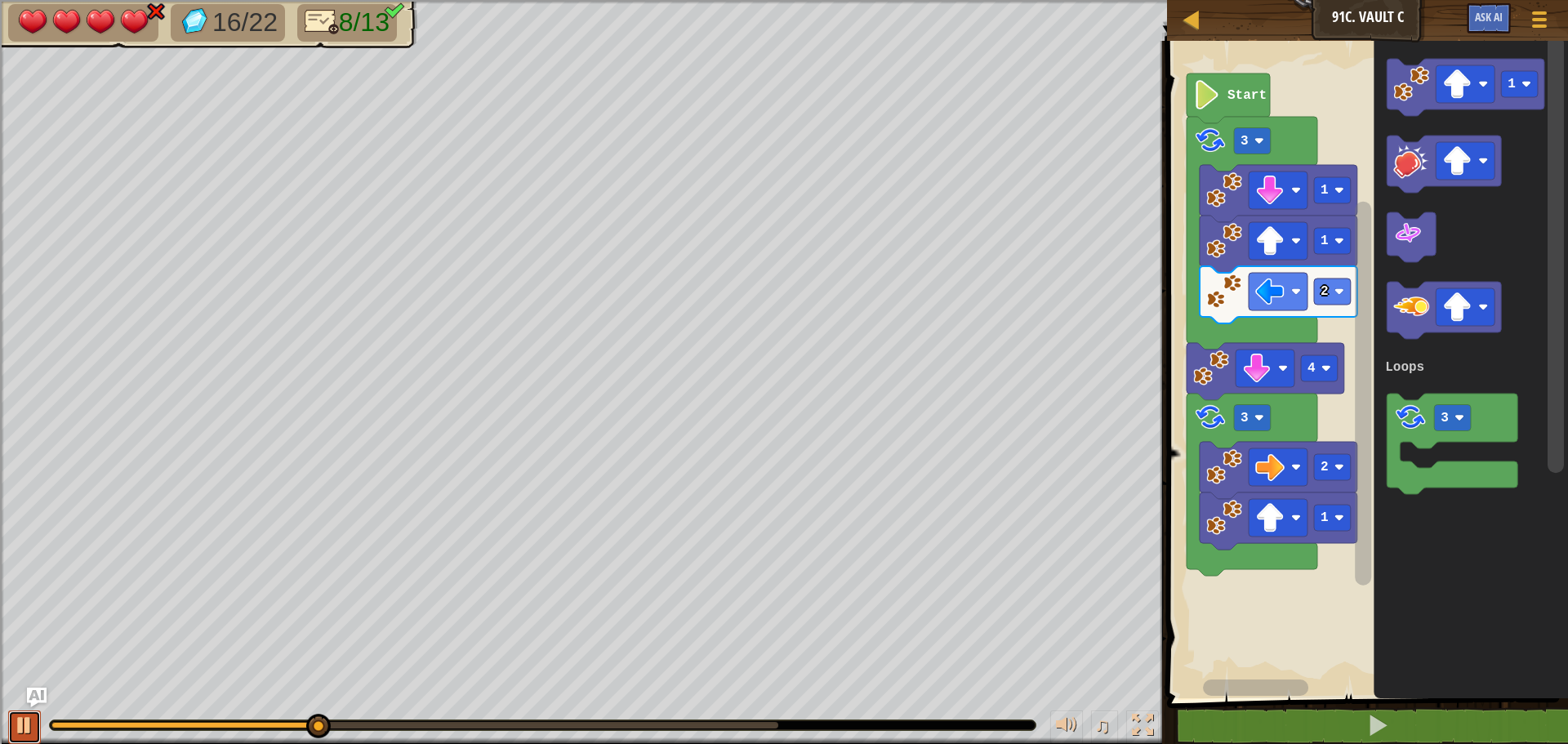
click at [18, 715] on div at bounding box center [24, 724] width 21 height 21
click at [1463, 77] on image "Blockly Workspace" at bounding box center [1457, 84] width 30 height 30
click at [1418, 71] on image "Blockly Workspace" at bounding box center [1412, 84] width 36 height 36
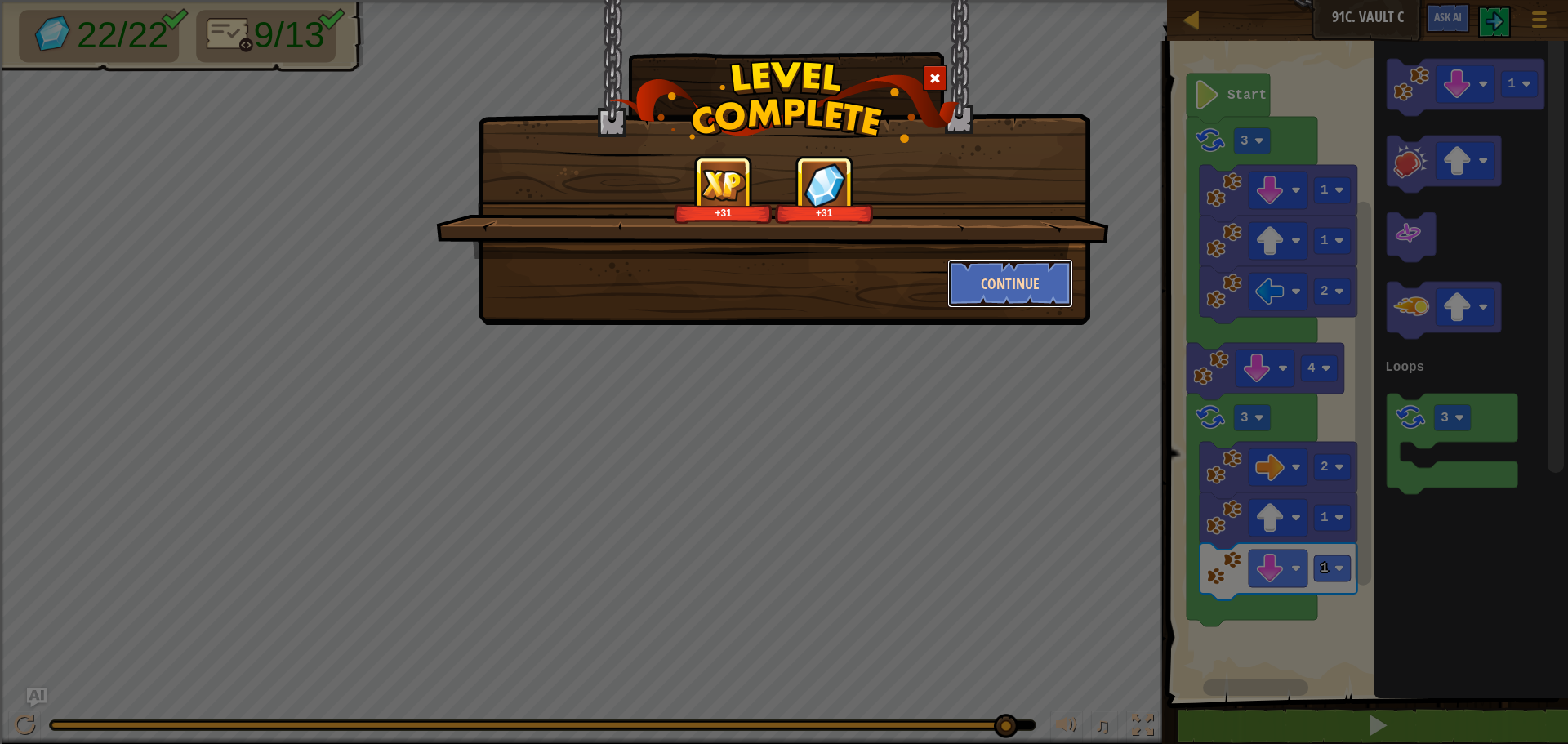
click at [1009, 275] on button "Continue" at bounding box center [1010, 283] width 127 height 49
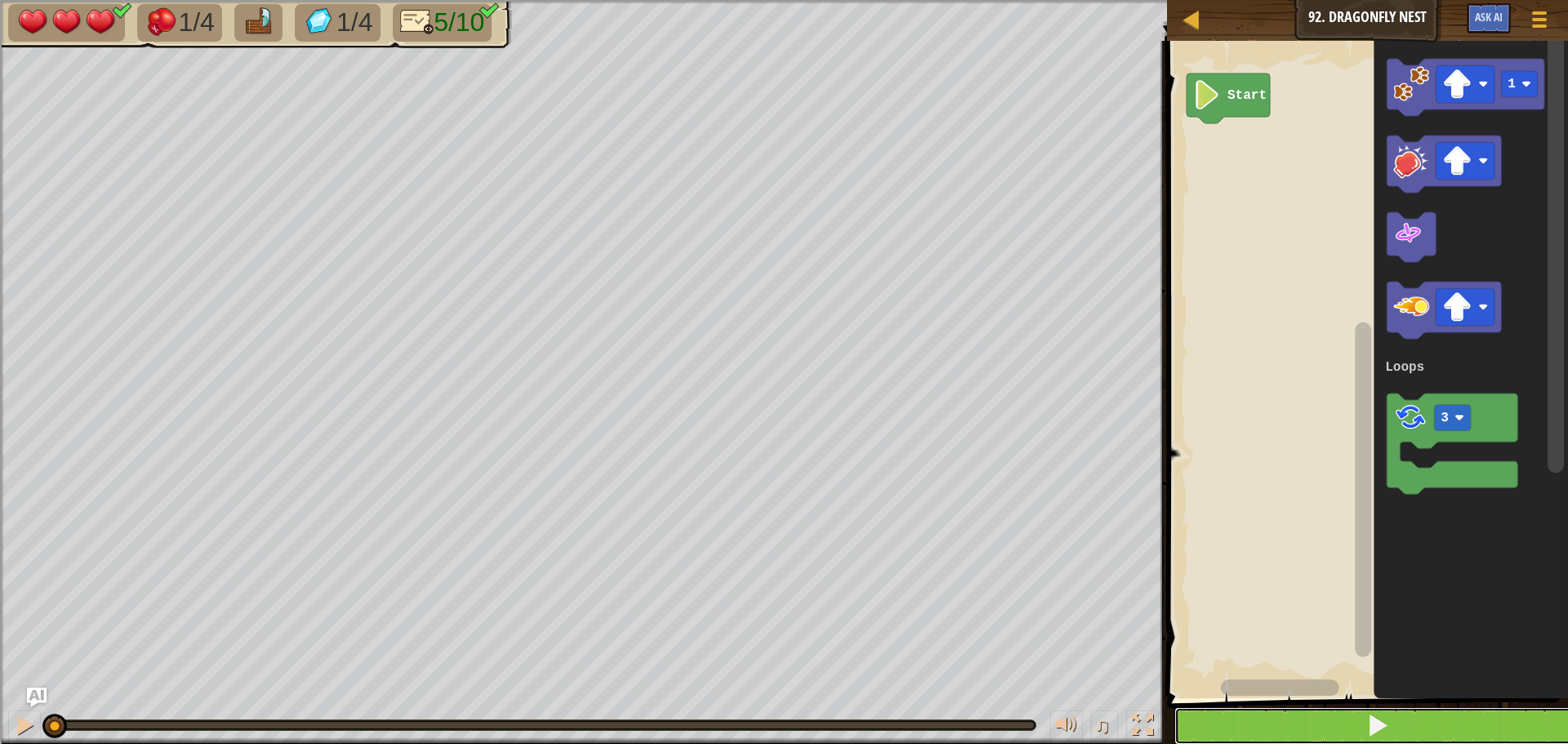
click at [1319, 734] on button at bounding box center [1377, 726] width 406 height 37
click at [31, 714] on div at bounding box center [24, 724] width 21 height 21
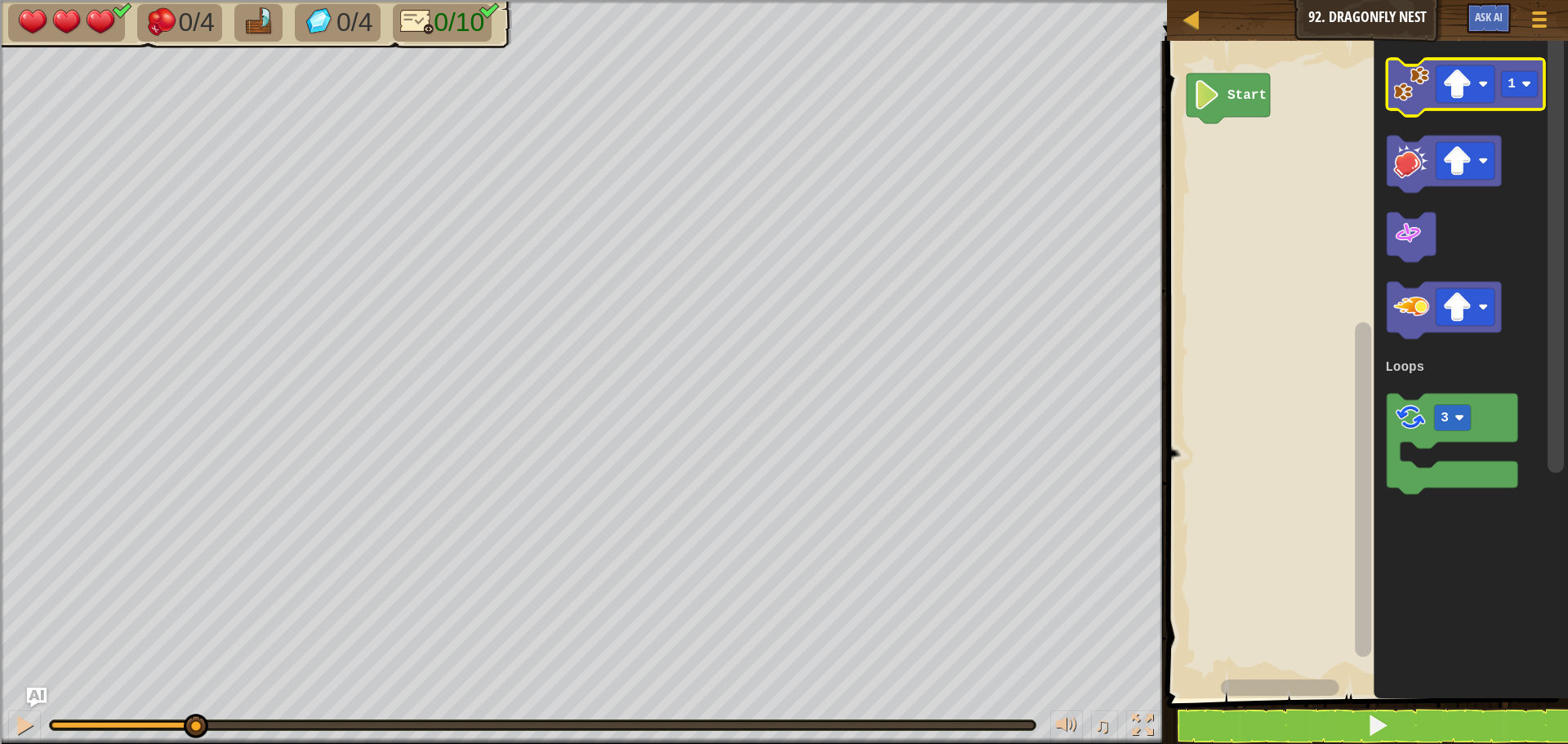
click at [1407, 103] on icon "Blockly Workspace" at bounding box center [1465, 87] width 157 height 57
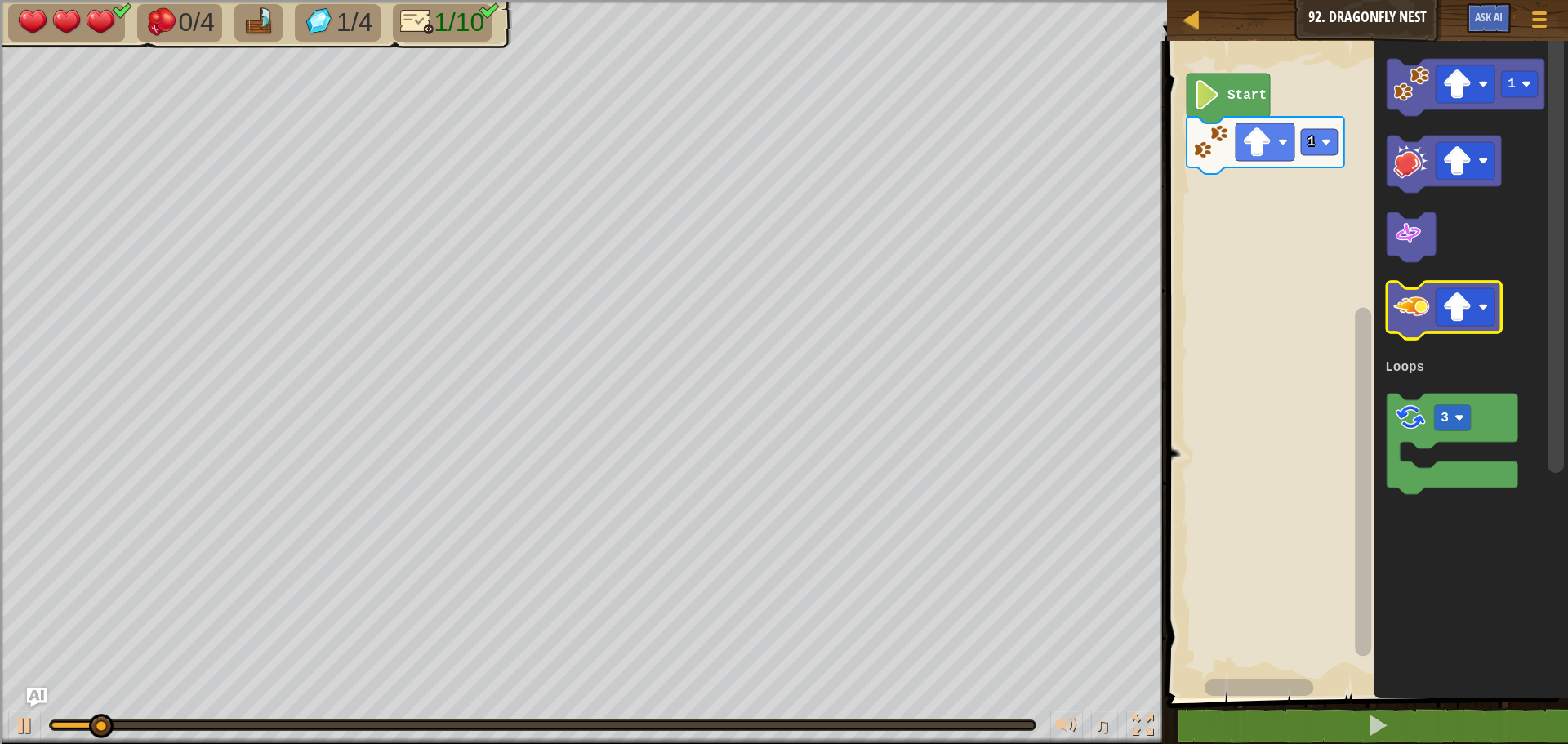
click at [1411, 310] on image "Blockly Workspace" at bounding box center [1412, 307] width 36 height 36
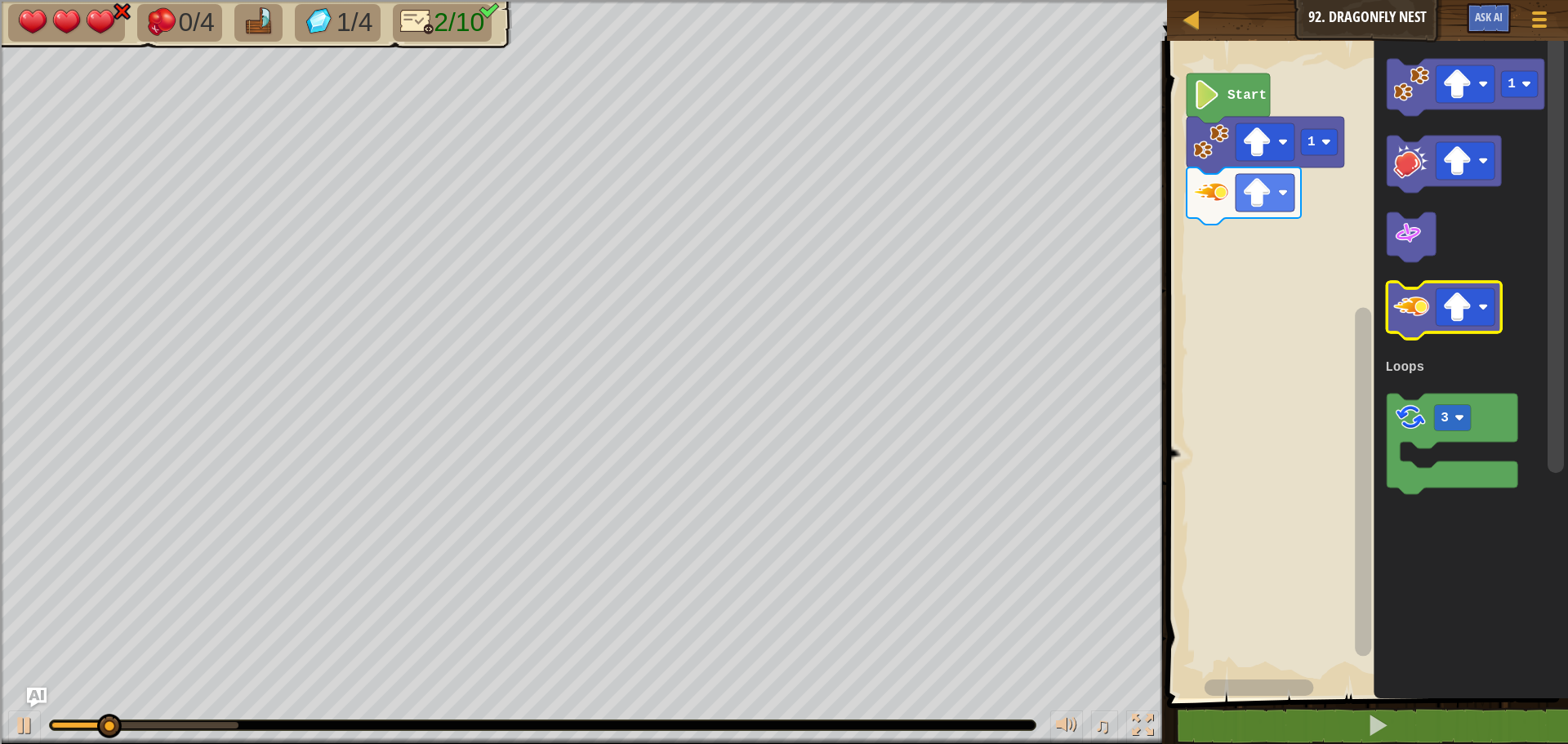
click at [1411, 310] on image "Blockly Workspace" at bounding box center [1412, 307] width 36 height 36
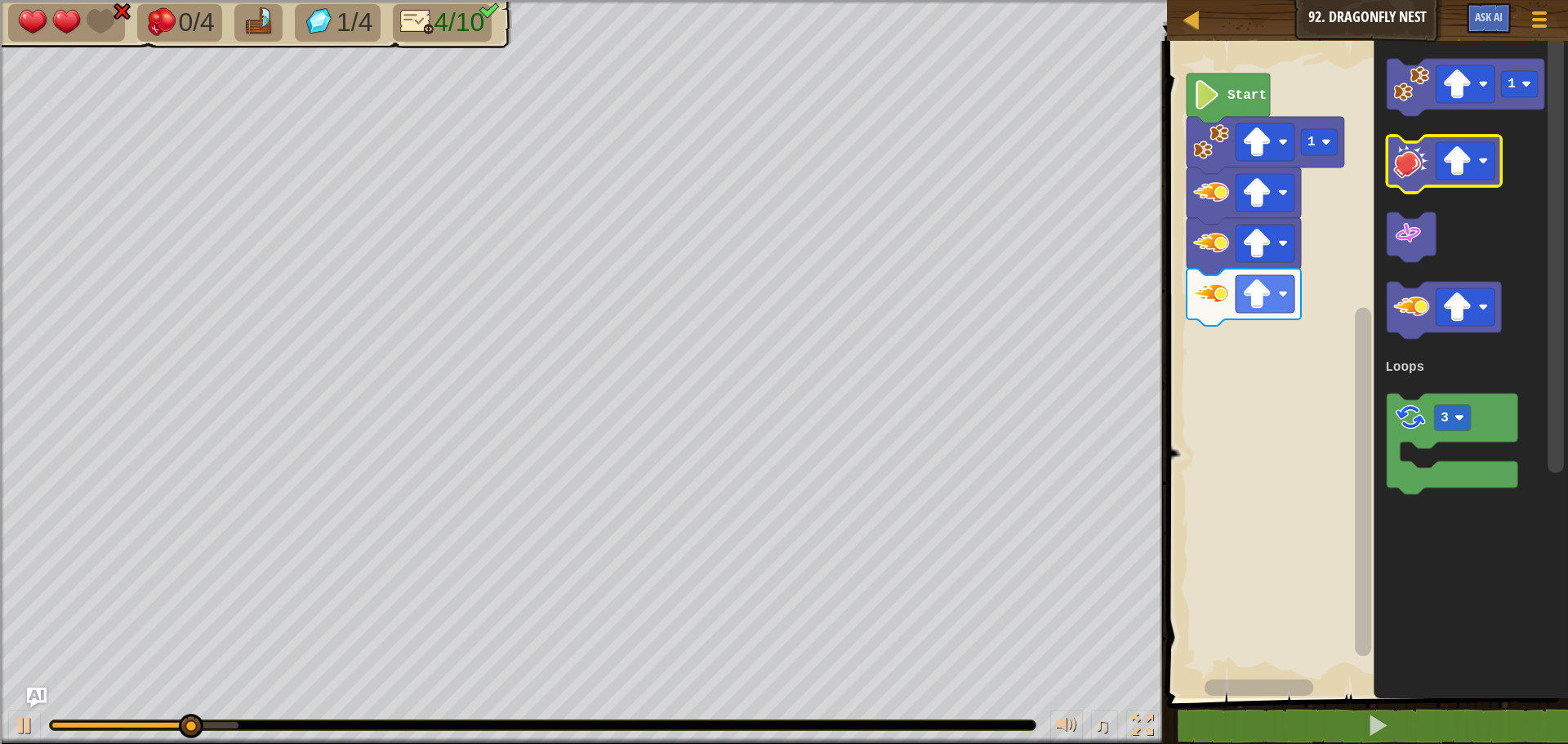
click at [1416, 182] on icon "Blockly Workspace" at bounding box center [1444, 163] width 114 height 57
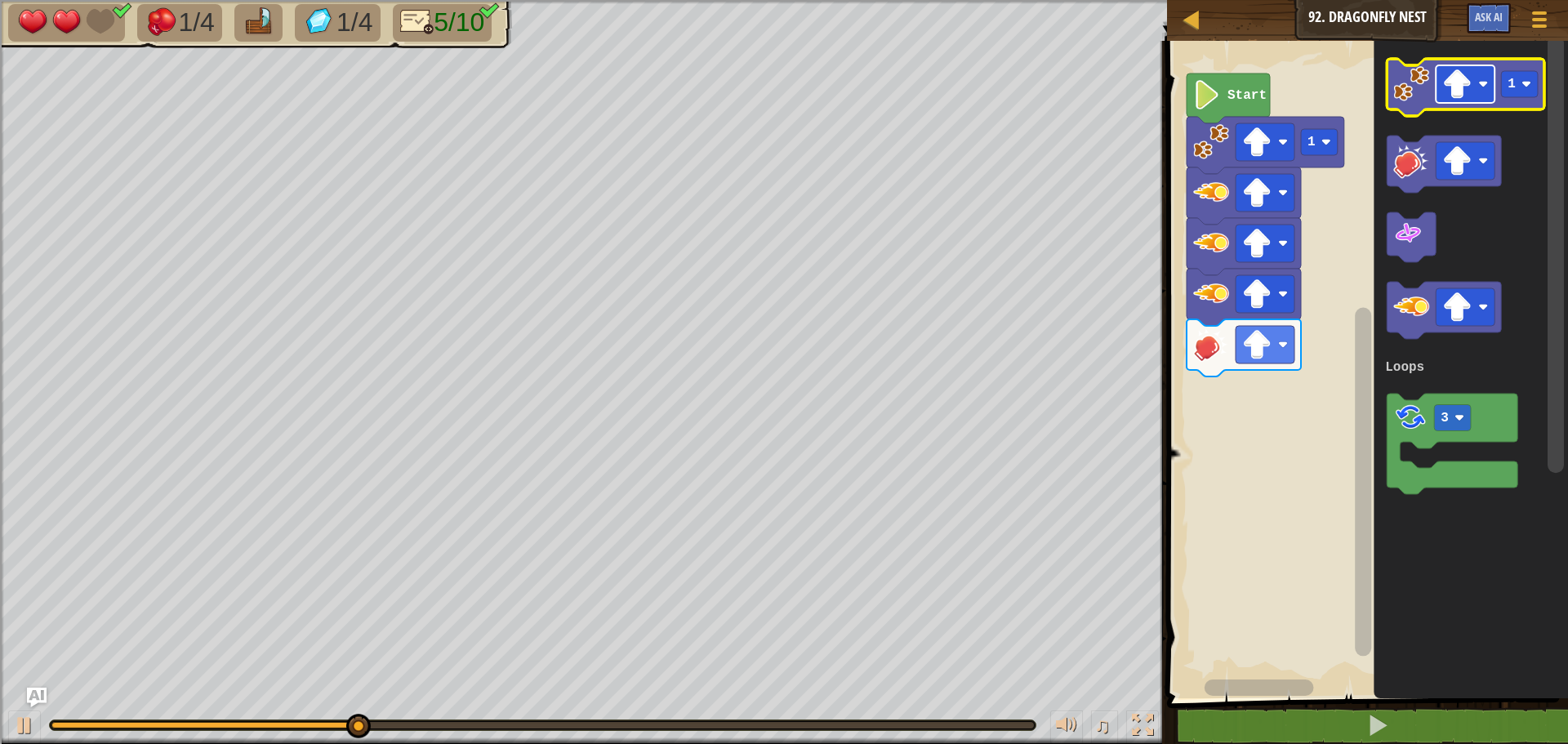
click at [1463, 82] on image "Blockly Workspace" at bounding box center [1457, 84] width 30 height 30
click at [1416, 82] on image "Blockly Workspace" at bounding box center [1412, 84] width 36 height 36
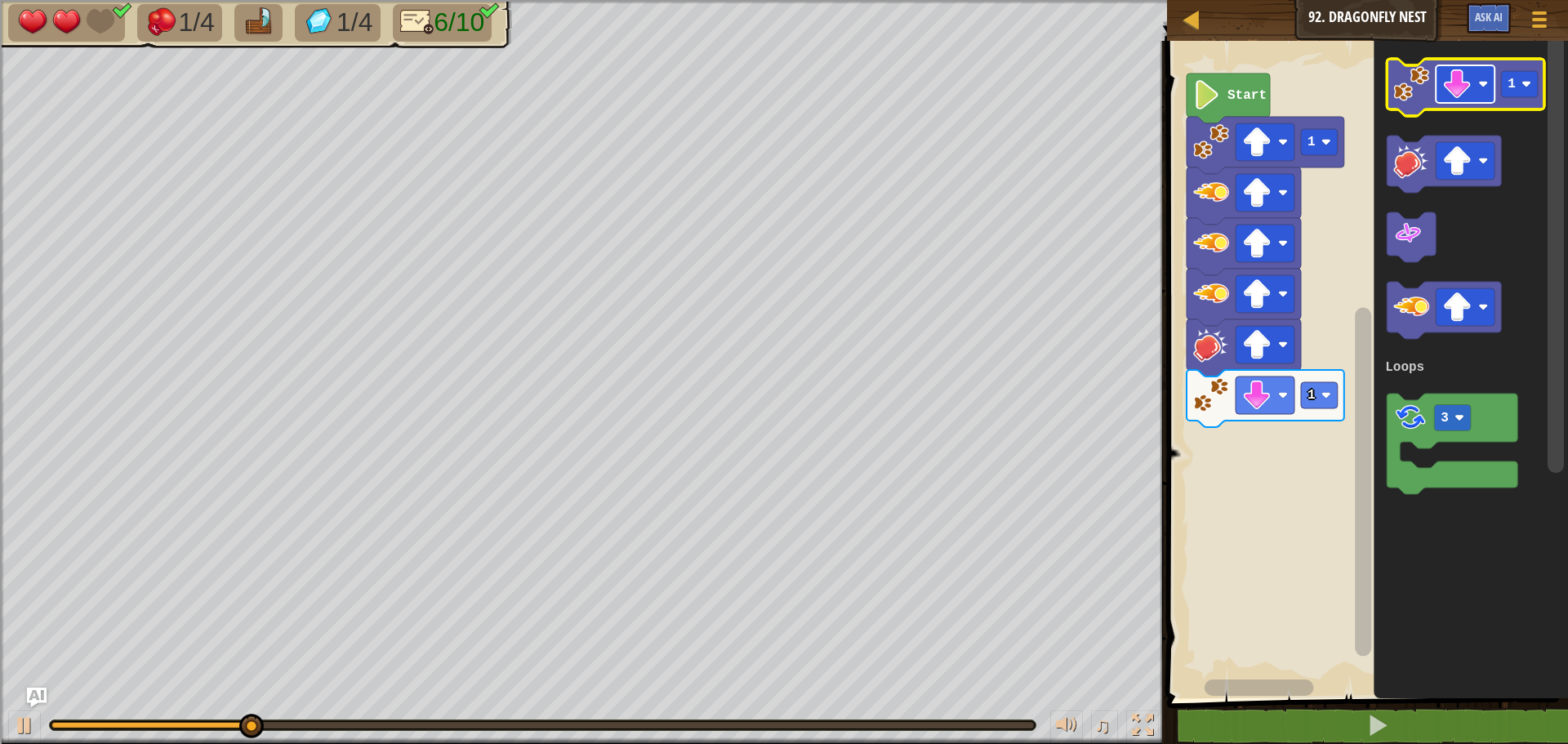
click at [1463, 92] on image "Blockly Workspace" at bounding box center [1457, 84] width 30 height 30
click at [1465, 92] on image "Blockly Workspace" at bounding box center [1457, 84] width 30 height 30
click at [1420, 74] on image "Blockly Workspace" at bounding box center [1412, 84] width 36 height 36
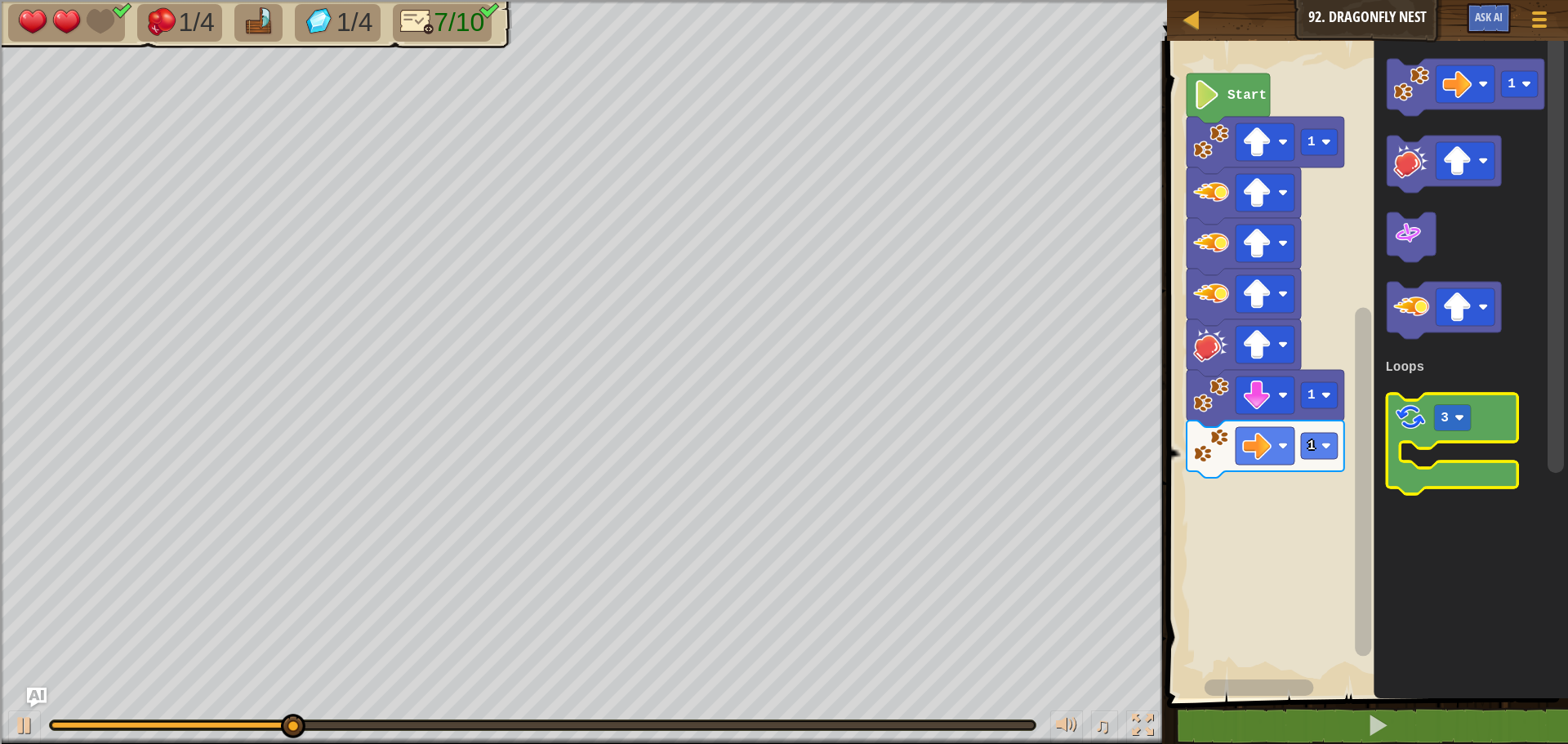
click at [1427, 405] on image "Blockly Workspace" at bounding box center [1411, 417] width 34 height 34
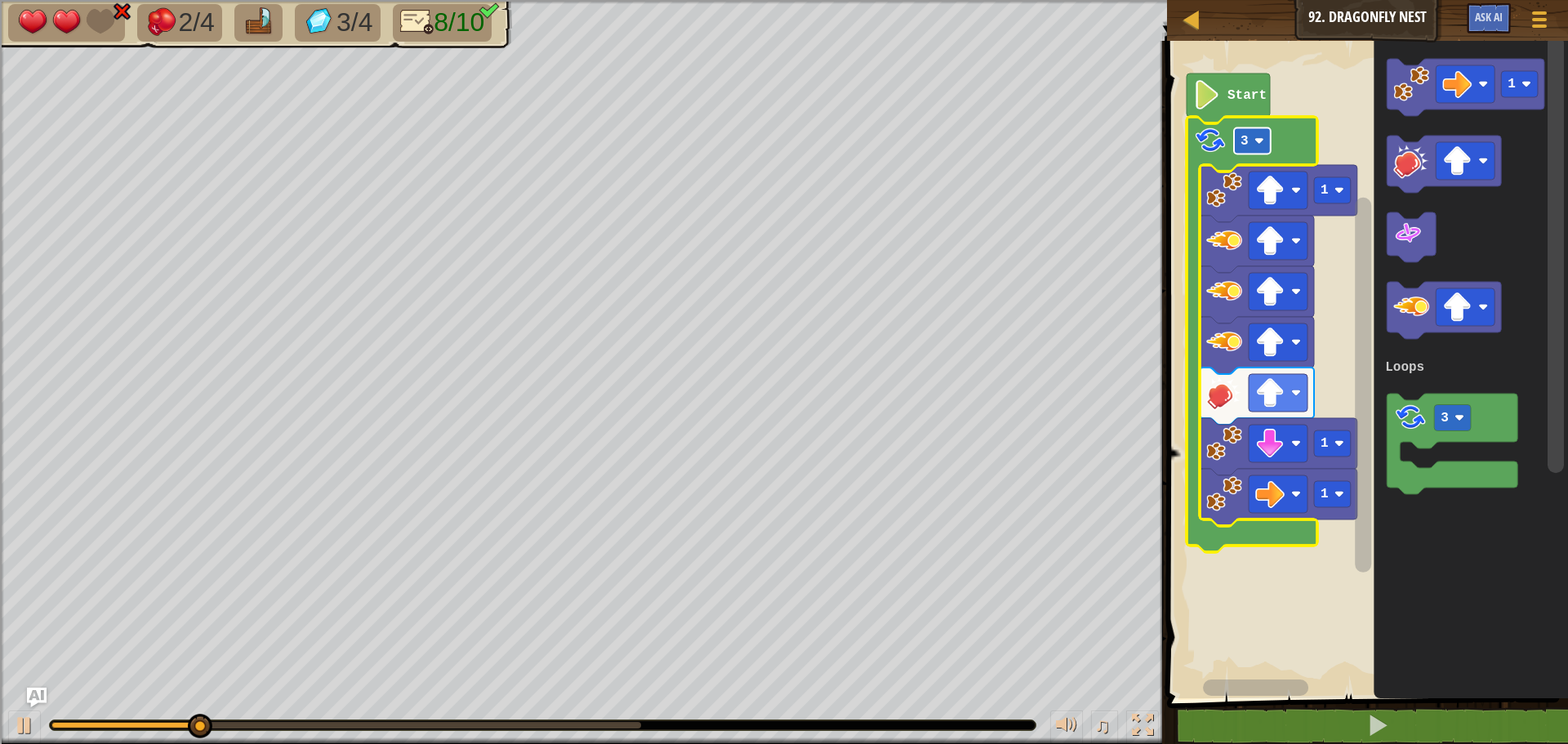
click at [1252, 136] on rect "Blockly Workspace" at bounding box center [1252, 141] width 37 height 26
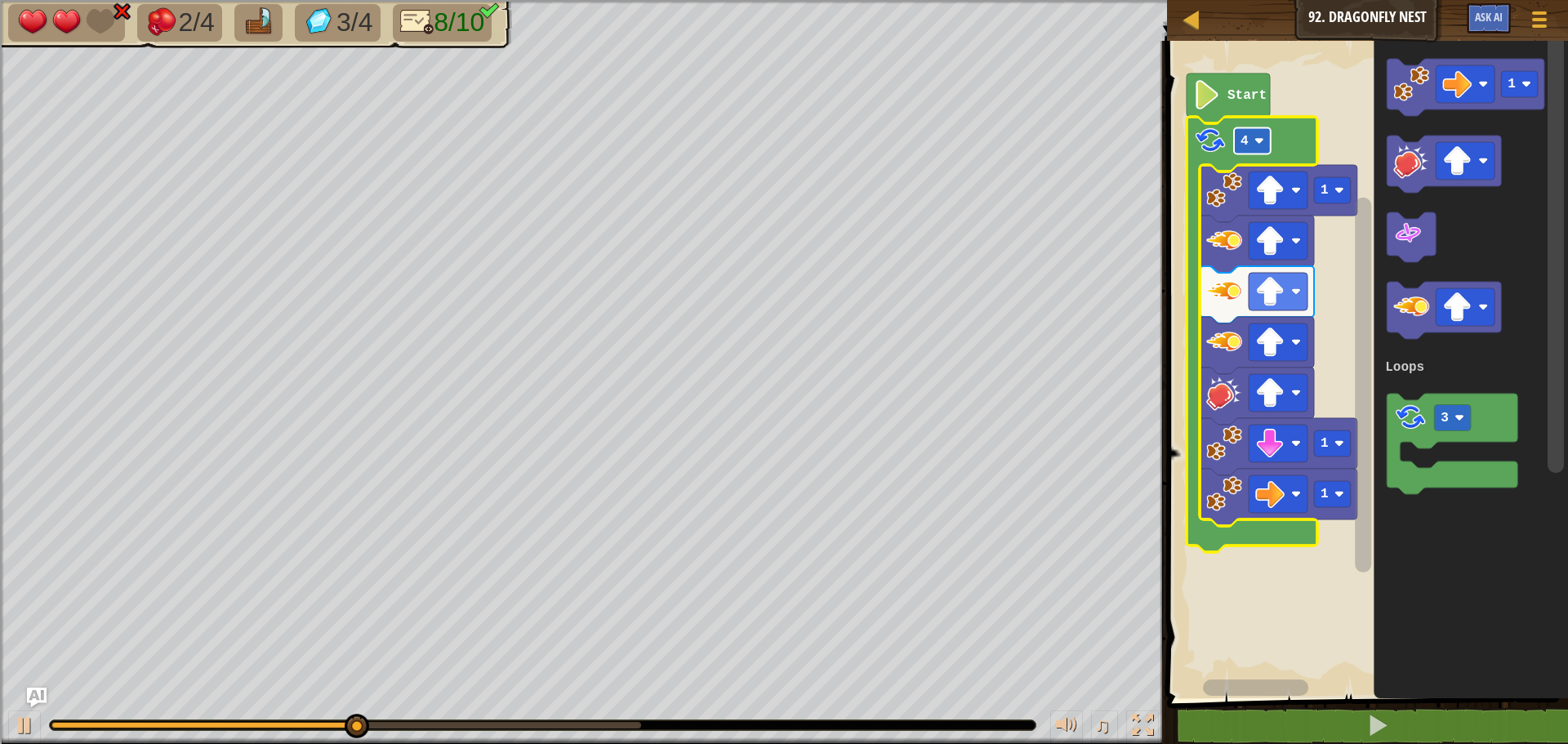
click at [1259, 145] on image "Blockly Workspace" at bounding box center [1259, 141] width 10 height 10
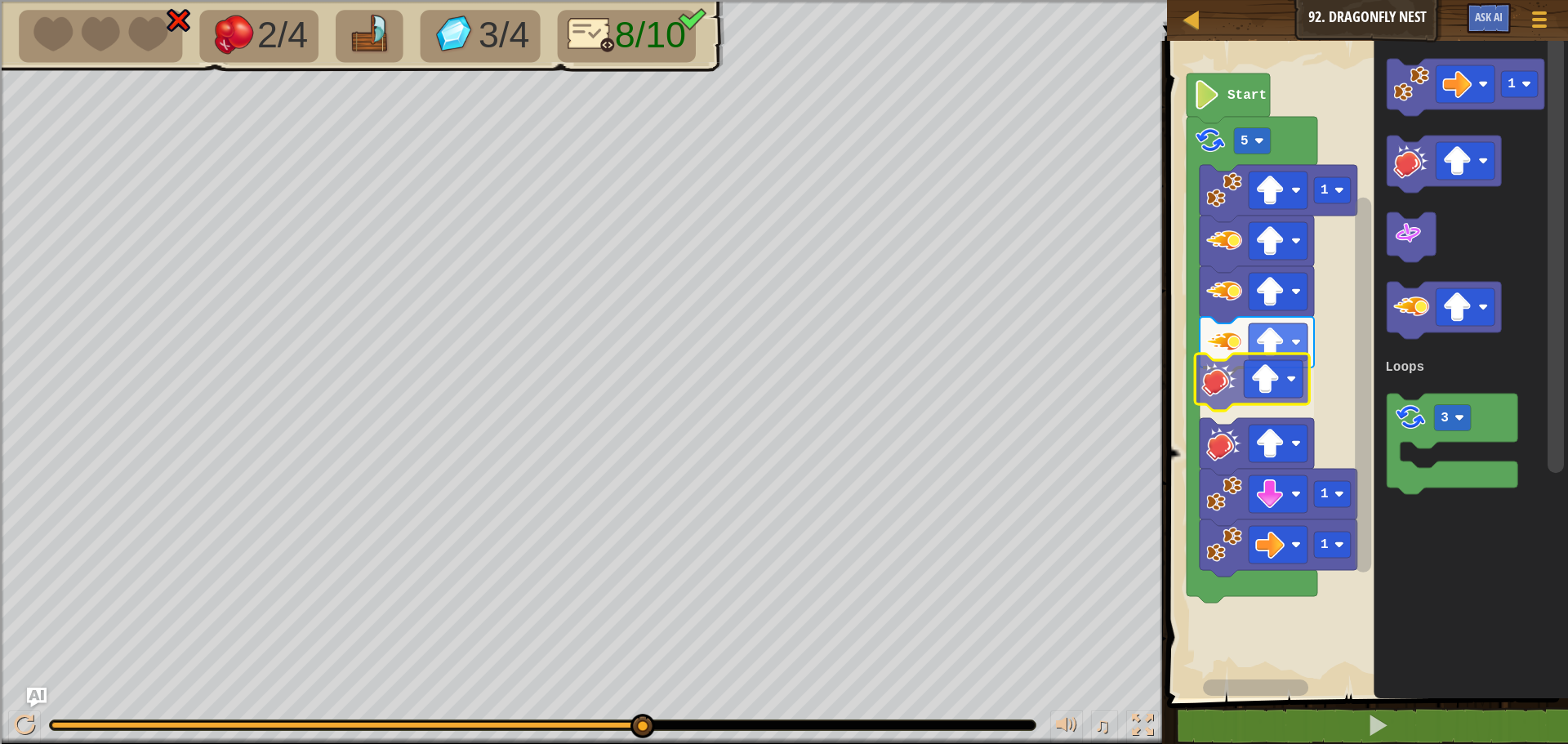
click at [1222, 379] on div "Loops Start 5 1 1 1 1 3 Loops" at bounding box center [1365, 365] width 406 height 666
